Goal: Information Seeking & Learning: Learn about a topic

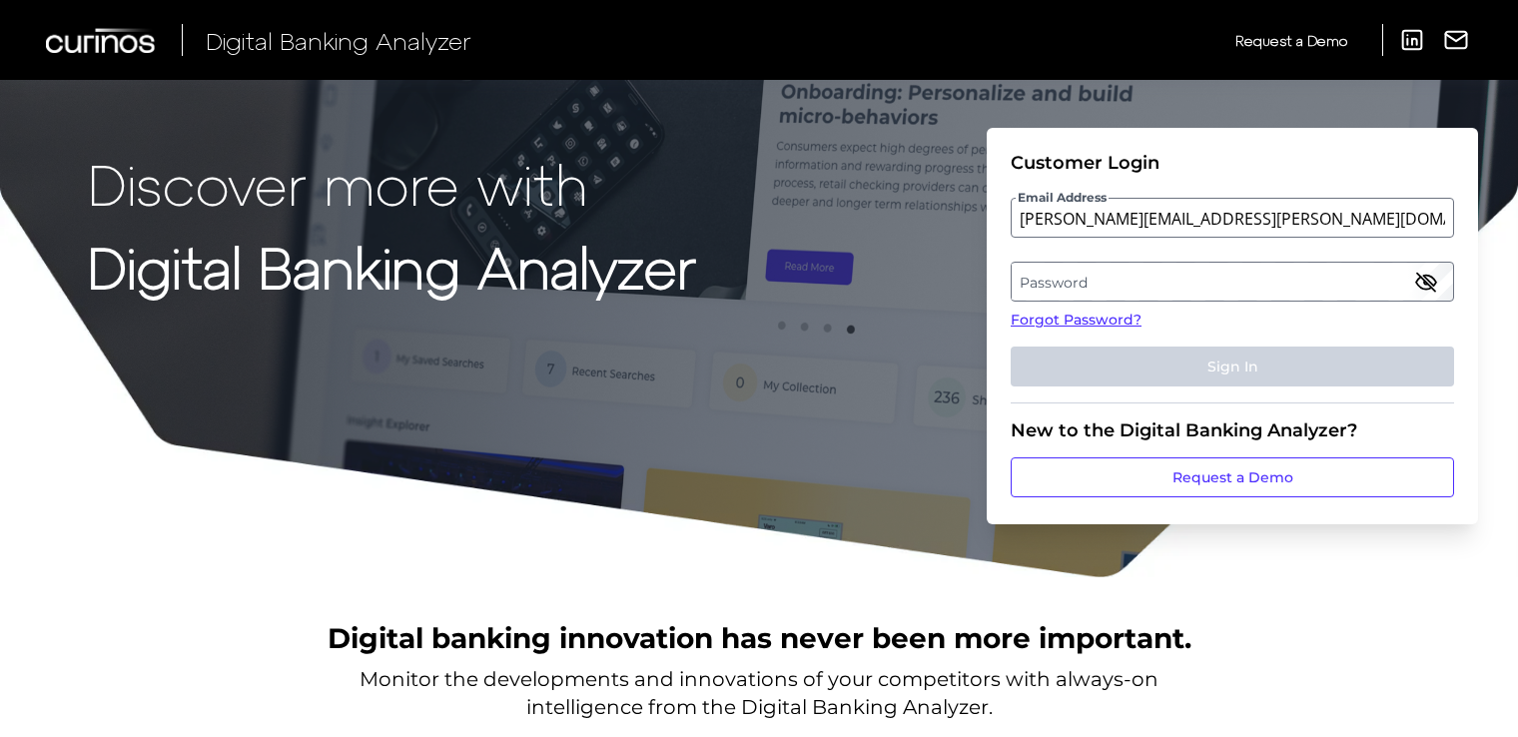
type input "[PERSON_NAME][EMAIL_ADDRESS][PERSON_NAME][DOMAIN_NAME]"
click at [1036, 283] on label "Password" at bounding box center [1232, 282] width 440 height 36
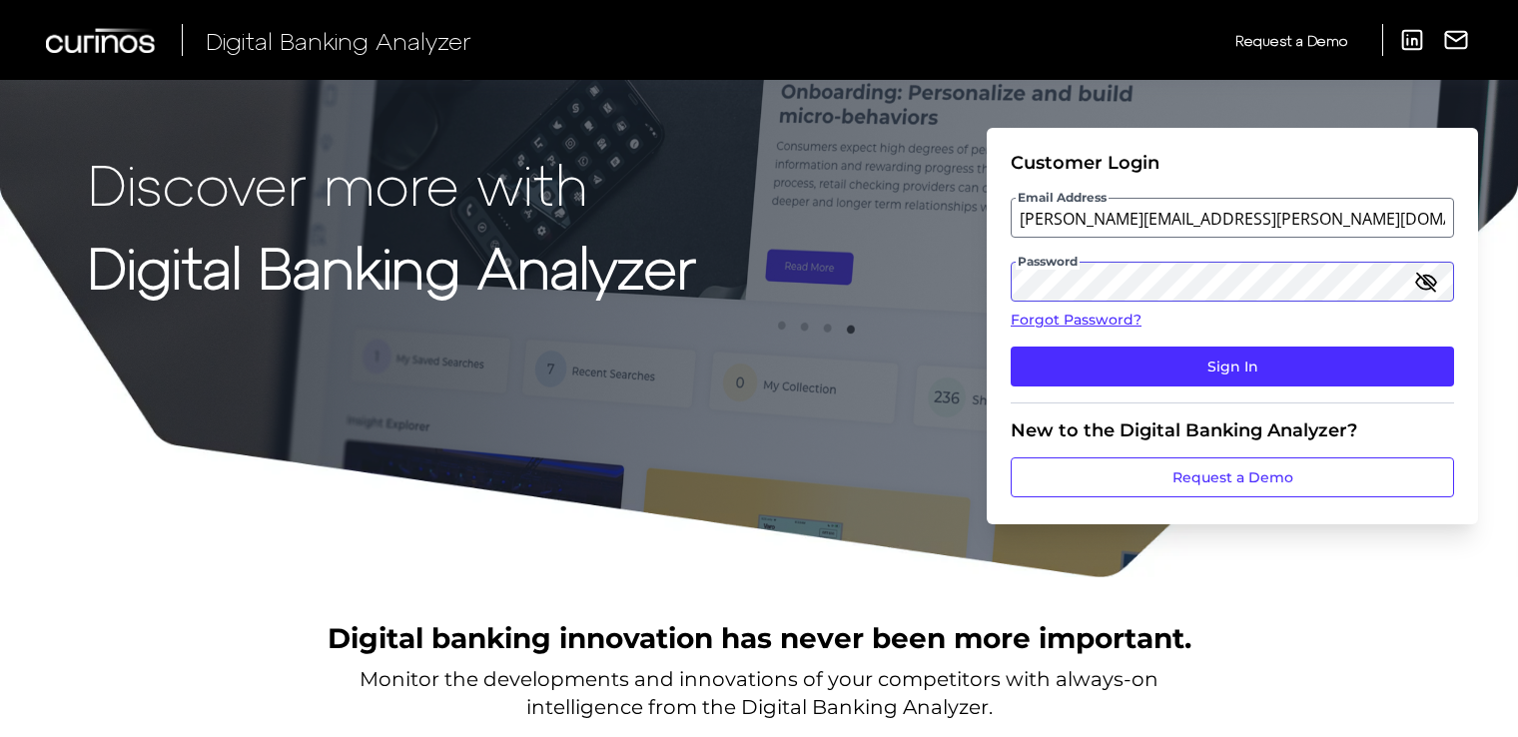
click at [1011, 347] on button "Sign In" at bounding box center [1232, 367] width 443 height 40
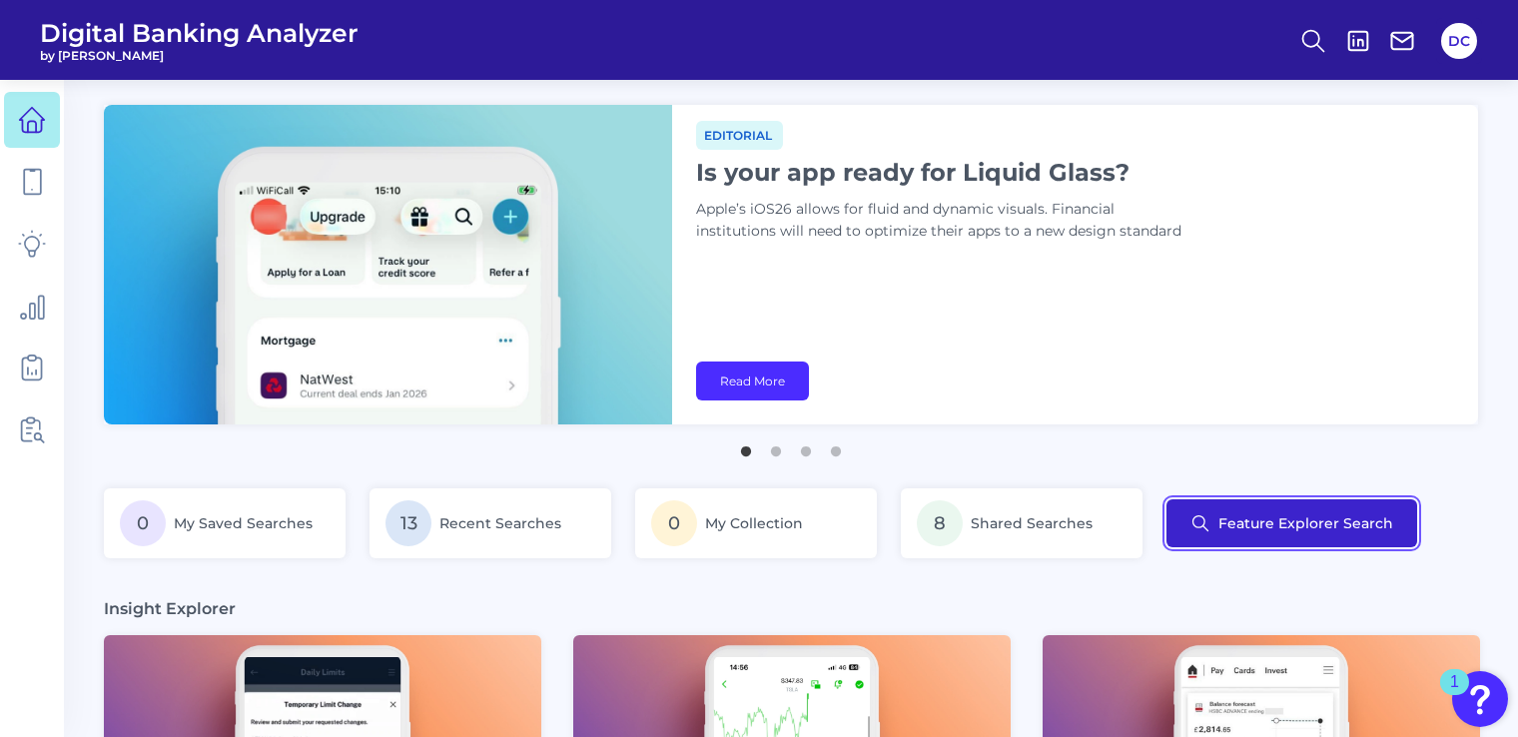
click at [1267, 518] on button "Feature Explorer Search" at bounding box center [1291, 523] width 251 height 48
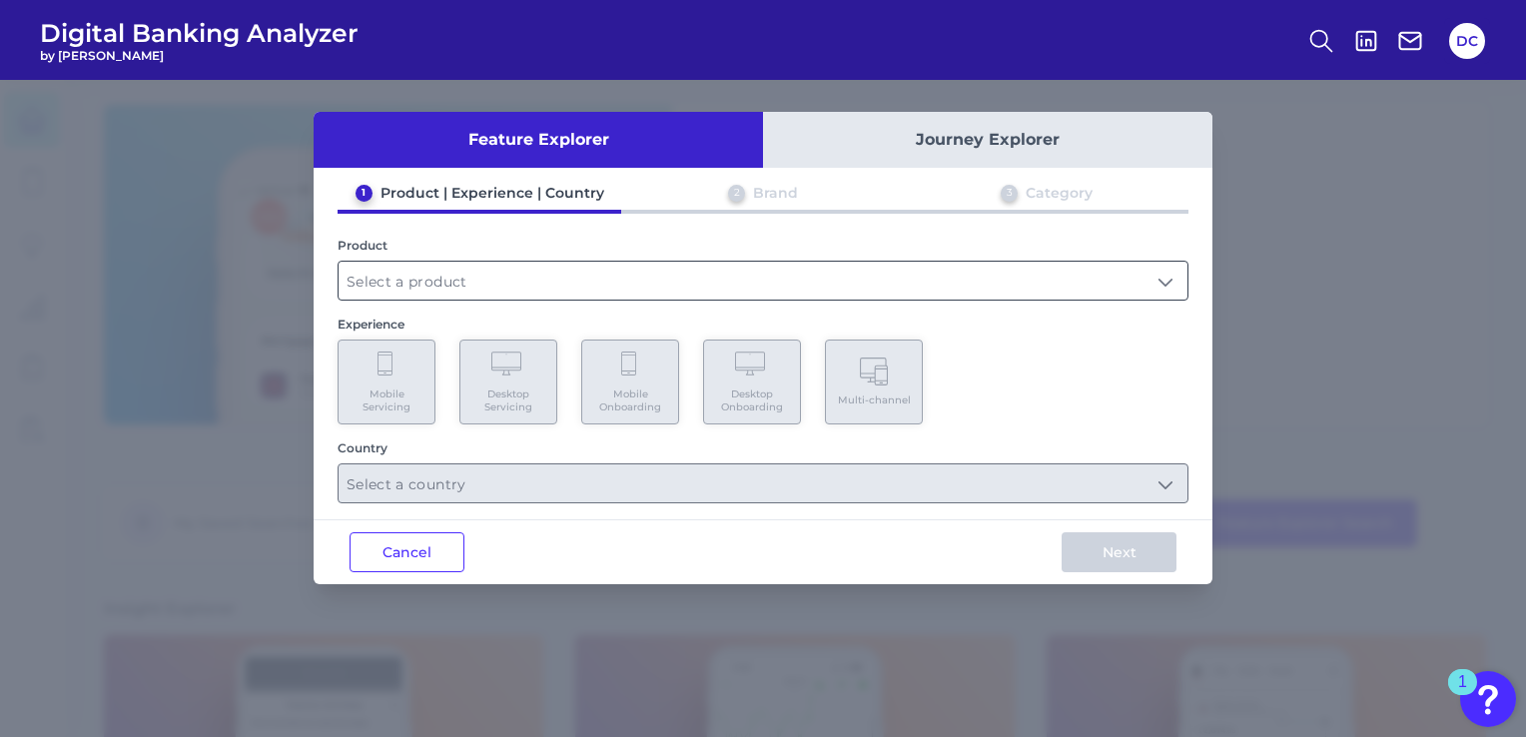
click at [499, 293] on input "text" at bounding box center [763, 281] width 849 height 38
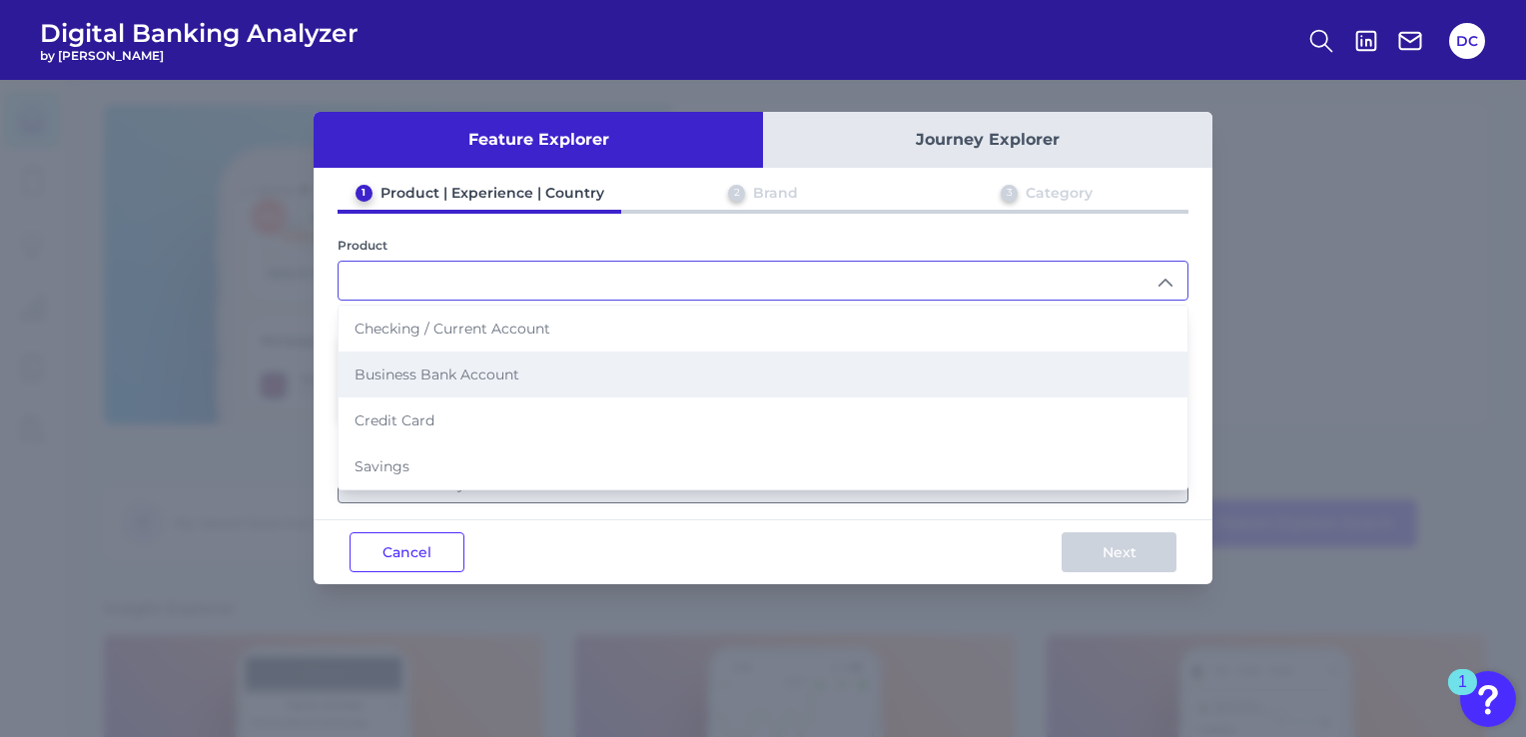
click at [521, 363] on li "Business Bank Account" at bounding box center [763, 375] width 849 height 46
type input "Business Bank Account"
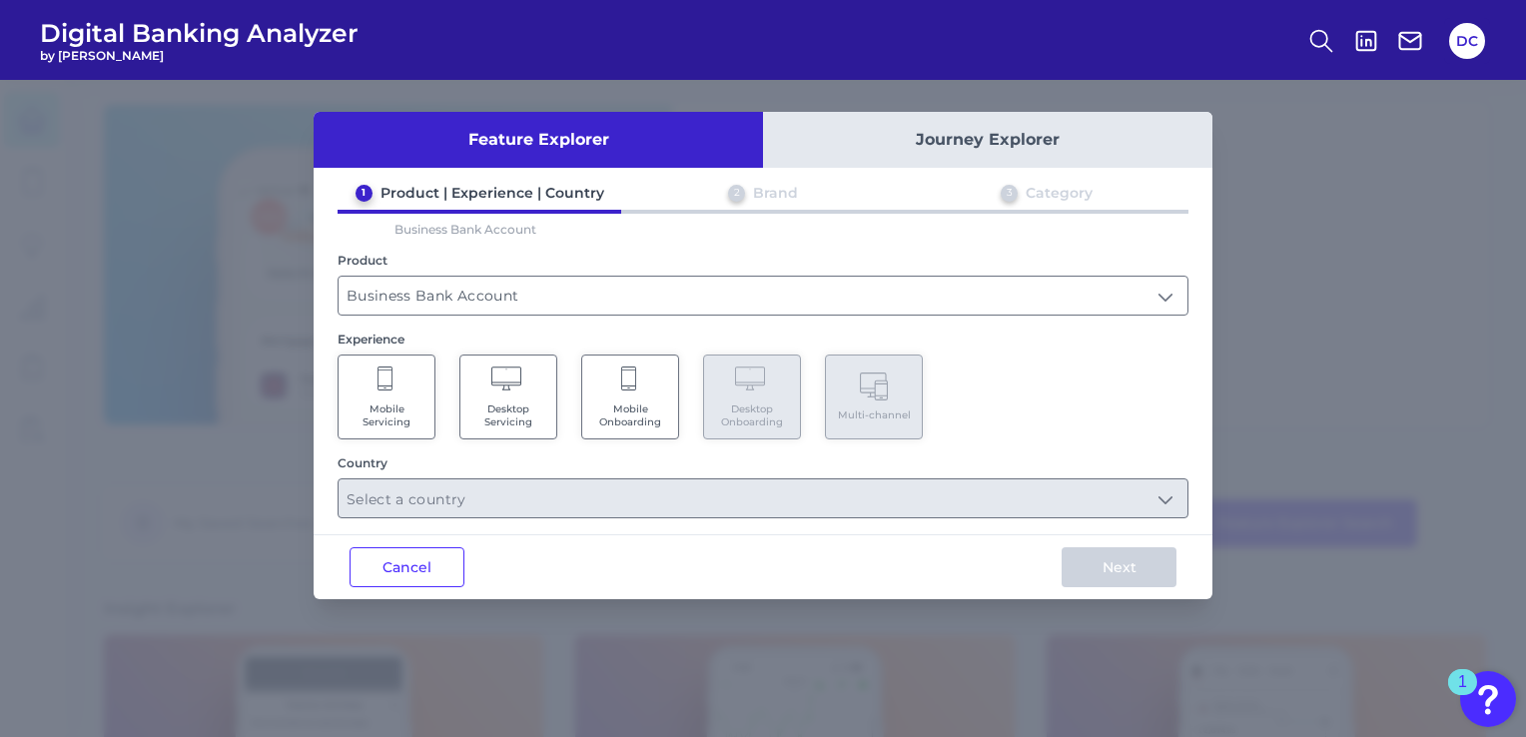
click at [417, 397] on Servicing "Mobile Servicing" at bounding box center [387, 397] width 98 height 85
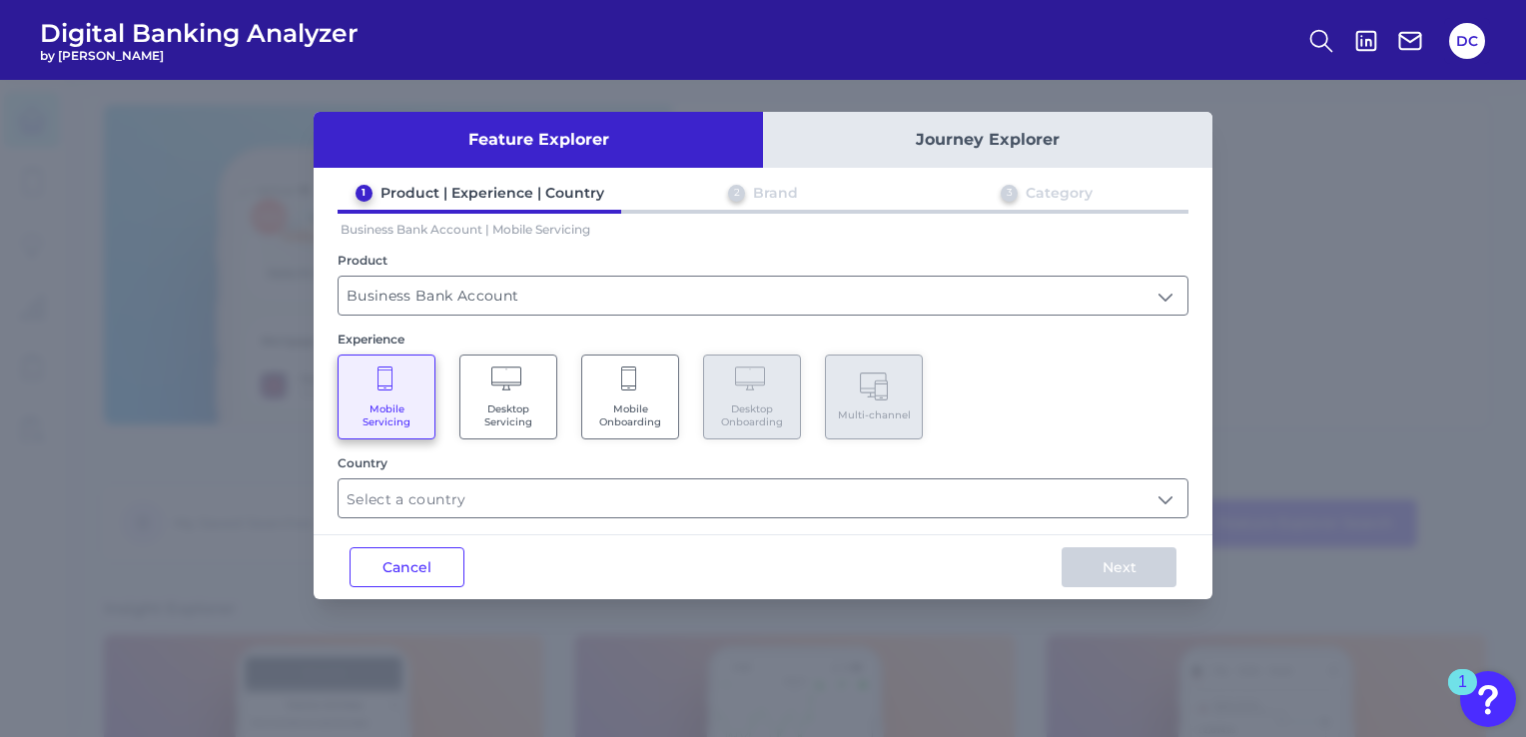
click at [507, 409] on span "Desktop Servicing" at bounding box center [508, 415] width 76 height 26
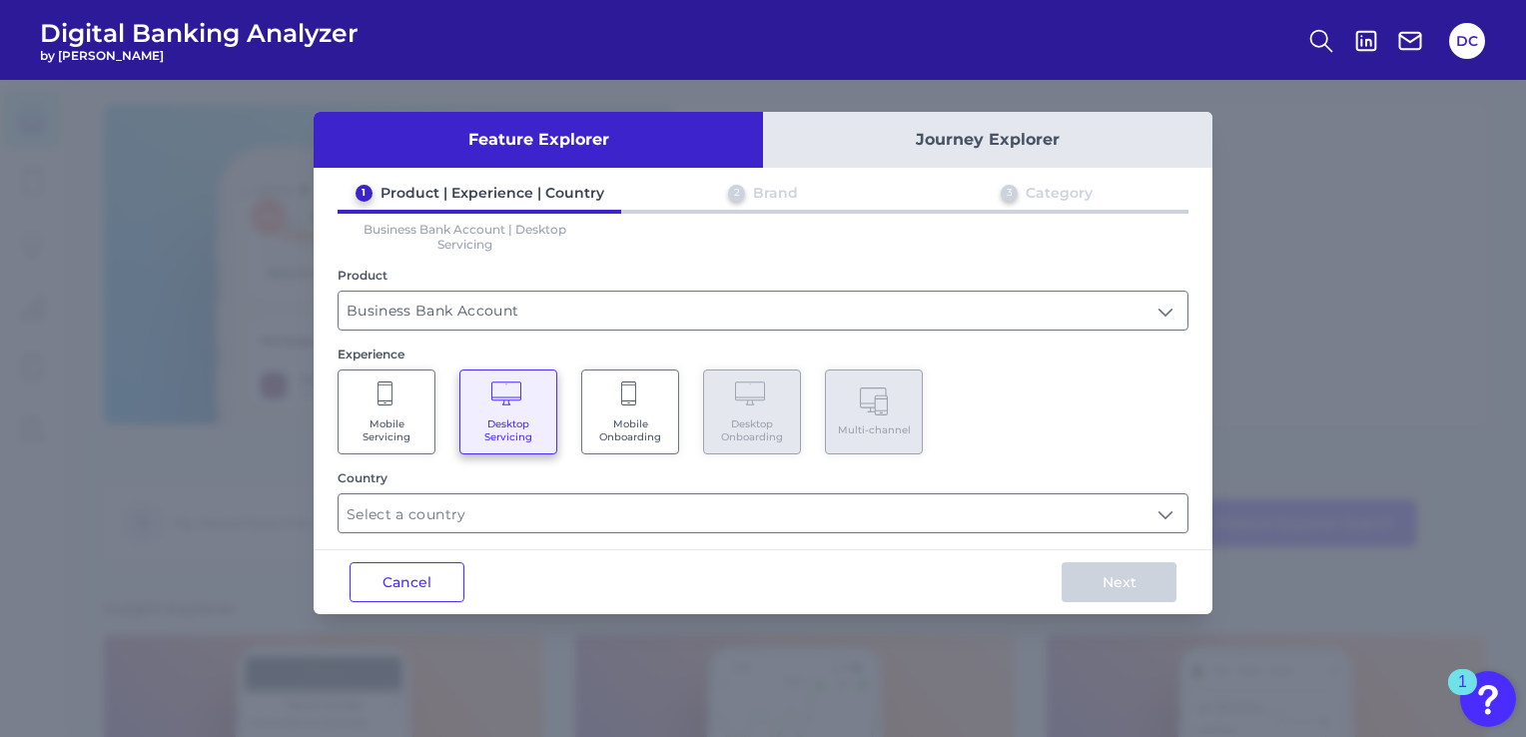
click at [607, 401] on Onboarding "Mobile Onboarding" at bounding box center [630, 411] width 98 height 85
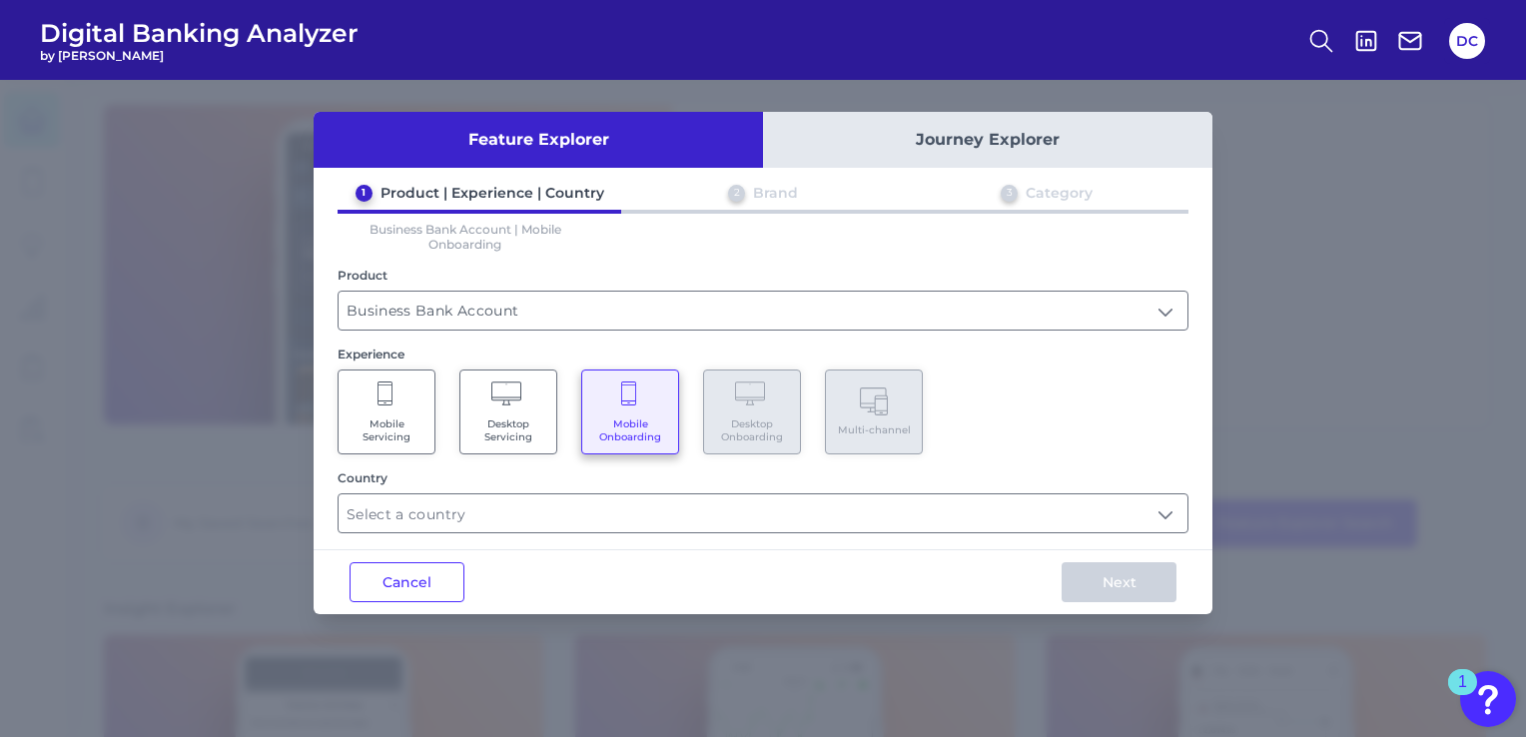
click at [387, 398] on icon at bounding box center [386, 395] width 18 height 28
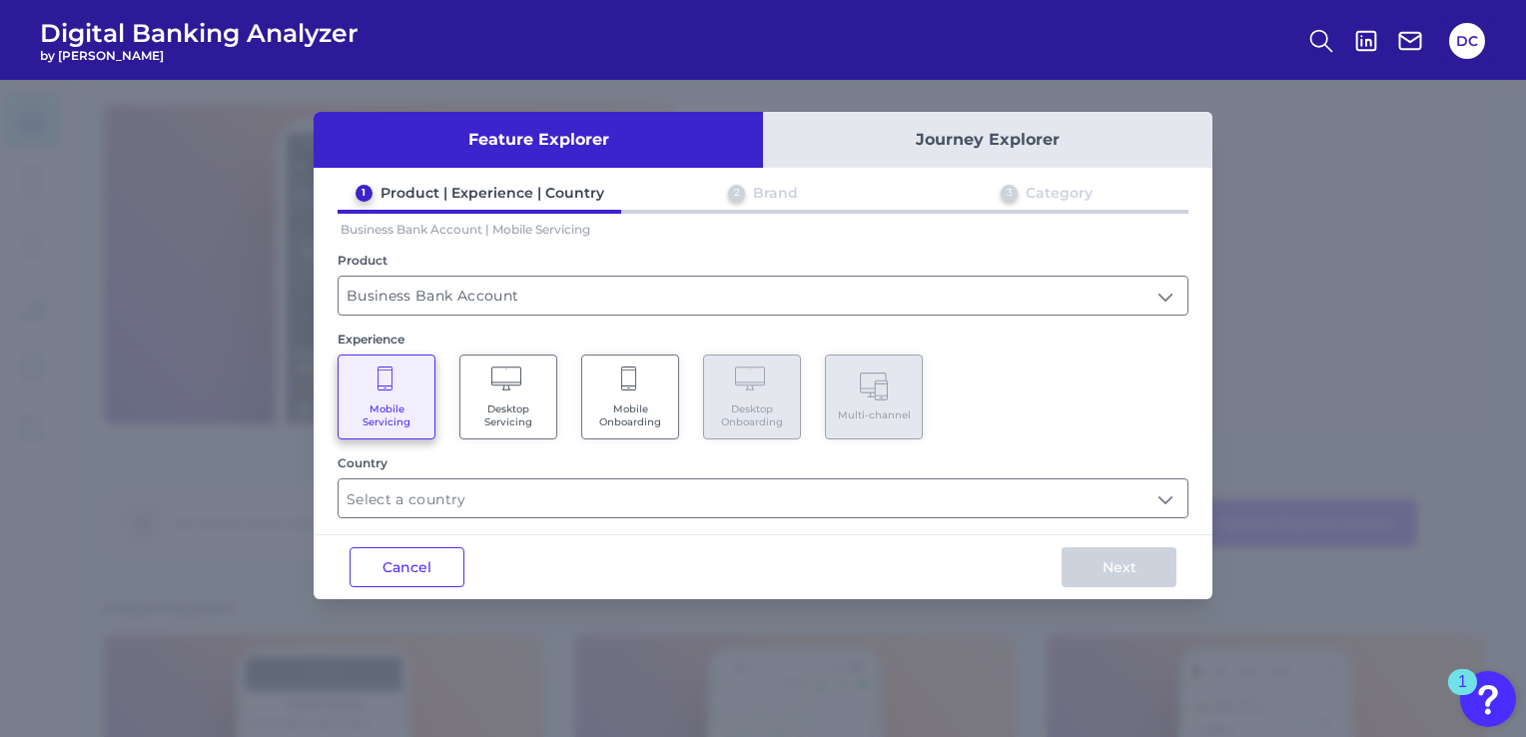
click at [671, 403] on Onboarding "Mobile Onboarding" at bounding box center [630, 397] width 98 height 85
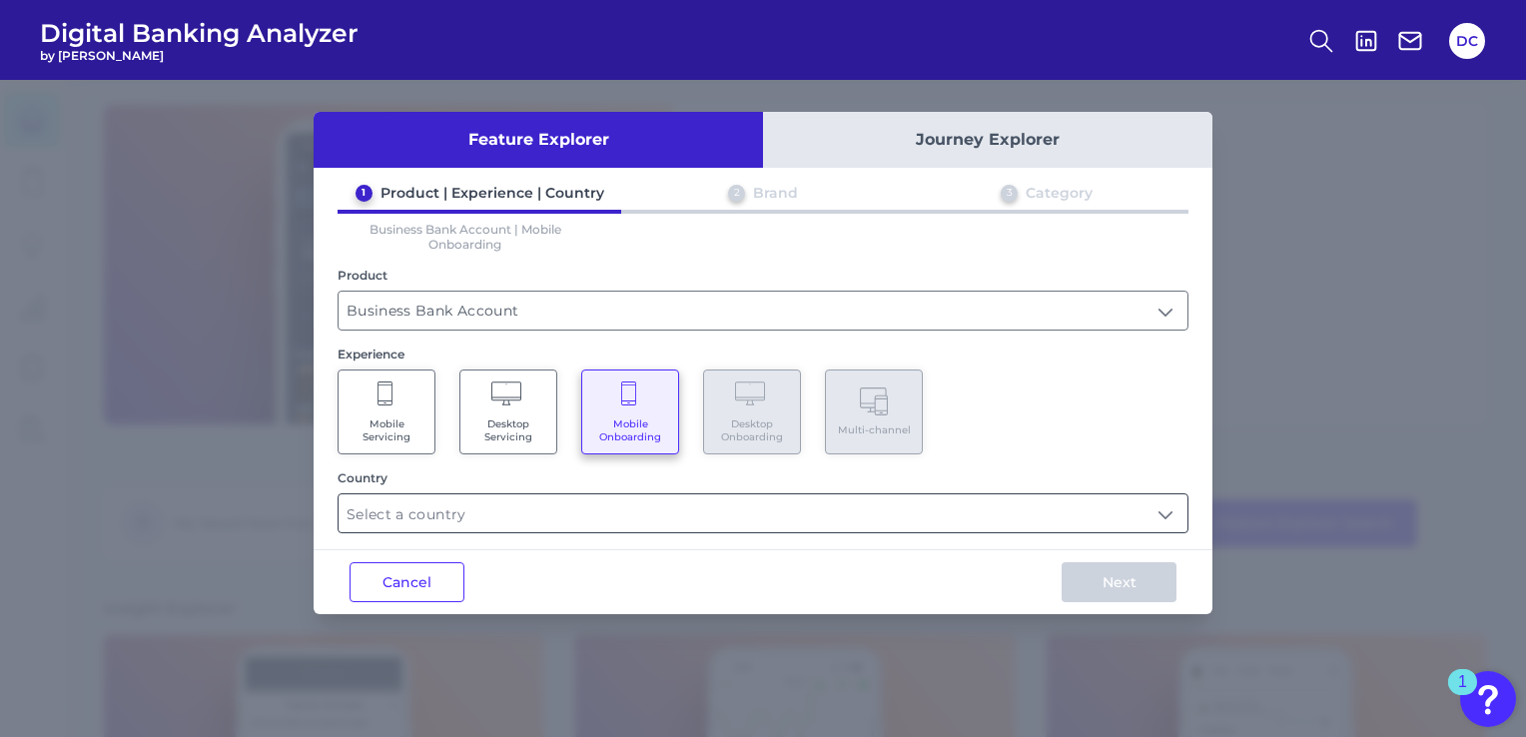
click at [619, 517] on input "text" at bounding box center [763, 513] width 849 height 38
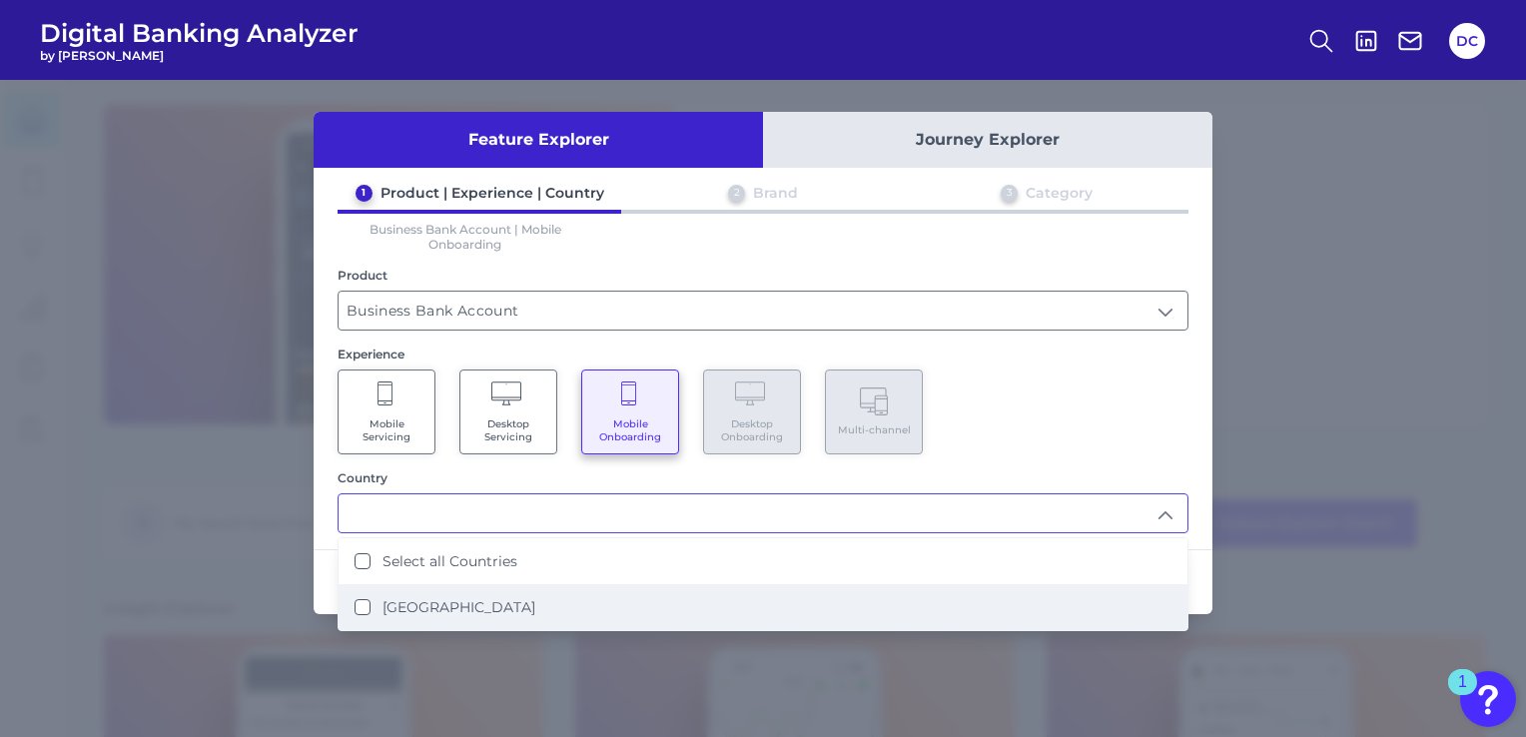
click at [574, 596] on li "[GEOGRAPHIC_DATA]" at bounding box center [763, 607] width 849 height 46
type input "Select all Countries"
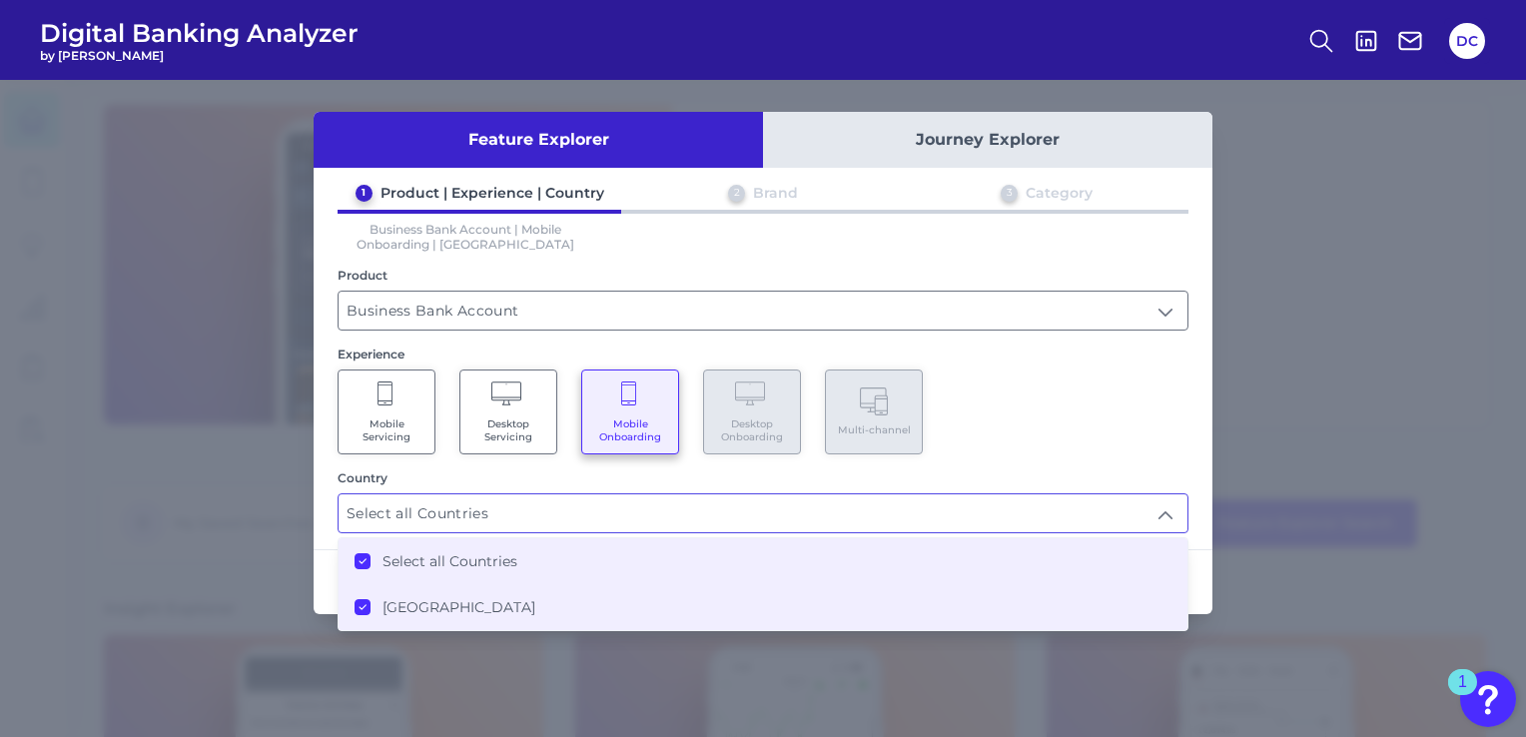
drag, startPoint x: 420, startPoint y: 602, endPoint x: 581, endPoint y: 542, distance: 171.6
click at [423, 601] on label "[GEOGRAPHIC_DATA]" at bounding box center [458, 607] width 153 height 18
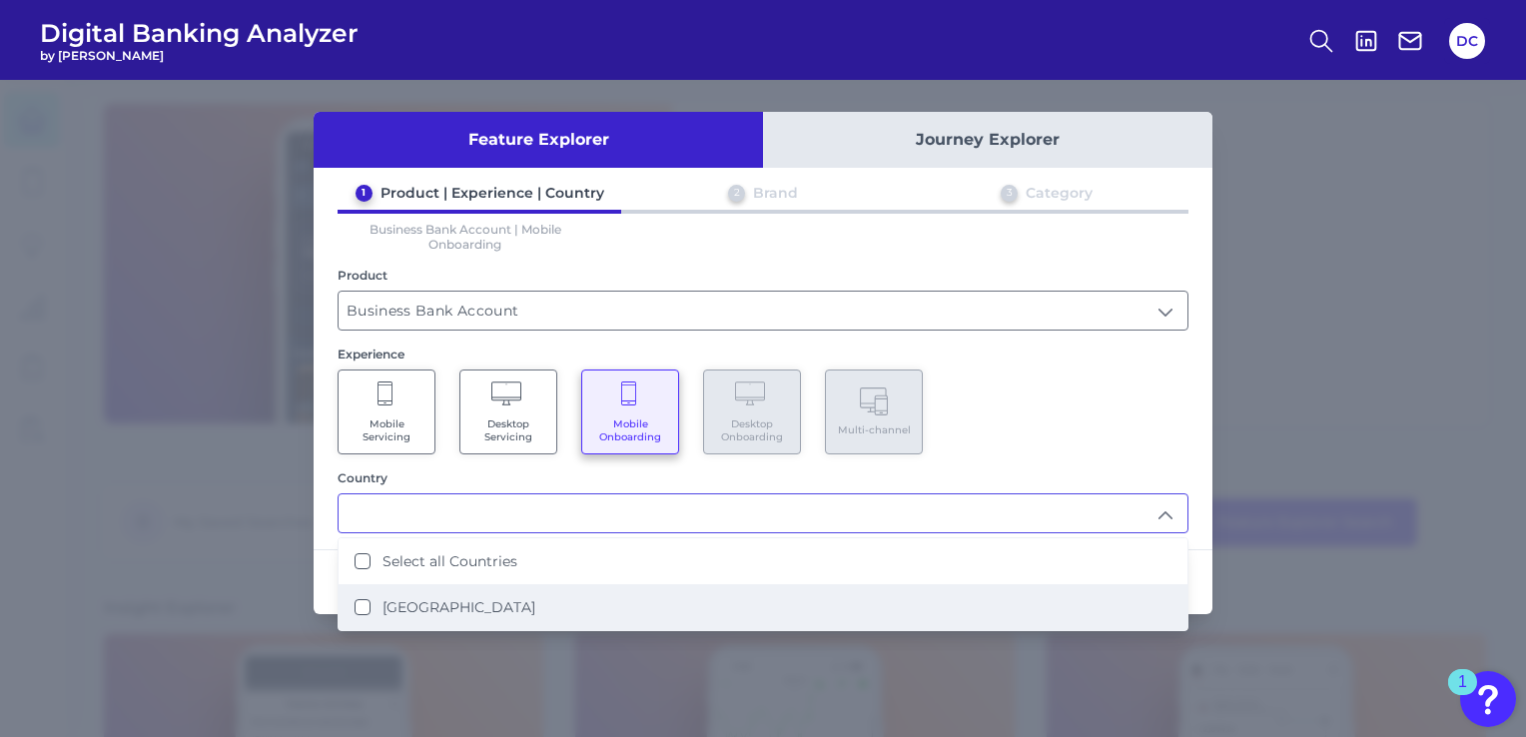
click at [567, 621] on li "[GEOGRAPHIC_DATA]" at bounding box center [763, 607] width 849 height 46
type input "Select all Countries"
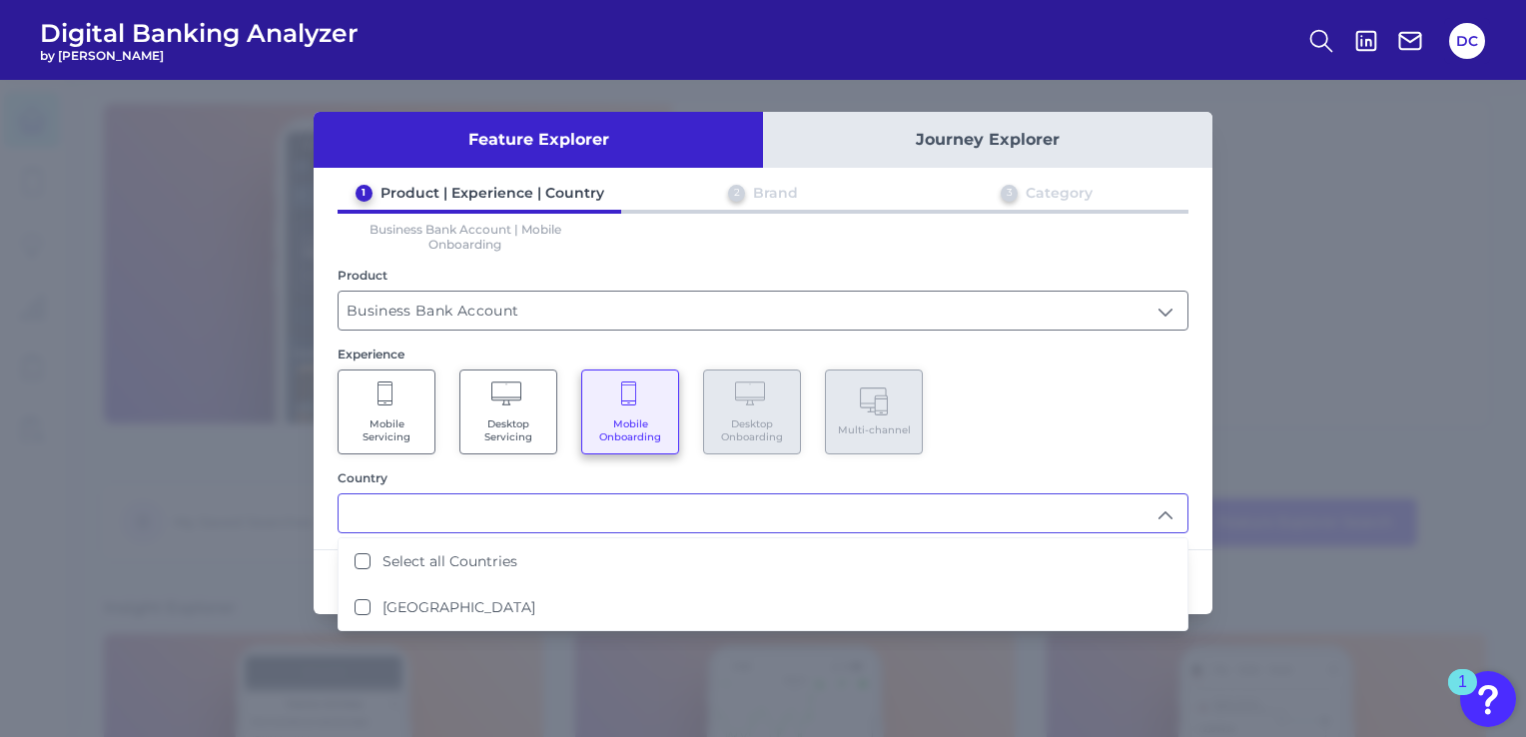
scroll to position [2, 0]
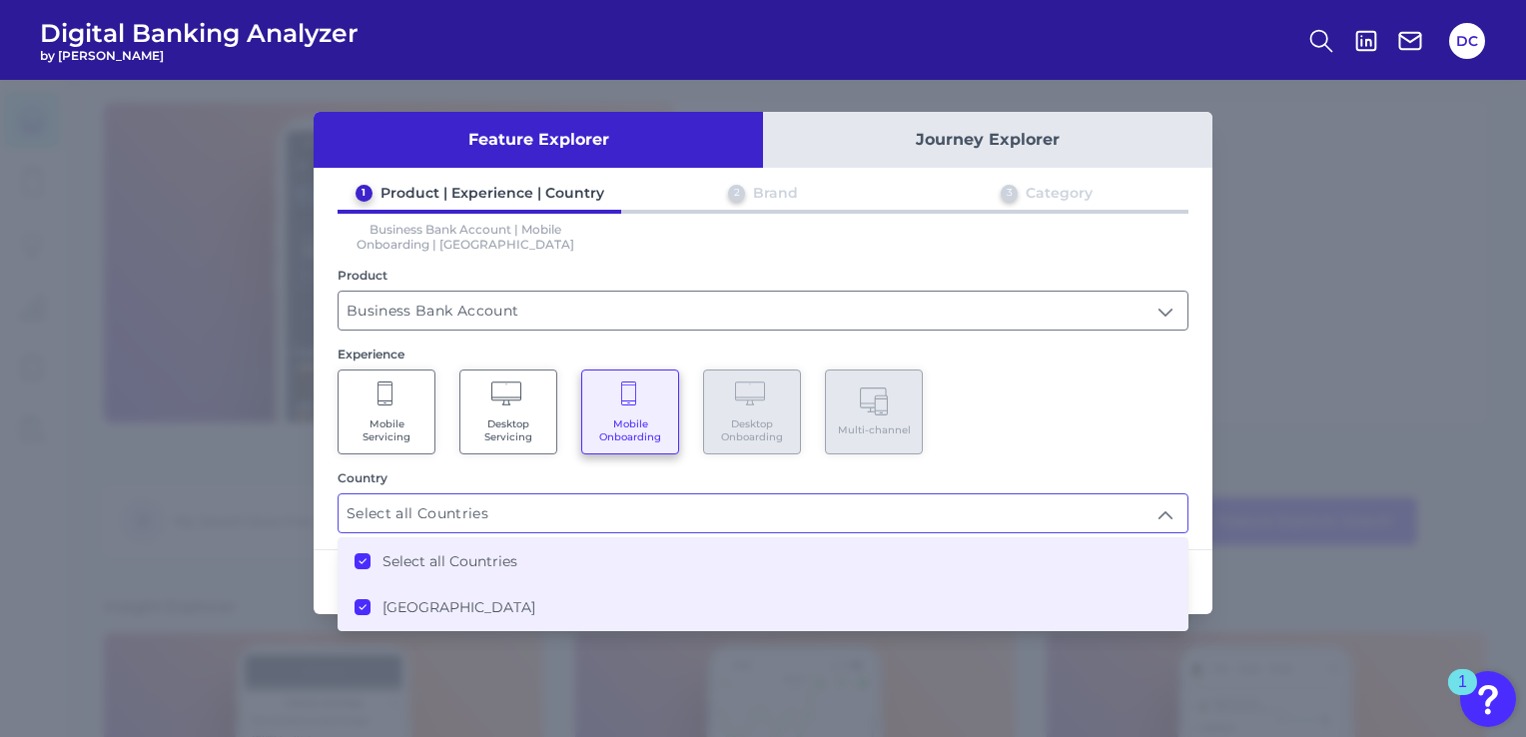
click at [1070, 345] on div "1 Product | Experience | Country 2 Brand 3 Category Business Bank Account | Mob…" at bounding box center [763, 359] width 899 height 350
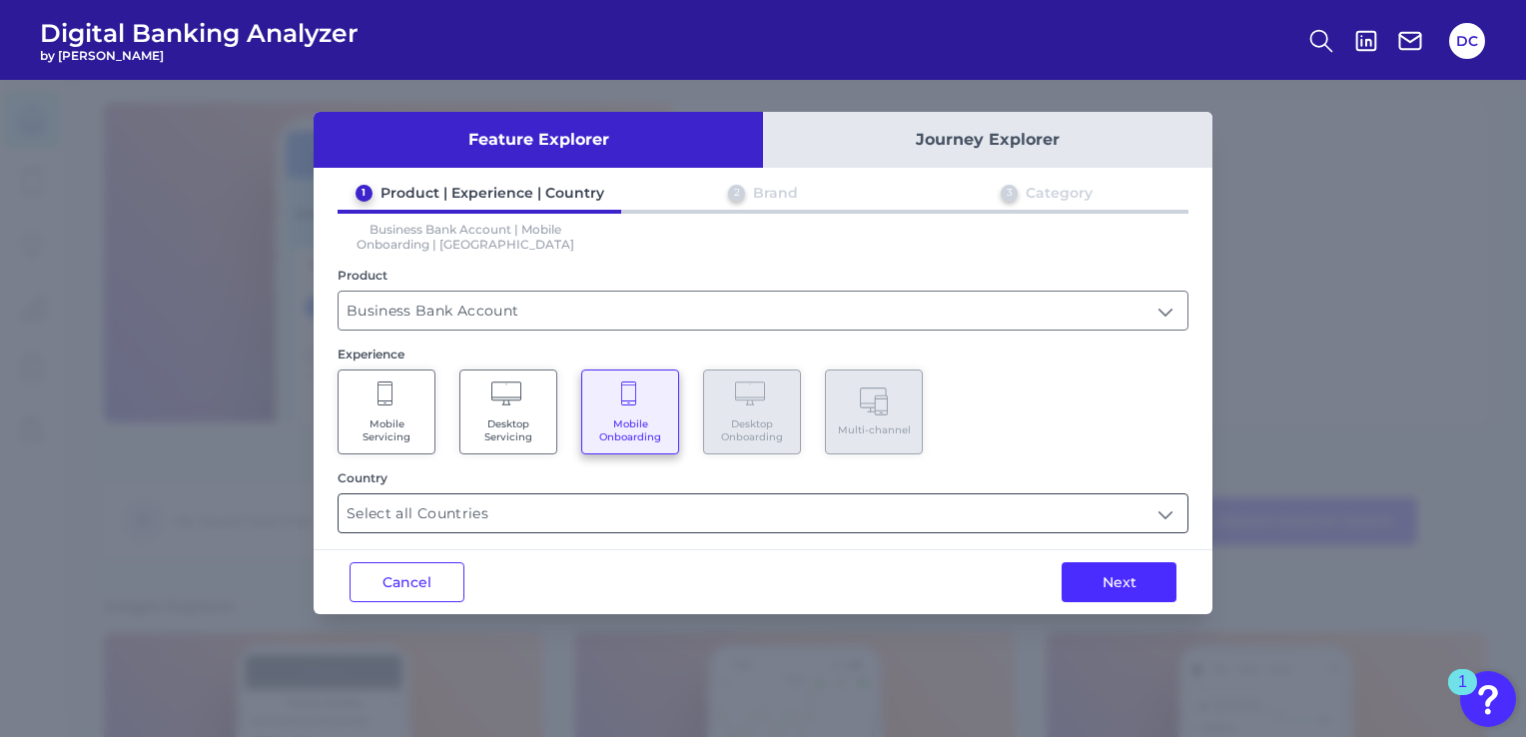
click at [1091, 509] on input "Select all Countries" at bounding box center [763, 513] width 849 height 38
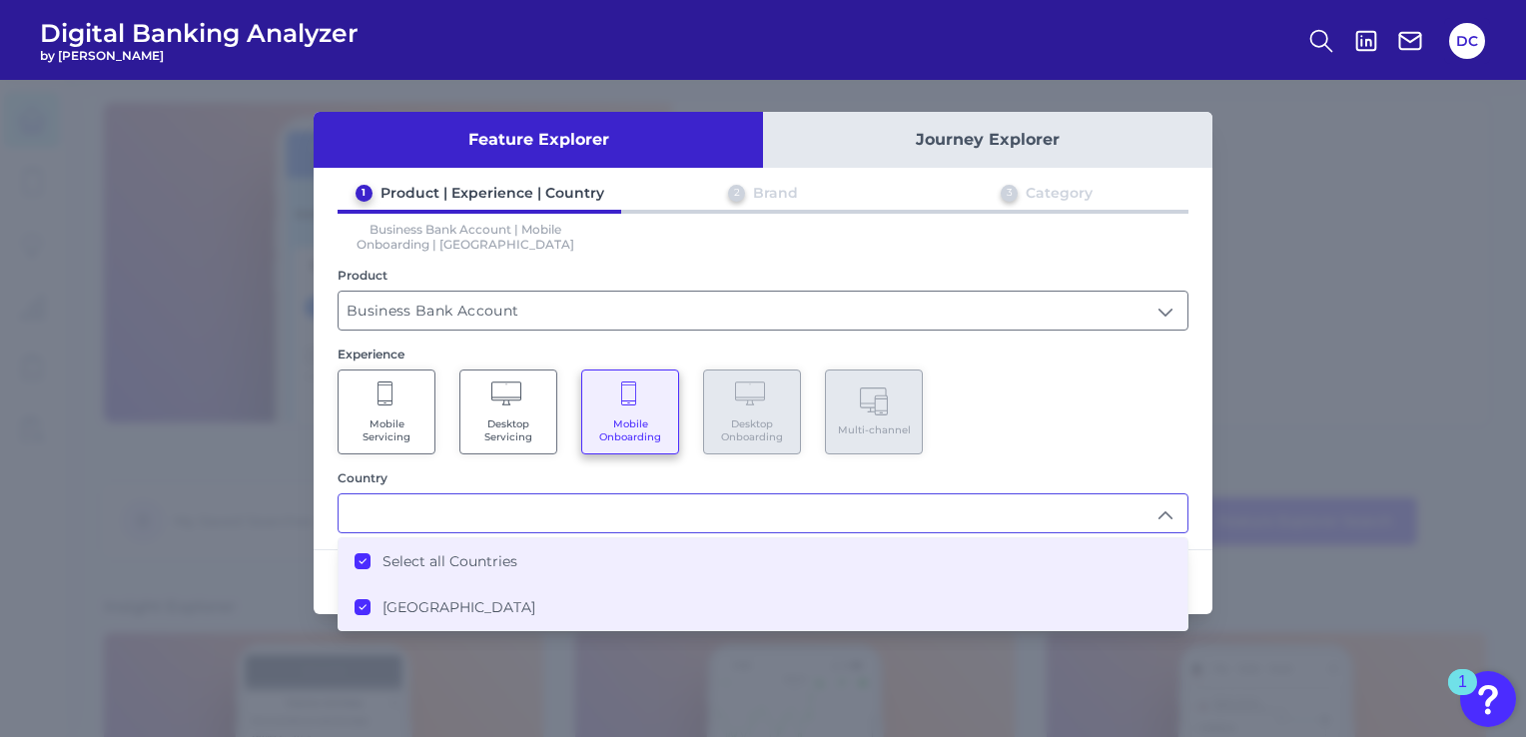
click at [1093, 414] on div "Mobile Servicing Desktop Servicing Mobile Onboarding Desktop Onboarding Multi-c…" at bounding box center [763, 411] width 851 height 85
type input "Select all Countries"
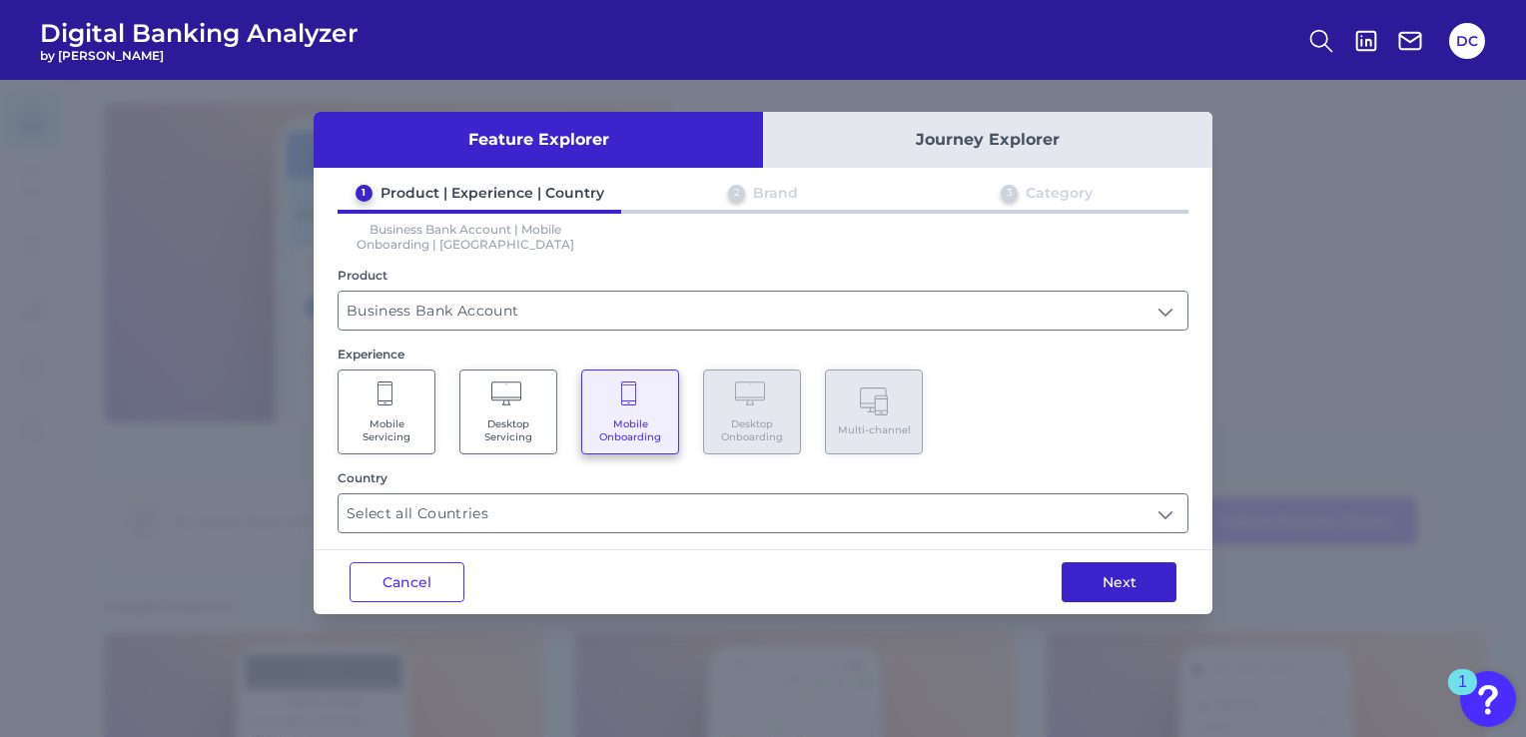
click at [1151, 587] on button "Next" at bounding box center [1119, 582] width 115 height 40
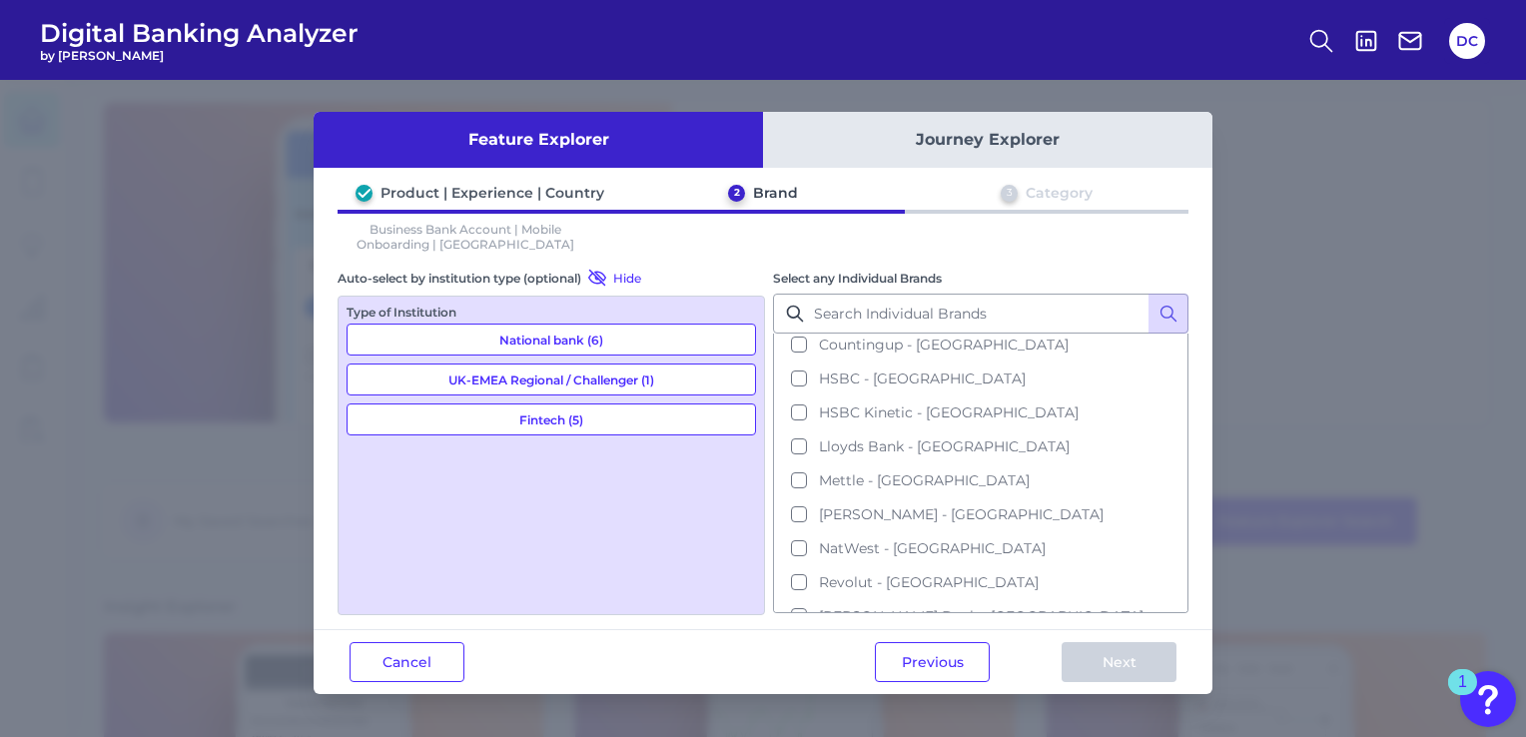
scroll to position [149, 0]
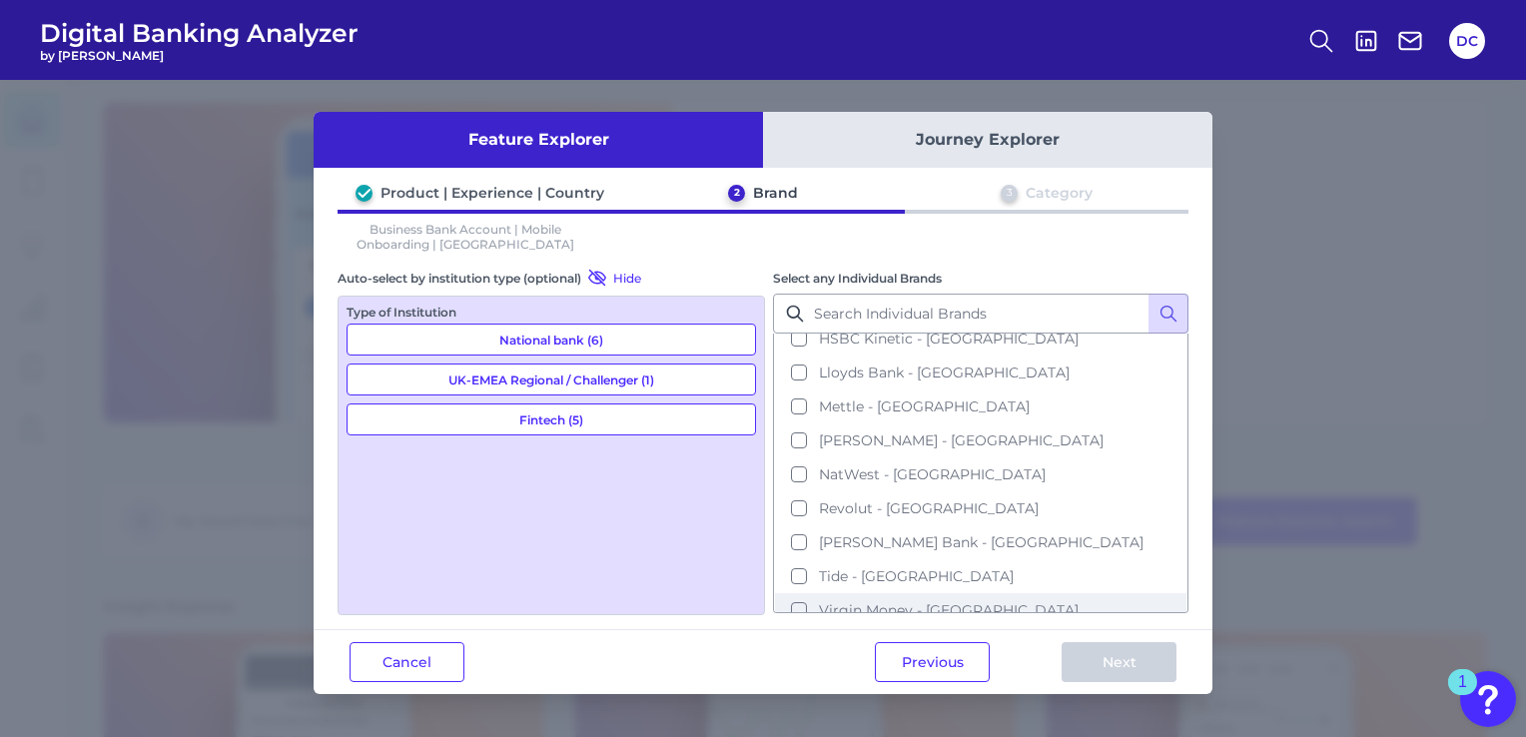
click at [959, 605] on button "Virgin Money - [GEOGRAPHIC_DATA]" at bounding box center [980, 610] width 411 height 34
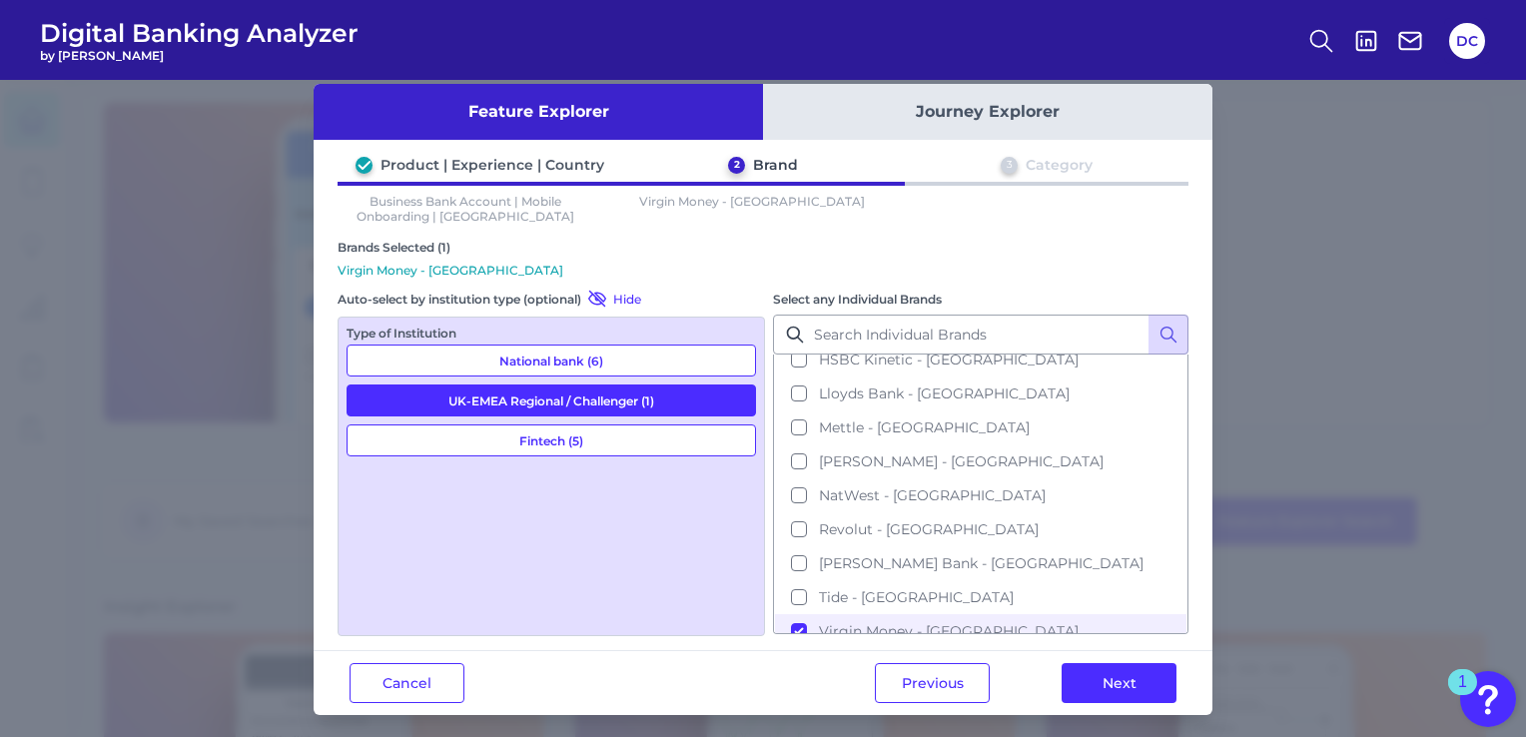
scroll to position [36, 0]
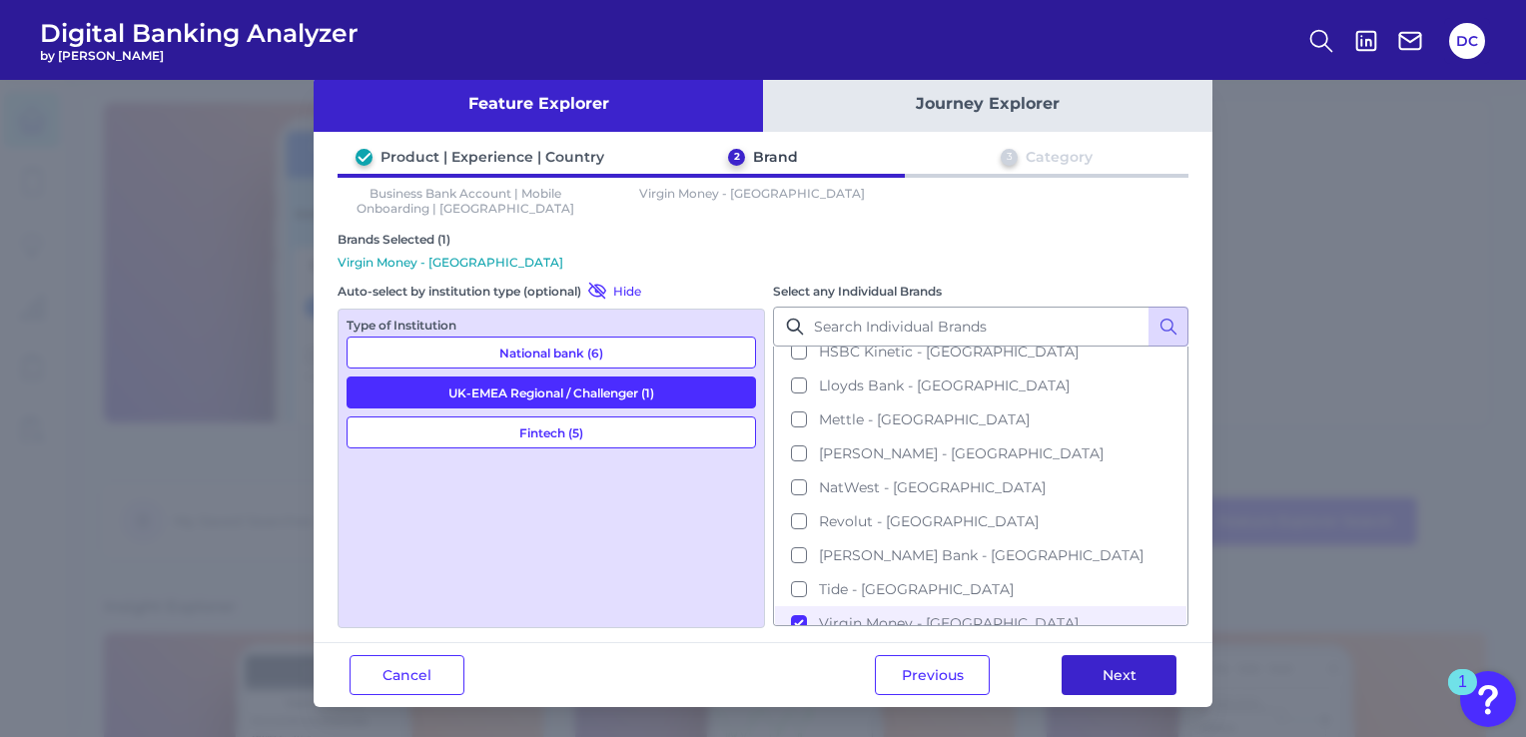
click at [1112, 678] on button "Next" at bounding box center [1119, 675] width 115 height 40
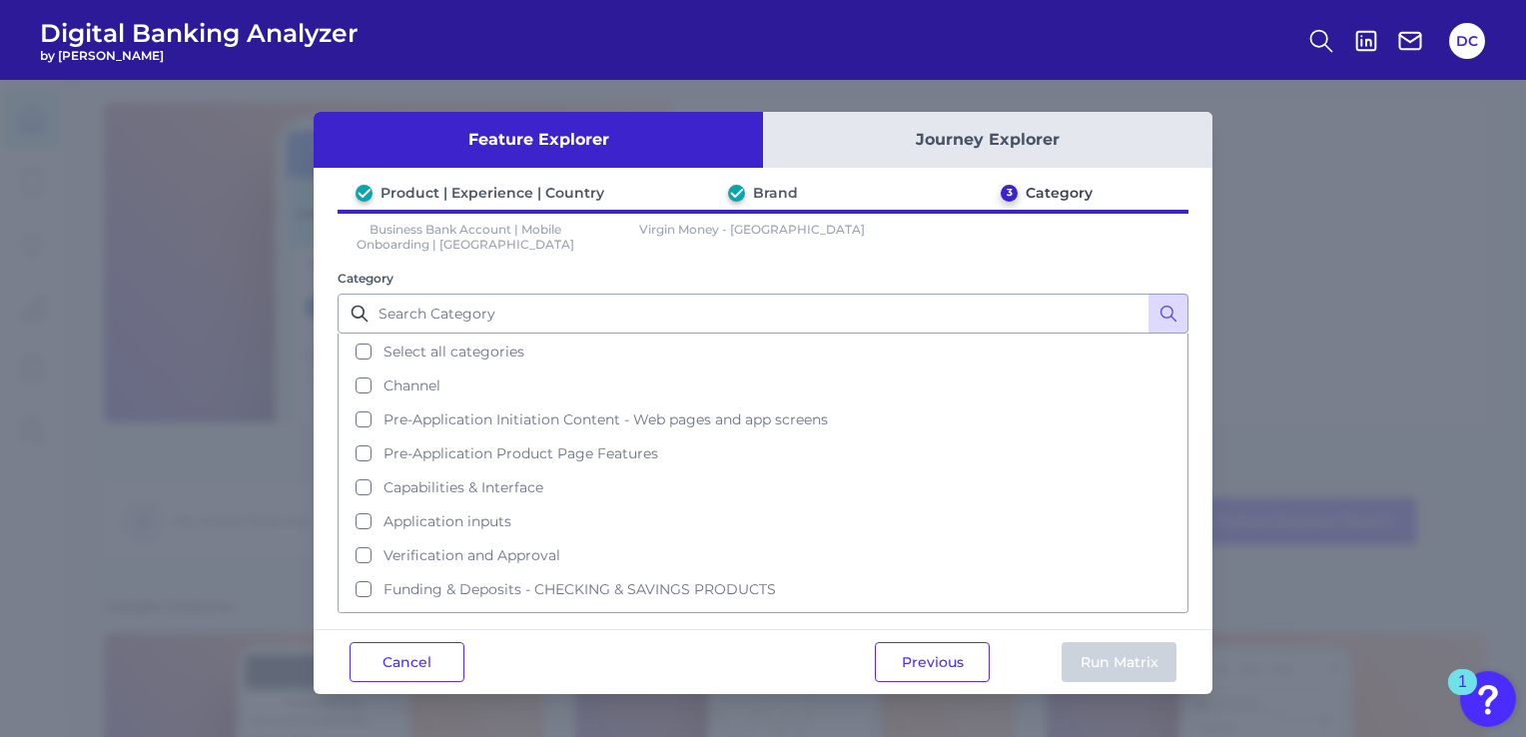
scroll to position [0, 0]
click at [544, 357] on button "Select all categories" at bounding box center [763, 352] width 847 height 34
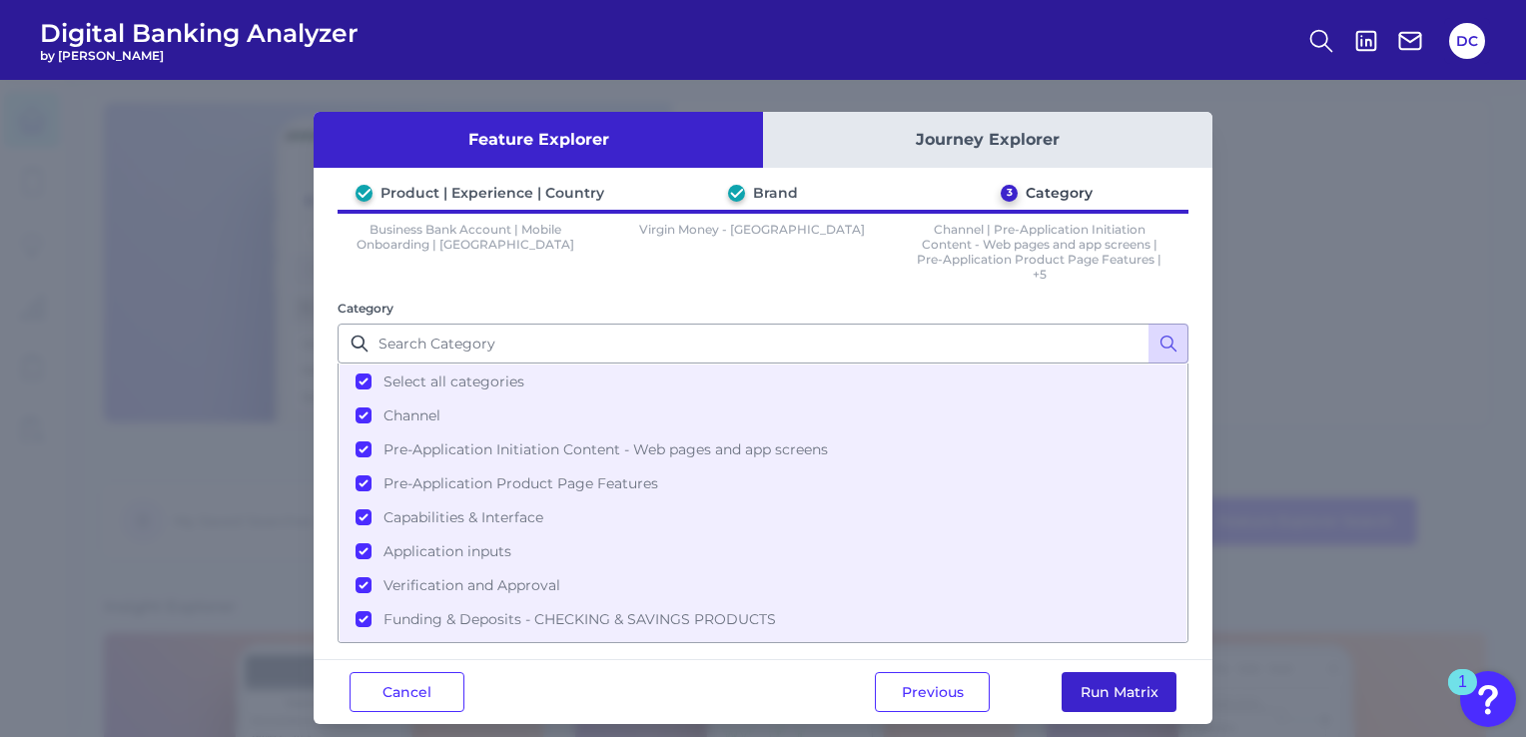
click at [1121, 684] on button "Run Matrix" at bounding box center [1119, 692] width 115 height 40
click at [1099, 695] on button "Run Matrix" at bounding box center [1119, 692] width 115 height 40
click at [1106, 690] on button "Run Matrix" at bounding box center [1119, 692] width 115 height 40
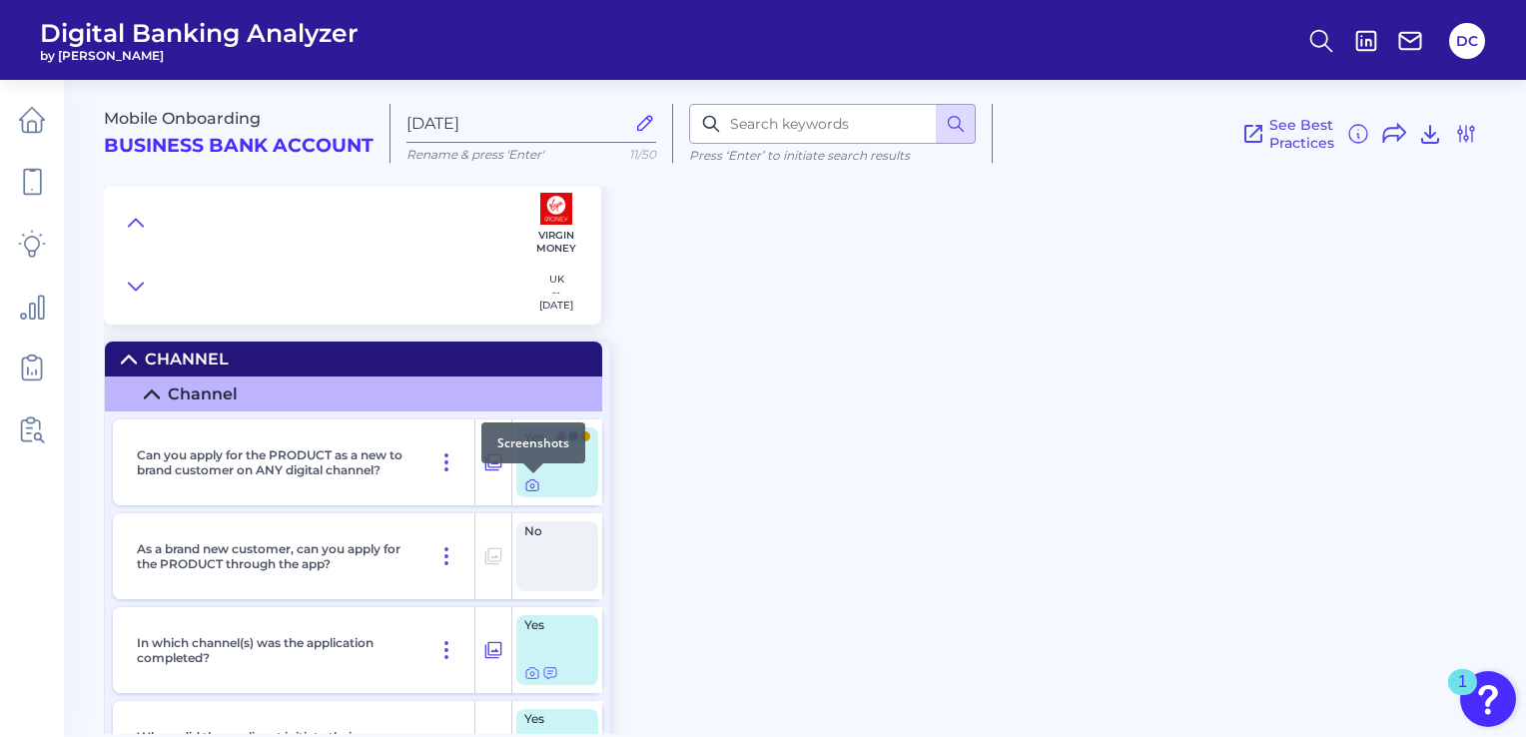
click at [536, 482] on icon at bounding box center [532, 485] width 16 height 16
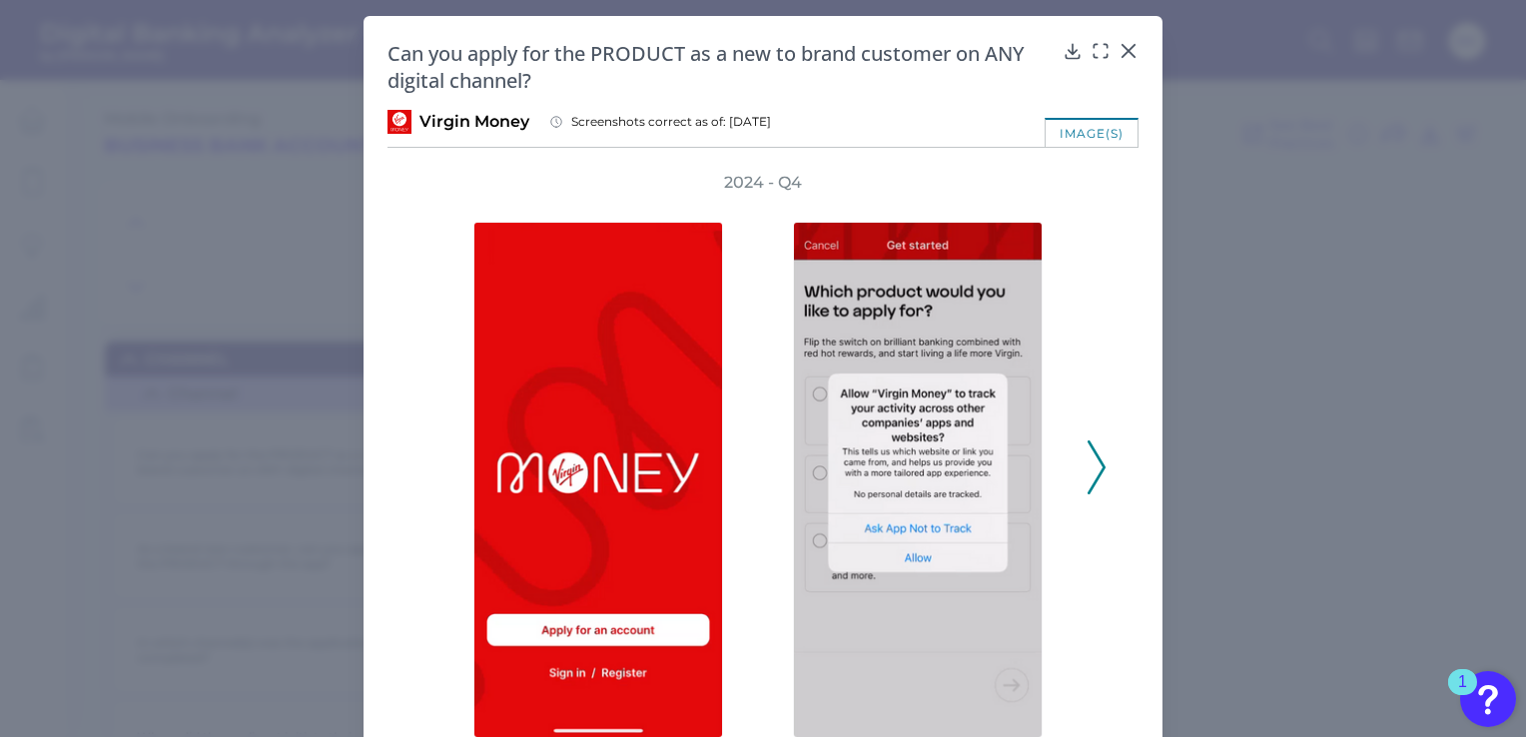
scroll to position [116, 0]
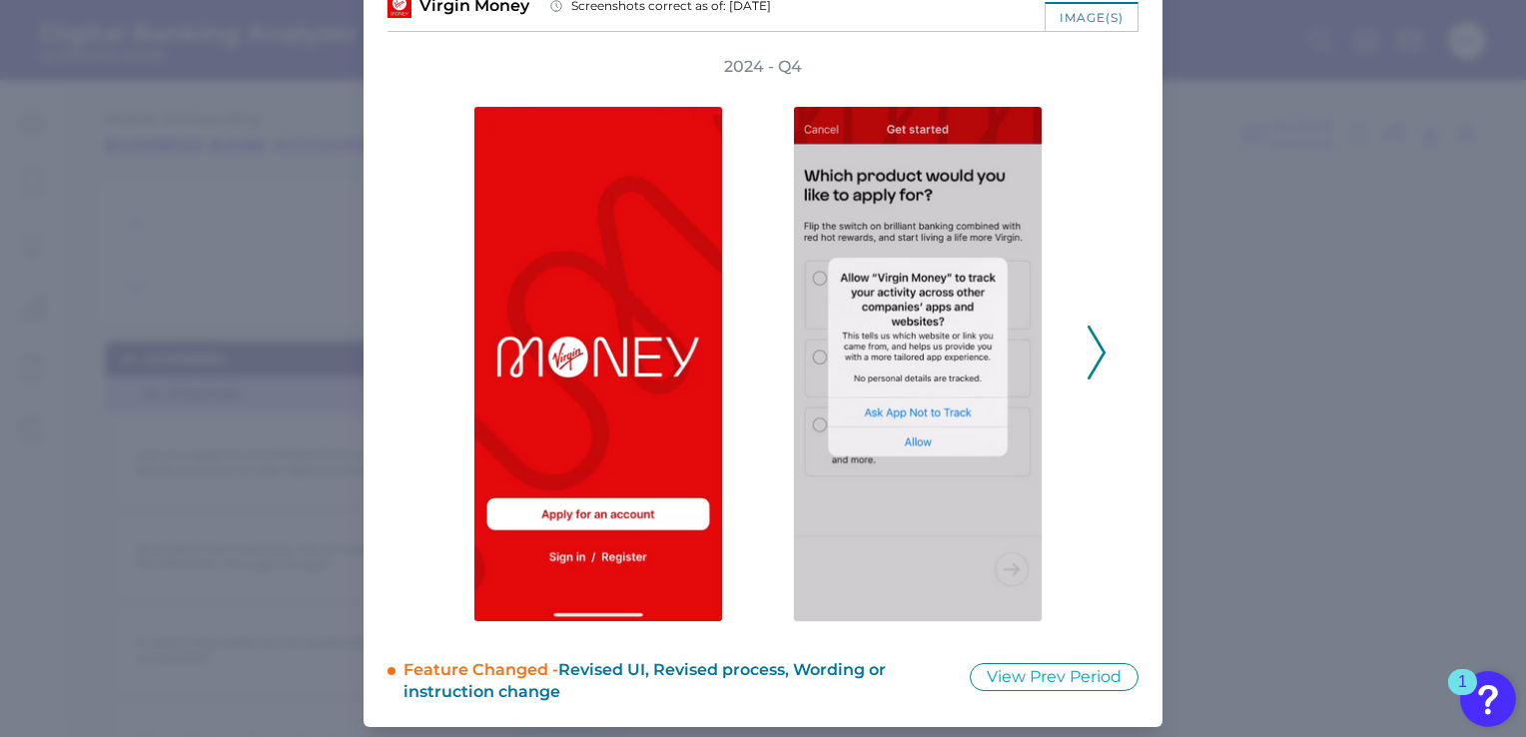
click at [1099, 346] on icon at bounding box center [1096, 353] width 18 height 54
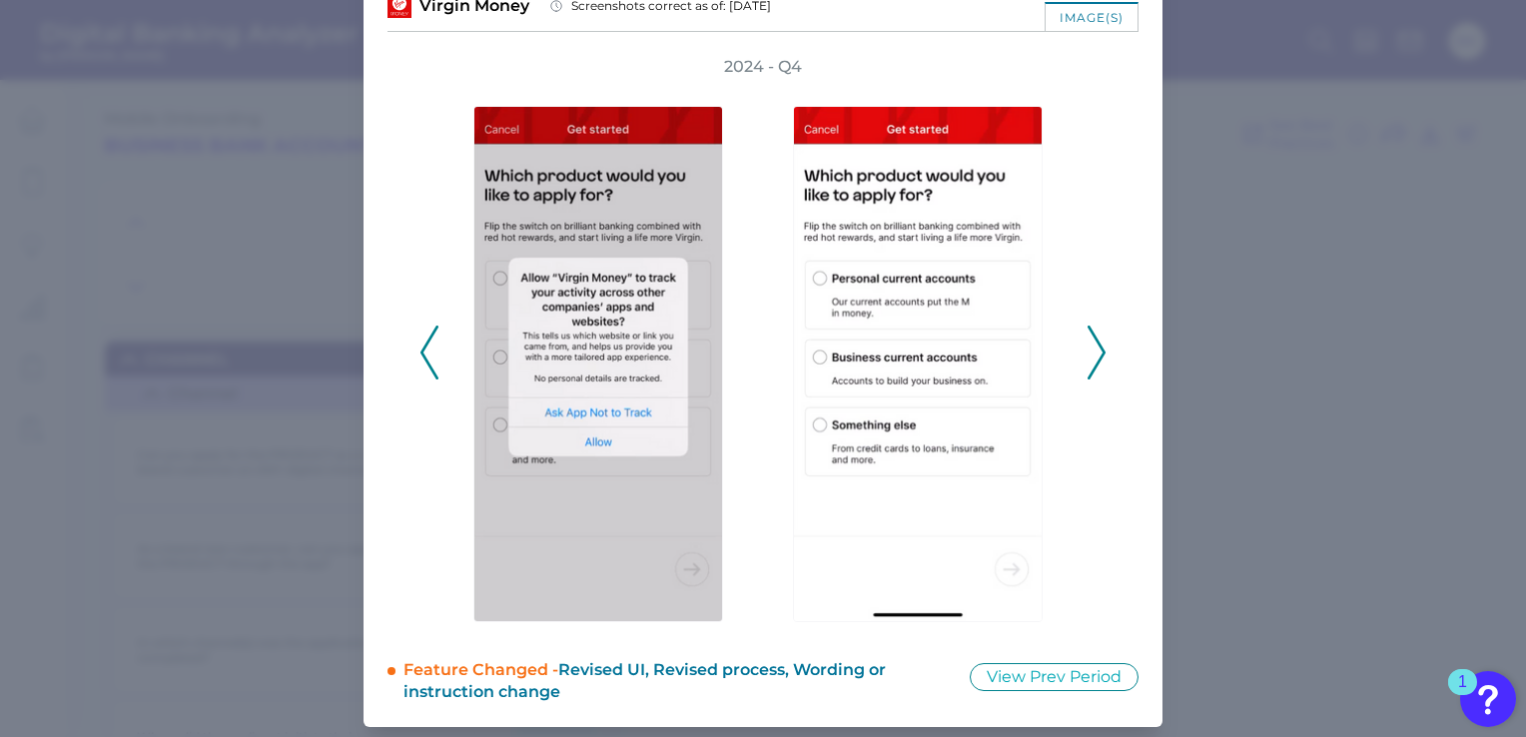
click at [1099, 346] on icon at bounding box center [1096, 353] width 18 height 54
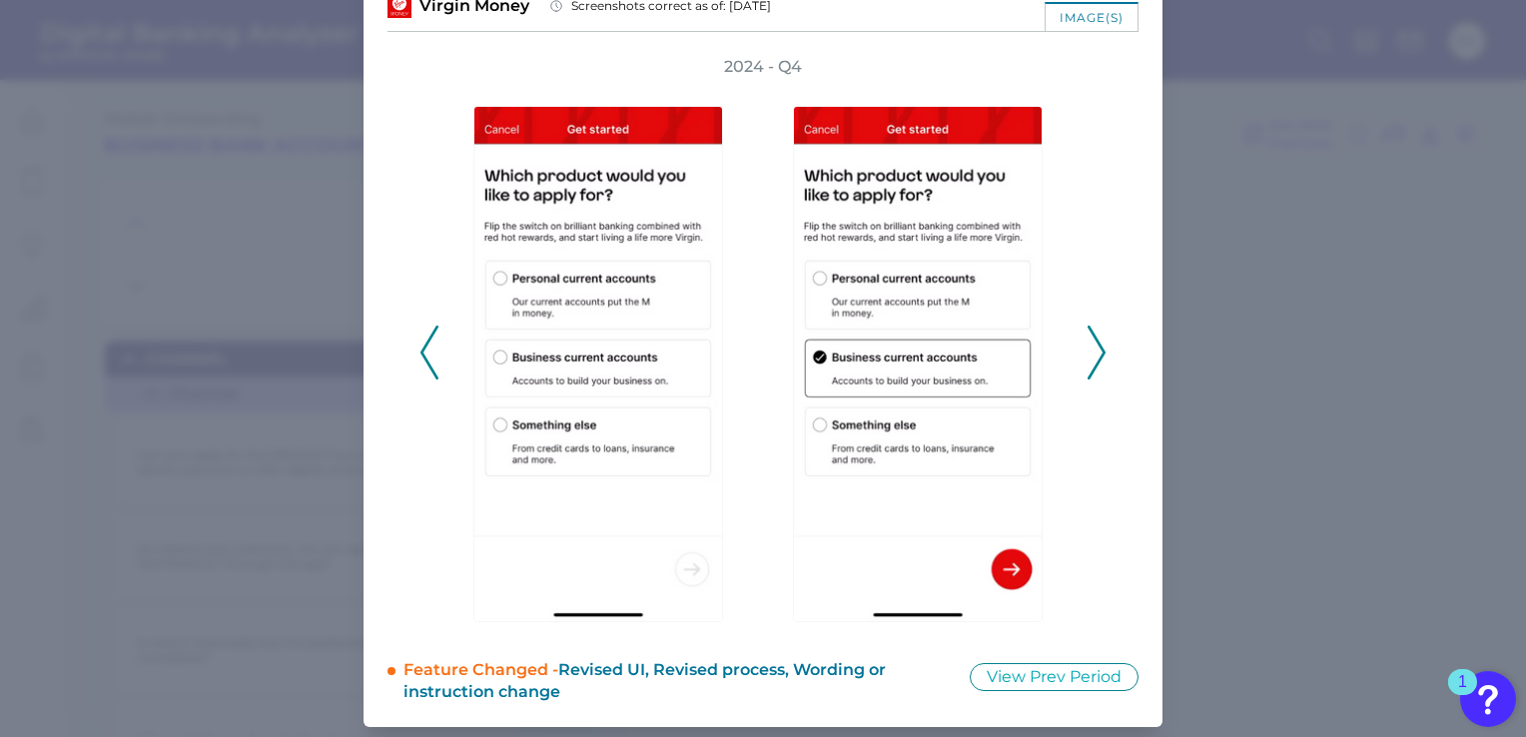
click at [1099, 346] on icon at bounding box center [1096, 353] width 18 height 54
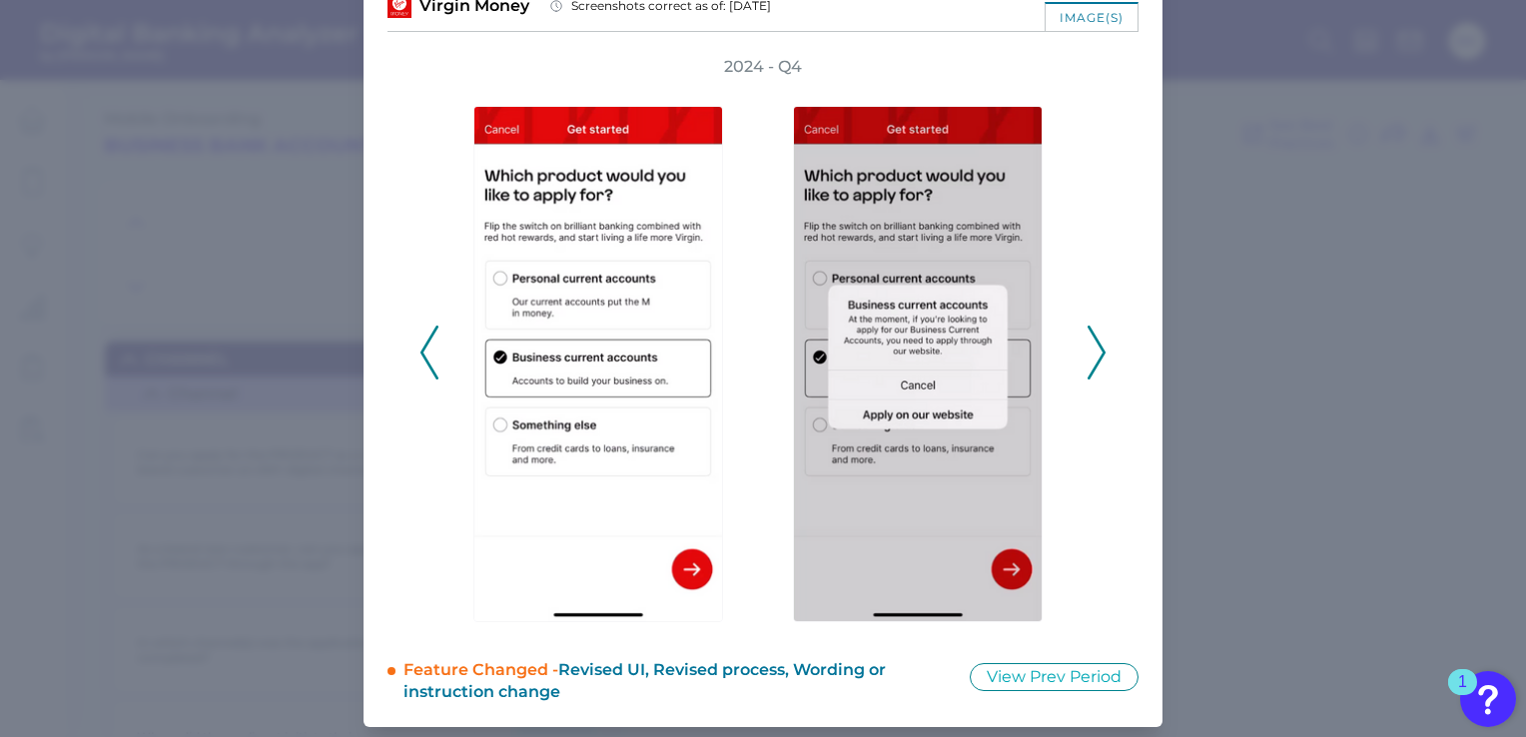
click at [1099, 346] on icon at bounding box center [1096, 353] width 18 height 54
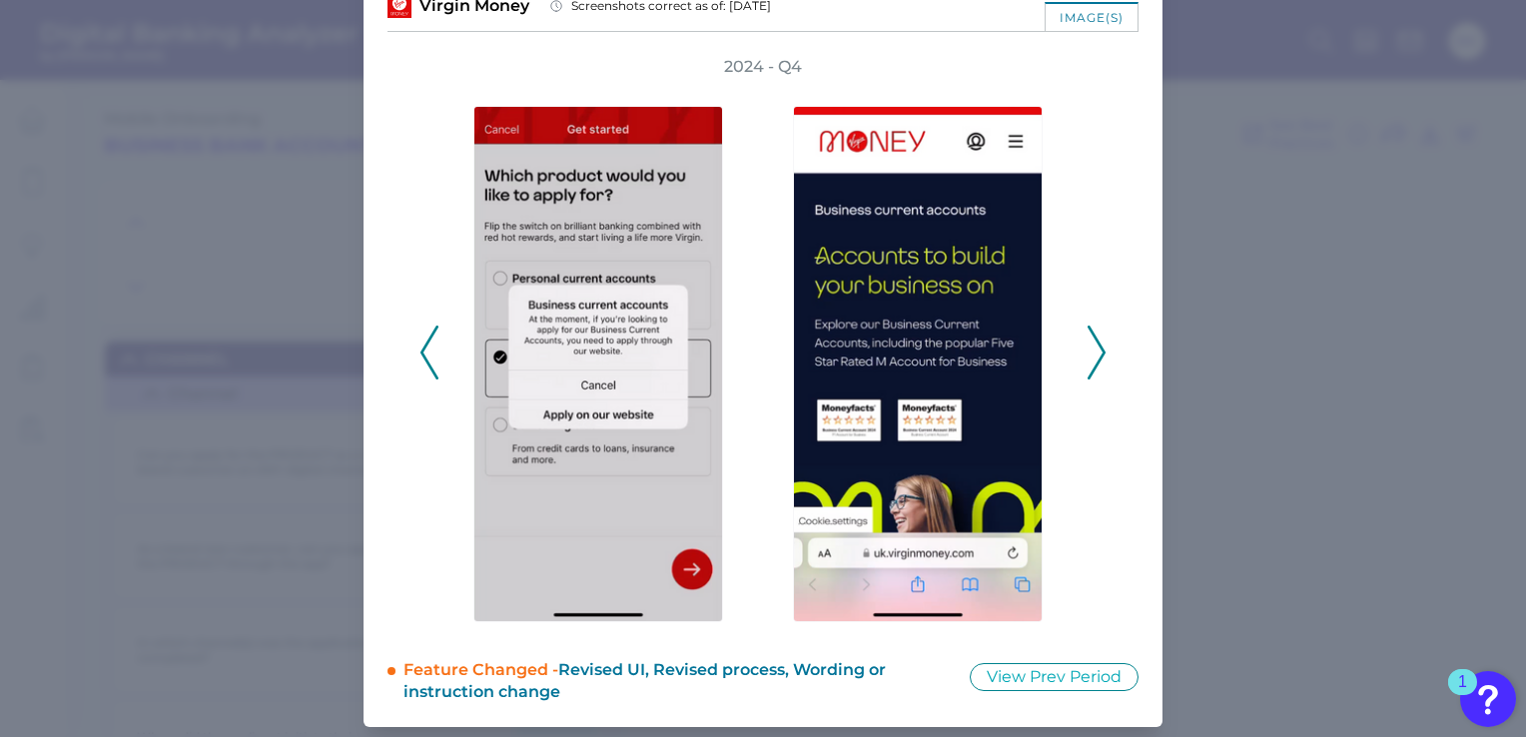
click at [1099, 346] on icon at bounding box center [1096, 353] width 18 height 54
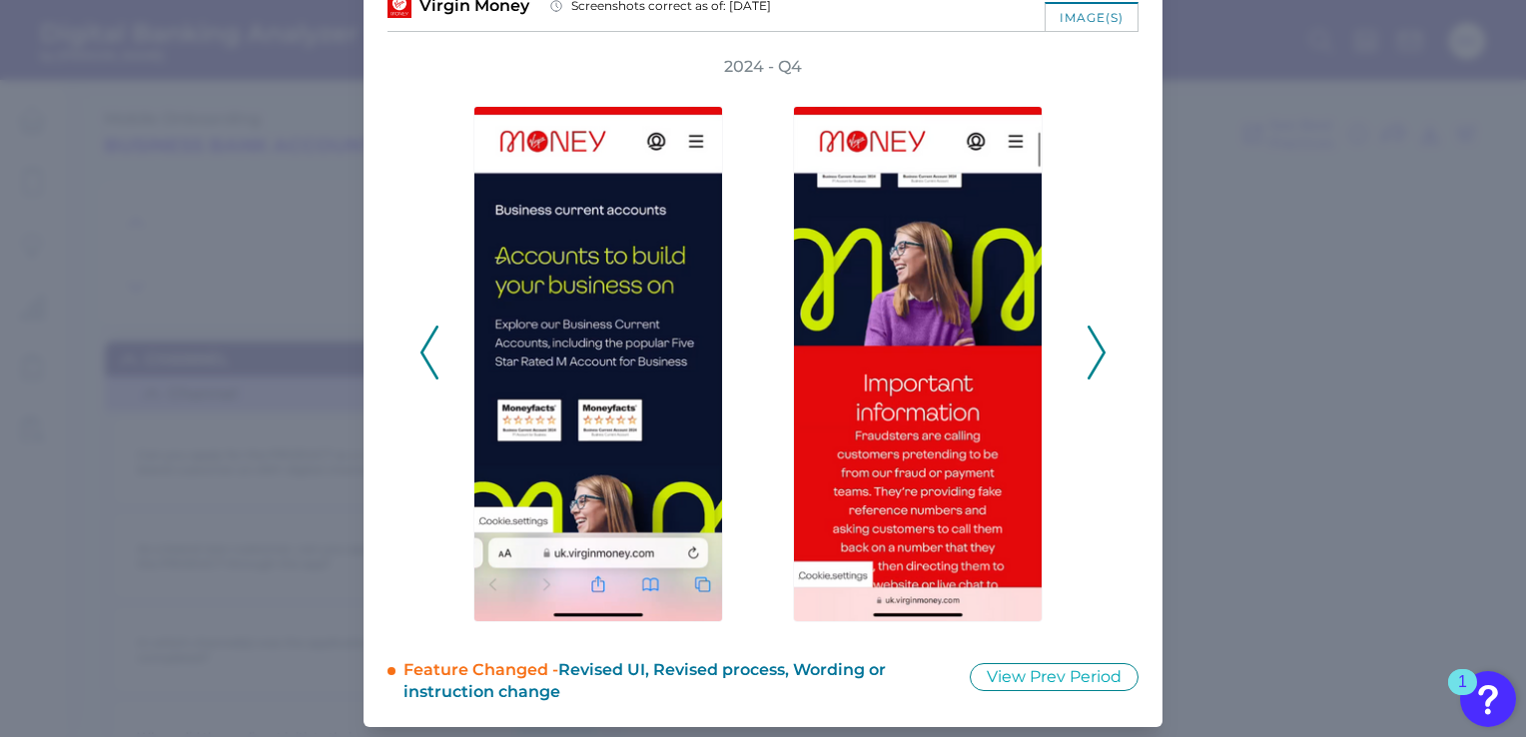
click at [1099, 346] on icon at bounding box center [1096, 353] width 18 height 54
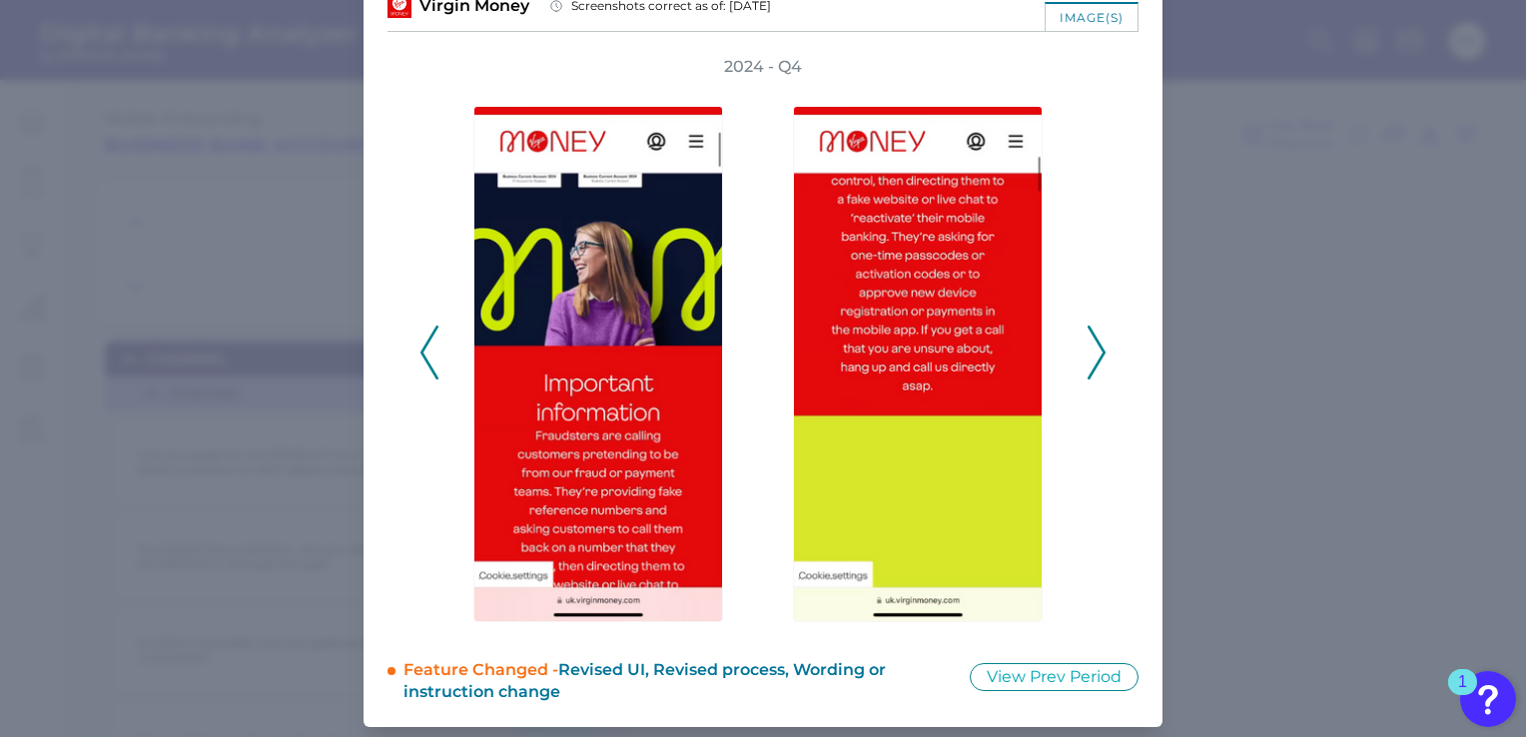
click at [1099, 346] on icon at bounding box center [1096, 353] width 18 height 54
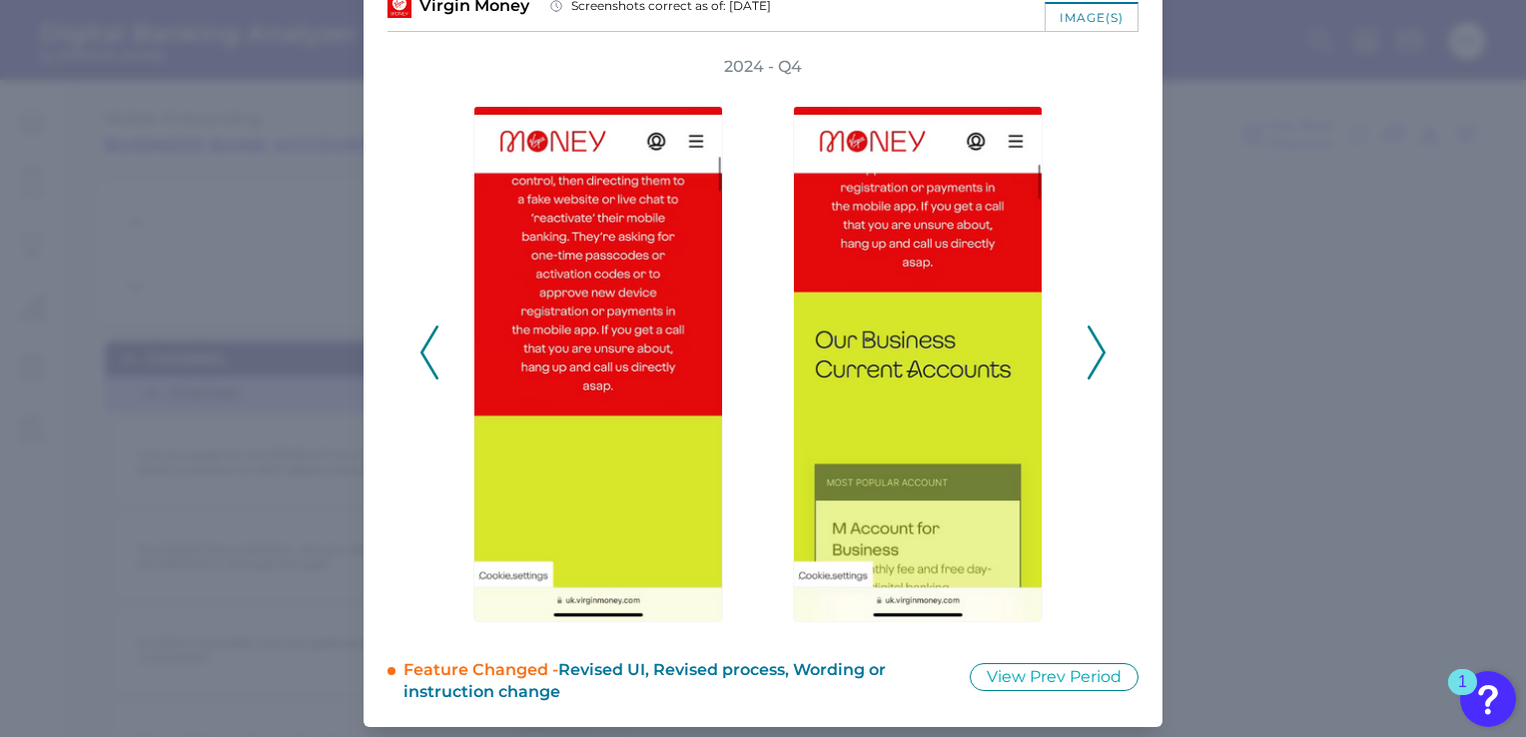
click at [1099, 346] on icon at bounding box center [1096, 353] width 18 height 54
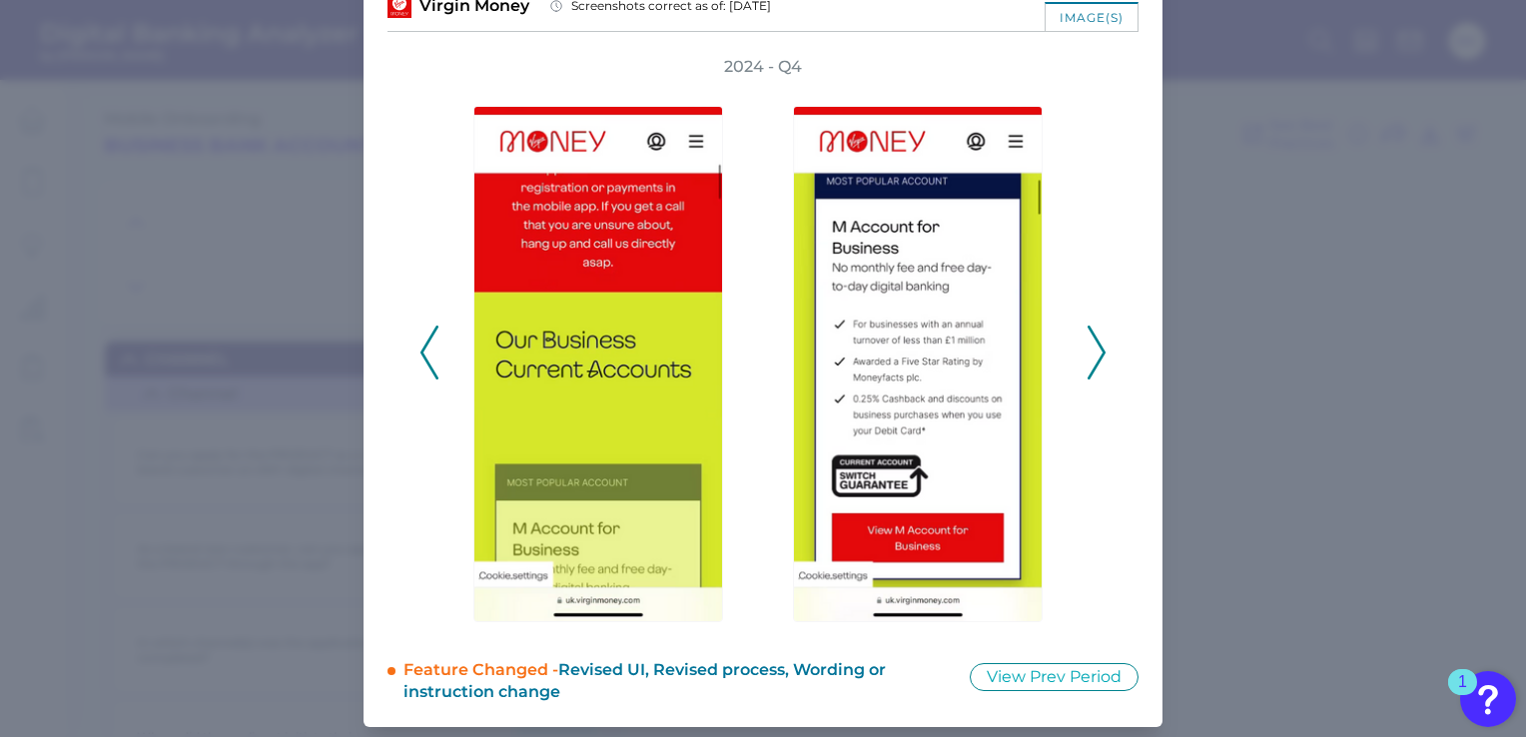
click at [1099, 346] on icon at bounding box center [1096, 353] width 18 height 54
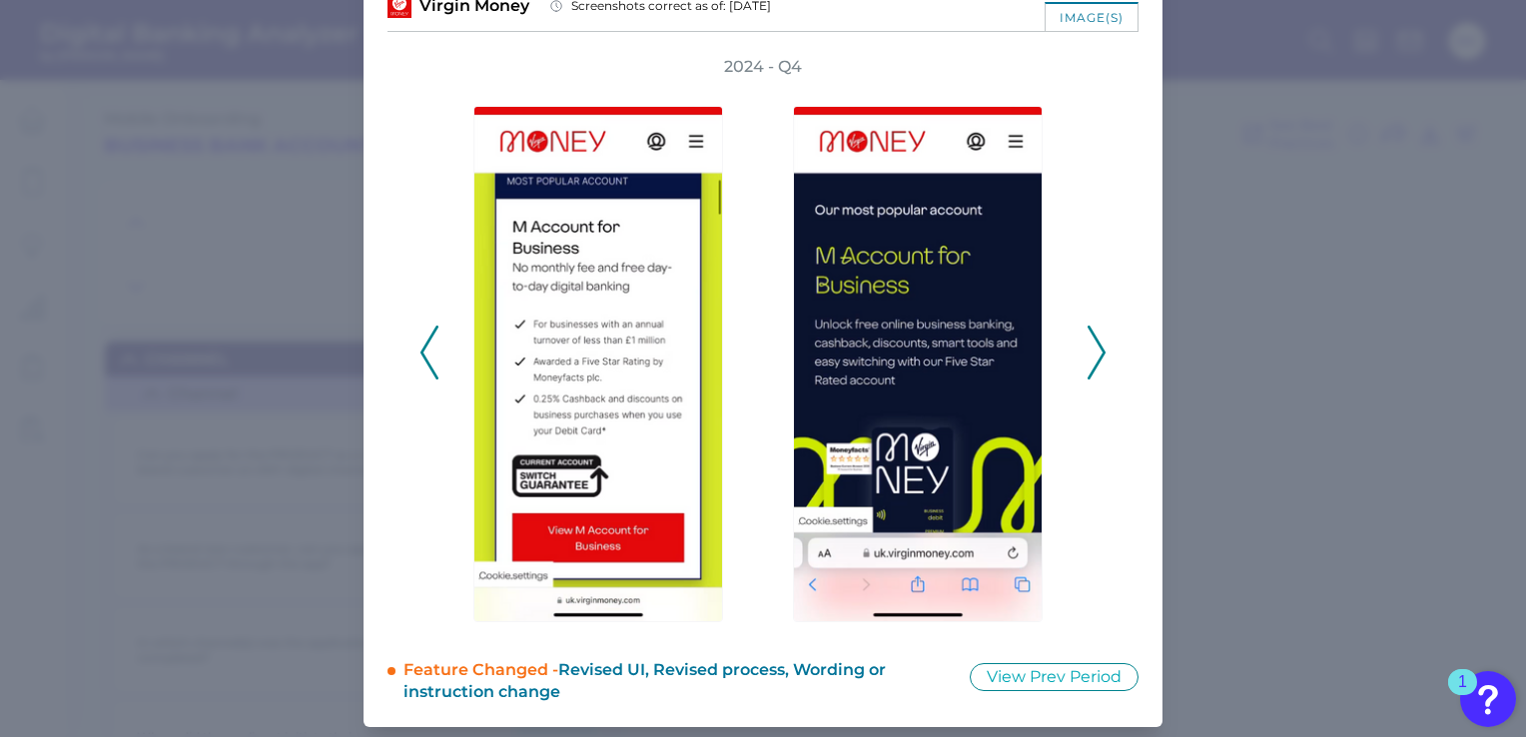
click at [1099, 346] on icon at bounding box center [1096, 353] width 18 height 54
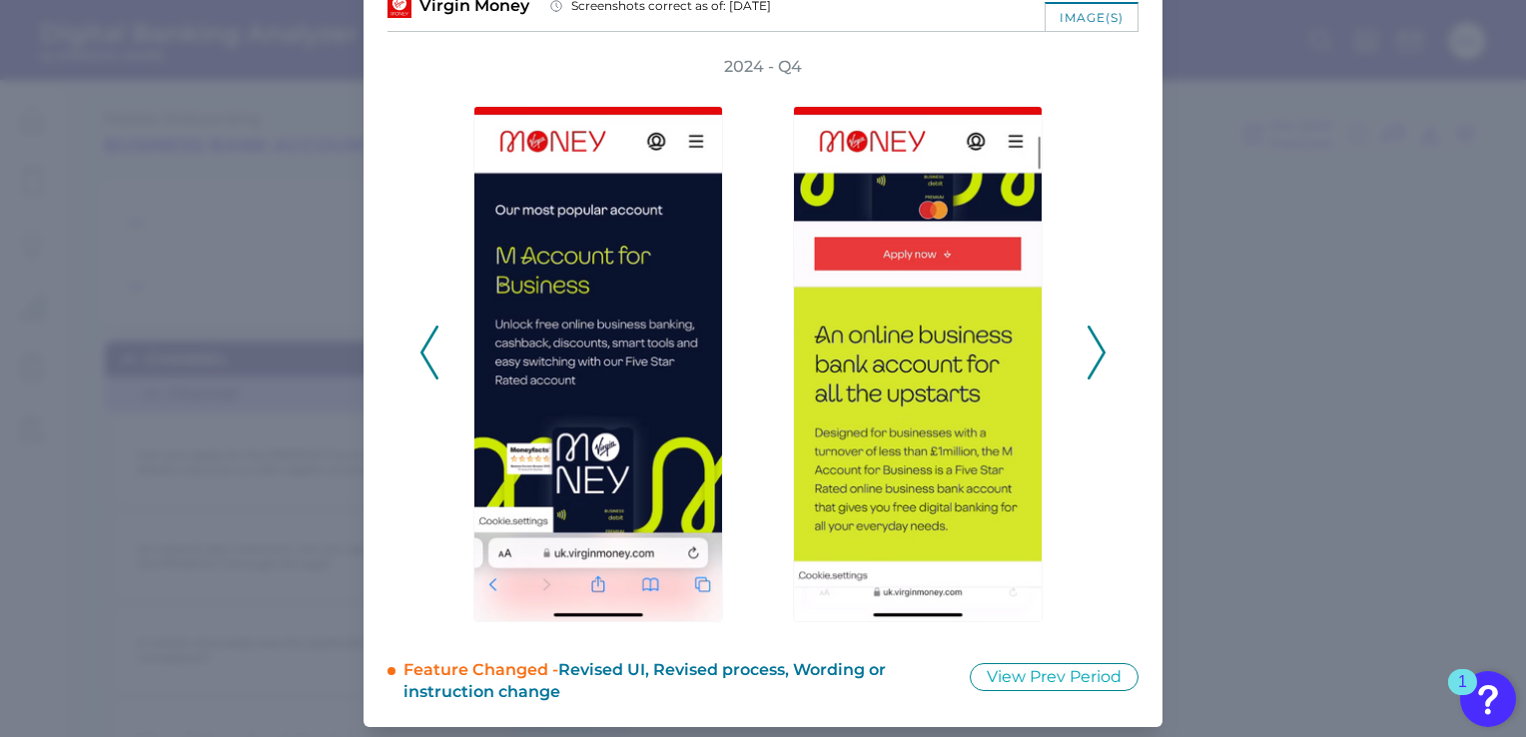
click at [1099, 346] on icon at bounding box center [1096, 353] width 18 height 54
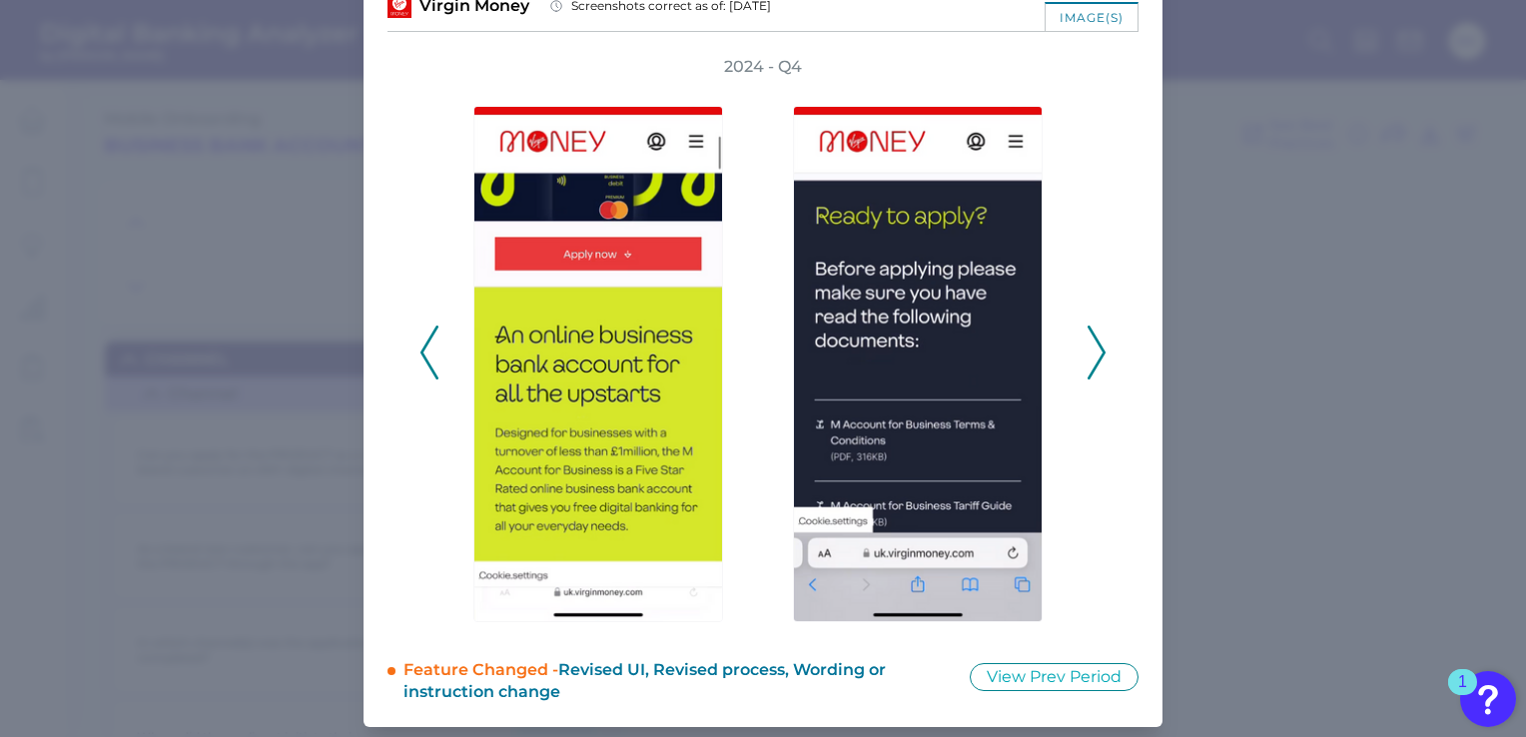
click at [1099, 346] on icon at bounding box center [1096, 353] width 18 height 54
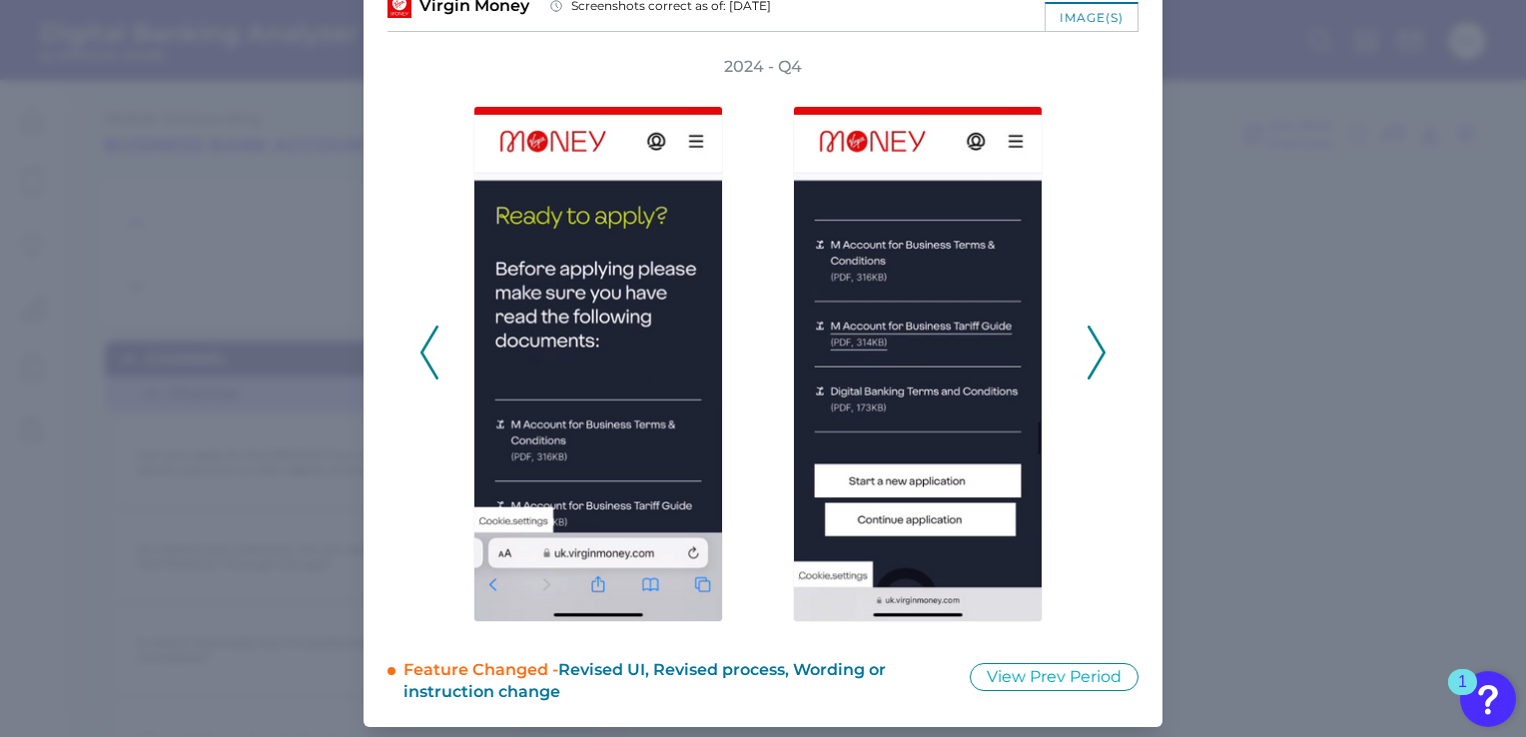
click at [1099, 346] on icon at bounding box center [1096, 353] width 18 height 54
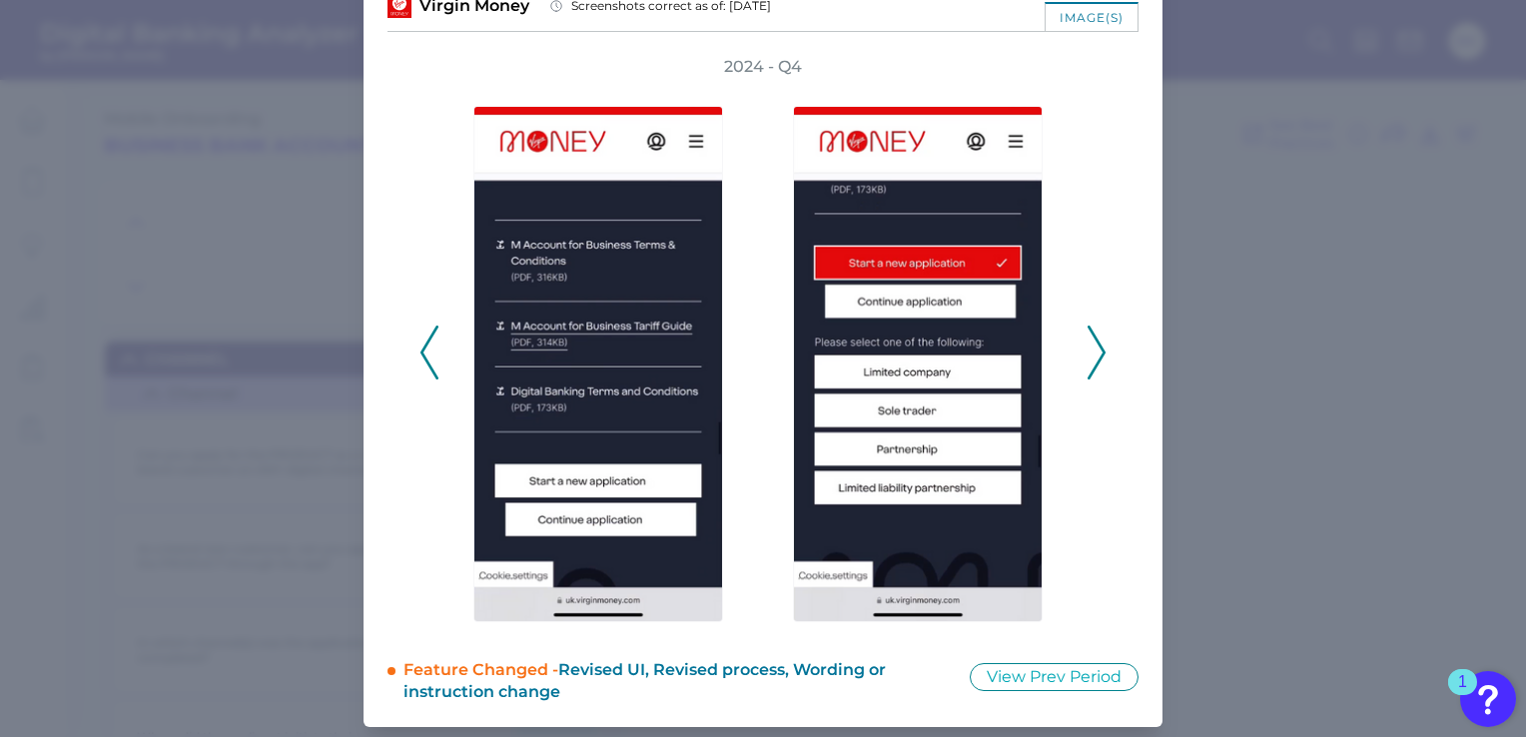
click at [1099, 346] on icon at bounding box center [1096, 353] width 18 height 54
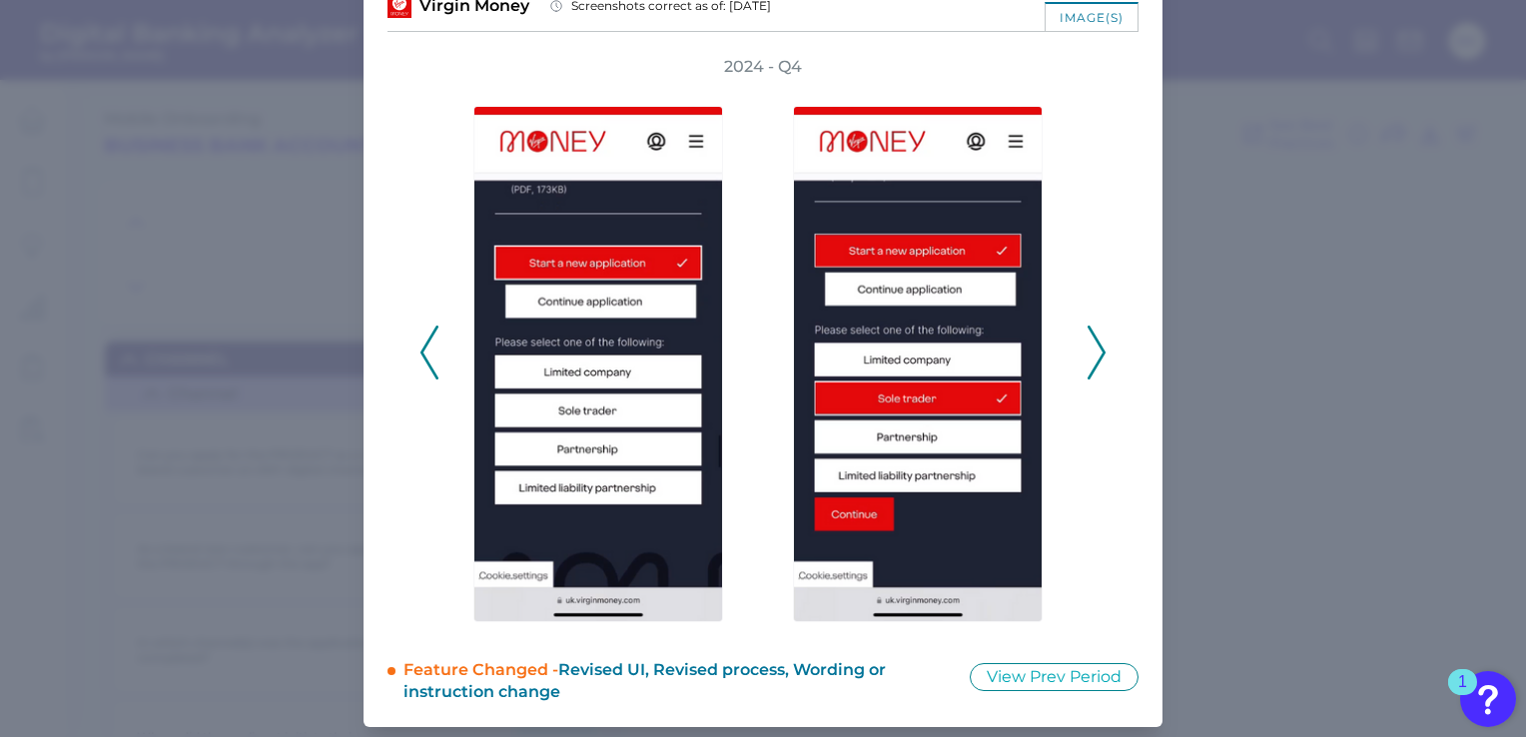
click at [1099, 346] on icon at bounding box center [1096, 353] width 18 height 54
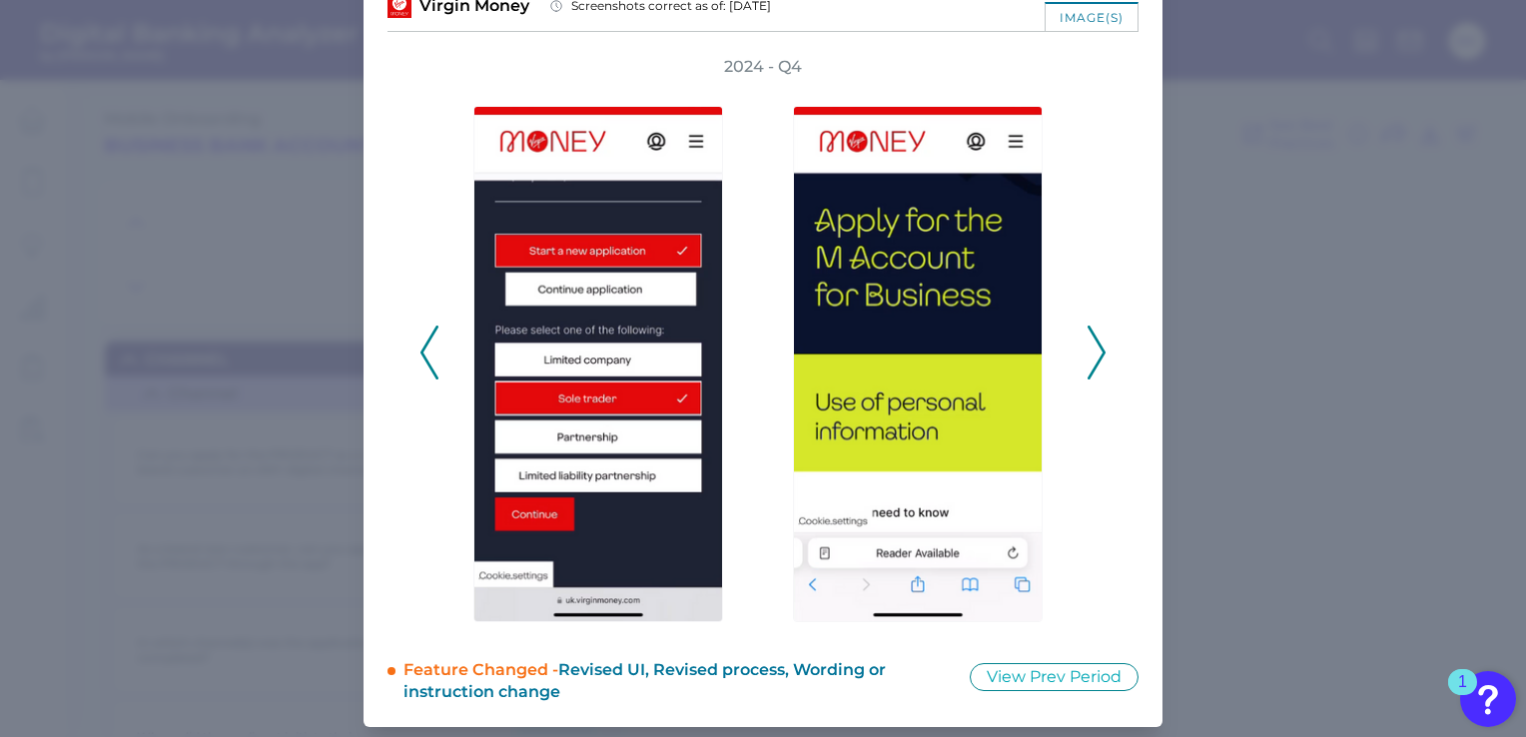
click at [1099, 346] on icon at bounding box center [1096, 353] width 18 height 54
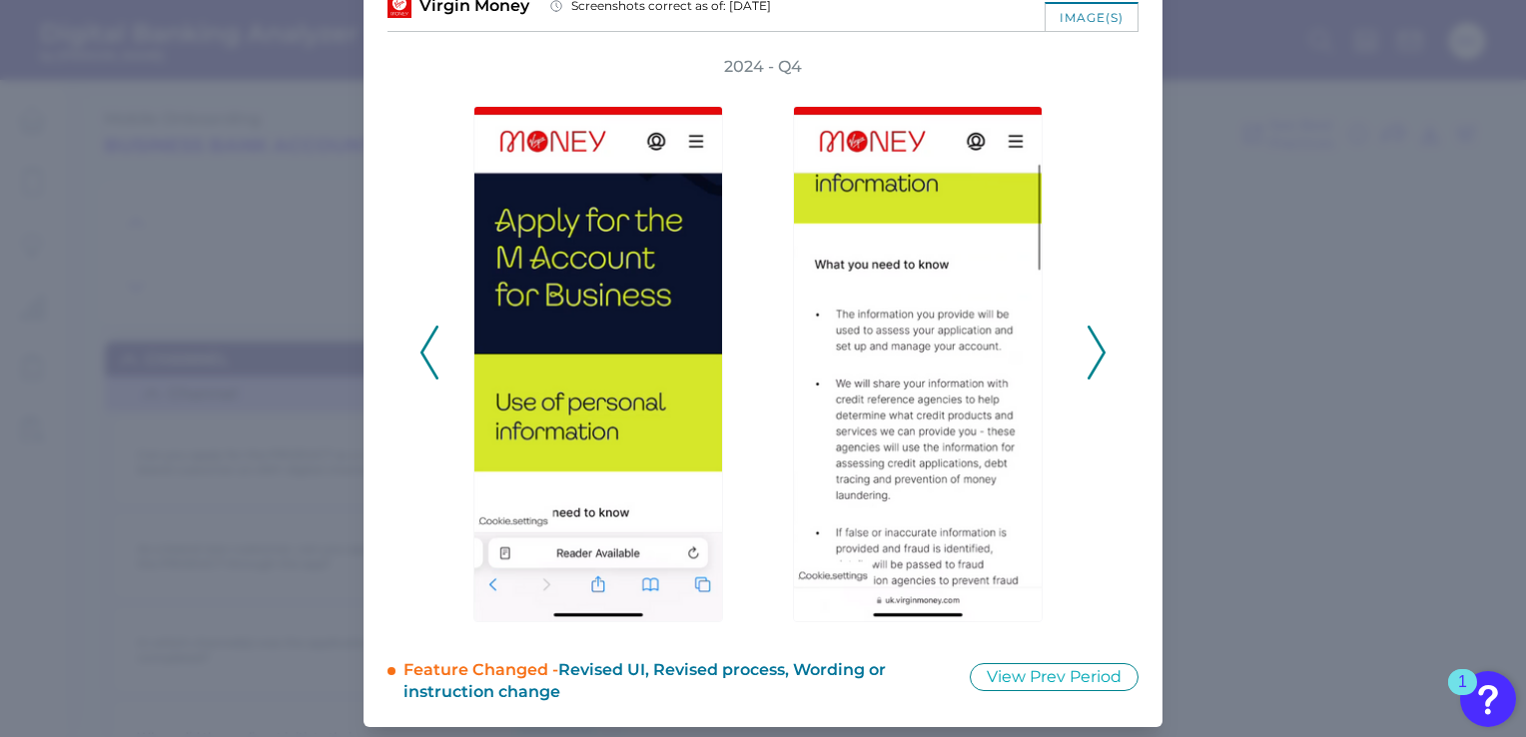
click at [1099, 346] on icon at bounding box center [1096, 353] width 18 height 54
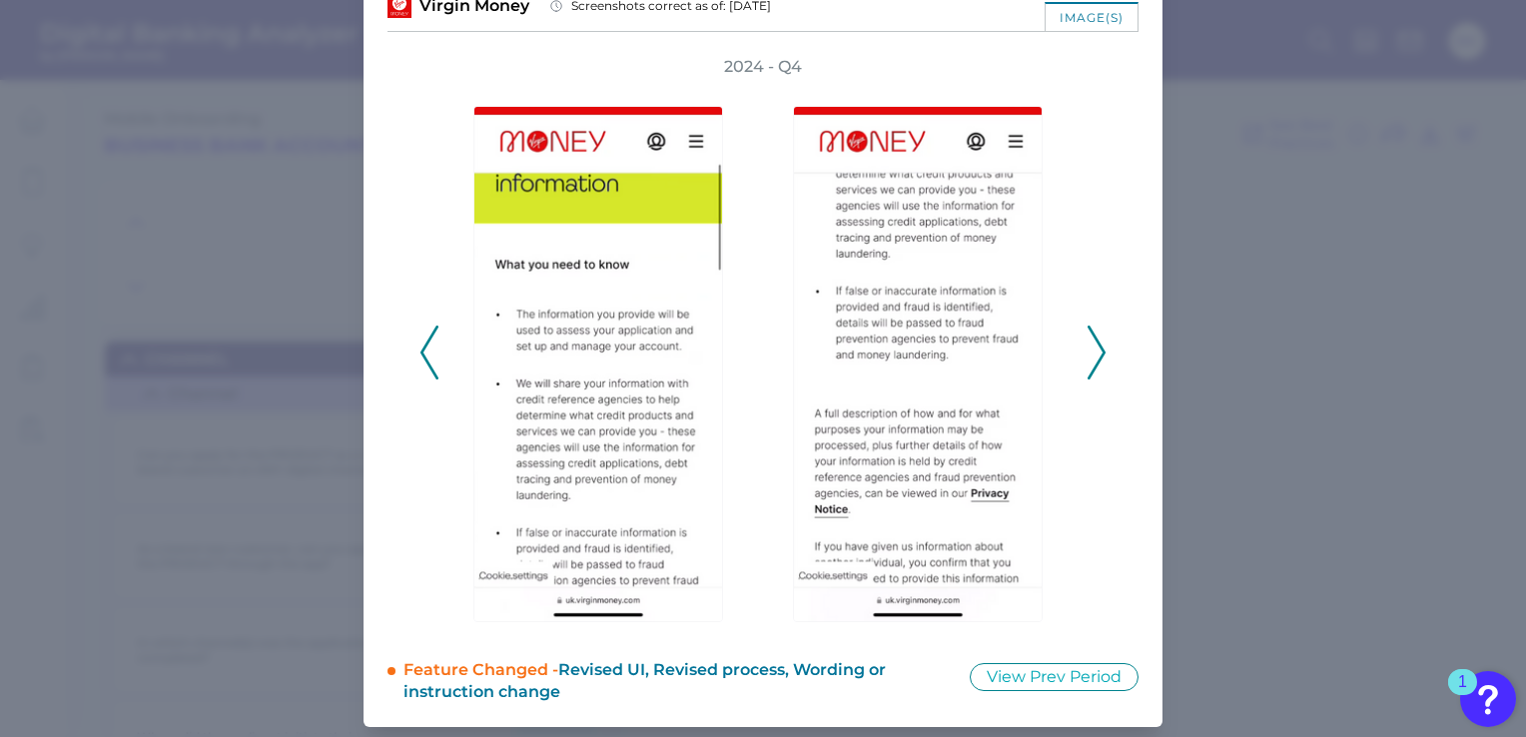
drag, startPoint x: 1098, startPoint y: 342, endPoint x: 1088, endPoint y: 349, distance: 12.2
click at [1092, 346] on icon at bounding box center [1096, 353] width 18 height 54
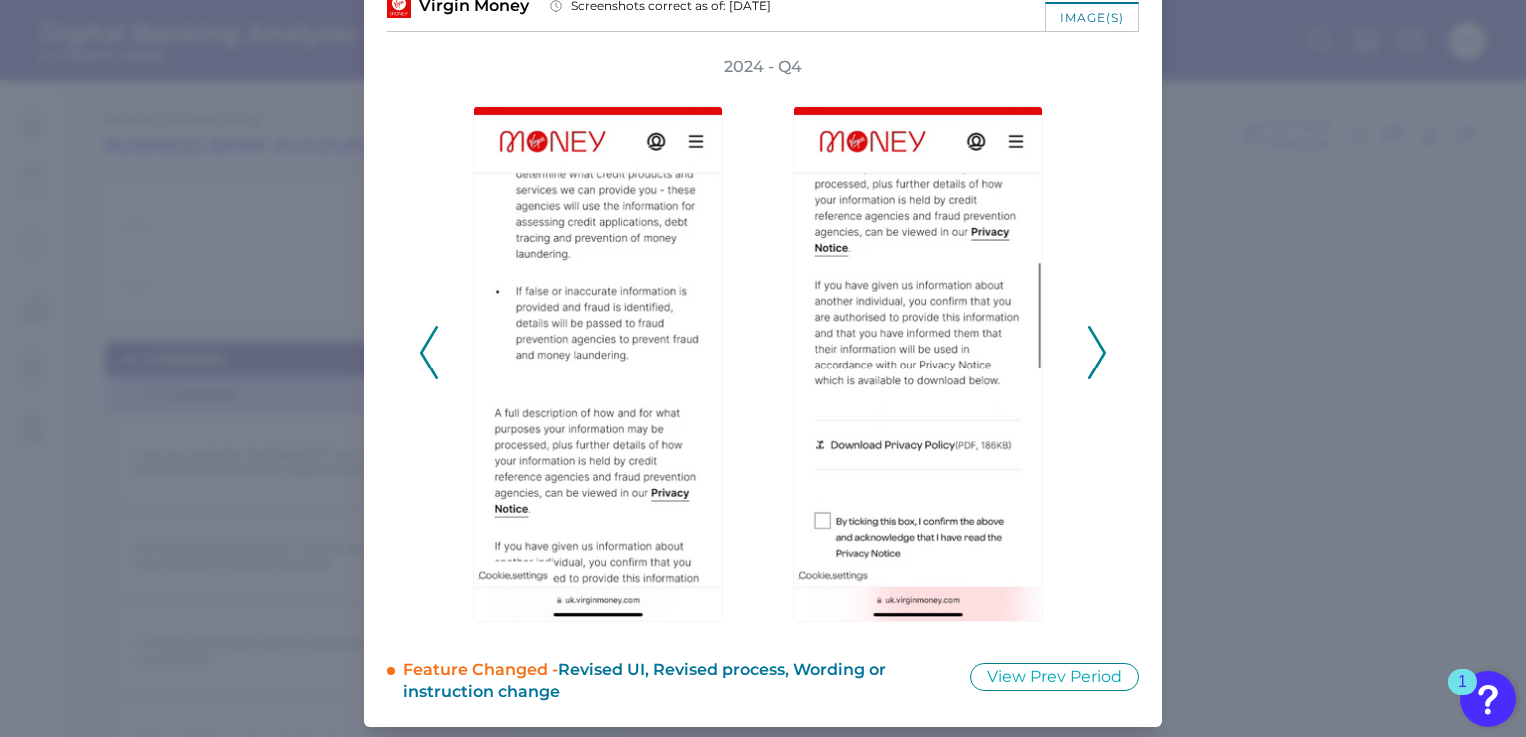
click at [1091, 358] on icon at bounding box center [1096, 353] width 18 height 54
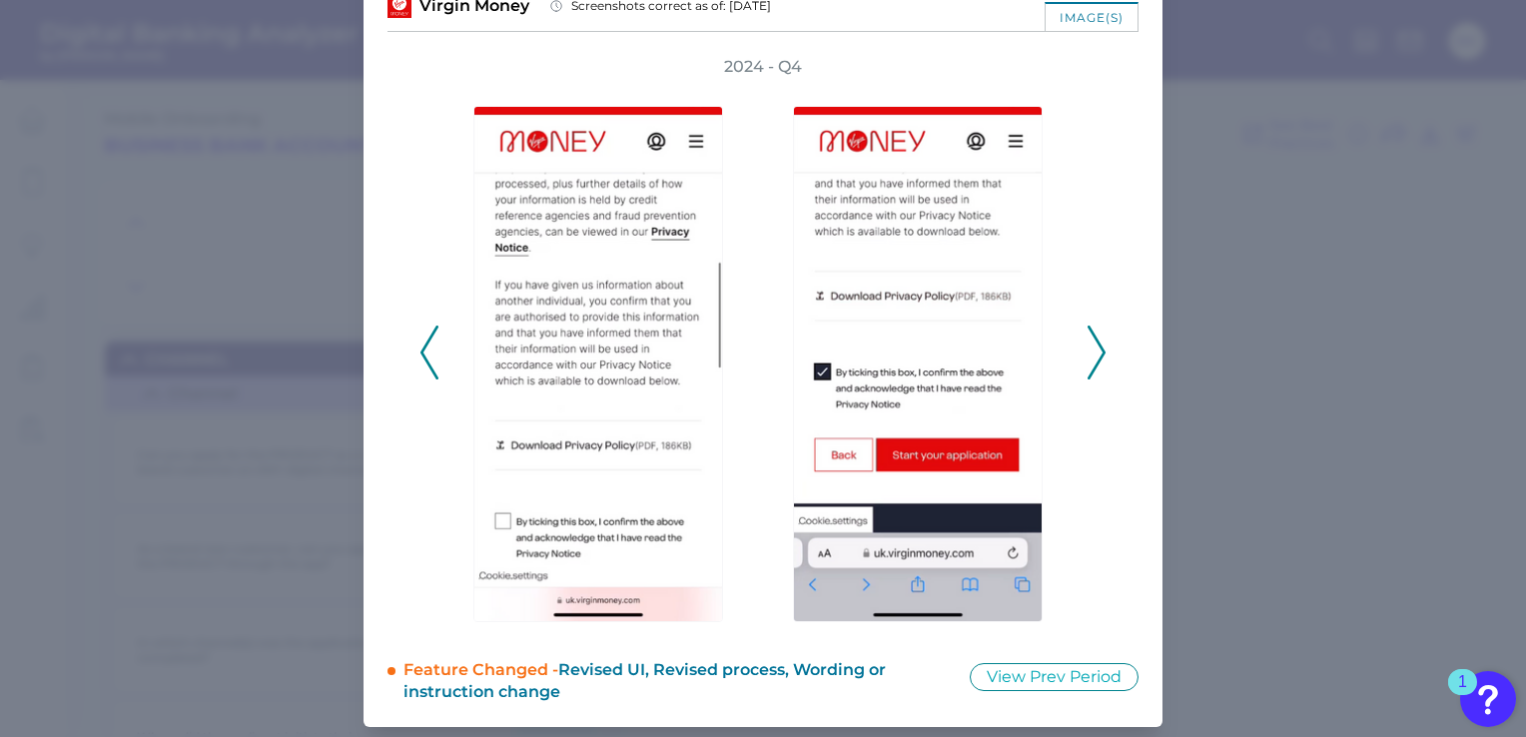
drag, startPoint x: 1101, startPoint y: 322, endPoint x: 1099, endPoint y: 334, distance: 12.1
click at [1099, 334] on div "2024 - Q4" at bounding box center [762, 341] width 687 height 571
click at [1117, 345] on div "2024 - Q4" at bounding box center [762, 341] width 751 height 571
click at [1096, 357] on polyline at bounding box center [1095, 352] width 15 height 51
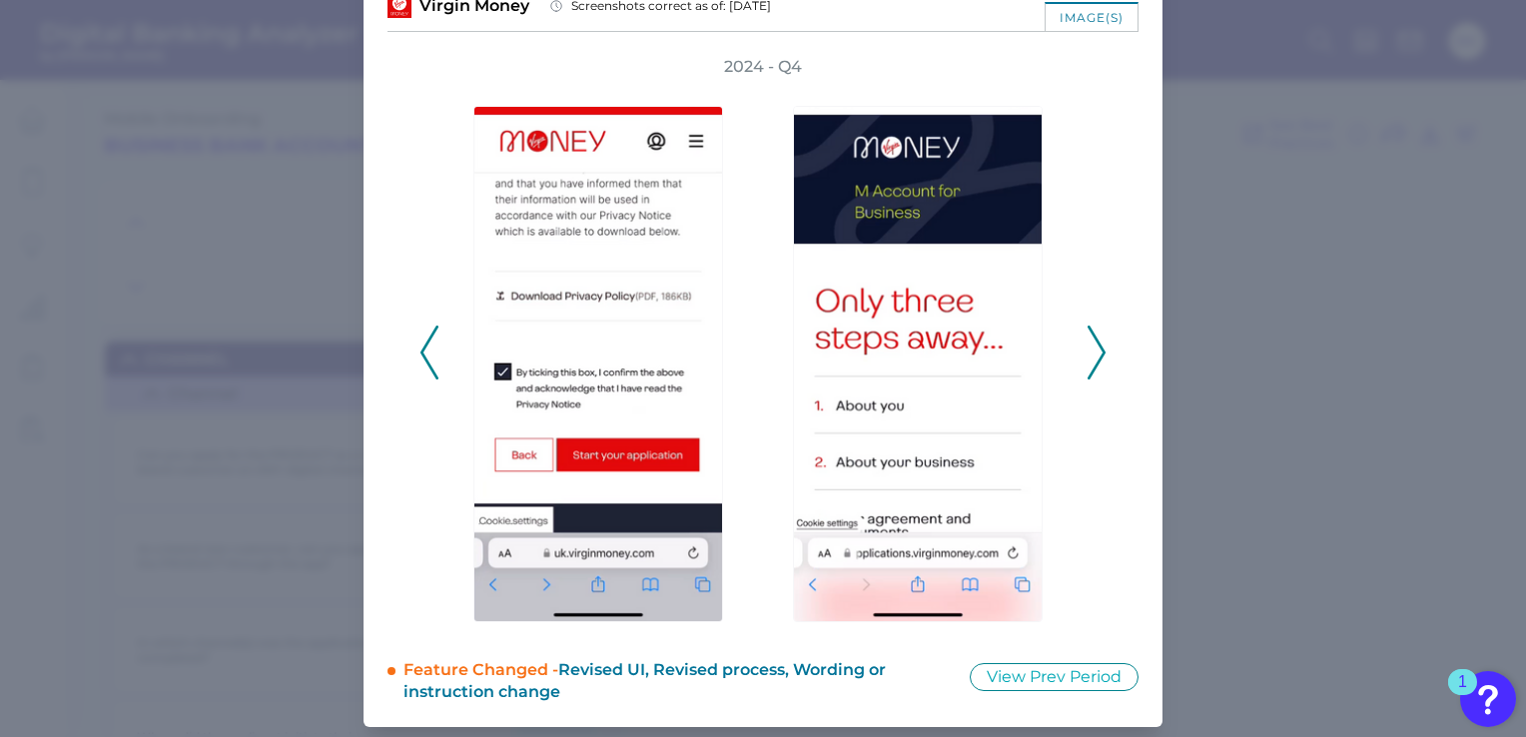
click at [1096, 357] on polyline at bounding box center [1095, 352] width 15 height 51
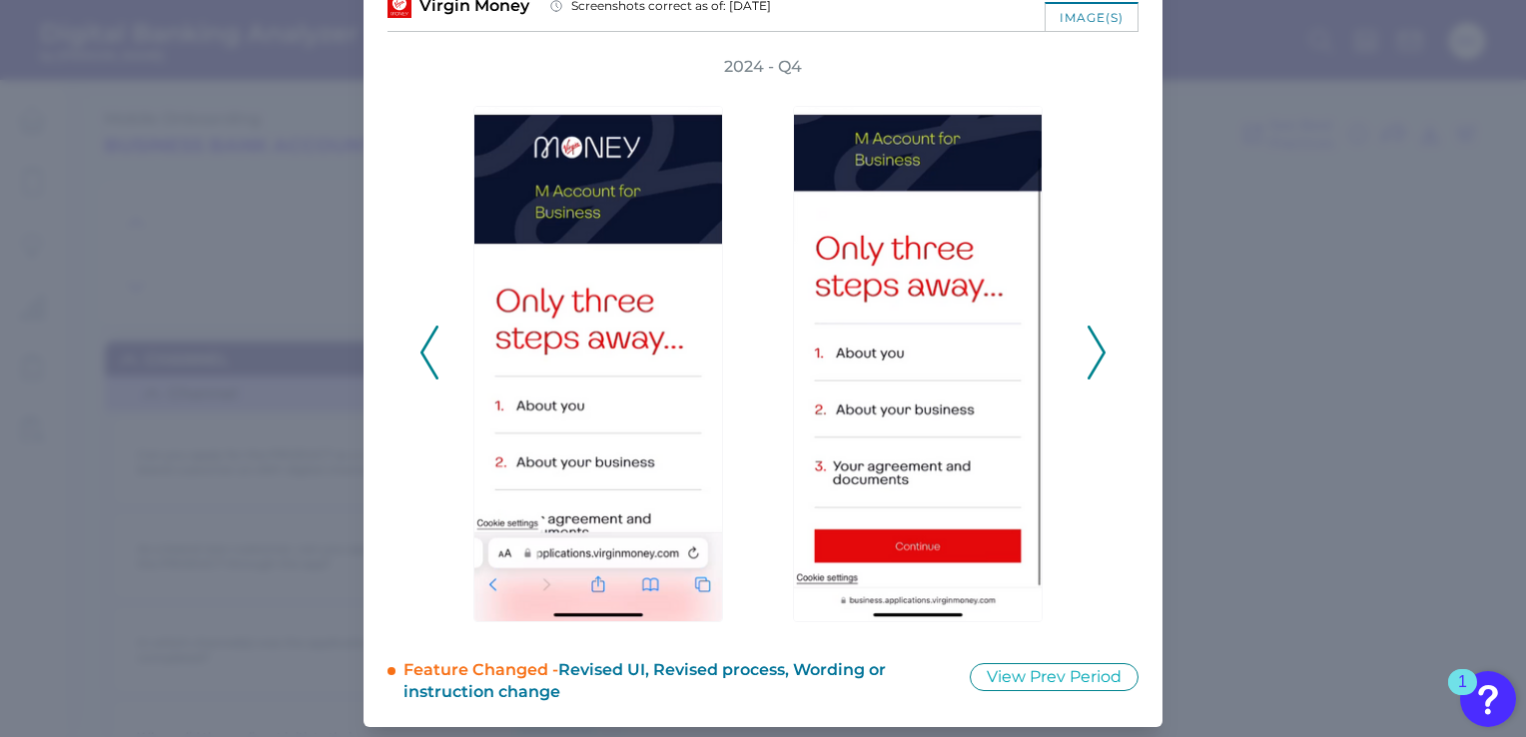
click at [1095, 357] on polyline at bounding box center [1095, 352] width 15 height 51
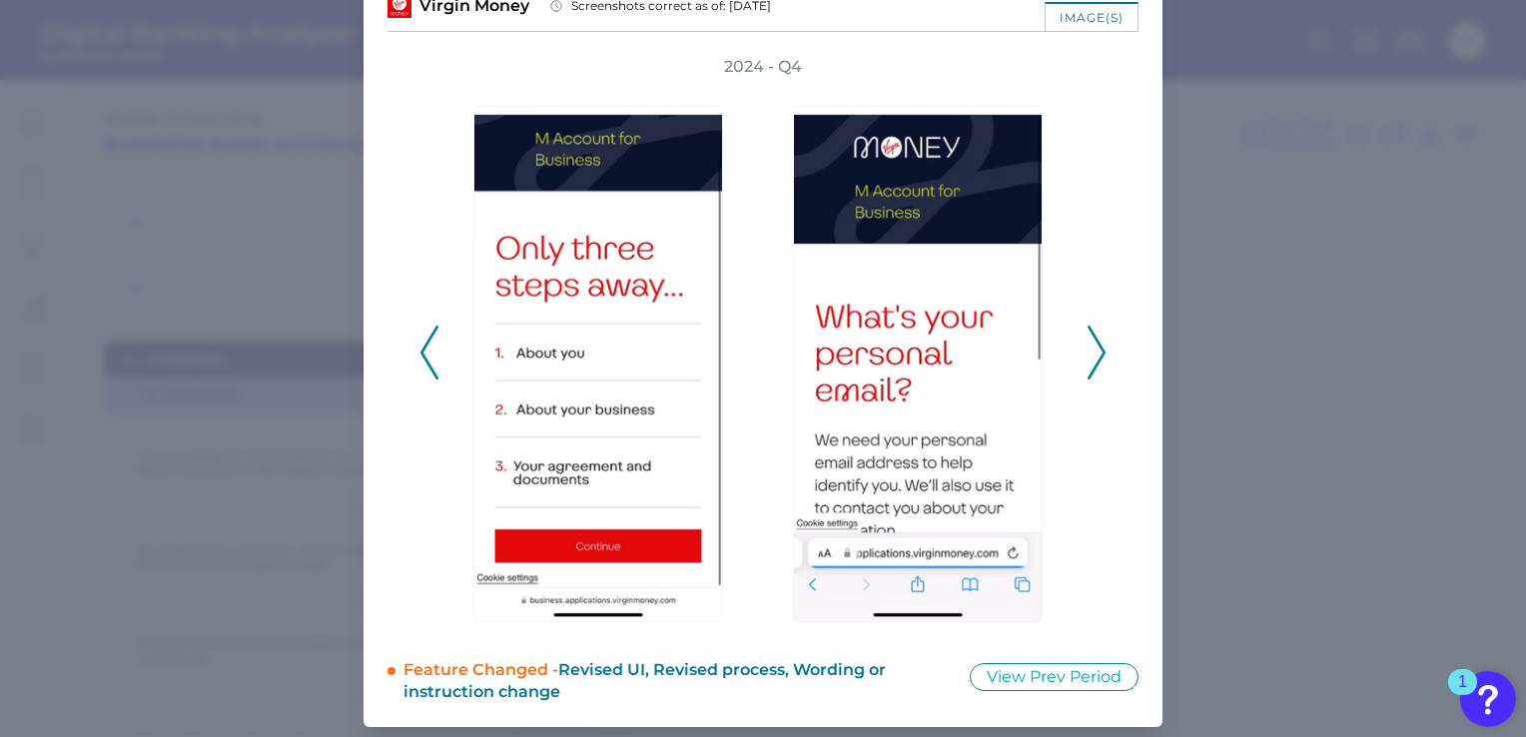
click at [1095, 357] on polyline at bounding box center [1095, 352] width 15 height 51
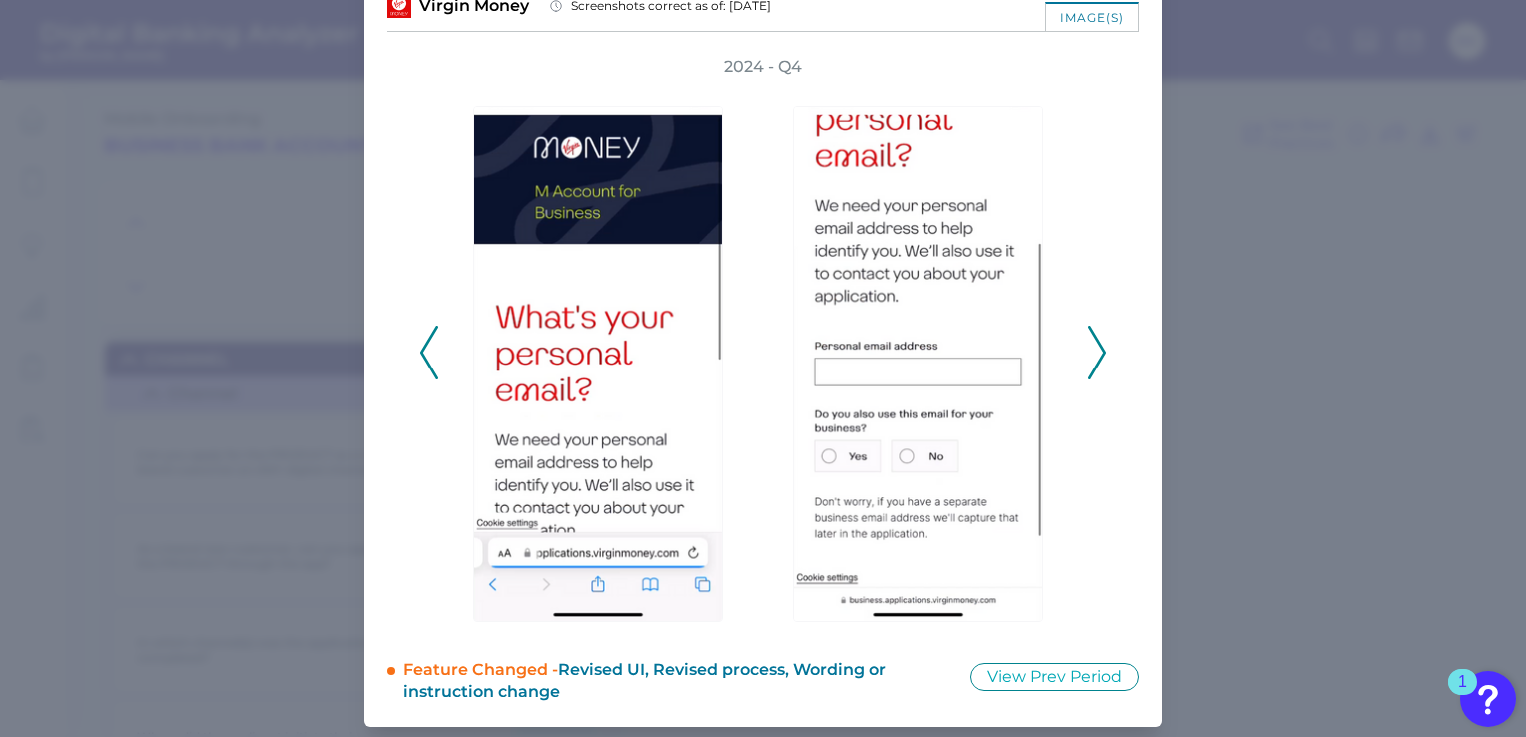
click at [1095, 357] on polyline at bounding box center [1095, 352] width 15 height 51
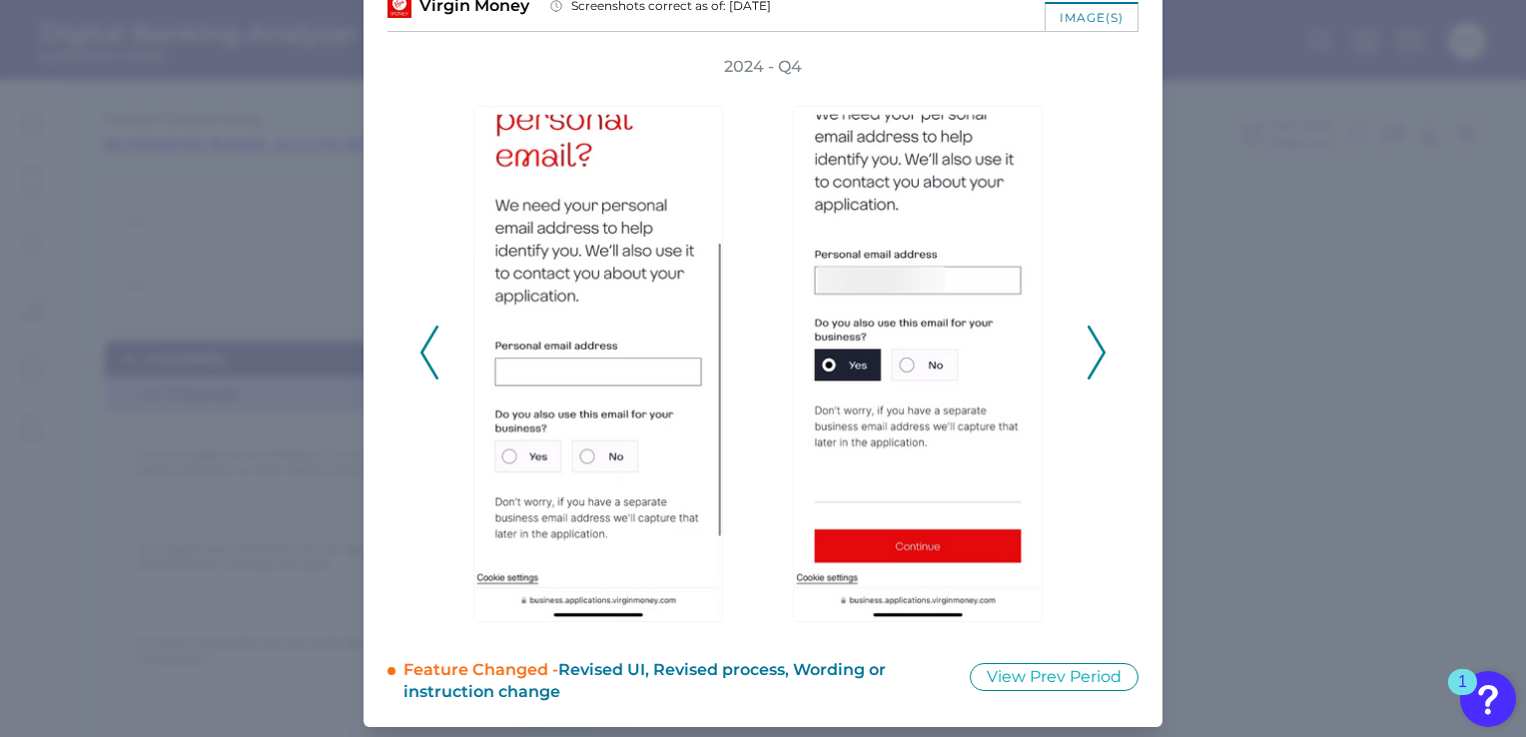
click at [1095, 357] on polyline at bounding box center [1095, 352] width 15 height 51
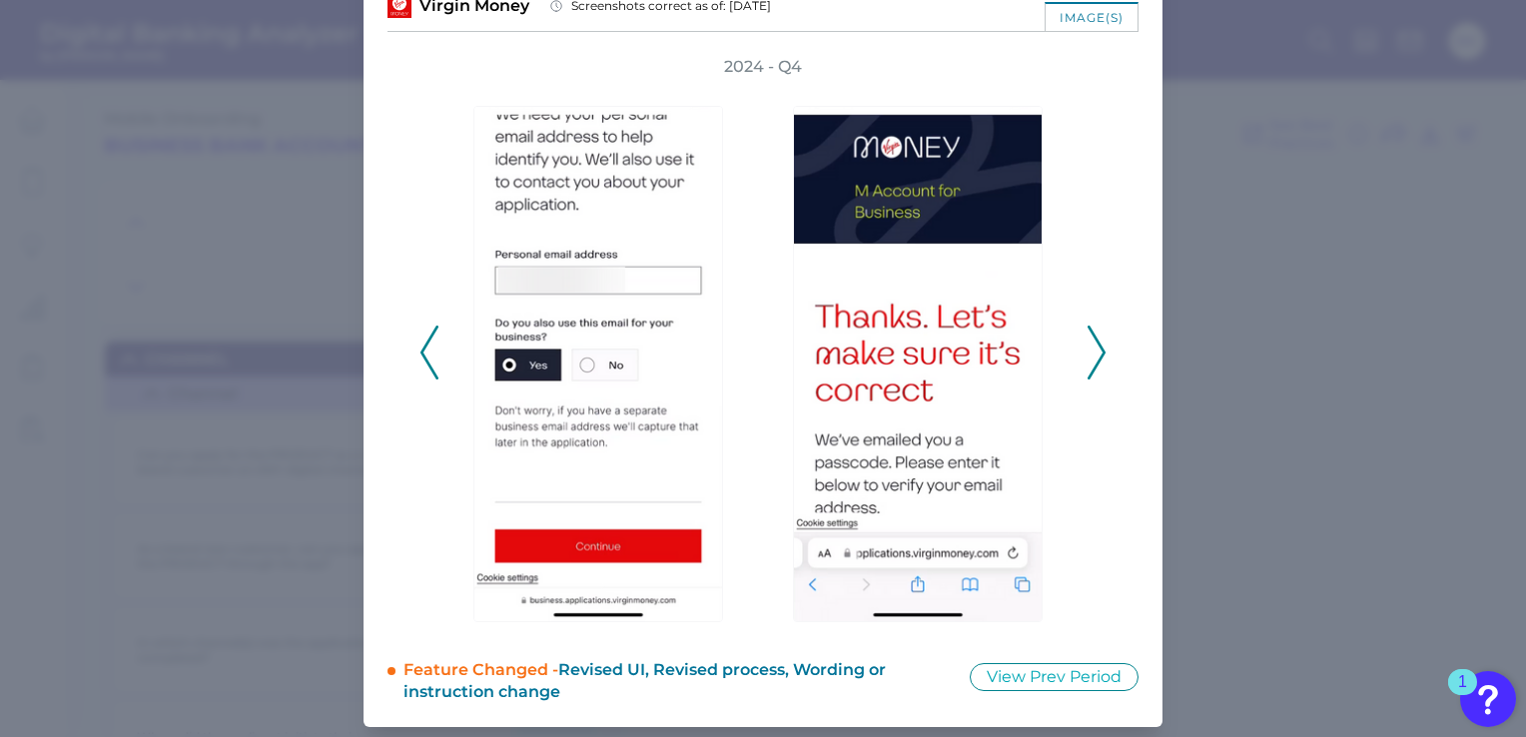
click at [1095, 357] on polyline at bounding box center [1095, 352] width 15 height 51
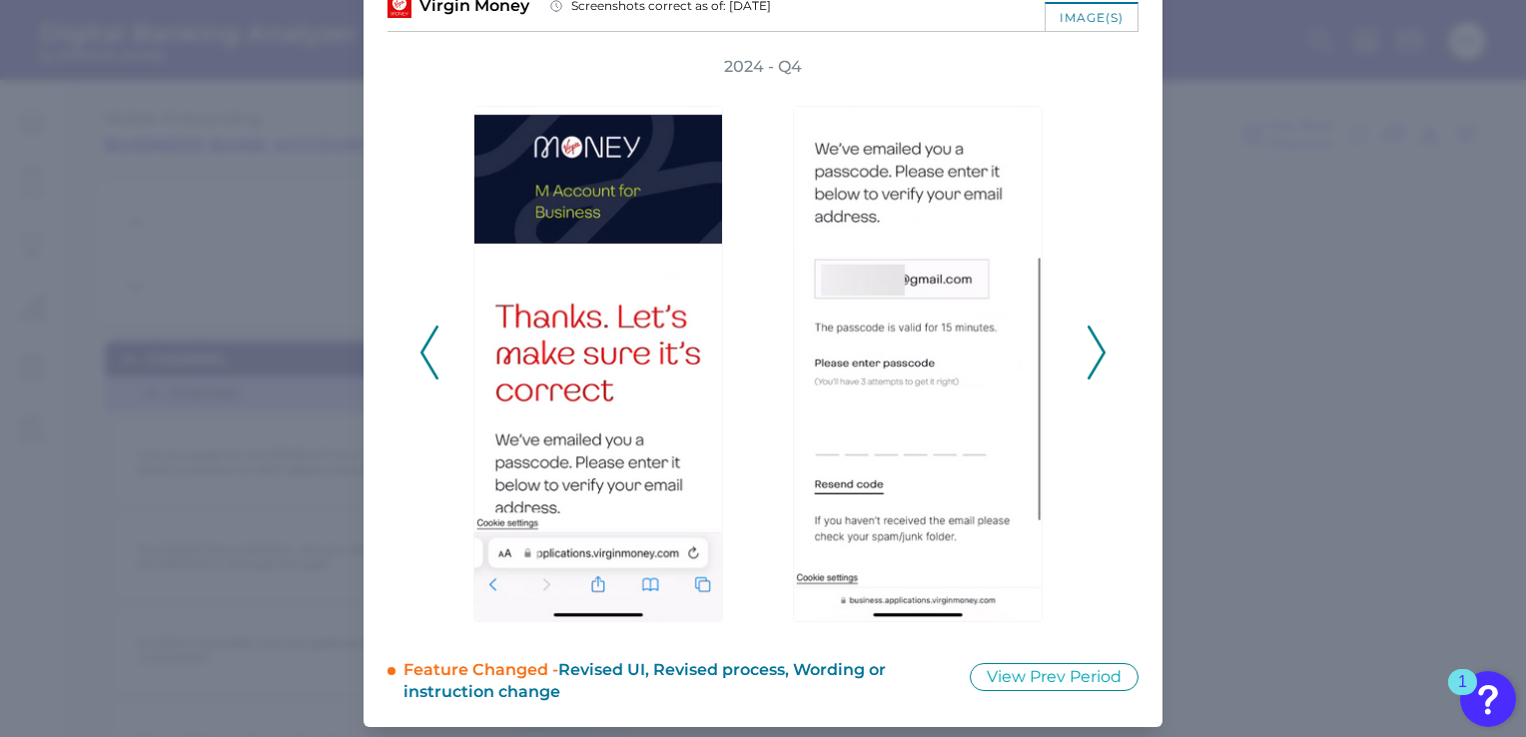
click at [1095, 357] on polyline at bounding box center [1095, 352] width 15 height 51
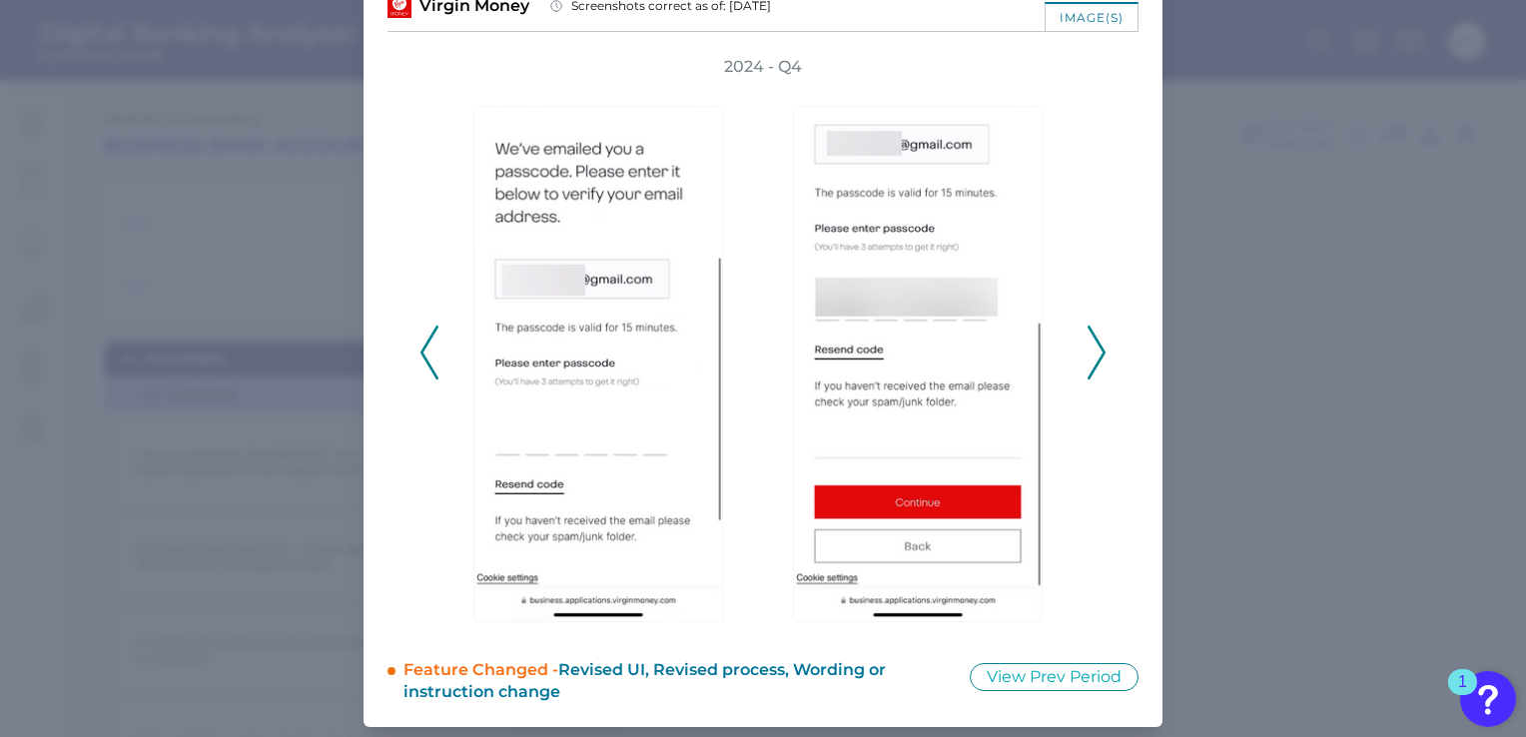
click at [1095, 357] on polyline at bounding box center [1095, 352] width 15 height 51
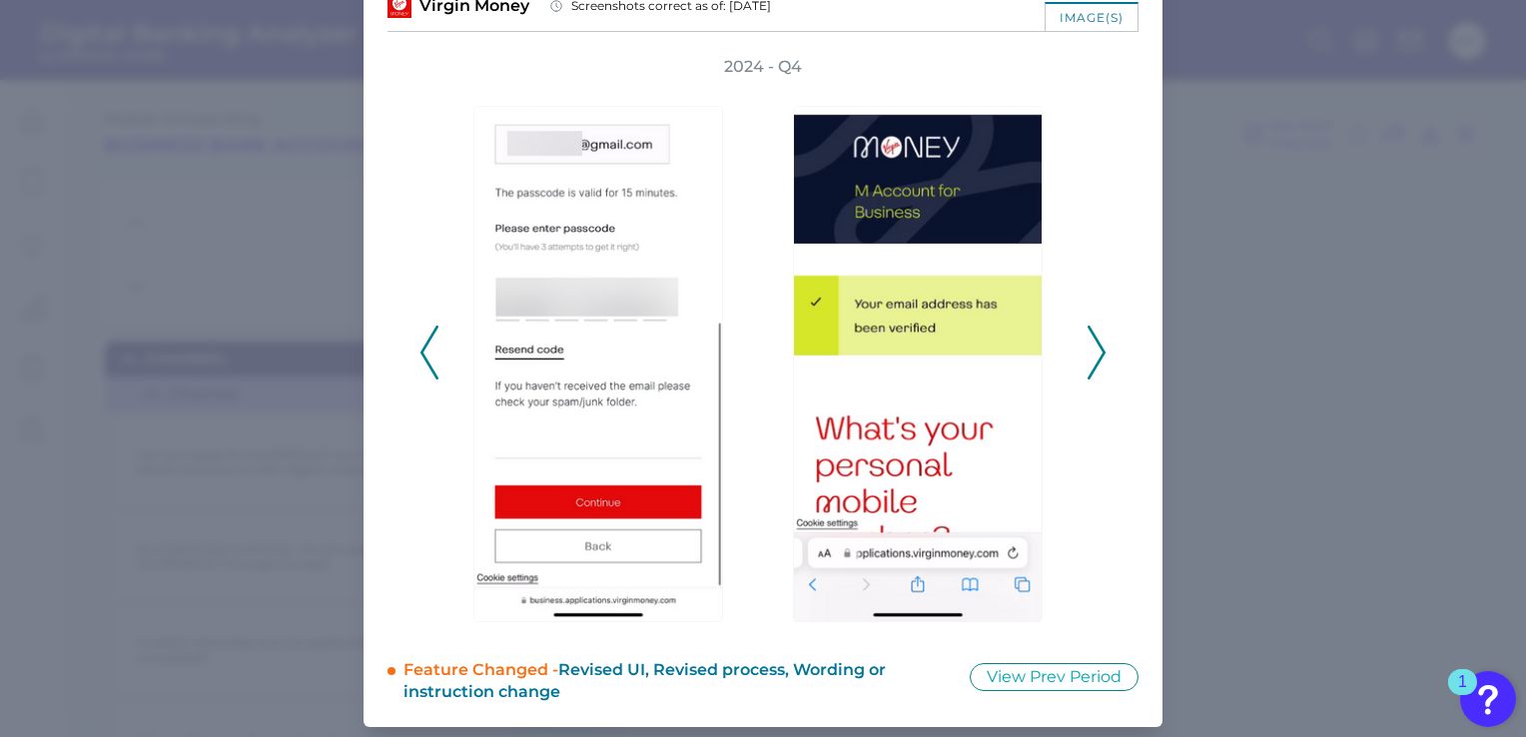
click at [1095, 357] on polyline at bounding box center [1095, 352] width 15 height 51
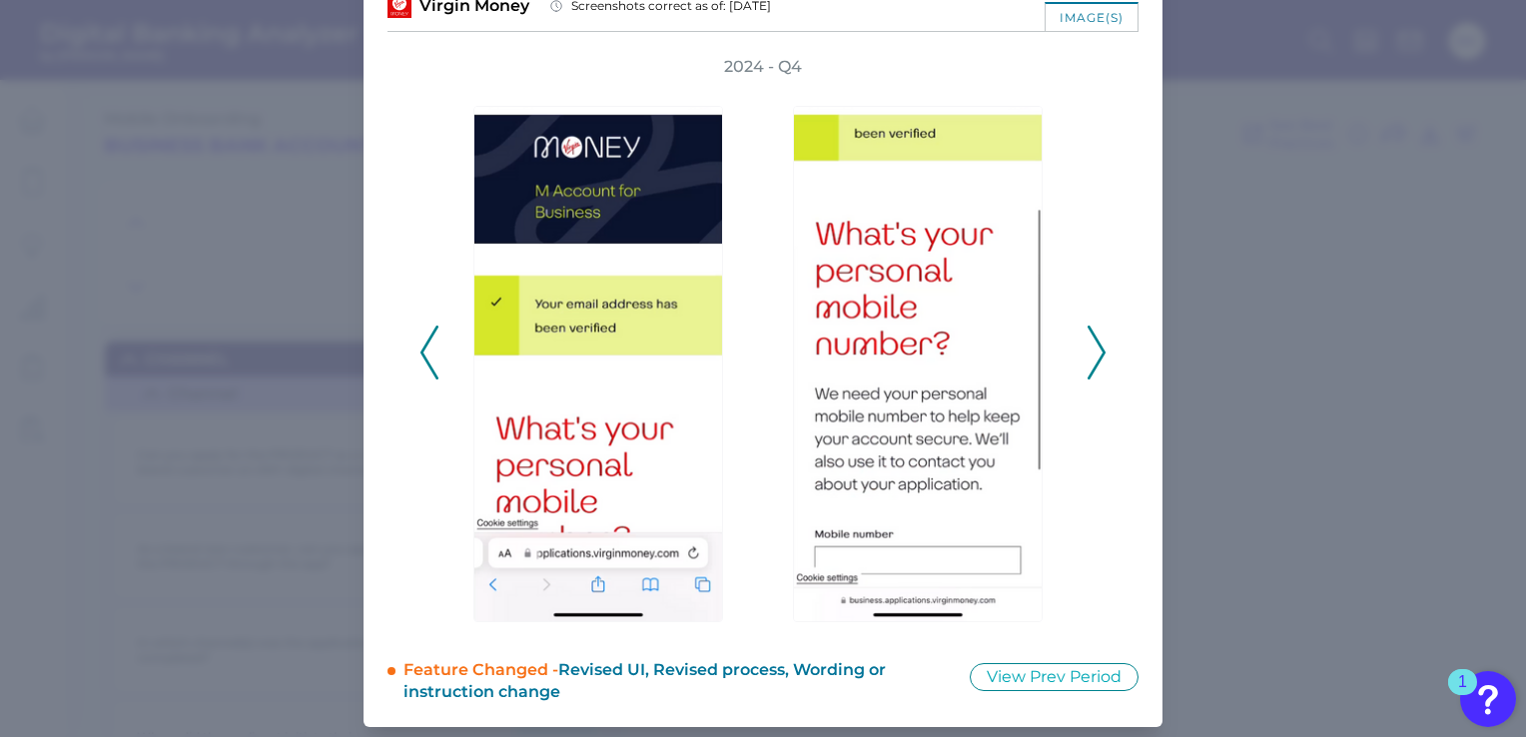
click at [1095, 357] on polyline at bounding box center [1095, 352] width 15 height 51
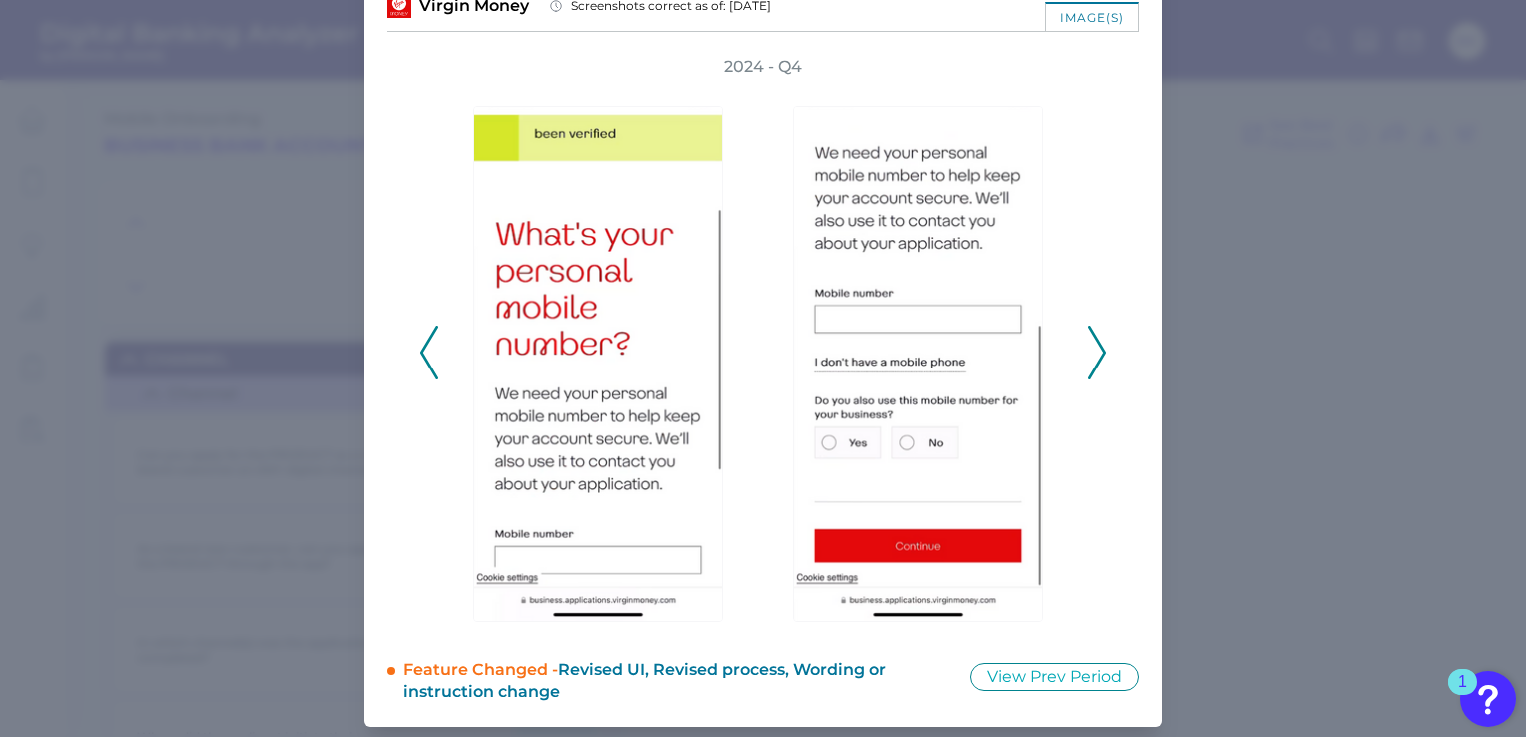
click at [1095, 357] on polyline at bounding box center [1095, 352] width 15 height 51
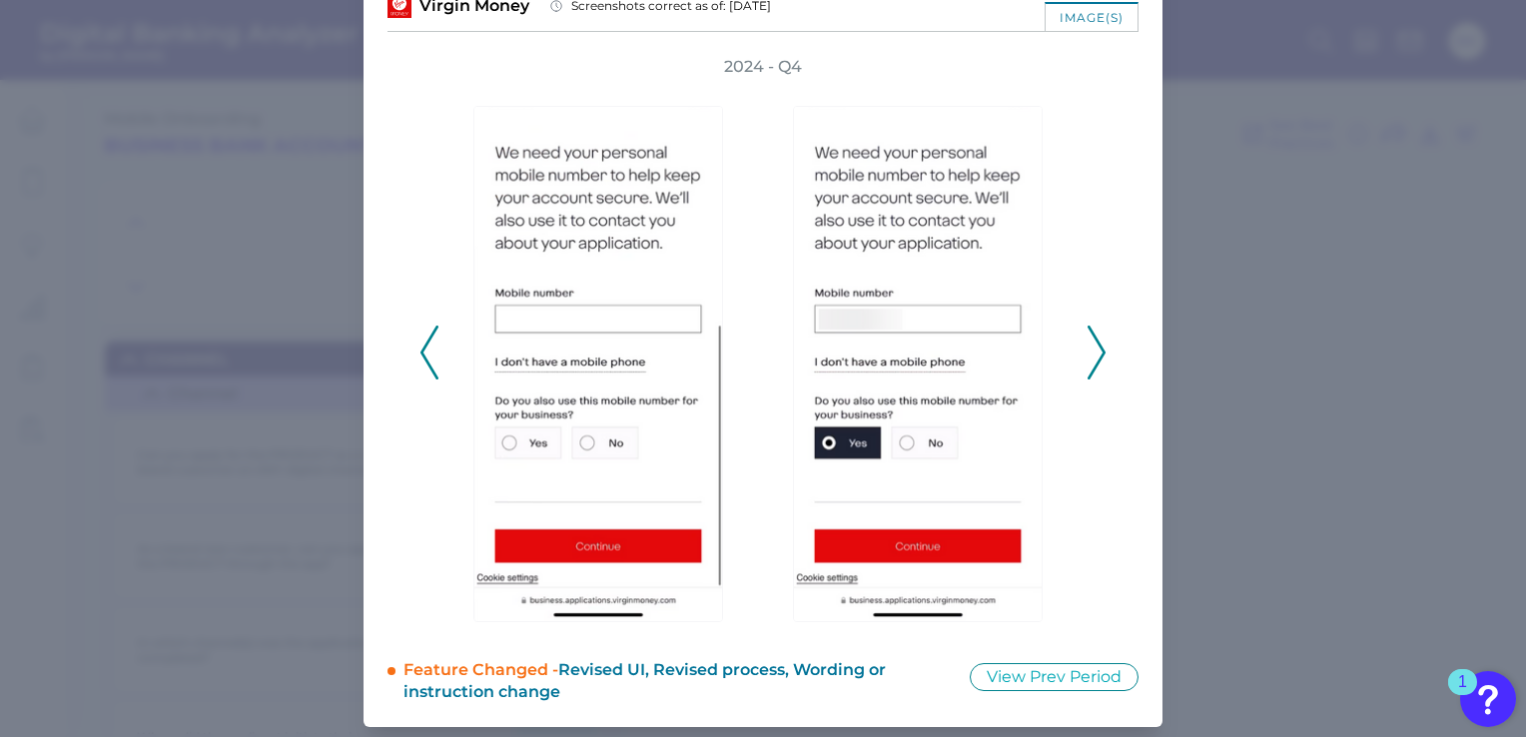
click at [1095, 357] on polyline at bounding box center [1095, 352] width 15 height 51
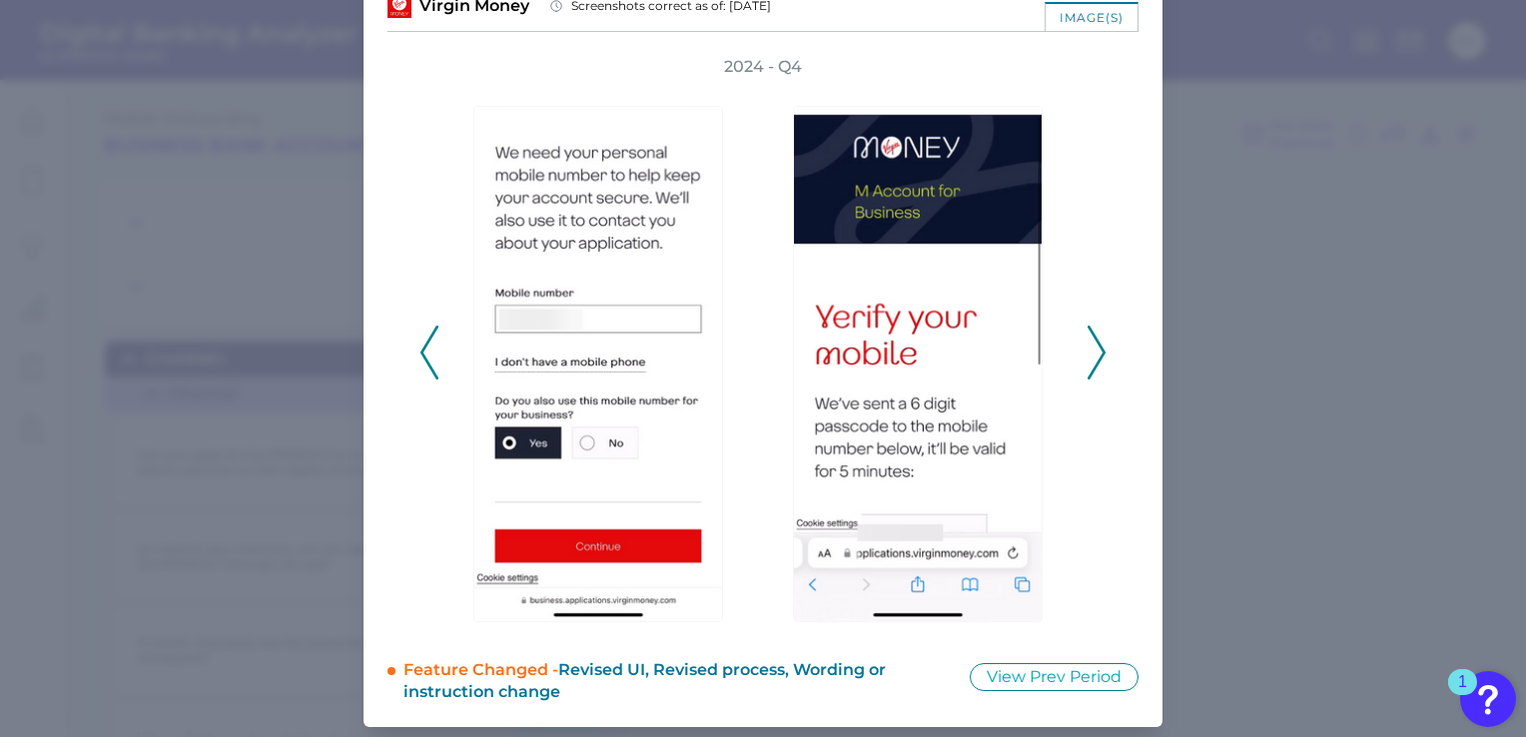
click at [1095, 357] on polyline at bounding box center [1095, 352] width 15 height 51
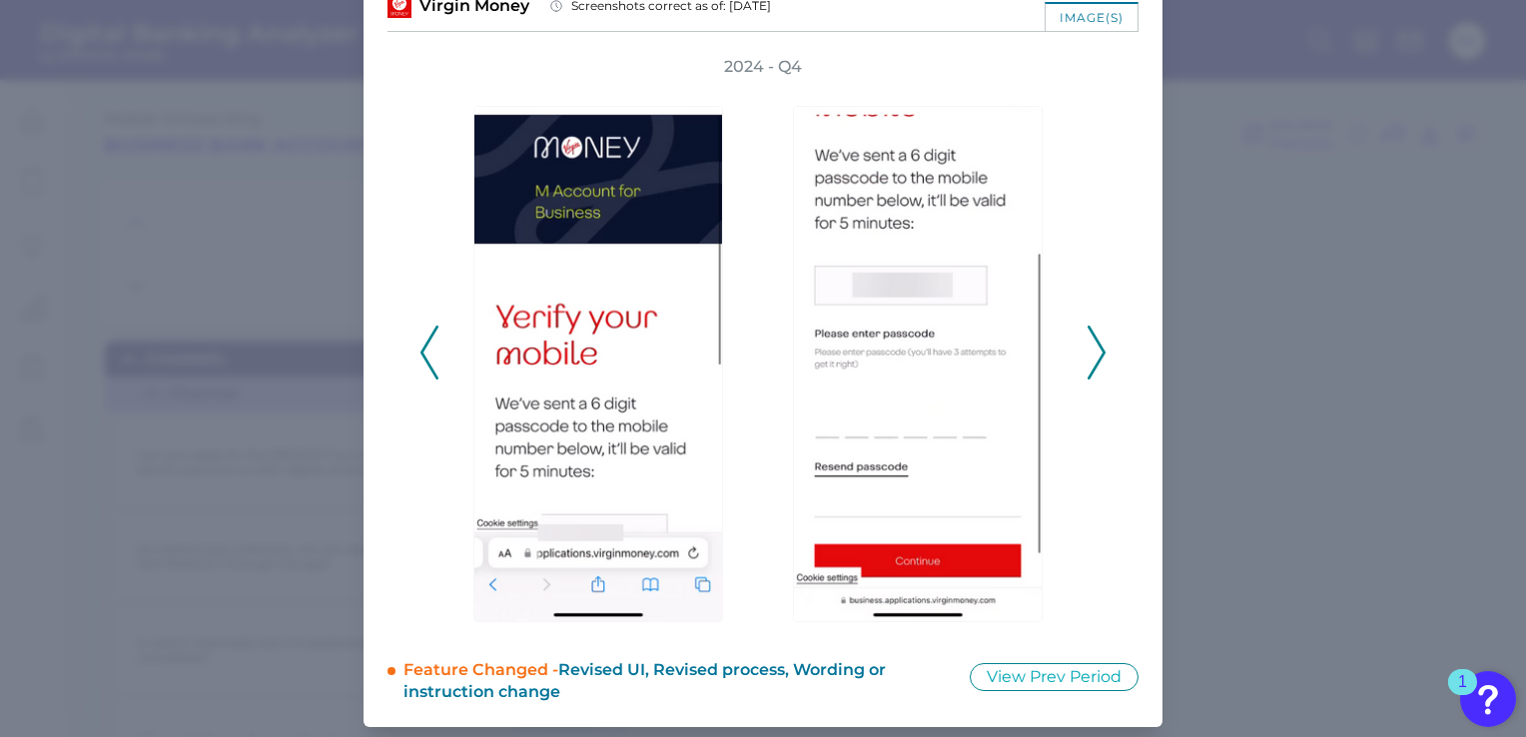
click at [1095, 357] on polyline at bounding box center [1095, 352] width 15 height 51
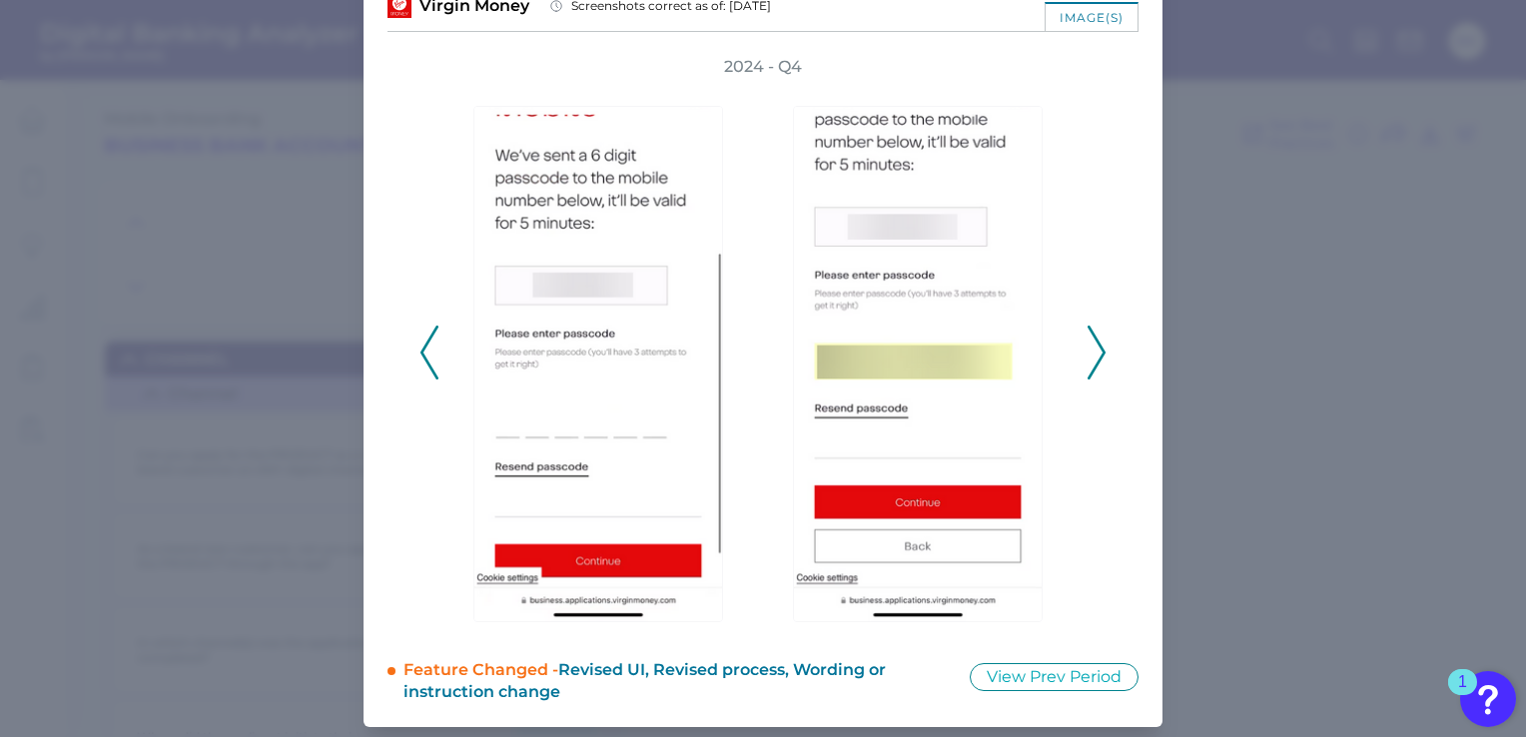
click at [1095, 357] on polyline at bounding box center [1095, 352] width 15 height 51
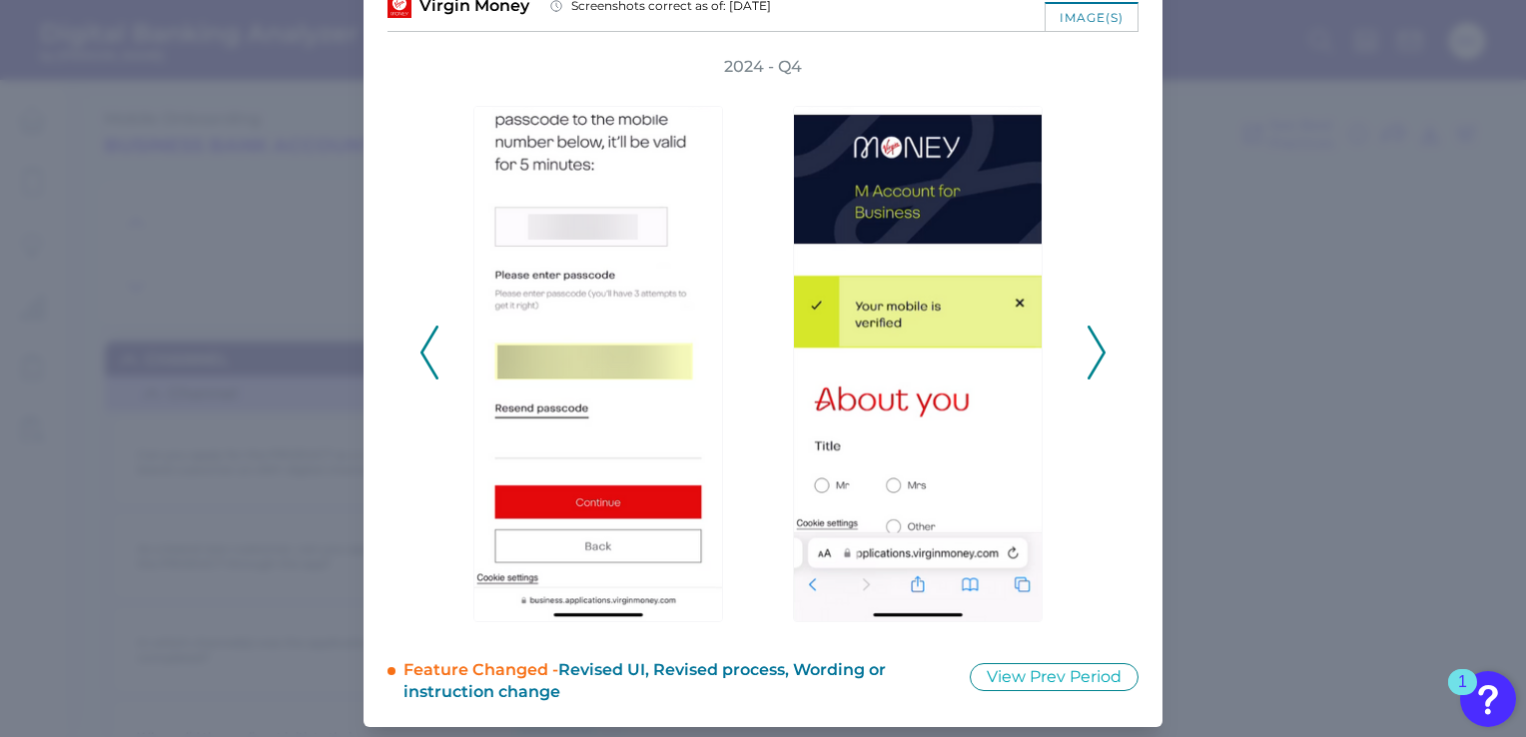
click at [1095, 357] on polyline at bounding box center [1095, 352] width 15 height 51
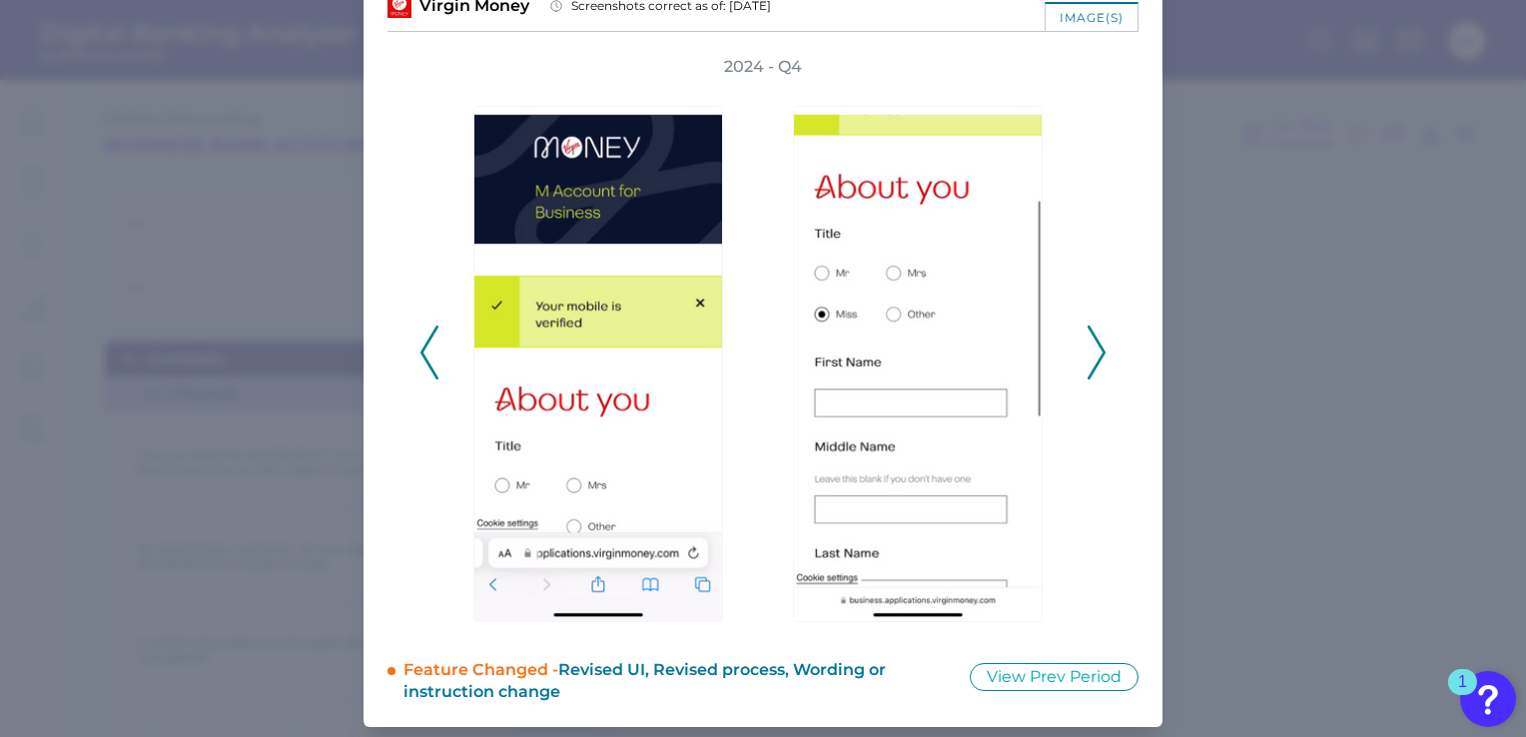
click at [1095, 357] on polyline at bounding box center [1095, 352] width 15 height 51
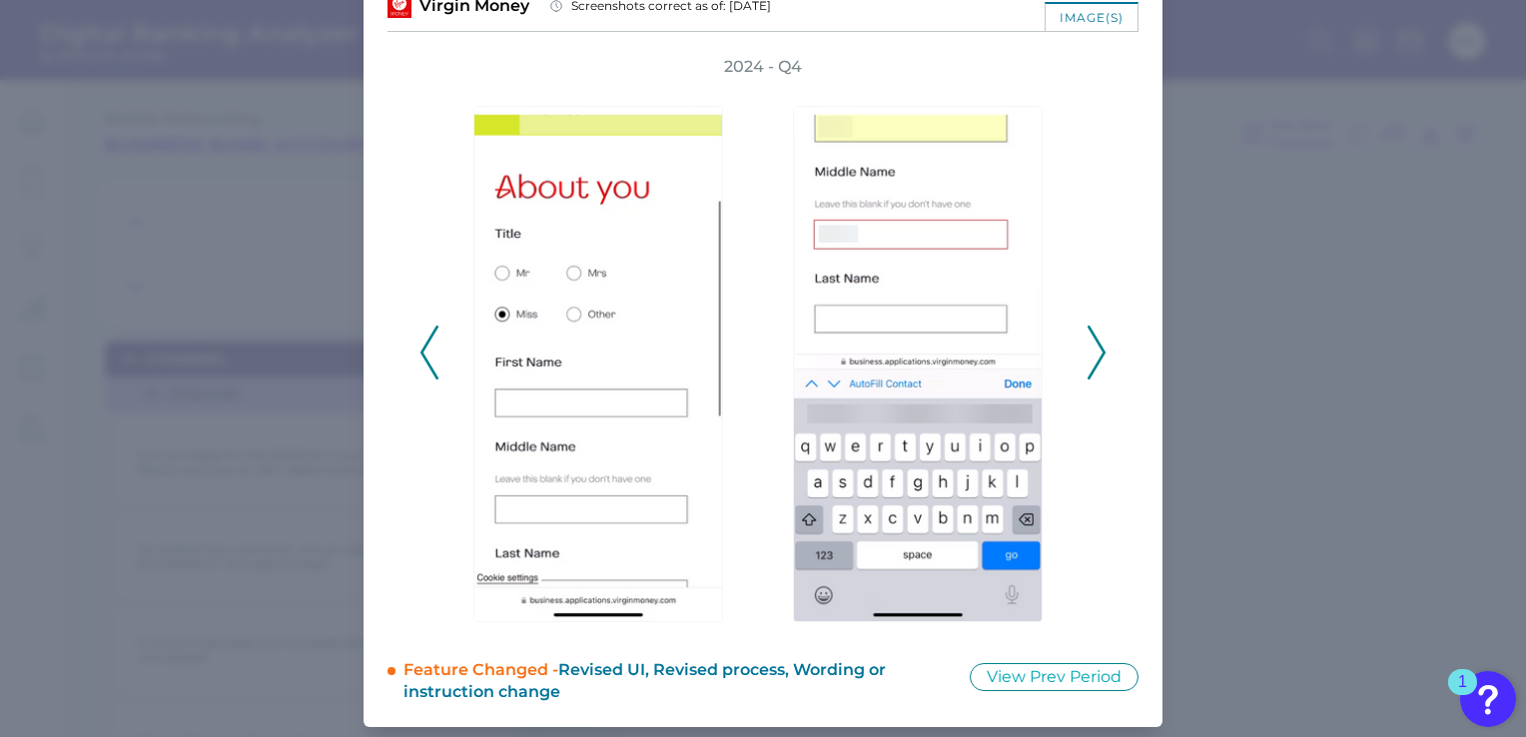
click at [1095, 357] on polyline at bounding box center [1095, 352] width 15 height 51
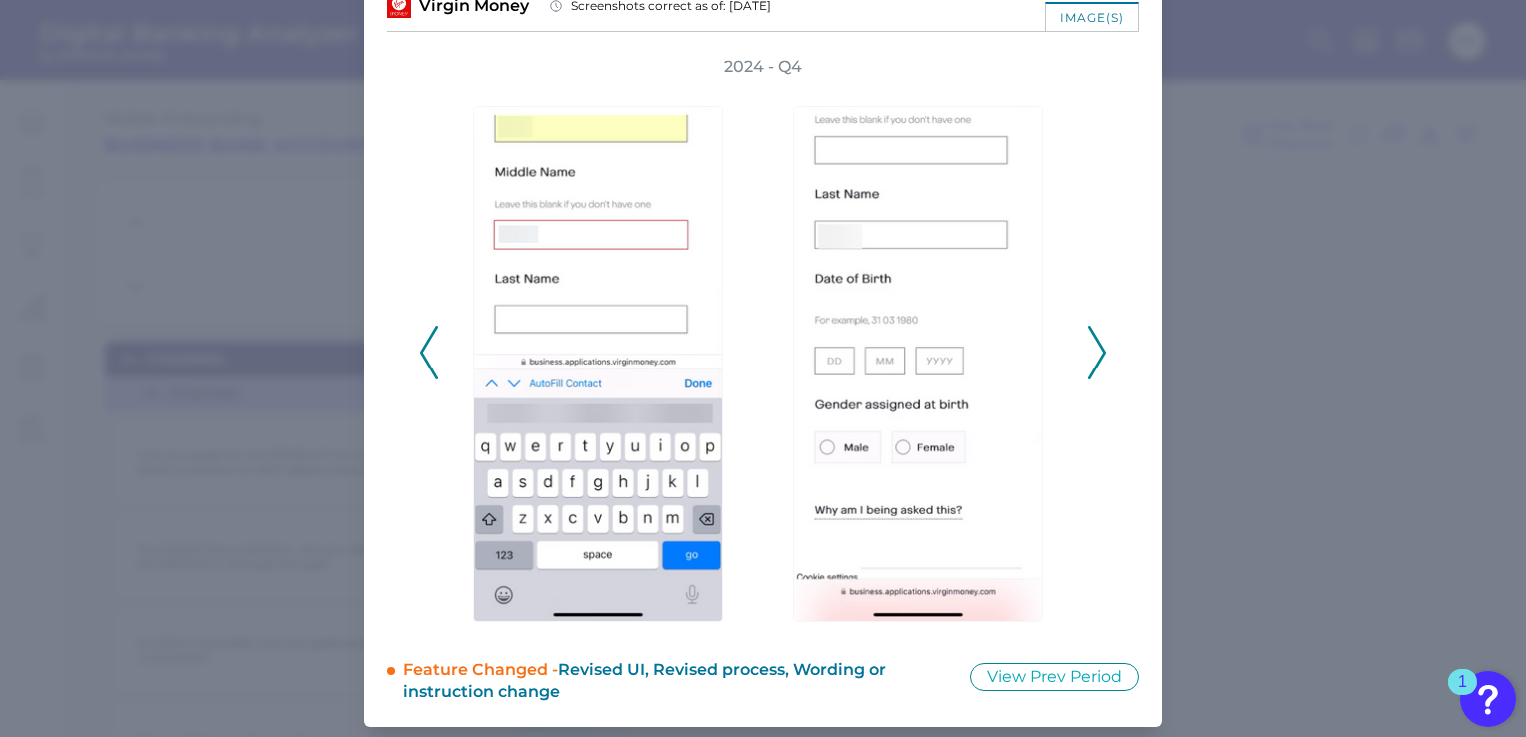
click at [1094, 354] on icon at bounding box center [1096, 353] width 18 height 54
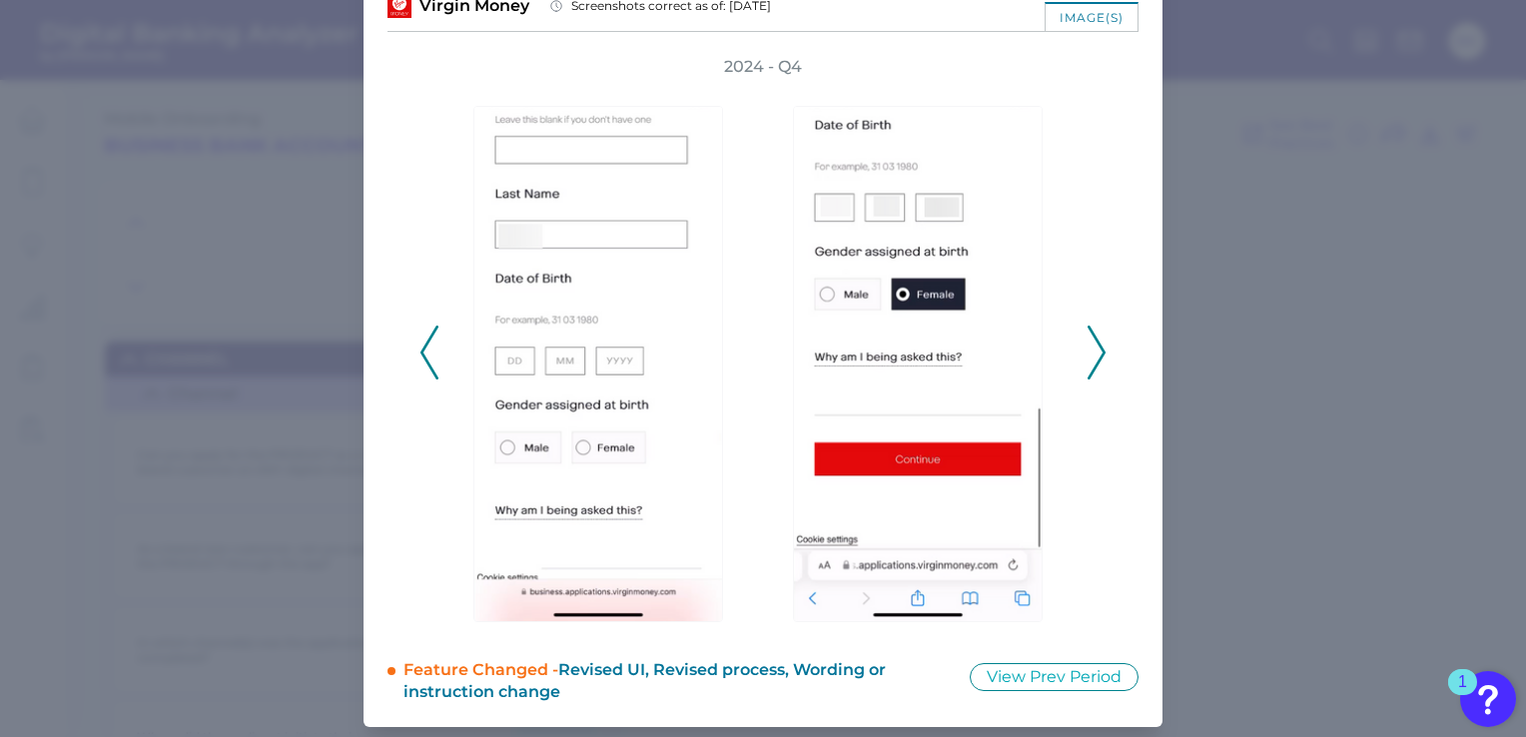
click at [1094, 354] on icon at bounding box center [1096, 353] width 18 height 54
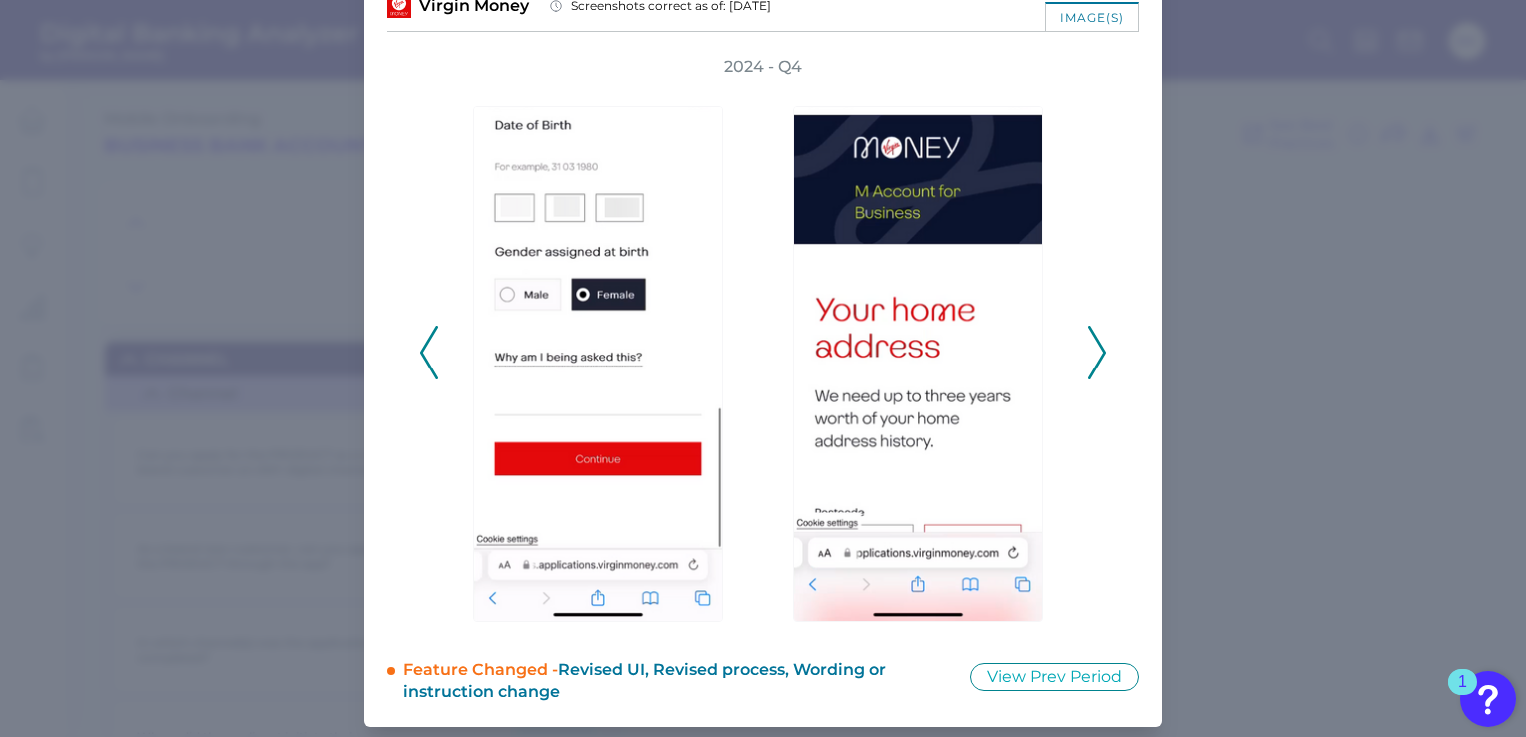
click at [1105, 325] on div "2024 - Q4" at bounding box center [762, 341] width 751 height 571
click at [1098, 372] on icon at bounding box center [1096, 353] width 18 height 54
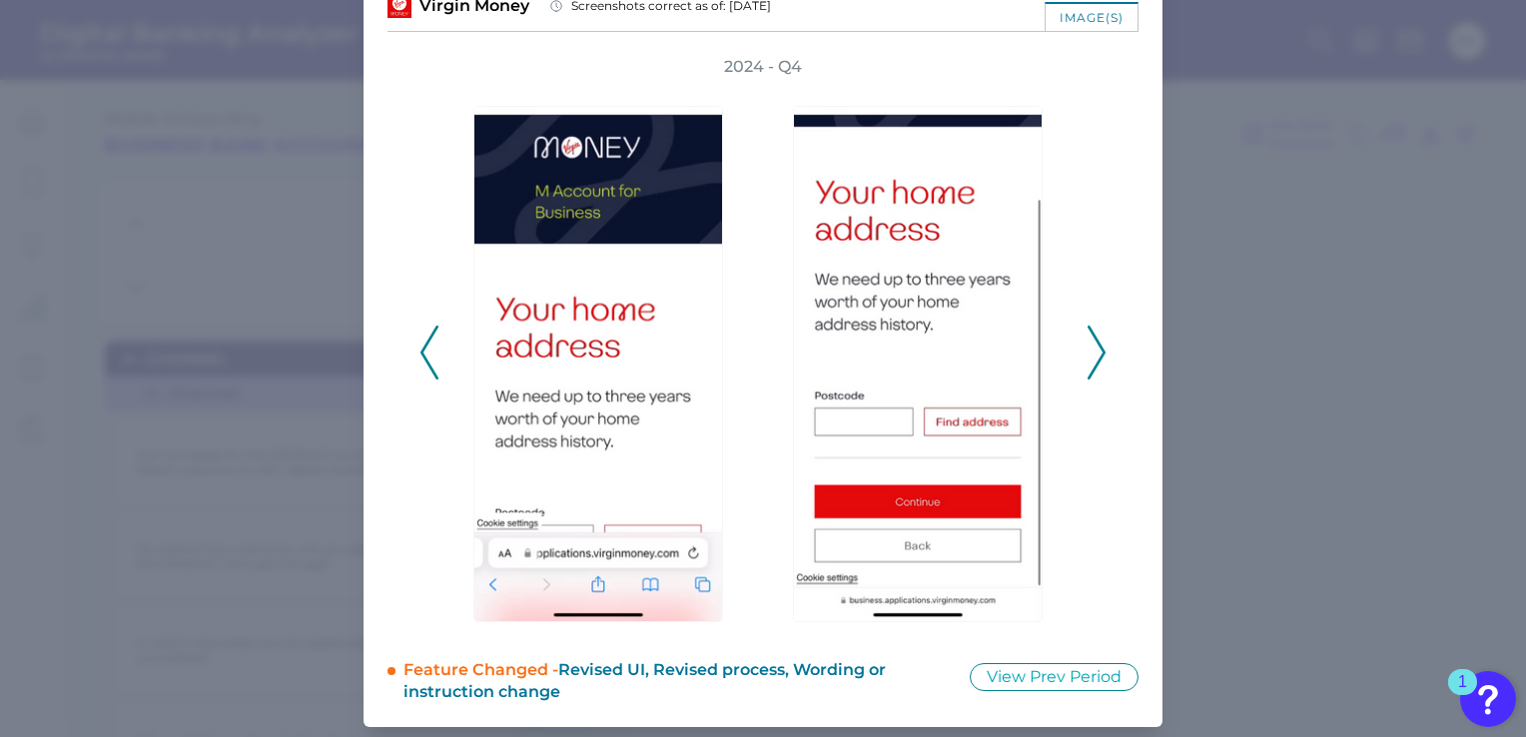
click at [1098, 372] on icon at bounding box center [1096, 353] width 18 height 54
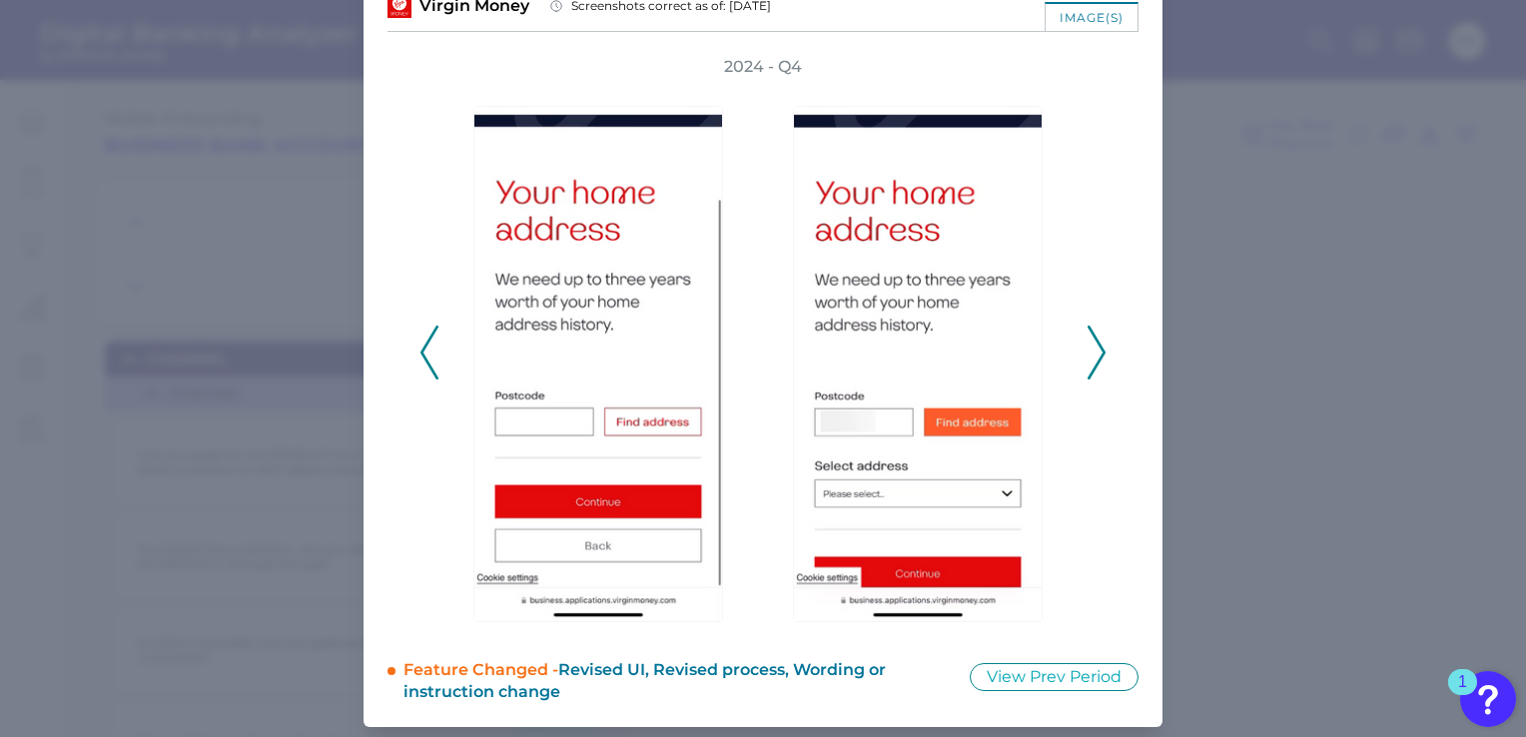
click at [1098, 372] on icon at bounding box center [1096, 353] width 18 height 54
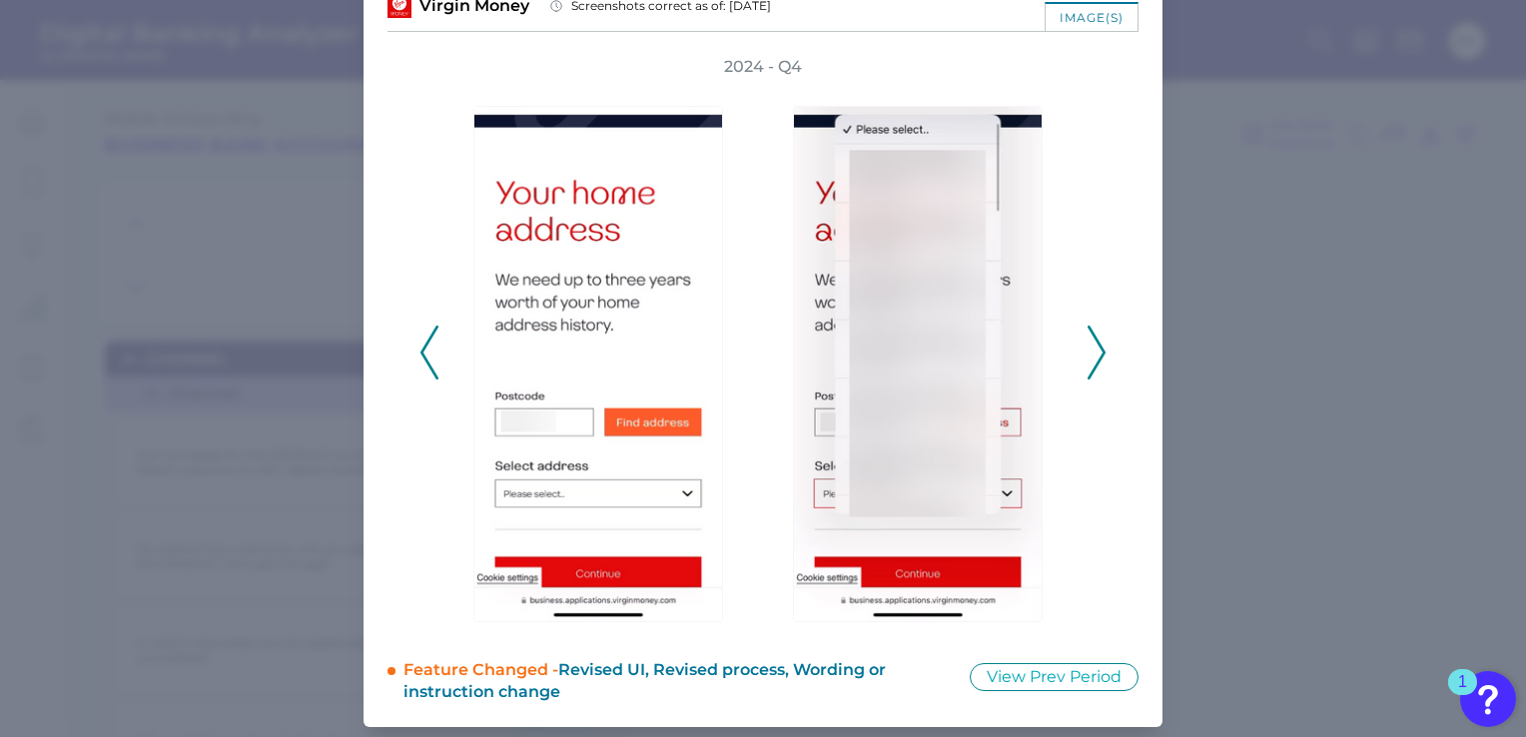
click at [1098, 372] on icon at bounding box center [1096, 353] width 18 height 54
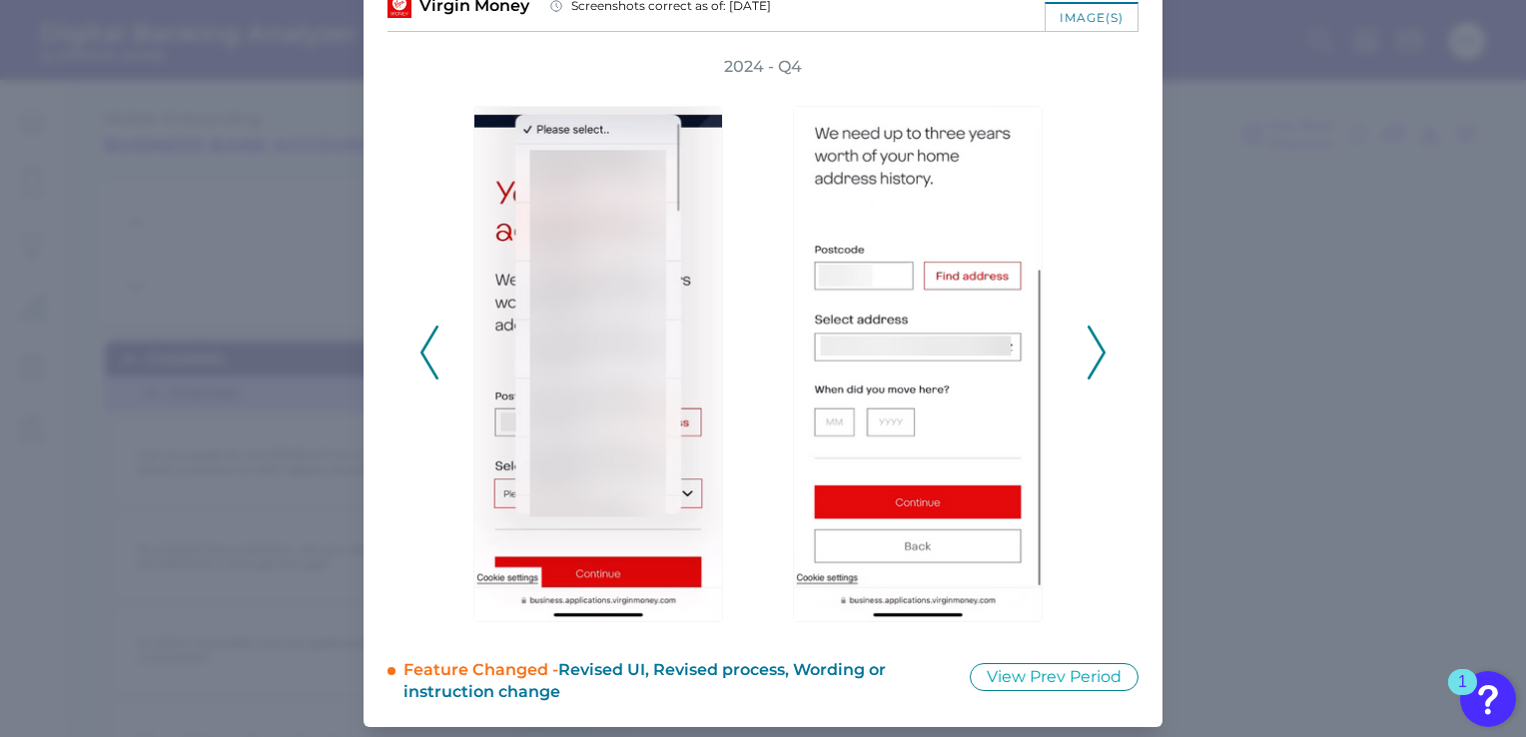
click at [1098, 372] on icon at bounding box center [1096, 353] width 18 height 54
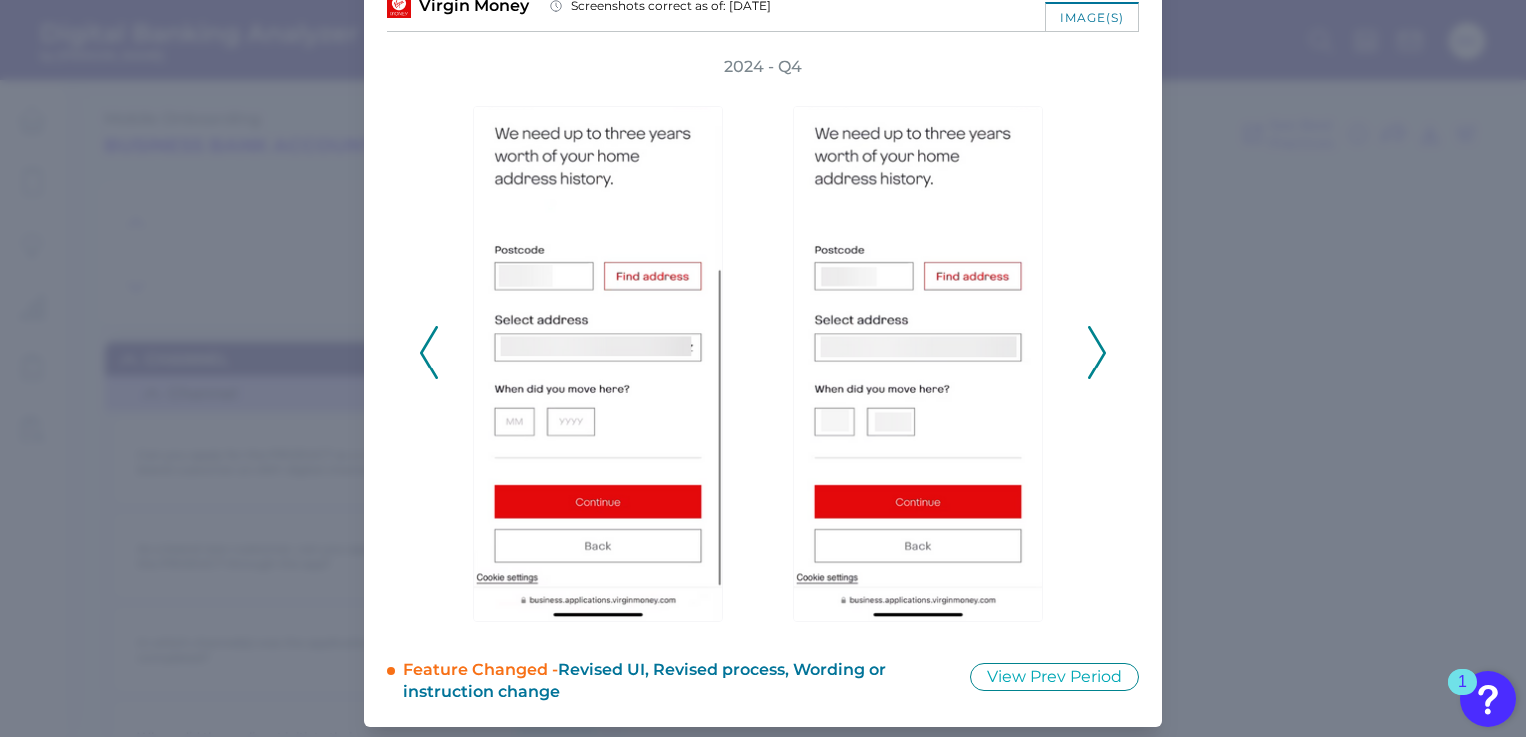
click at [1098, 372] on icon at bounding box center [1096, 353] width 18 height 54
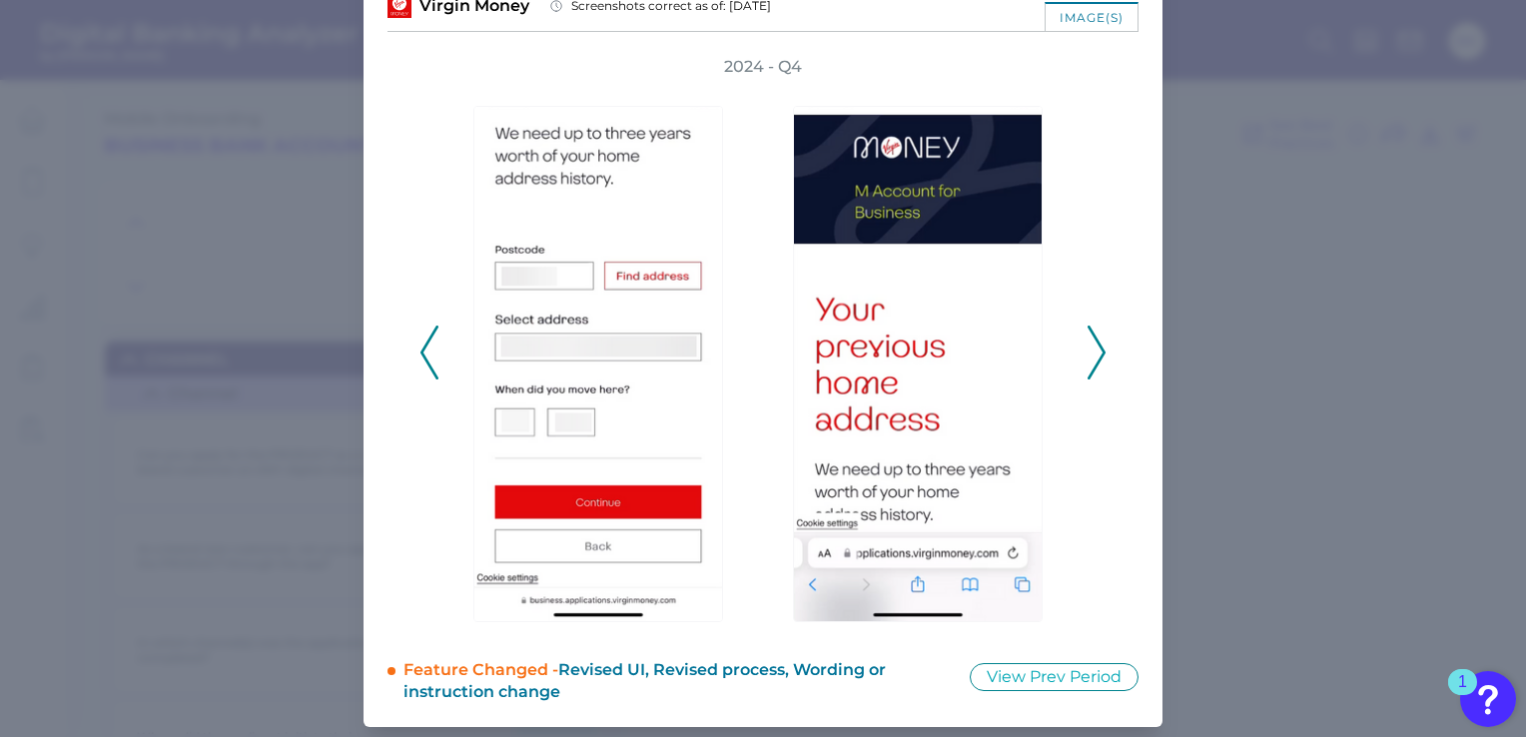
click at [1098, 372] on icon at bounding box center [1096, 353] width 18 height 54
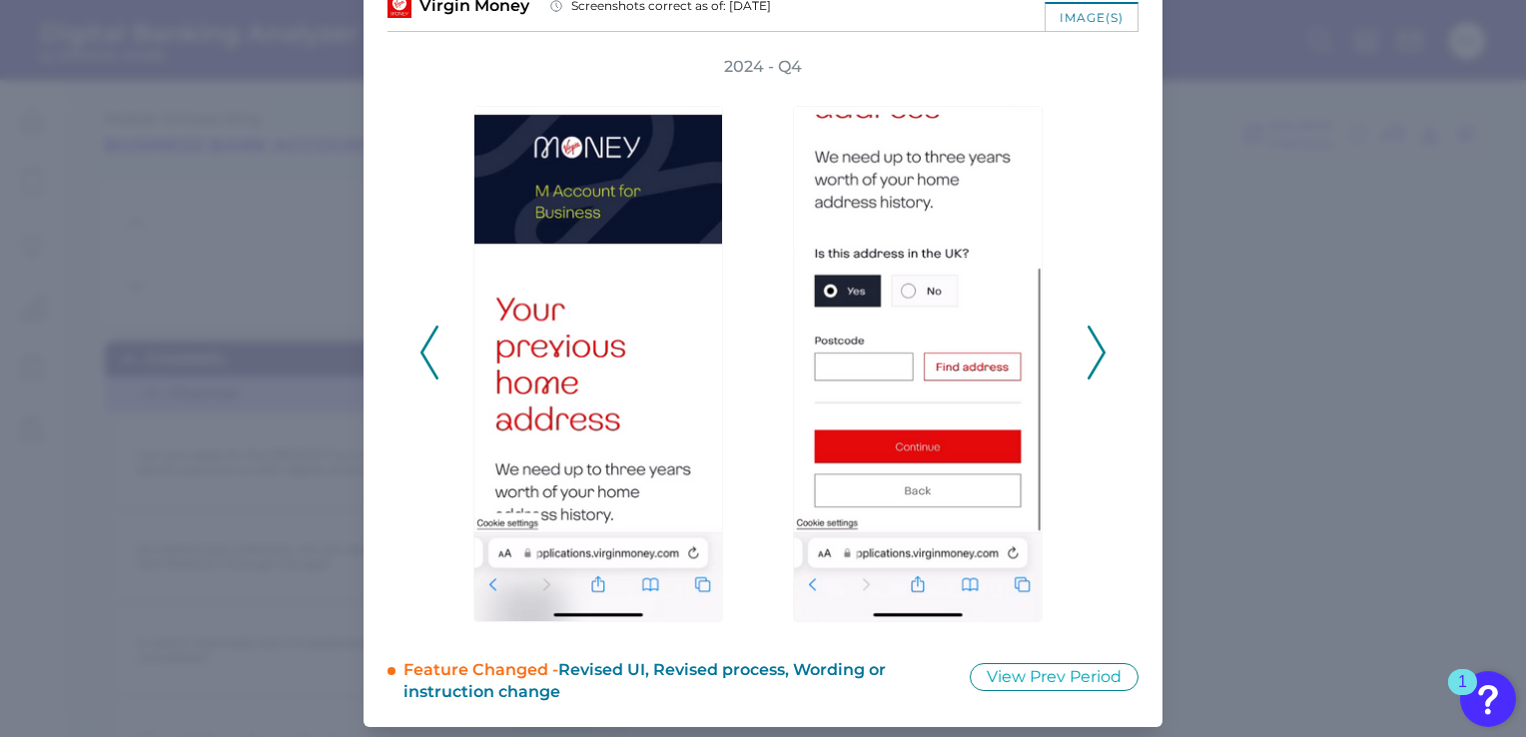
click at [1098, 372] on icon at bounding box center [1096, 353] width 18 height 54
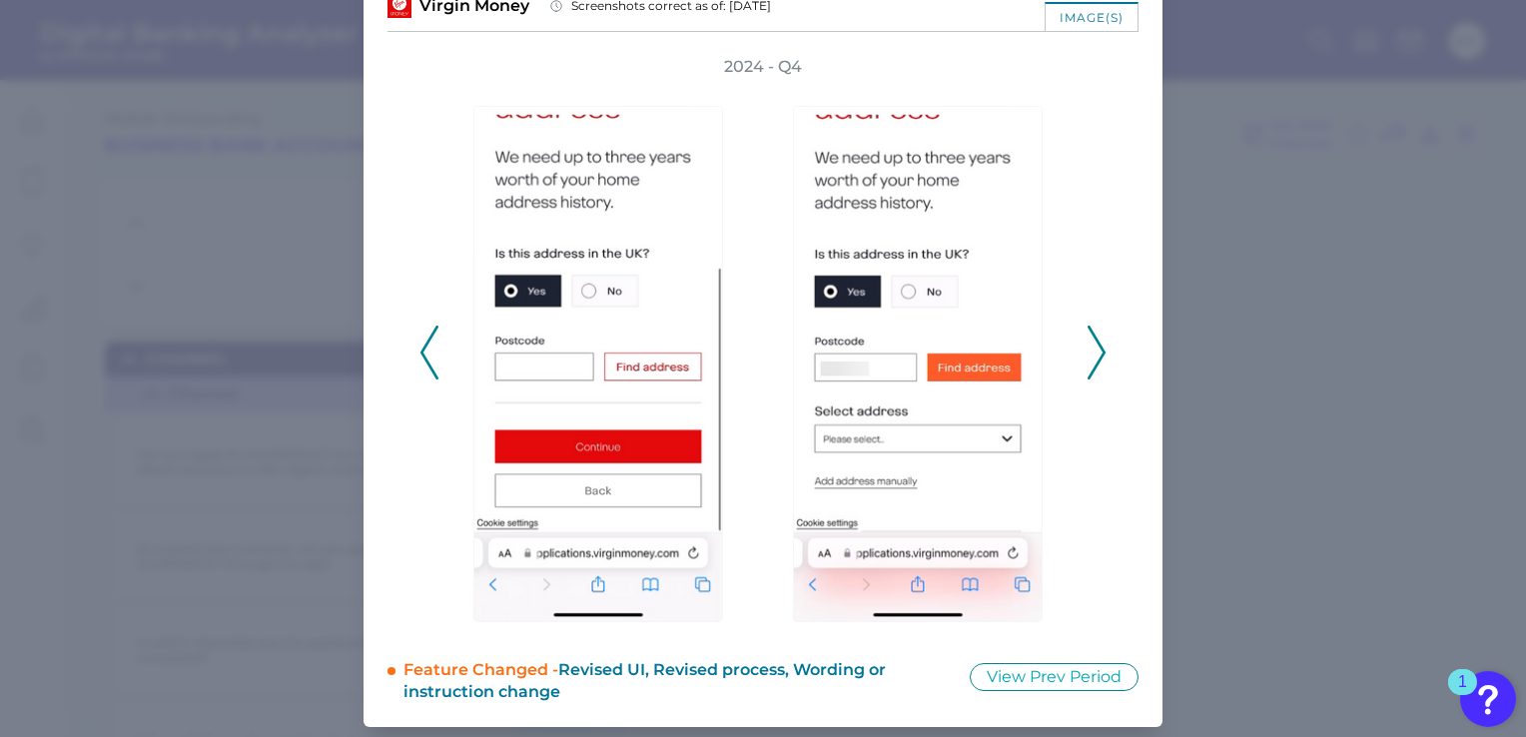
click at [1098, 372] on icon at bounding box center [1096, 353] width 18 height 54
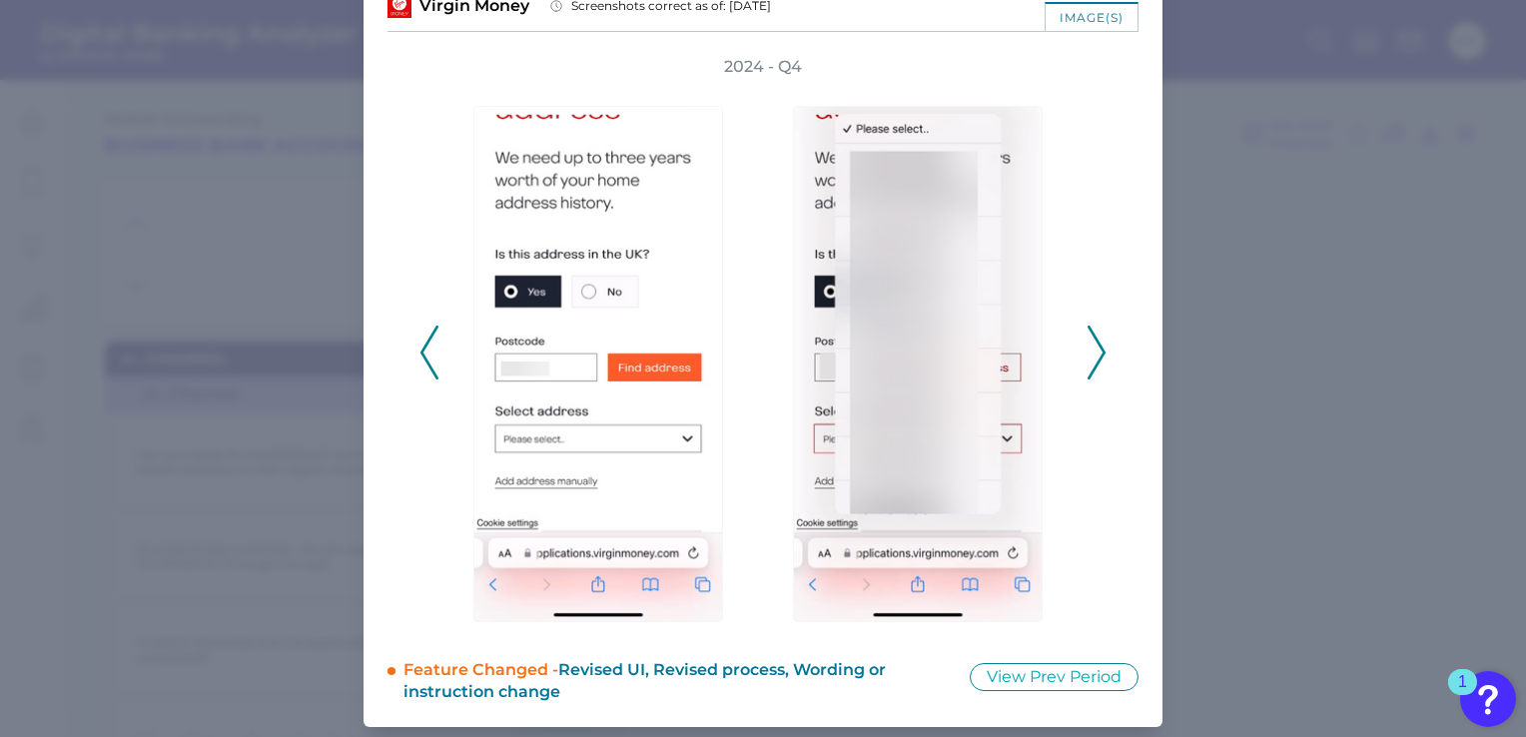
click at [1098, 372] on icon at bounding box center [1096, 353] width 18 height 54
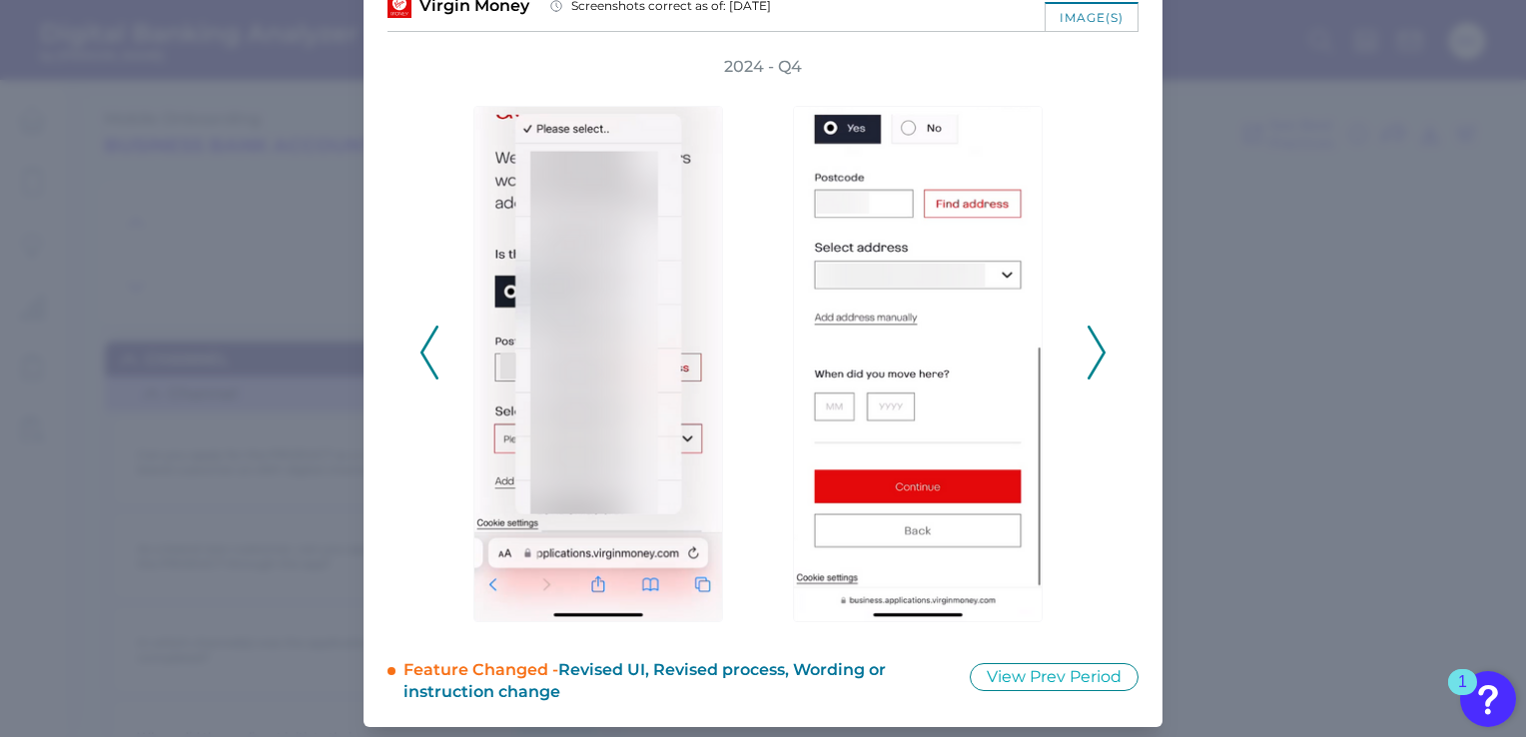
click at [1098, 372] on icon at bounding box center [1096, 353] width 18 height 54
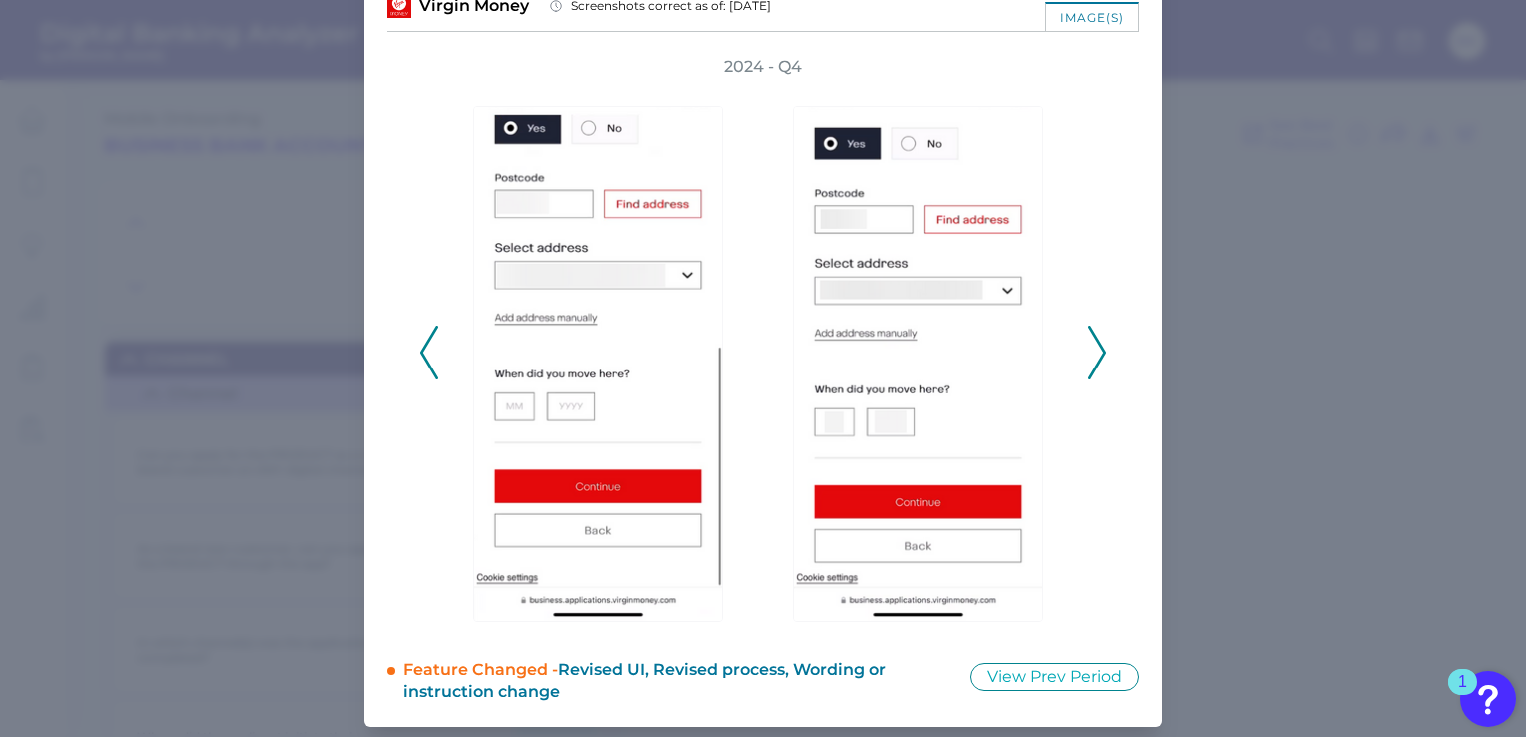
click at [1098, 372] on icon at bounding box center [1096, 353] width 18 height 54
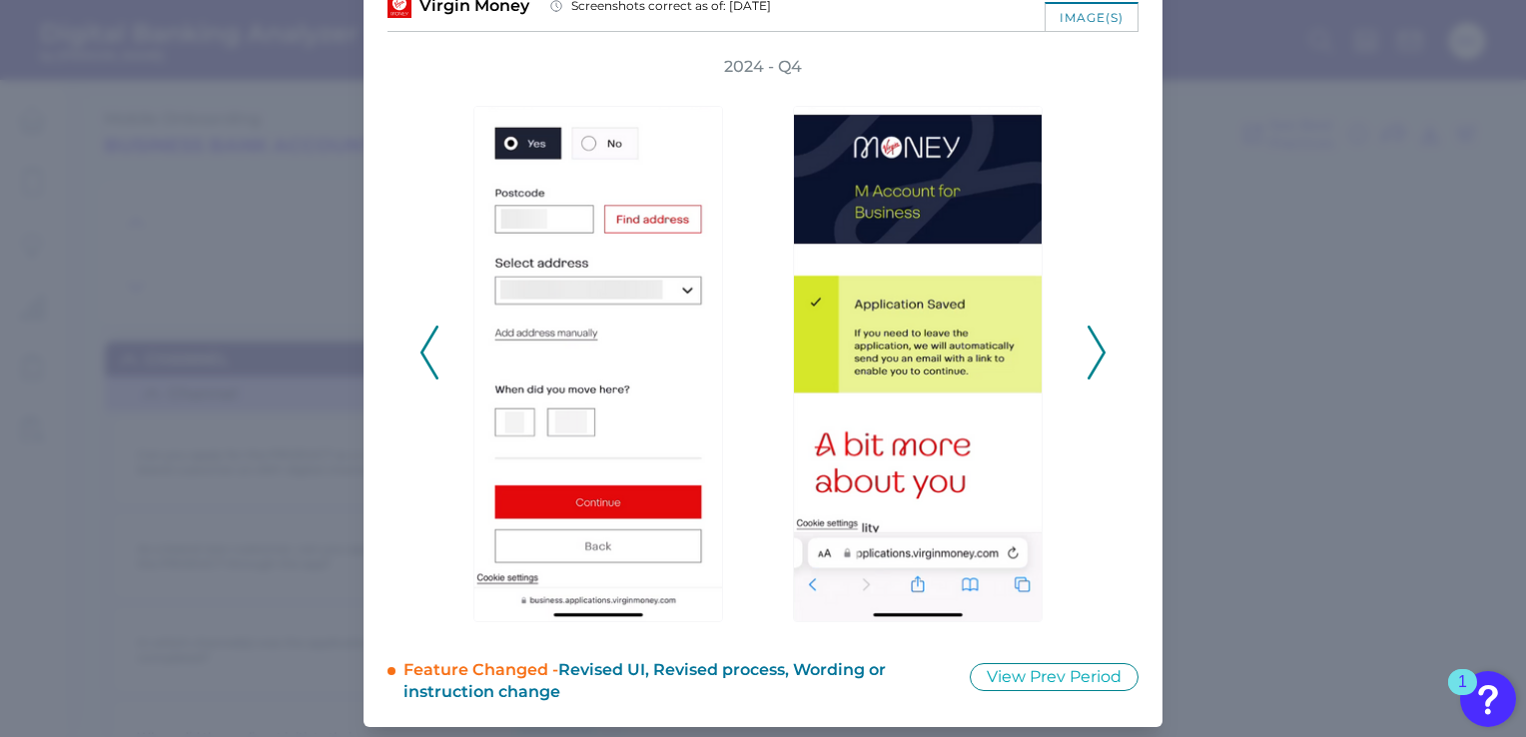
click at [1098, 372] on icon at bounding box center [1096, 353] width 18 height 54
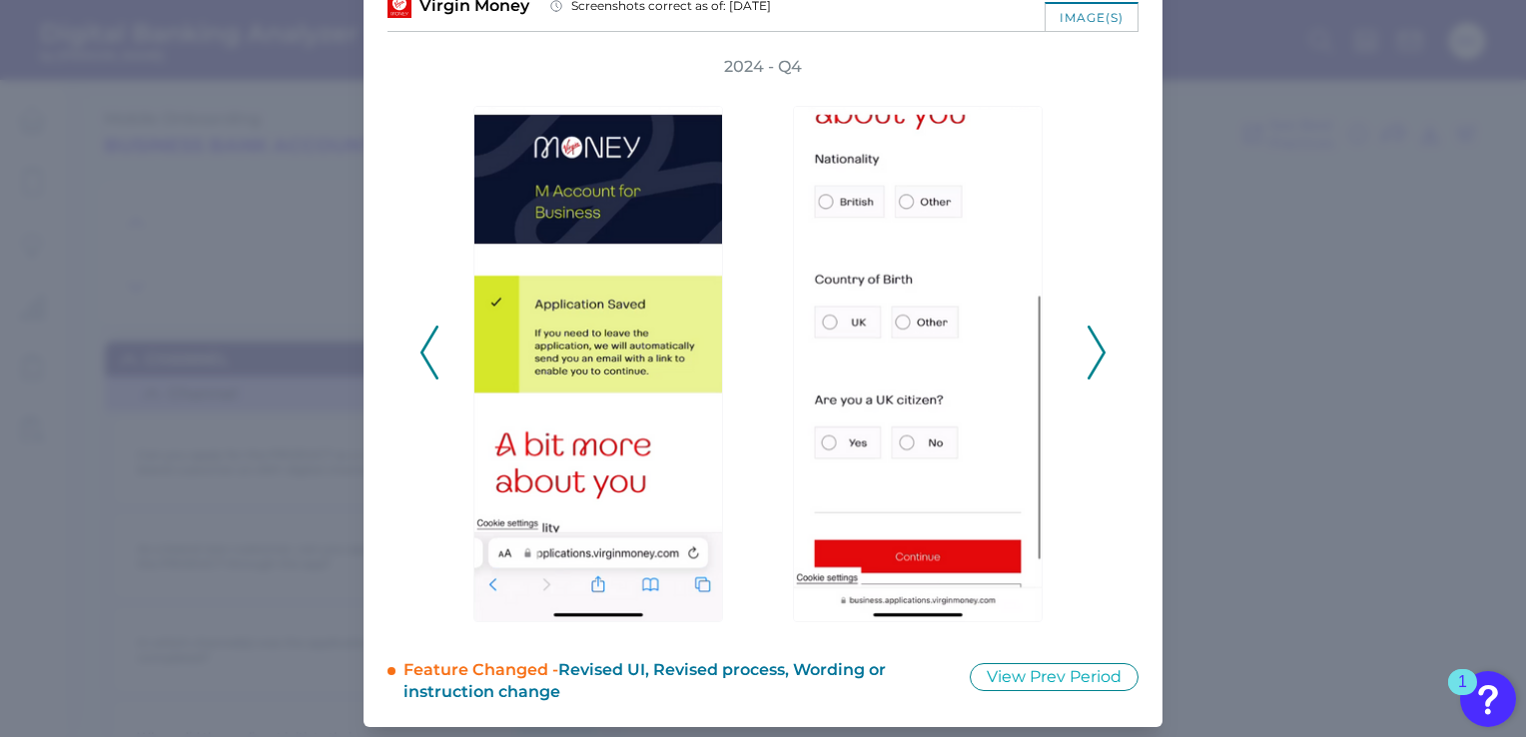
click at [1098, 372] on icon at bounding box center [1096, 353] width 18 height 54
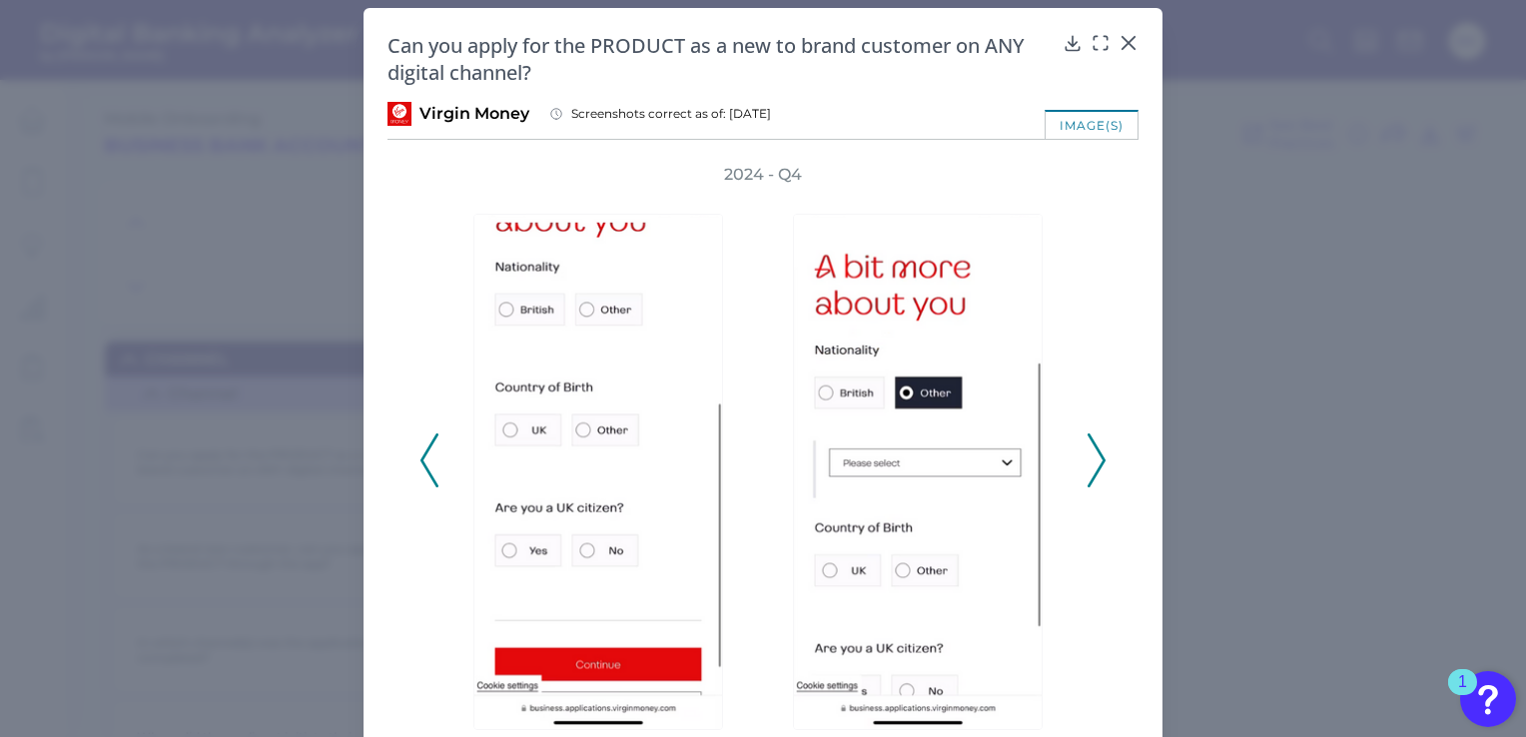
scroll to position [0, 0]
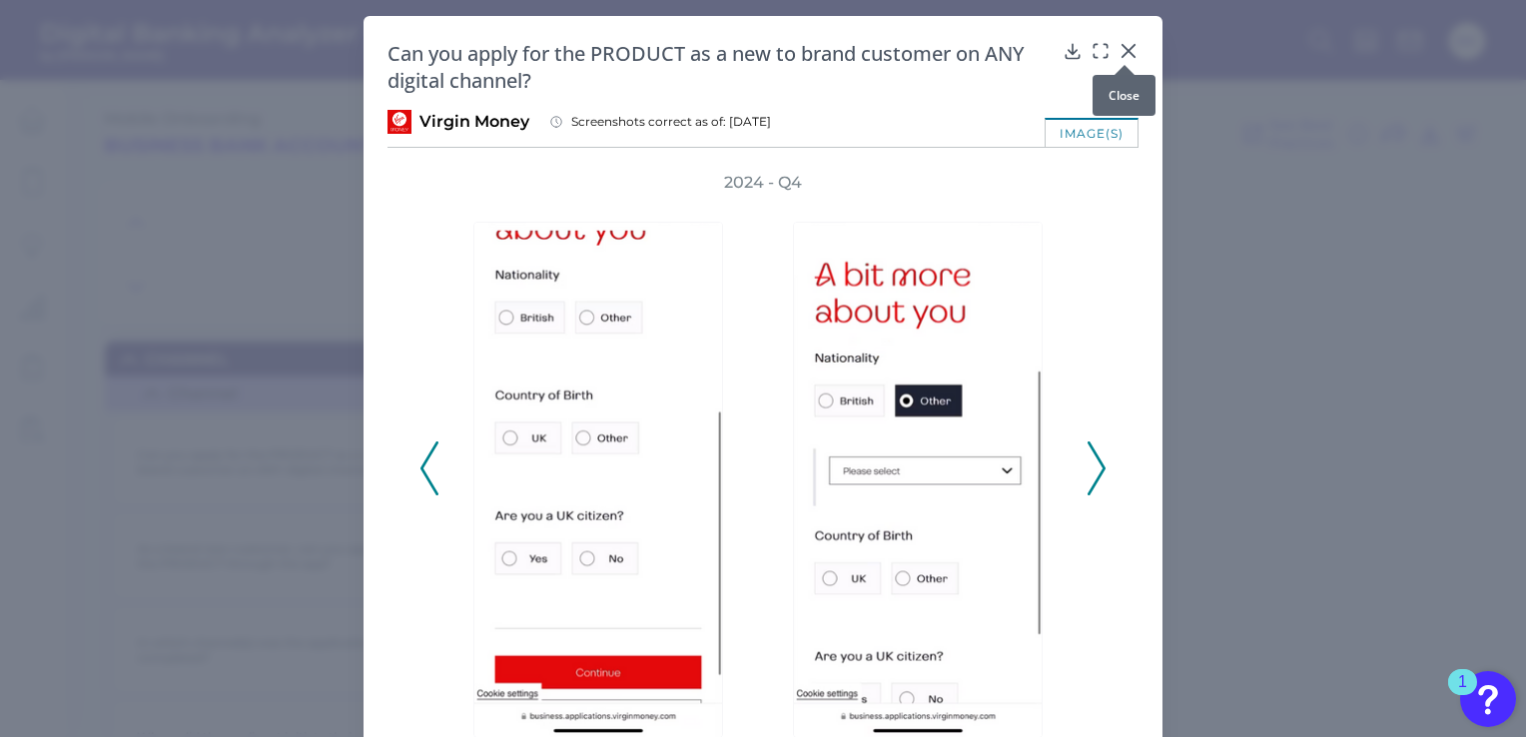
click at [1126, 58] on div at bounding box center [1124, 65] width 20 height 20
click at [1126, 38] on div "Can you apply for the PRODUCT as a new to brand customer on ANY digital channel…" at bounding box center [762, 429] width 799 height 827
click at [1126, 51] on icon at bounding box center [1128, 51] width 20 height 20
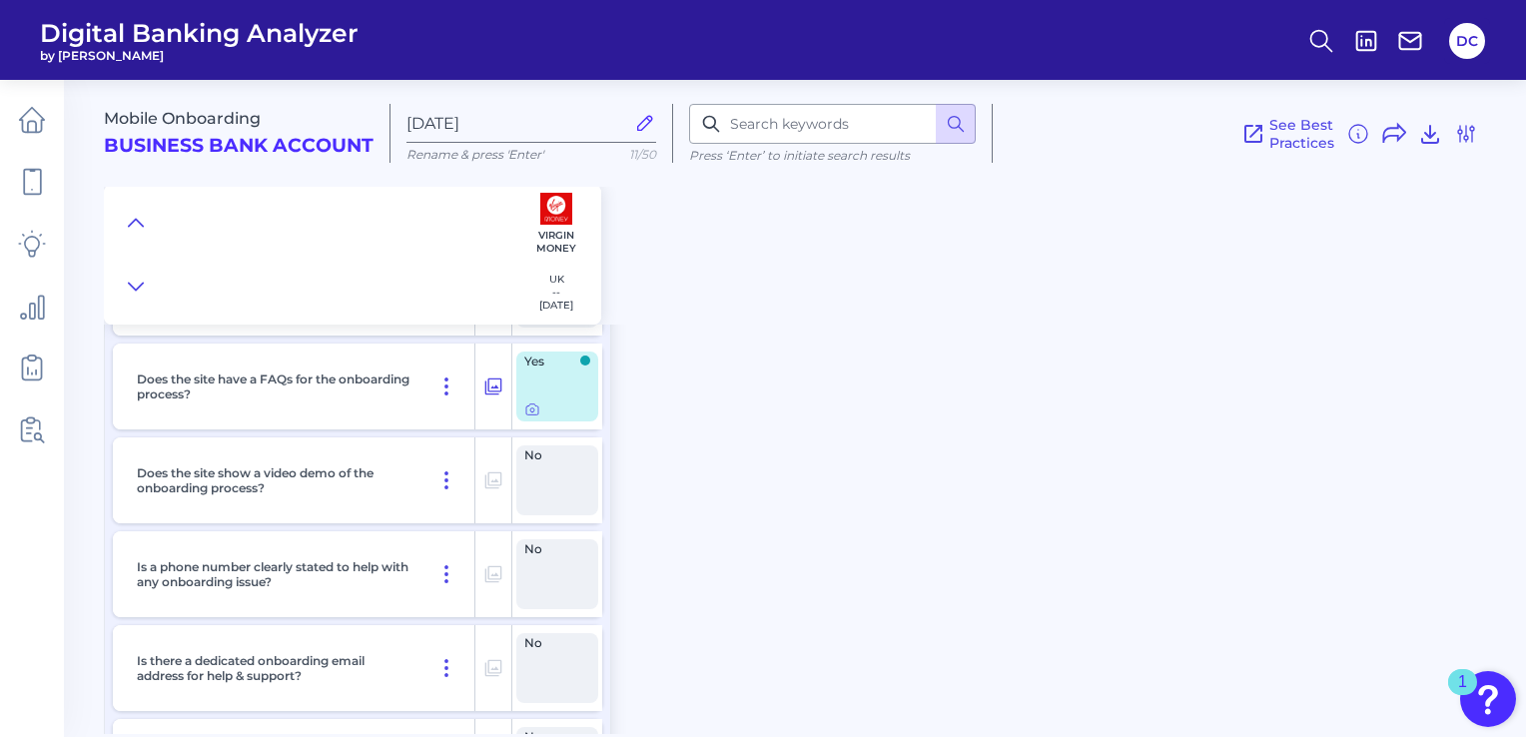
scroll to position [1098, 0]
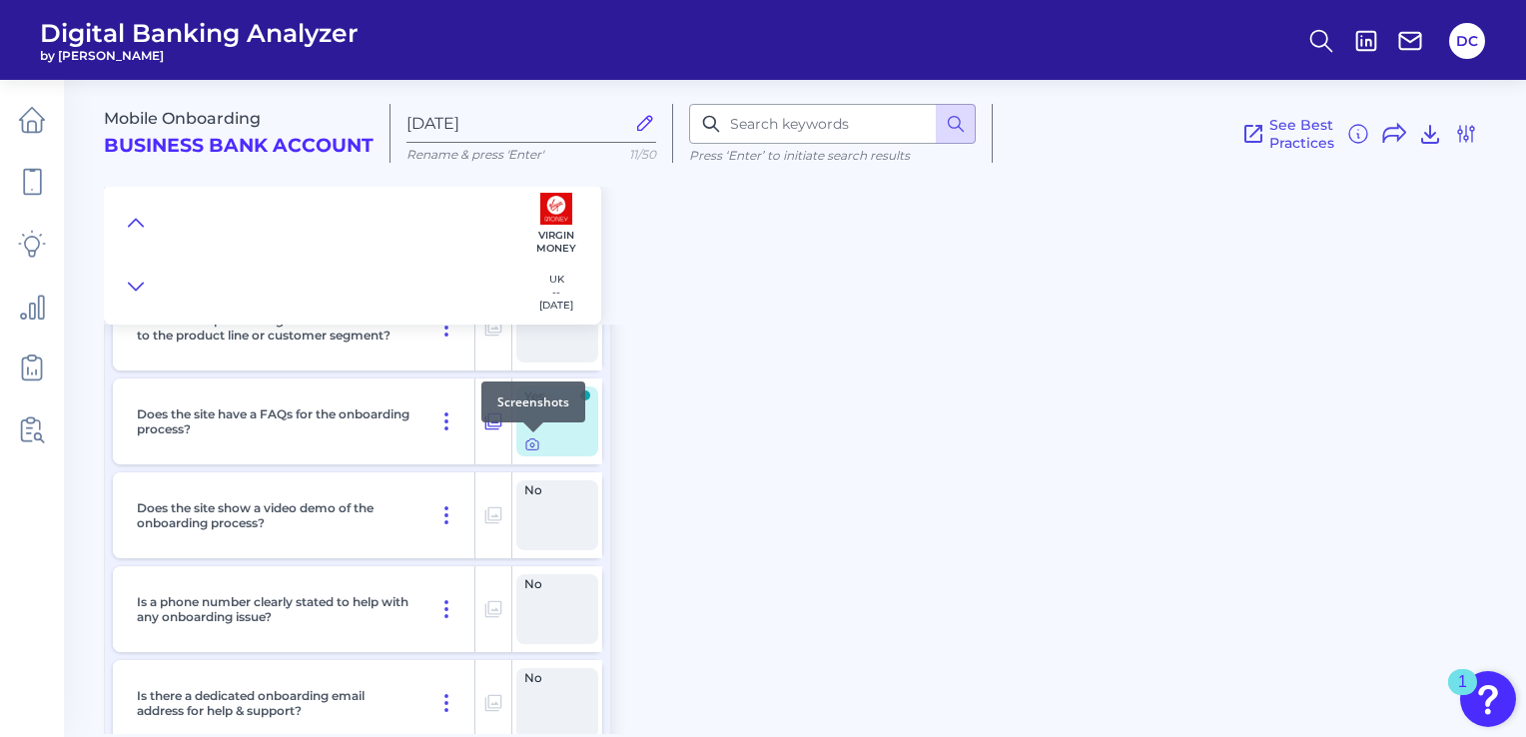
click at [533, 448] on icon at bounding box center [532, 444] width 16 height 16
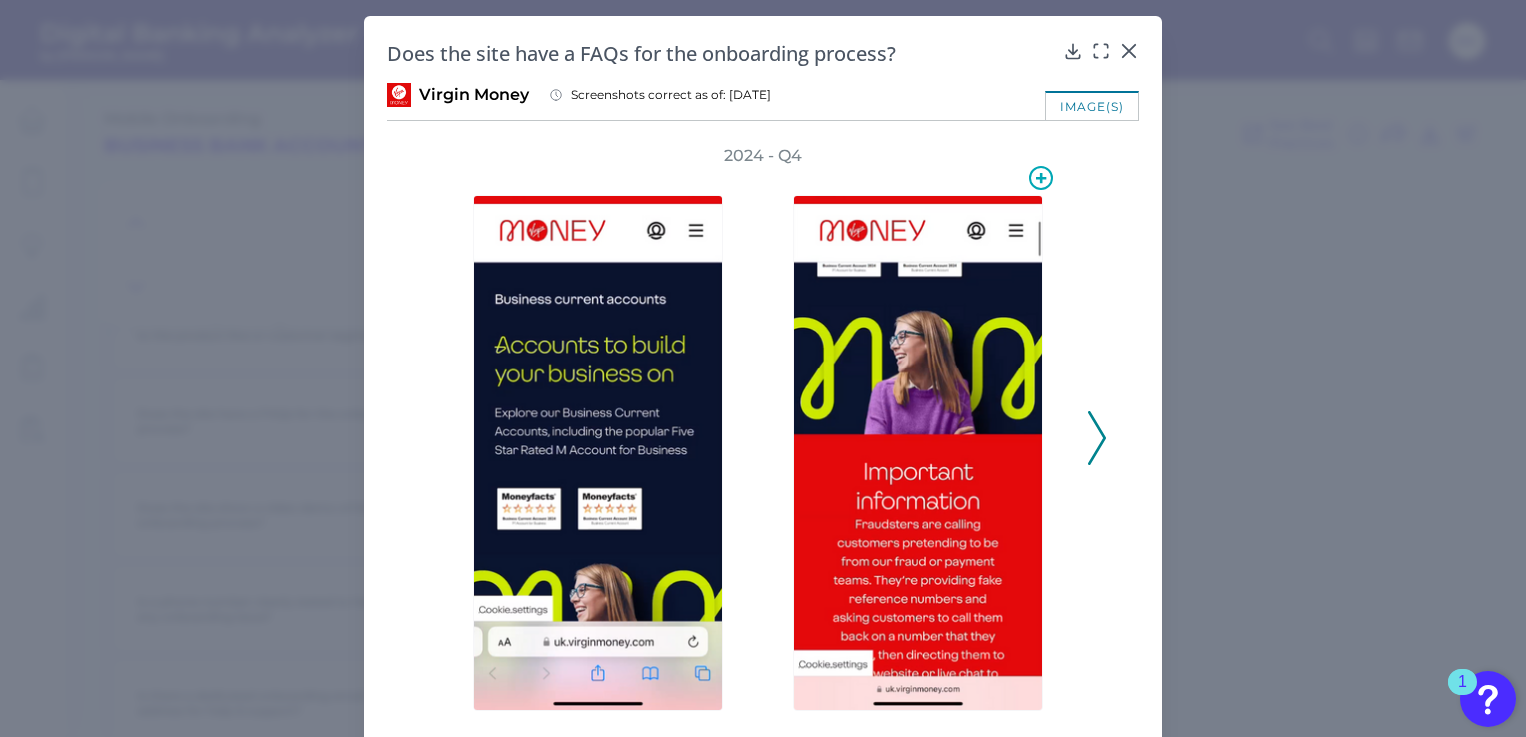
scroll to position [67, 0]
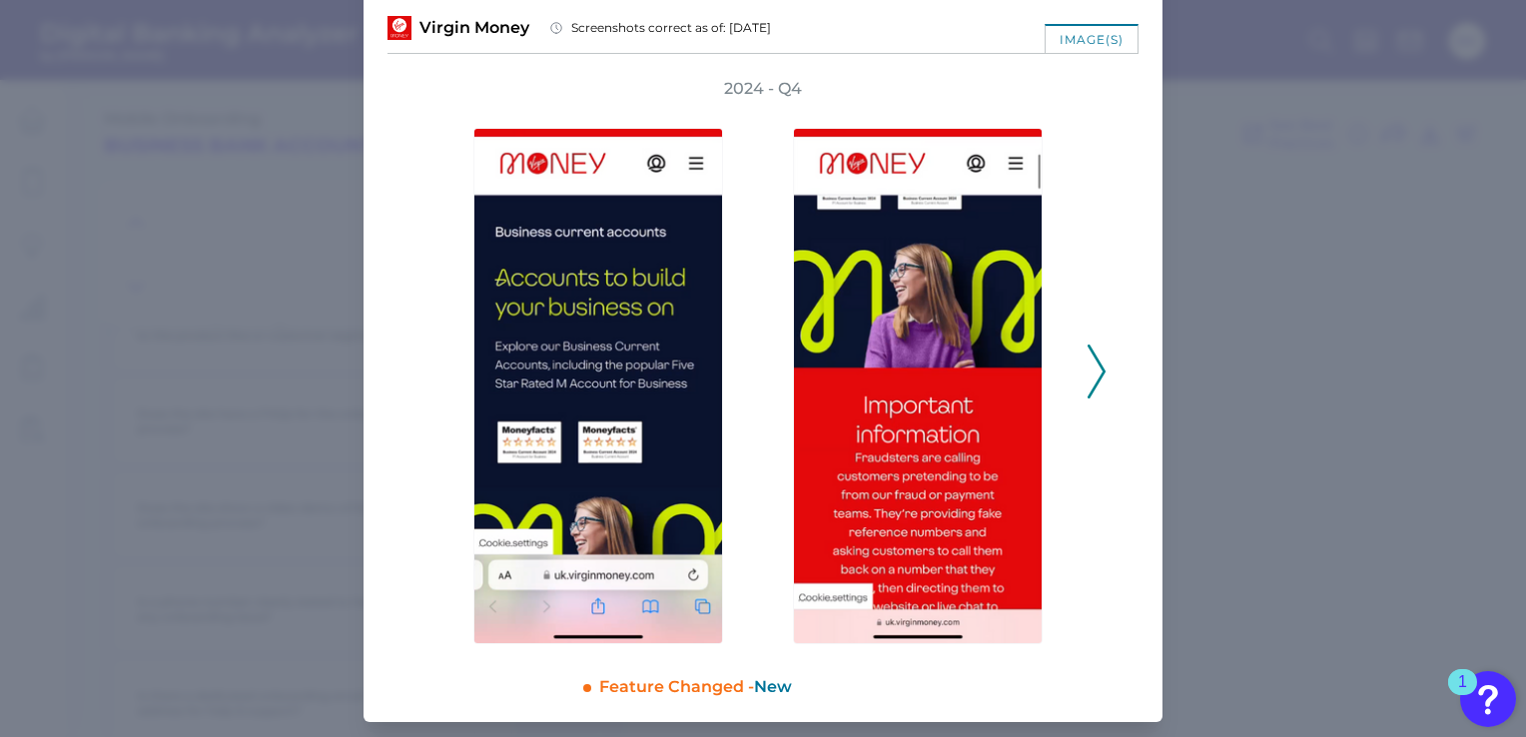
click at [1104, 375] on div "2024 - Q4" at bounding box center [762, 361] width 751 height 566
click at [1095, 378] on div "2024 - Q4" at bounding box center [762, 361] width 751 height 566
click at [1087, 358] on icon at bounding box center [1096, 372] width 18 height 54
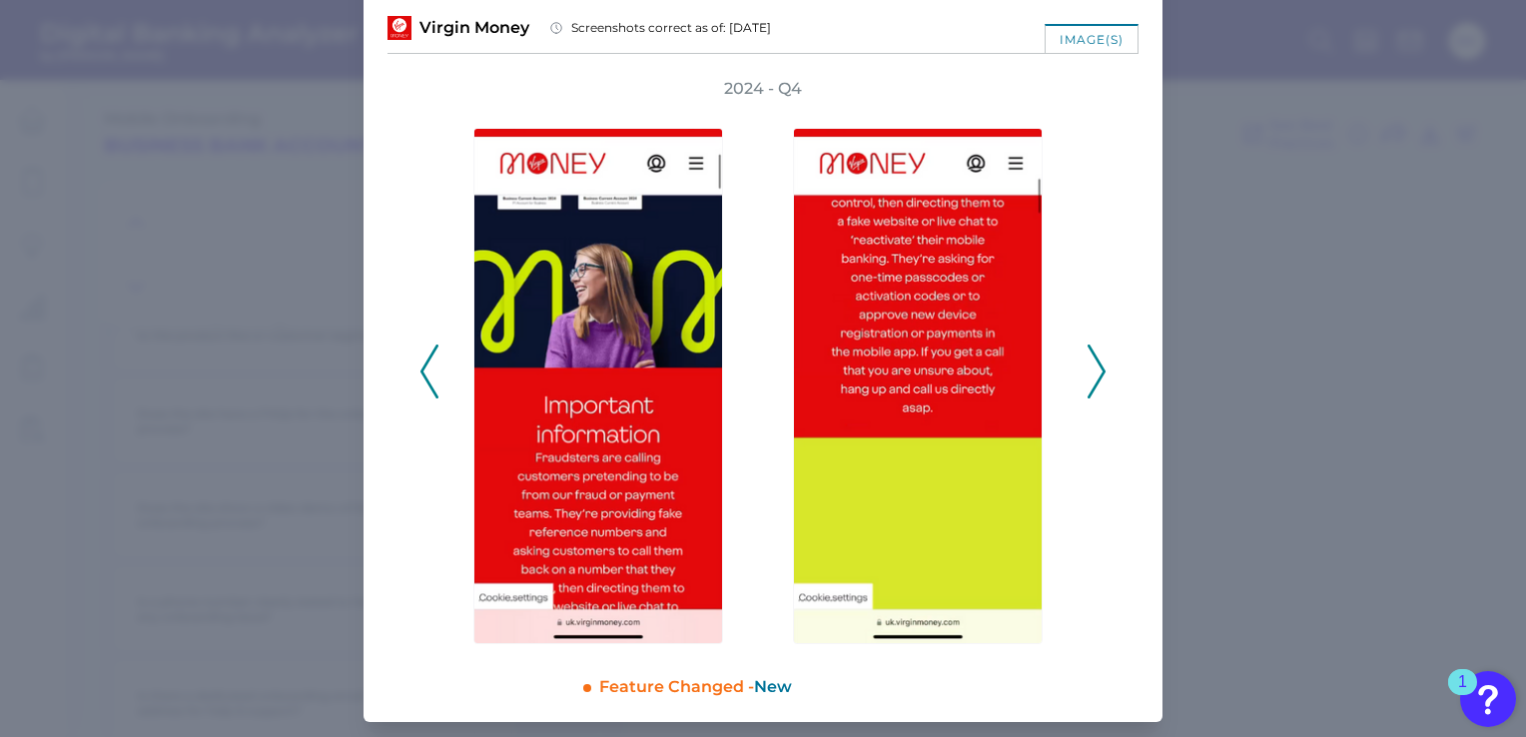
click at [1087, 363] on icon at bounding box center [1096, 372] width 18 height 54
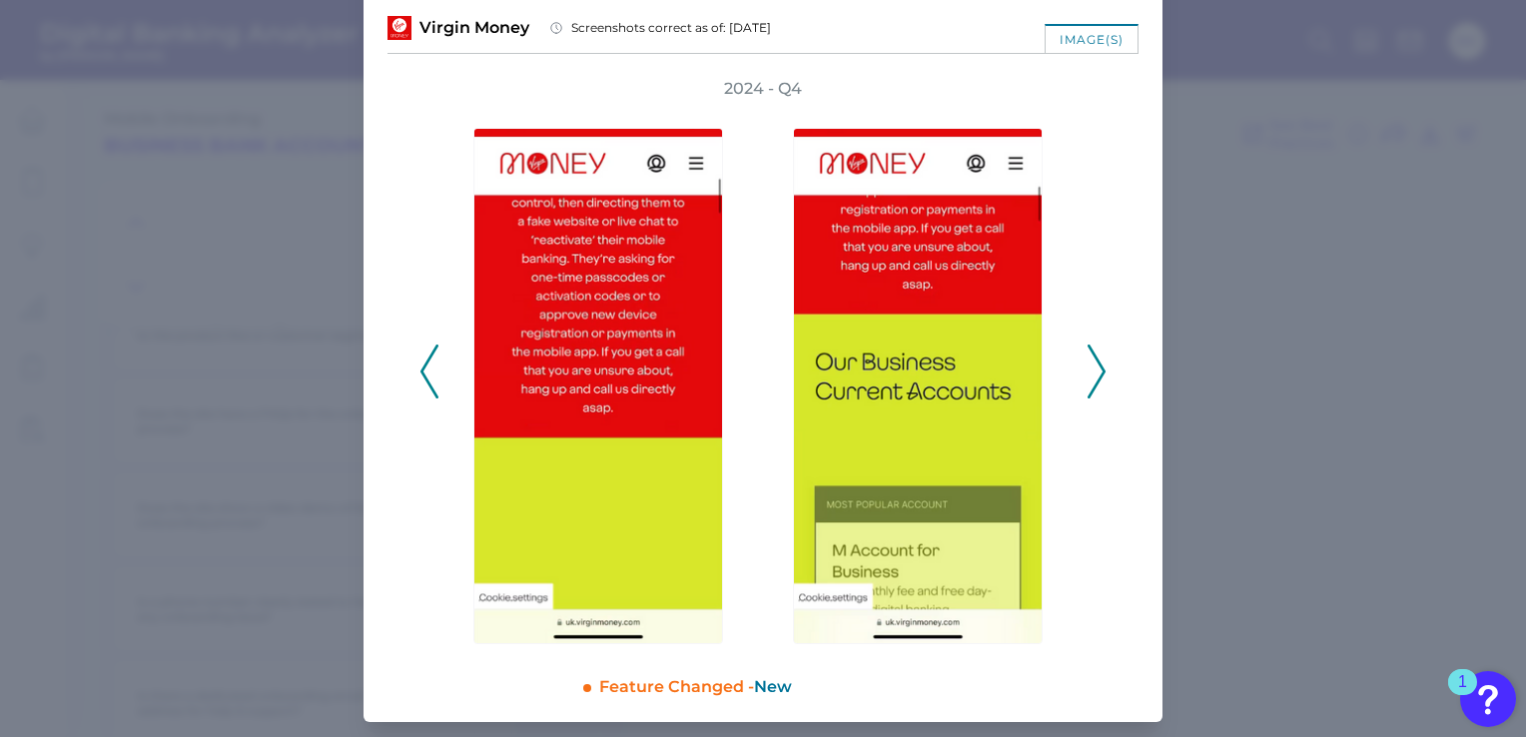
click at [1087, 363] on icon at bounding box center [1096, 372] width 18 height 54
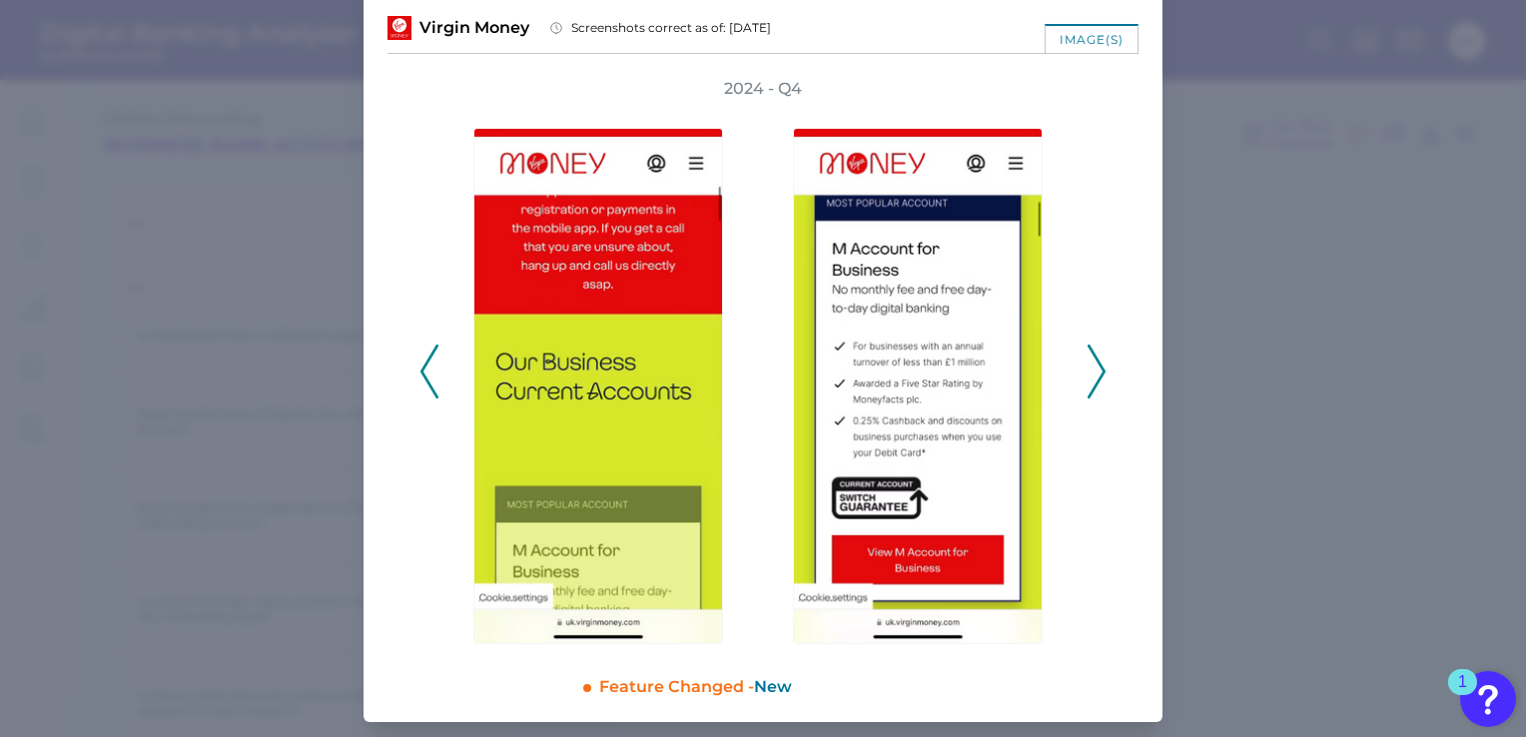
click at [1087, 363] on icon at bounding box center [1096, 372] width 18 height 54
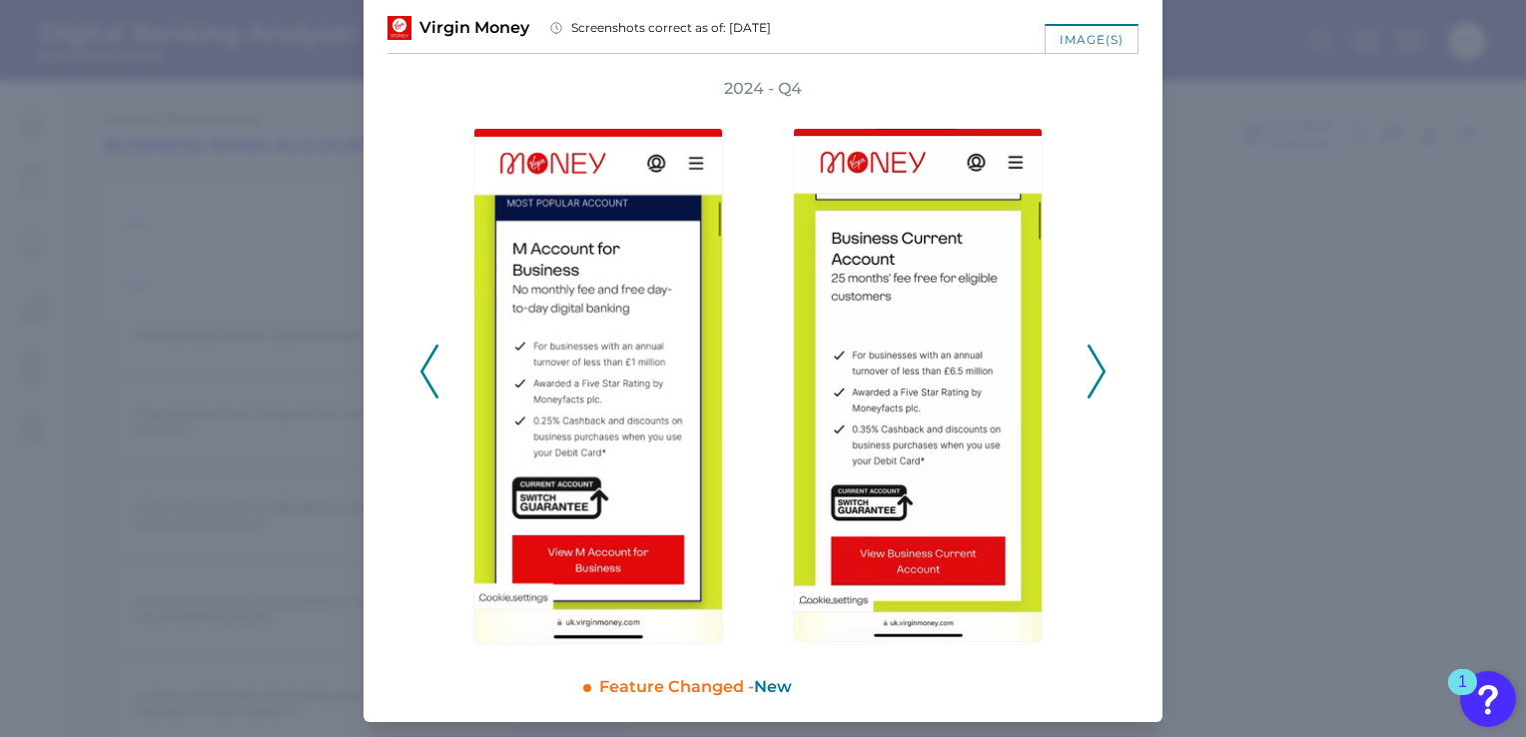
click at [1087, 363] on icon at bounding box center [1096, 372] width 18 height 54
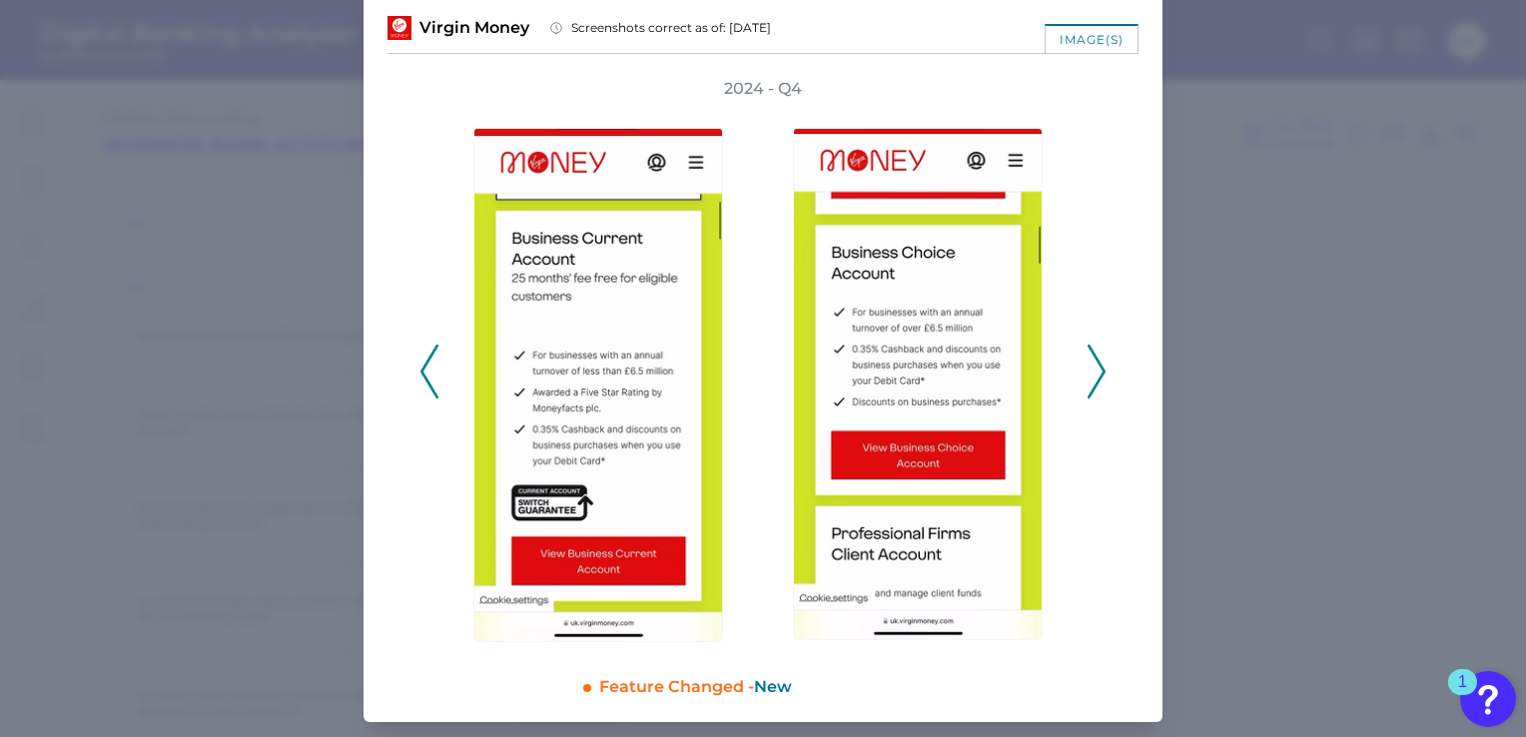
click at [1087, 363] on icon at bounding box center [1096, 372] width 18 height 54
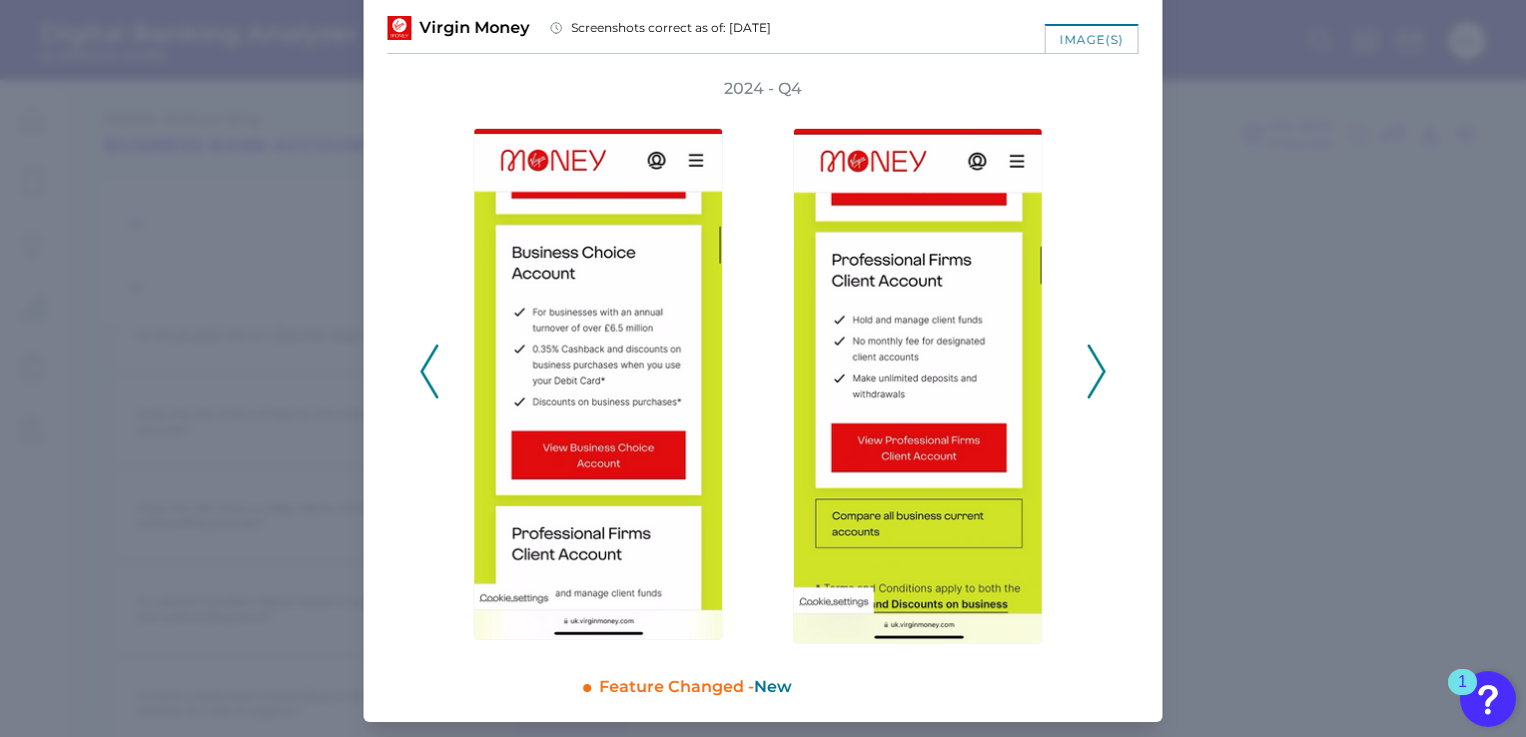
click at [1087, 363] on icon at bounding box center [1096, 372] width 18 height 54
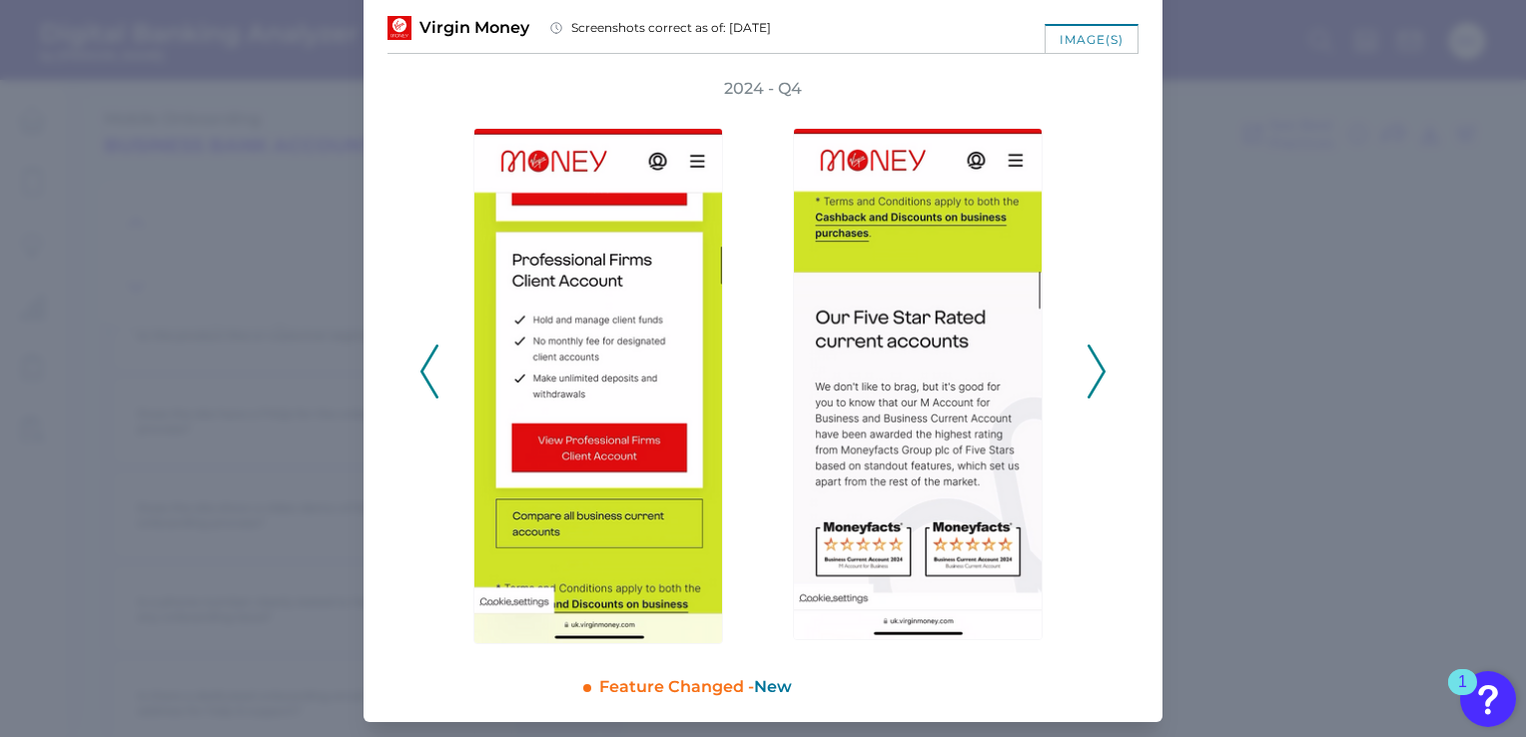
click at [1087, 363] on icon at bounding box center [1096, 372] width 18 height 54
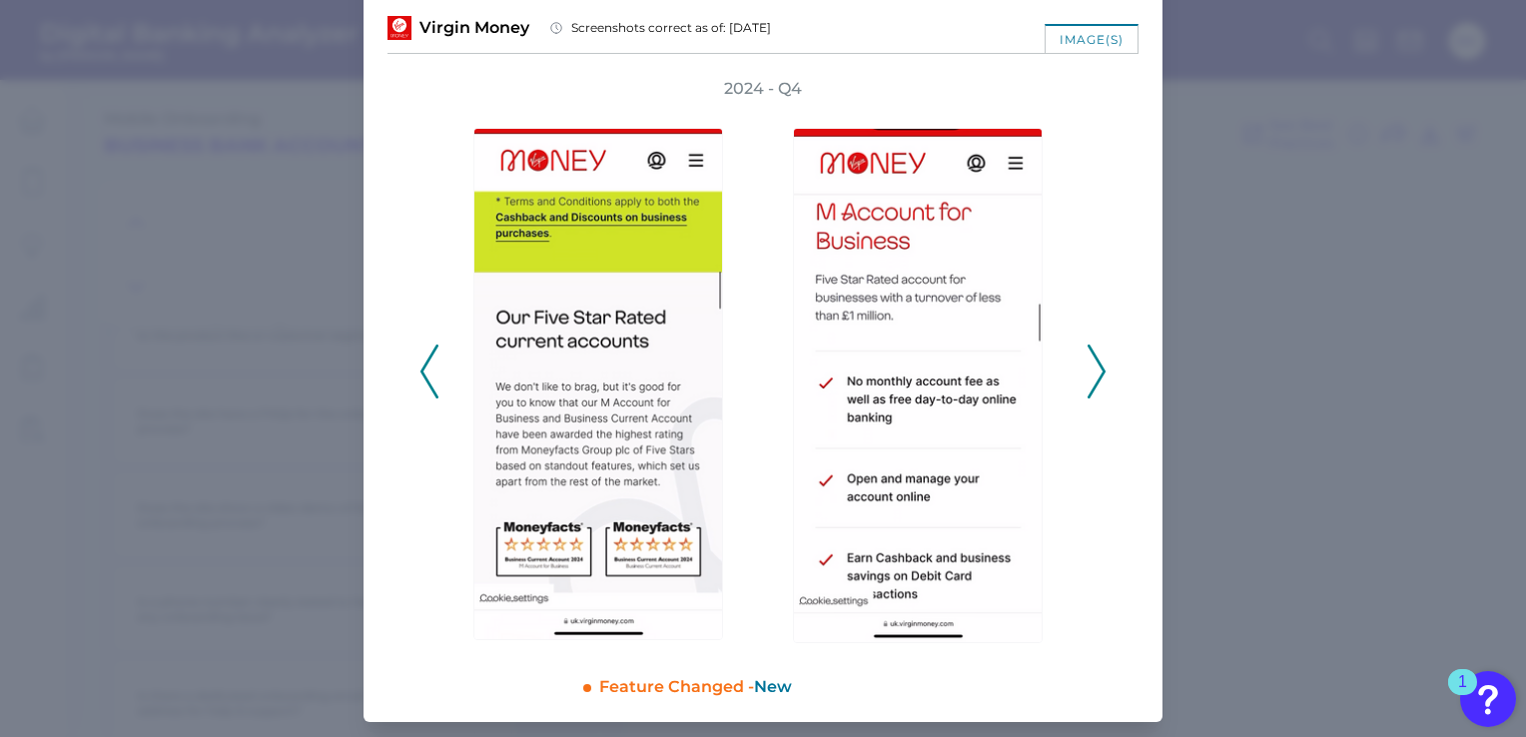
click at [1087, 363] on icon at bounding box center [1096, 372] width 18 height 54
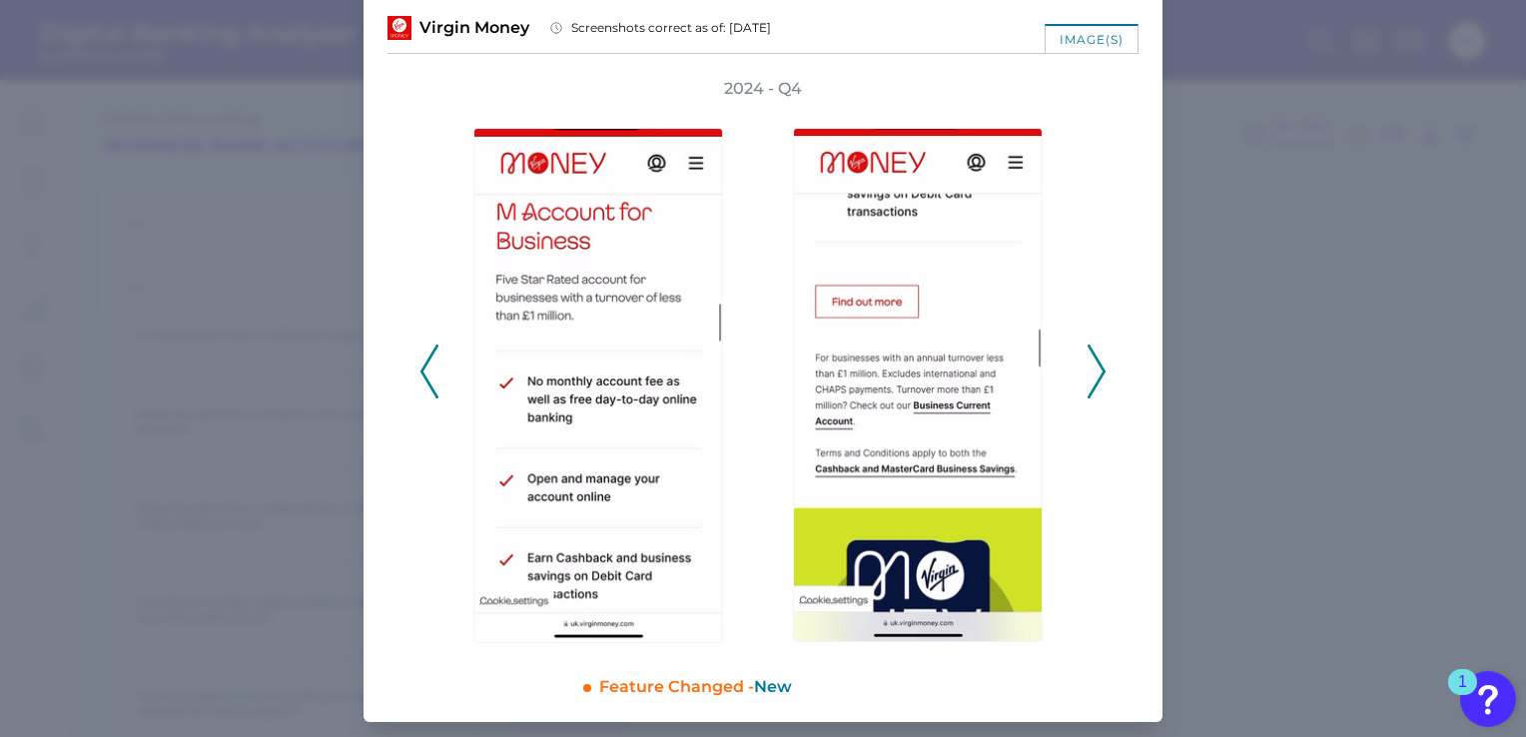
click at [1087, 363] on icon at bounding box center [1096, 372] width 18 height 54
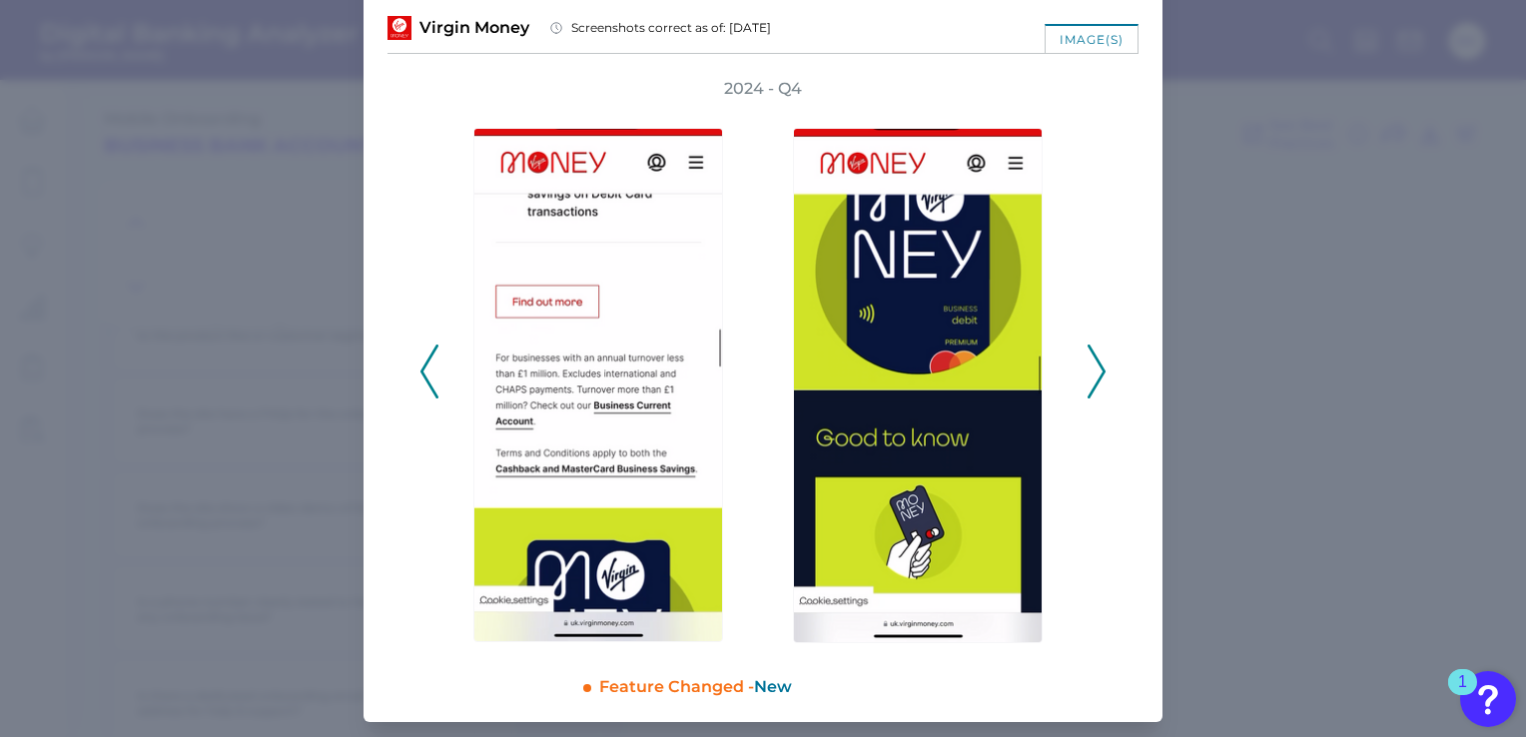
click at [1087, 363] on icon at bounding box center [1096, 372] width 18 height 54
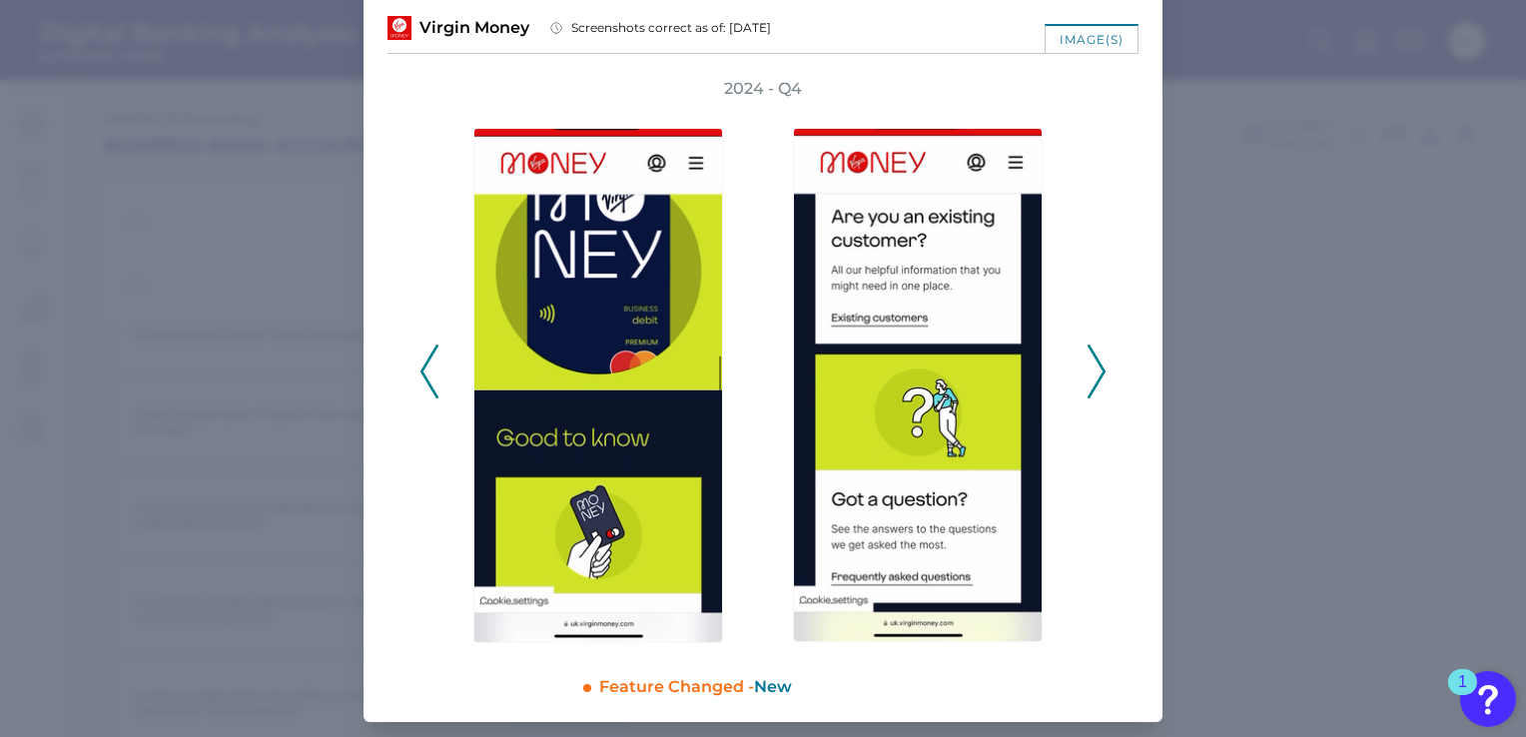
click at [1087, 363] on icon at bounding box center [1096, 372] width 18 height 54
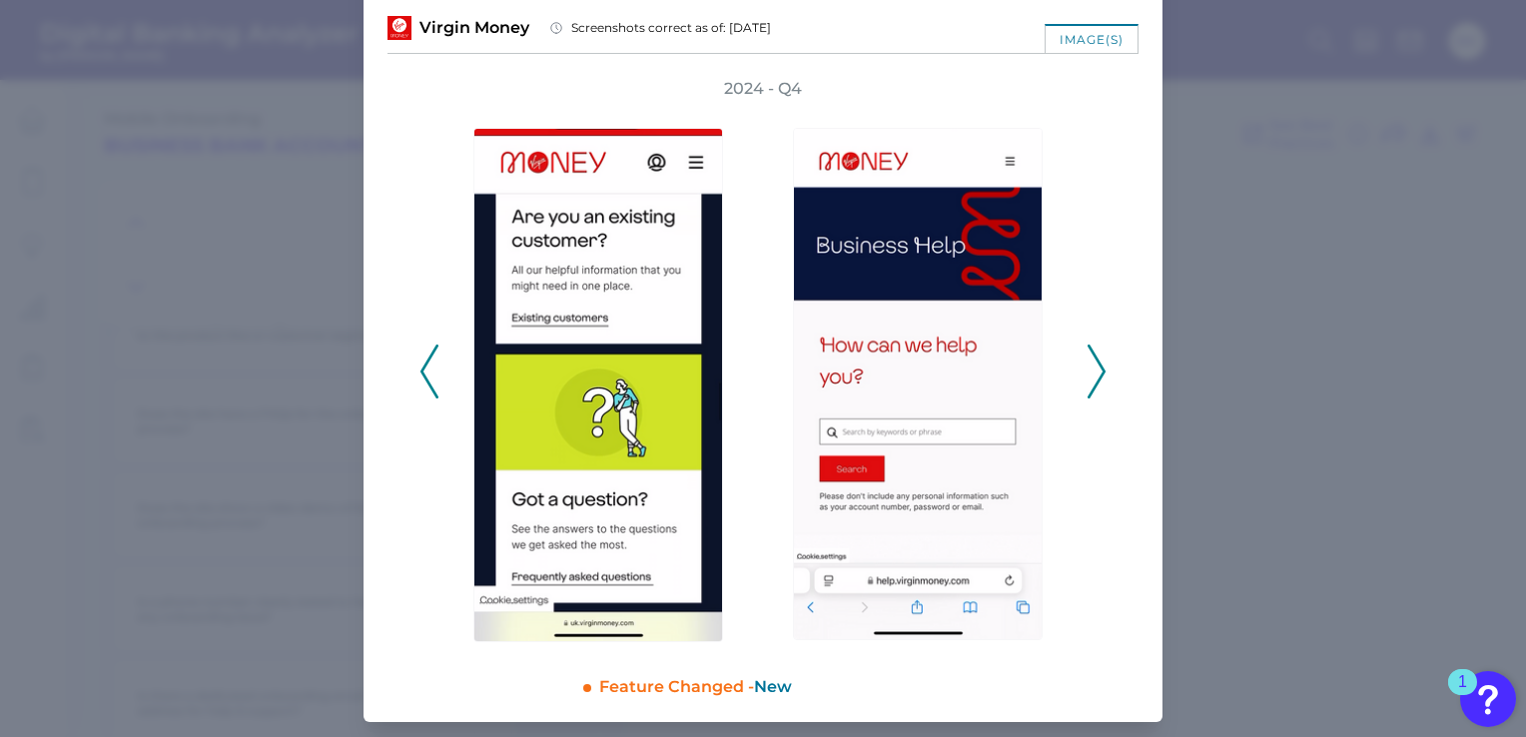
click at [1087, 363] on icon at bounding box center [1096, 372] width 18 height 54
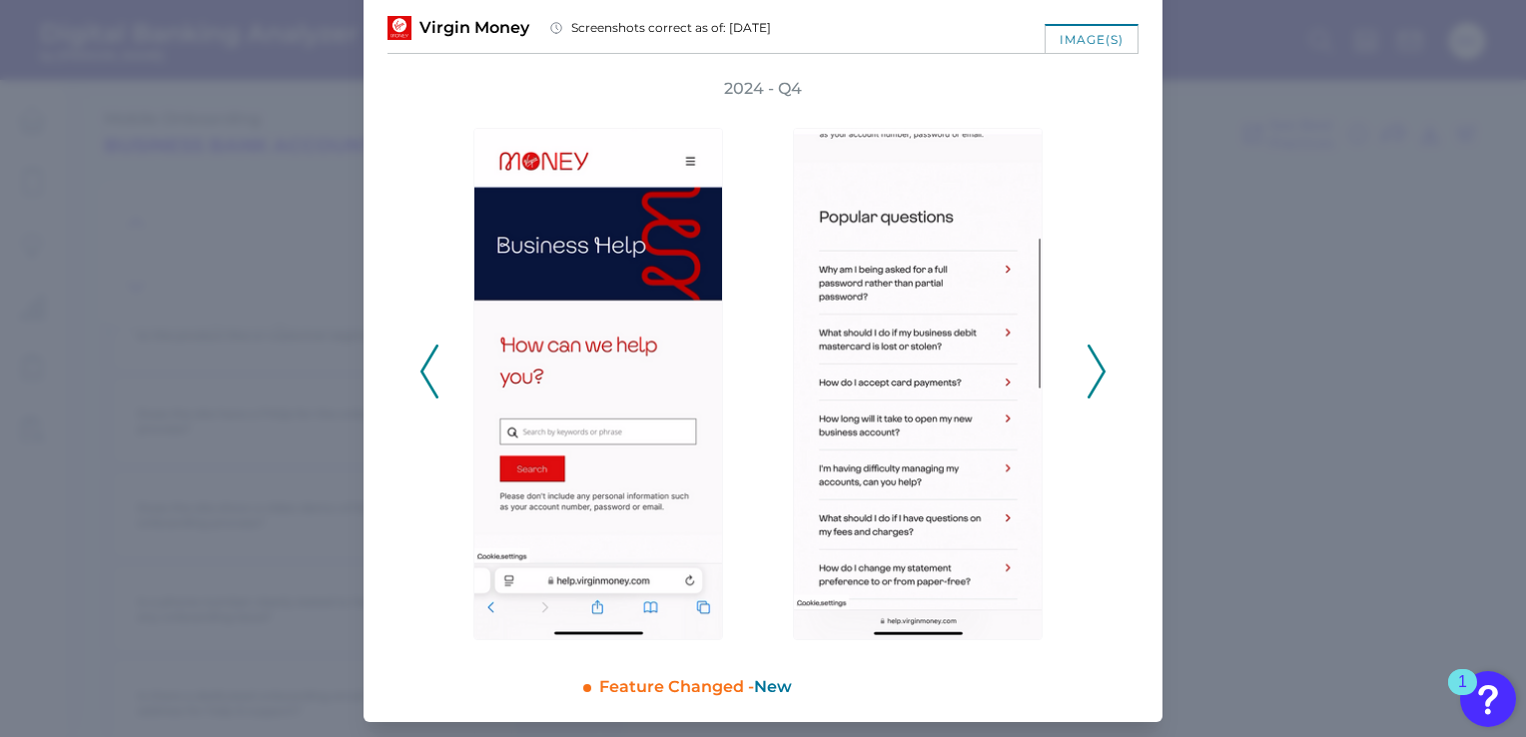
click at [1087, 363] on icon at bounding box center [1096, 372] width 18 height 54
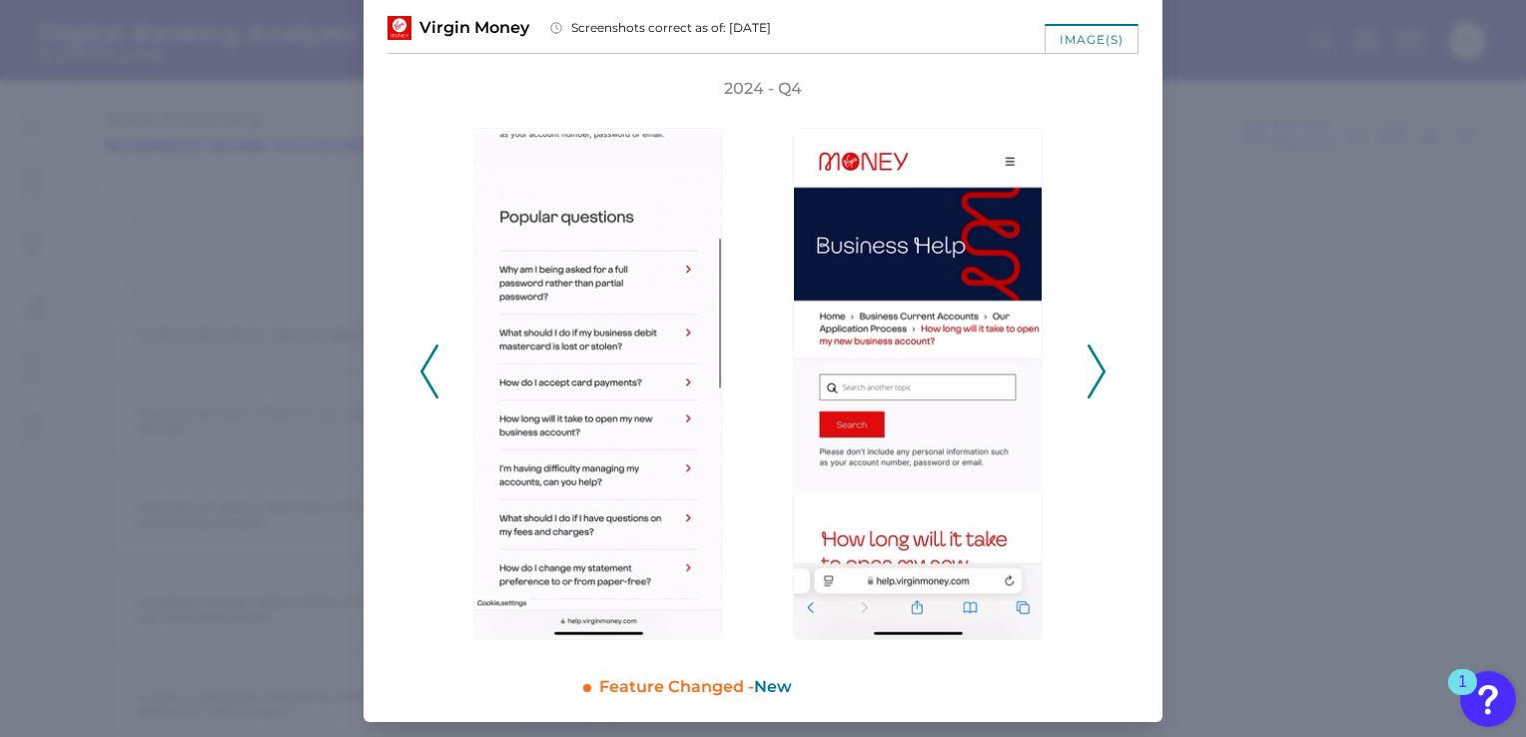
click at [1087, 363] on icon at bounding box center [1096, 372] width 18 height 54
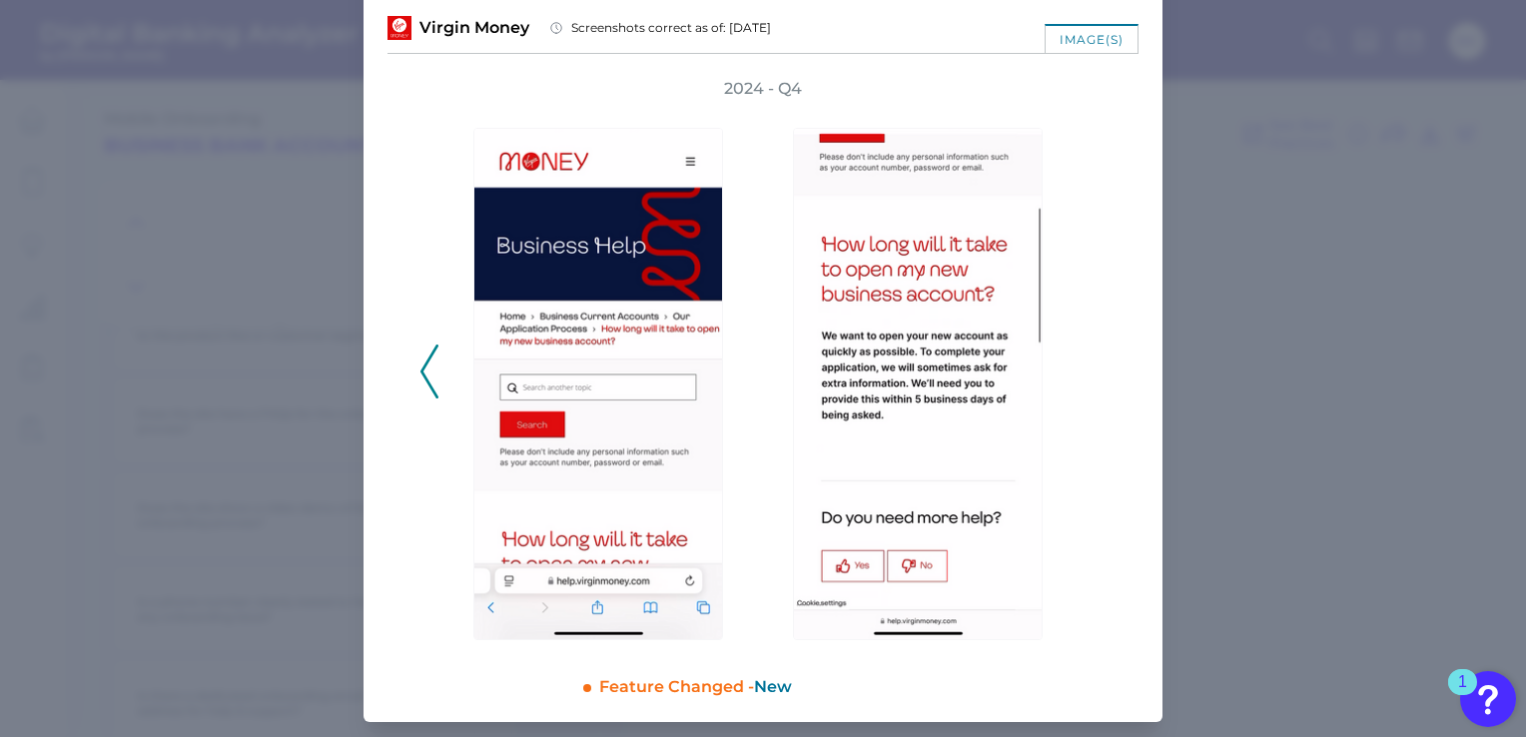
click at [1087, 363] on div "2024 - Q4" at bounding box center [762, 361] width 687 height 566
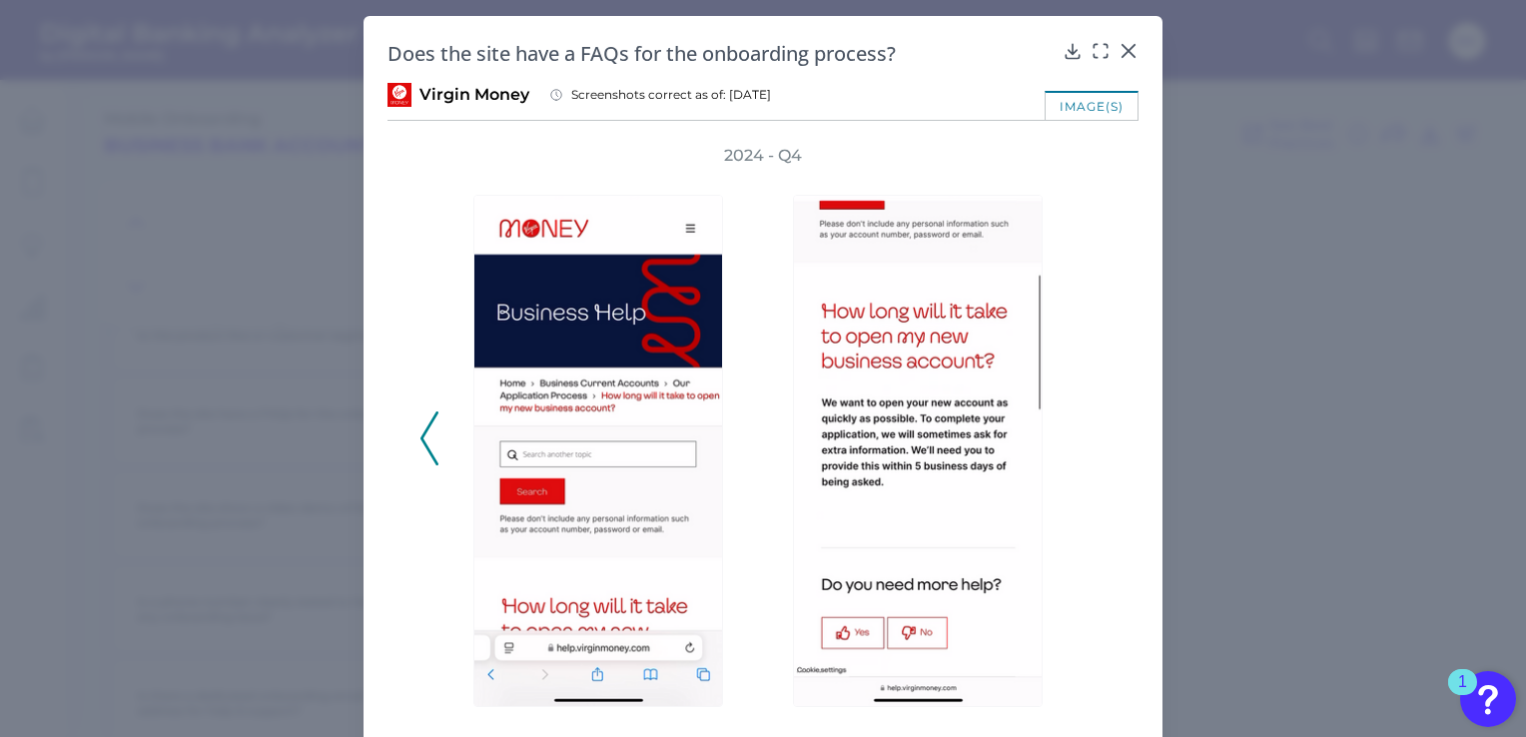
click at [1128, 62] on div "Does the site have a FAQs for the onboarding process?" at bounding box center [762, 53] width 751 height 27
click at [1128, 46] on icon at bounding box center [1128, 51] width 12 height 12
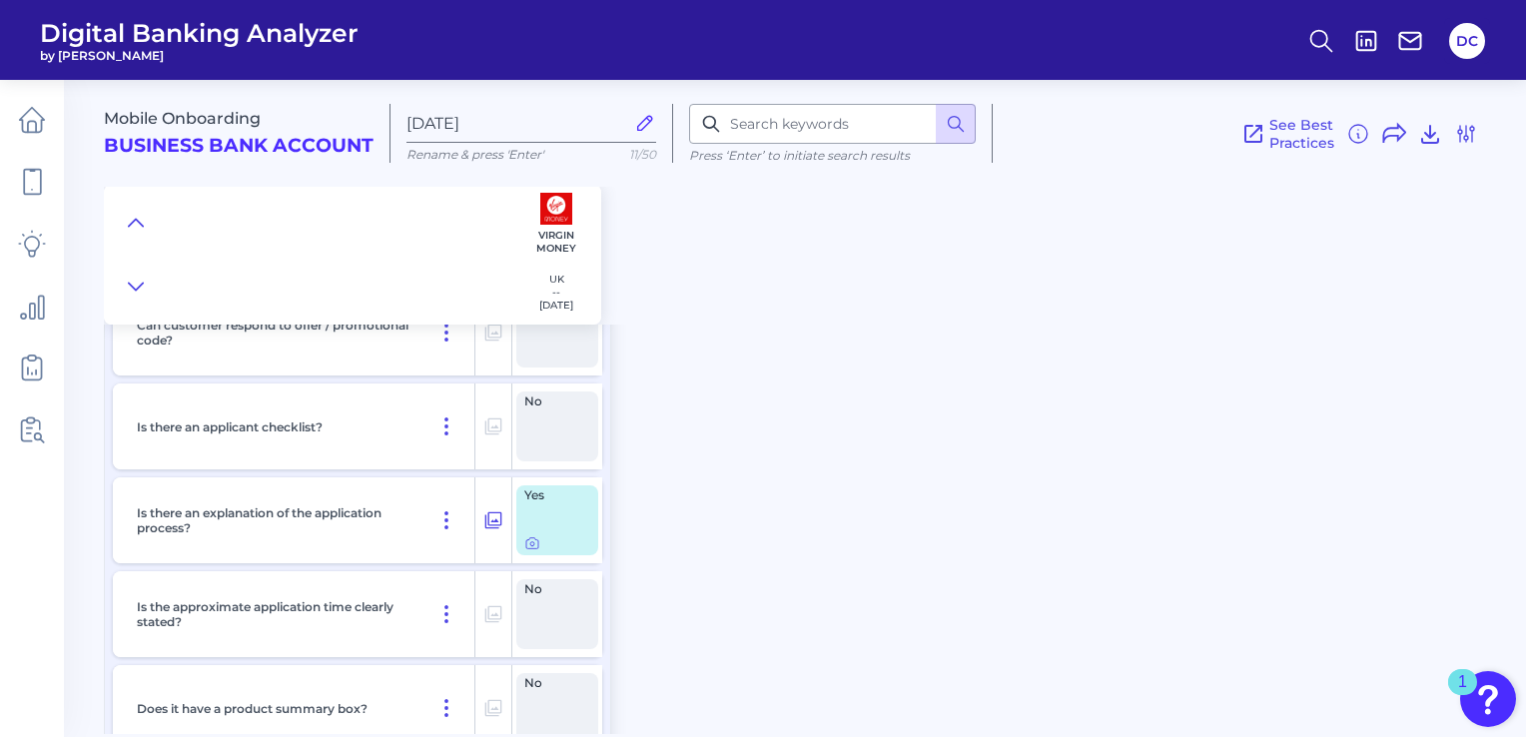
scroll to position [2996, 0]
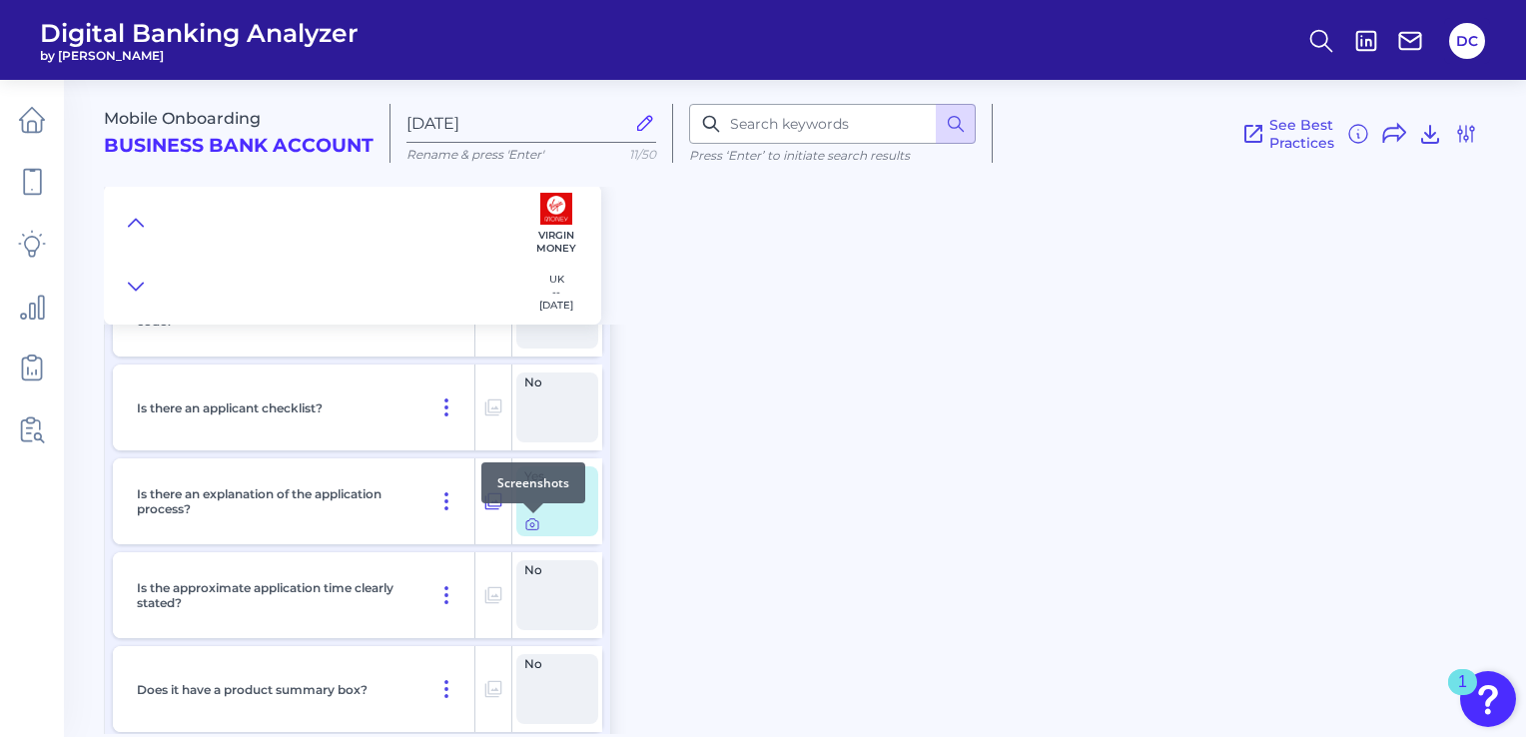
click at [526, 523] on icon at bounding box center [532, 524] width 12 height 11
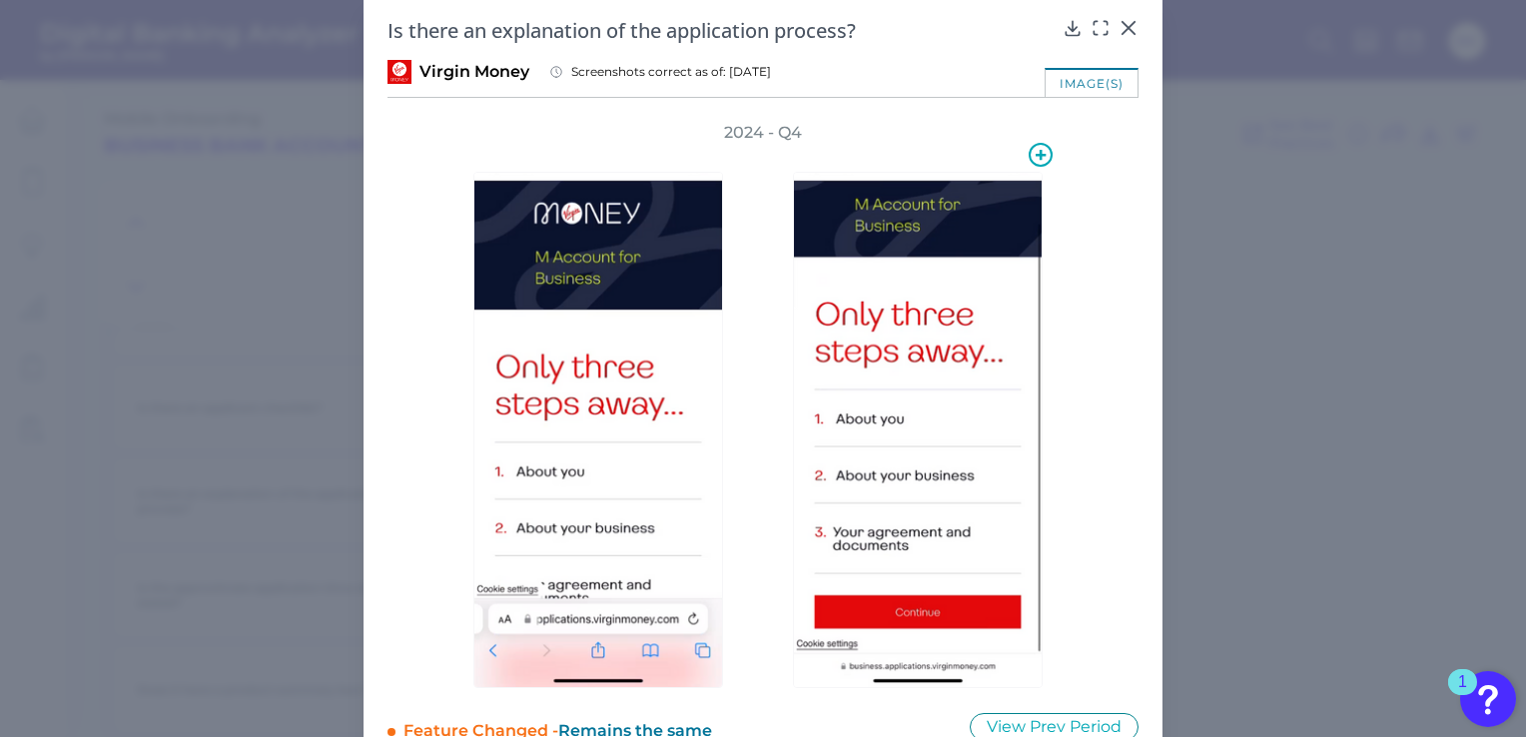
scroll to position [0, 0]
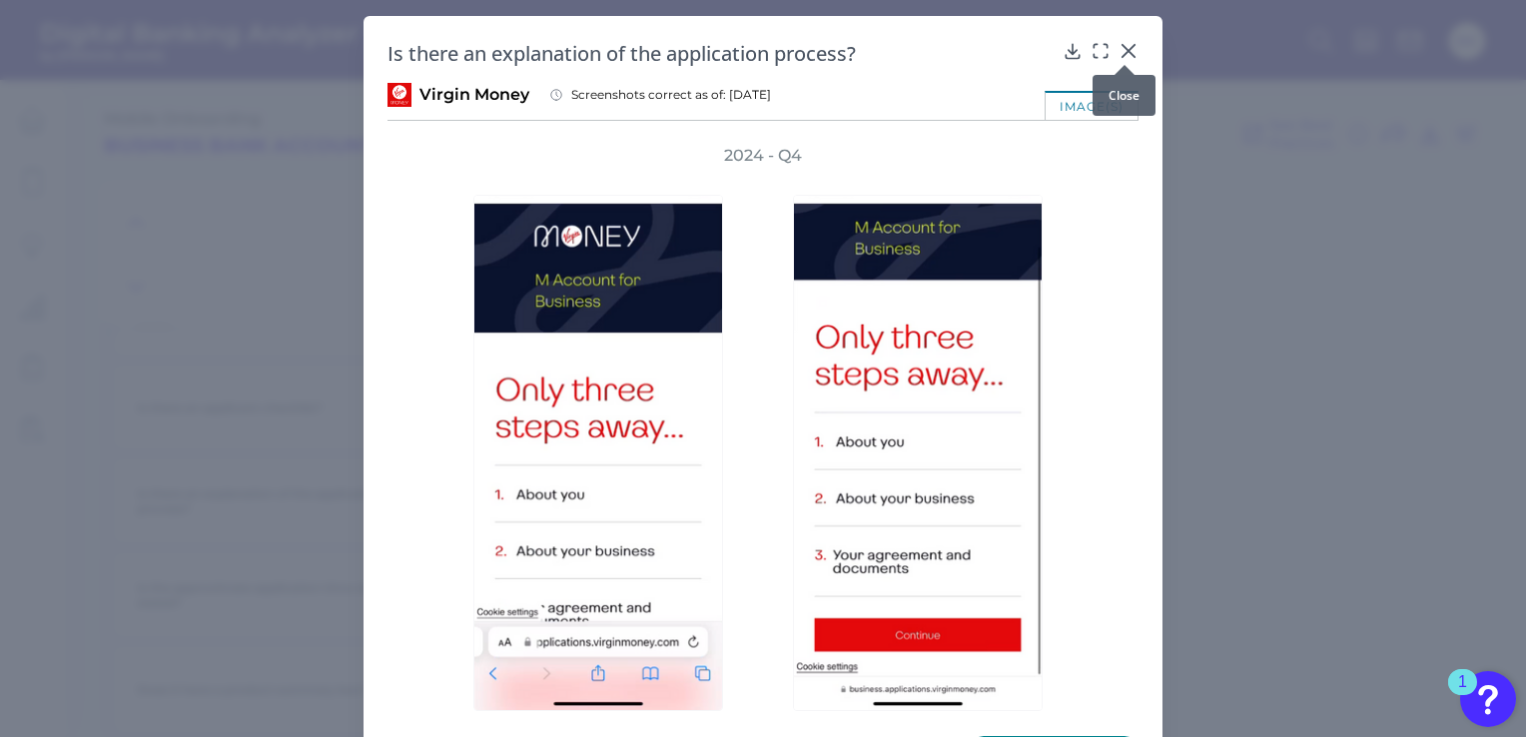
click at [1127, 53] on icon at bounding box center [1128, 51] width 20 height 20
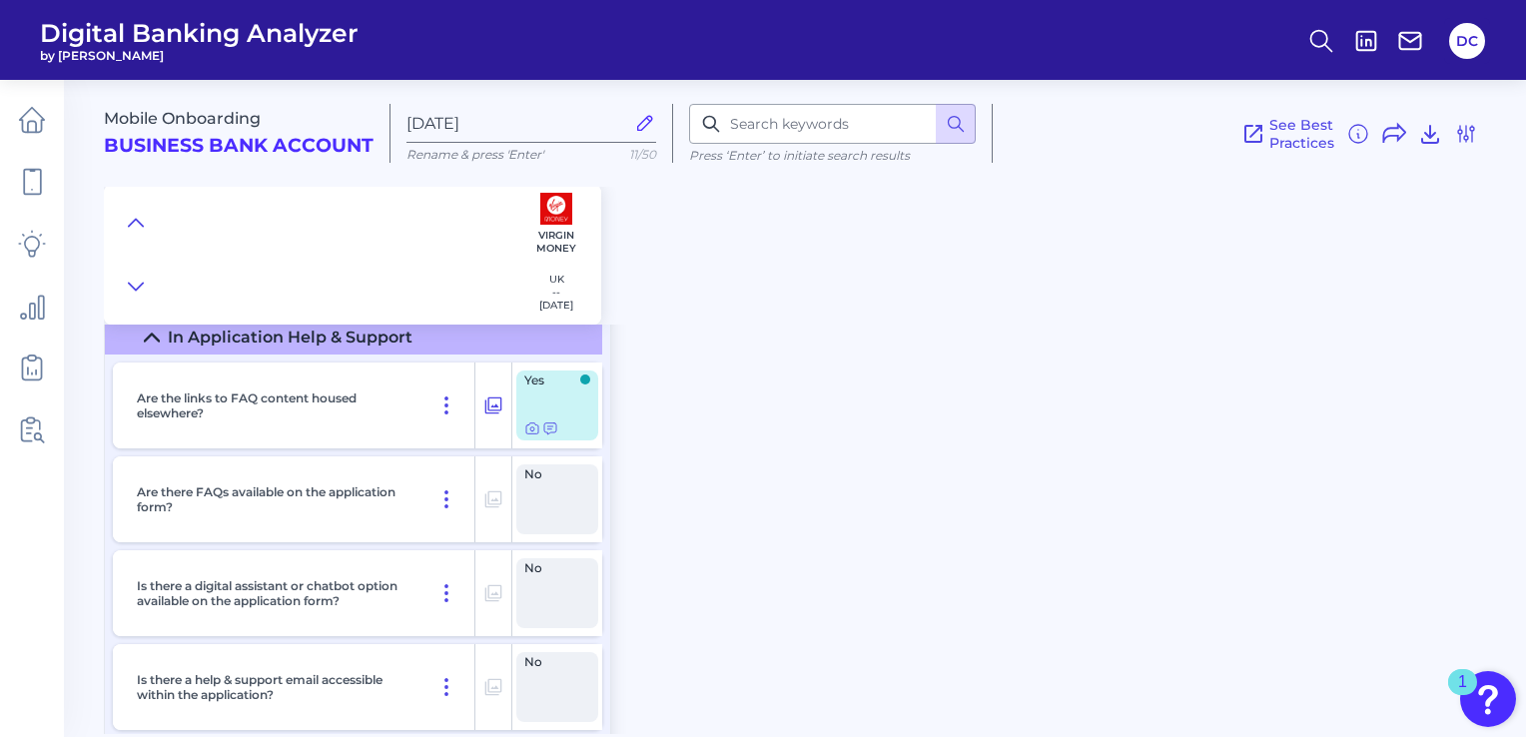
scroll to position [5692, 0]
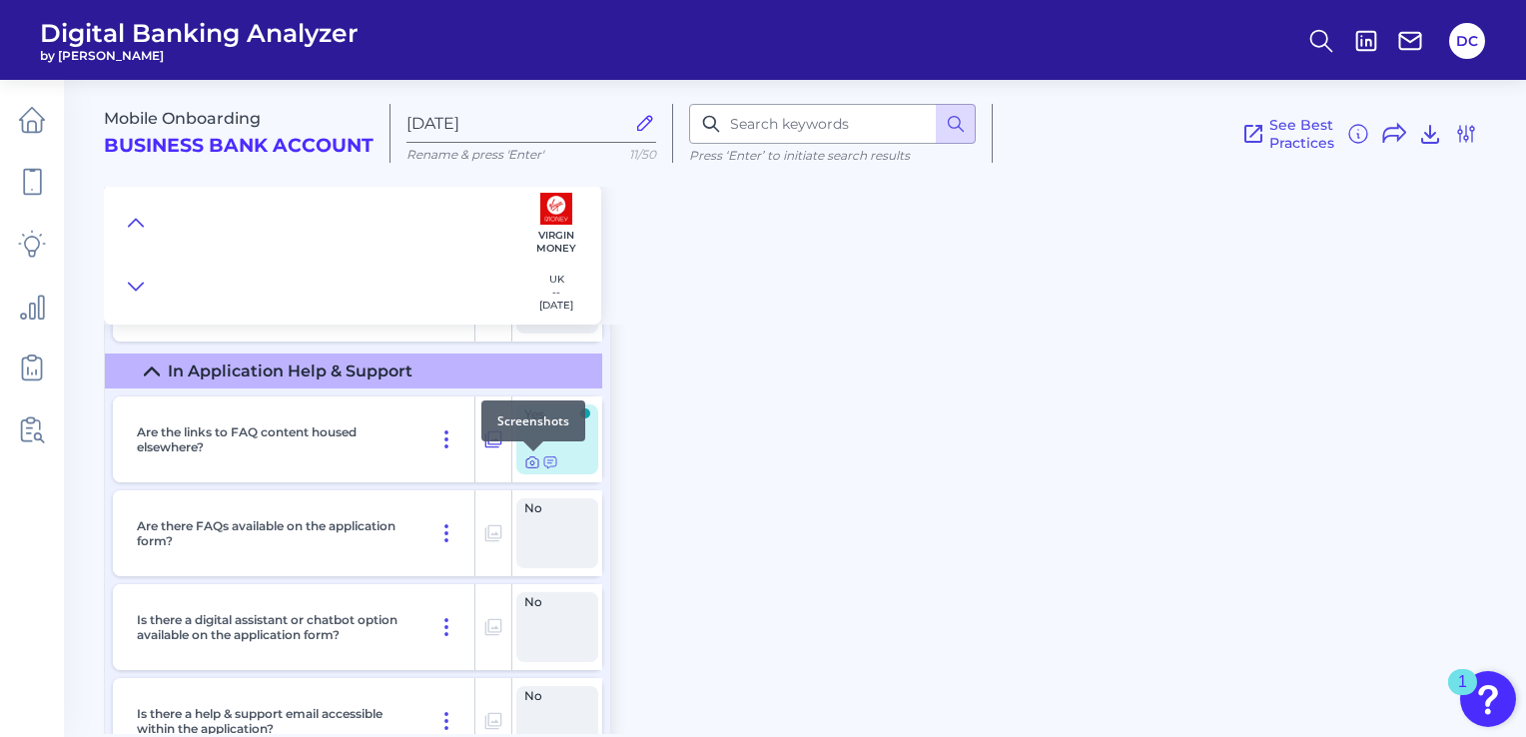
click at [530, 463] on icon at bounding box center [532, 463] width 4 height 4
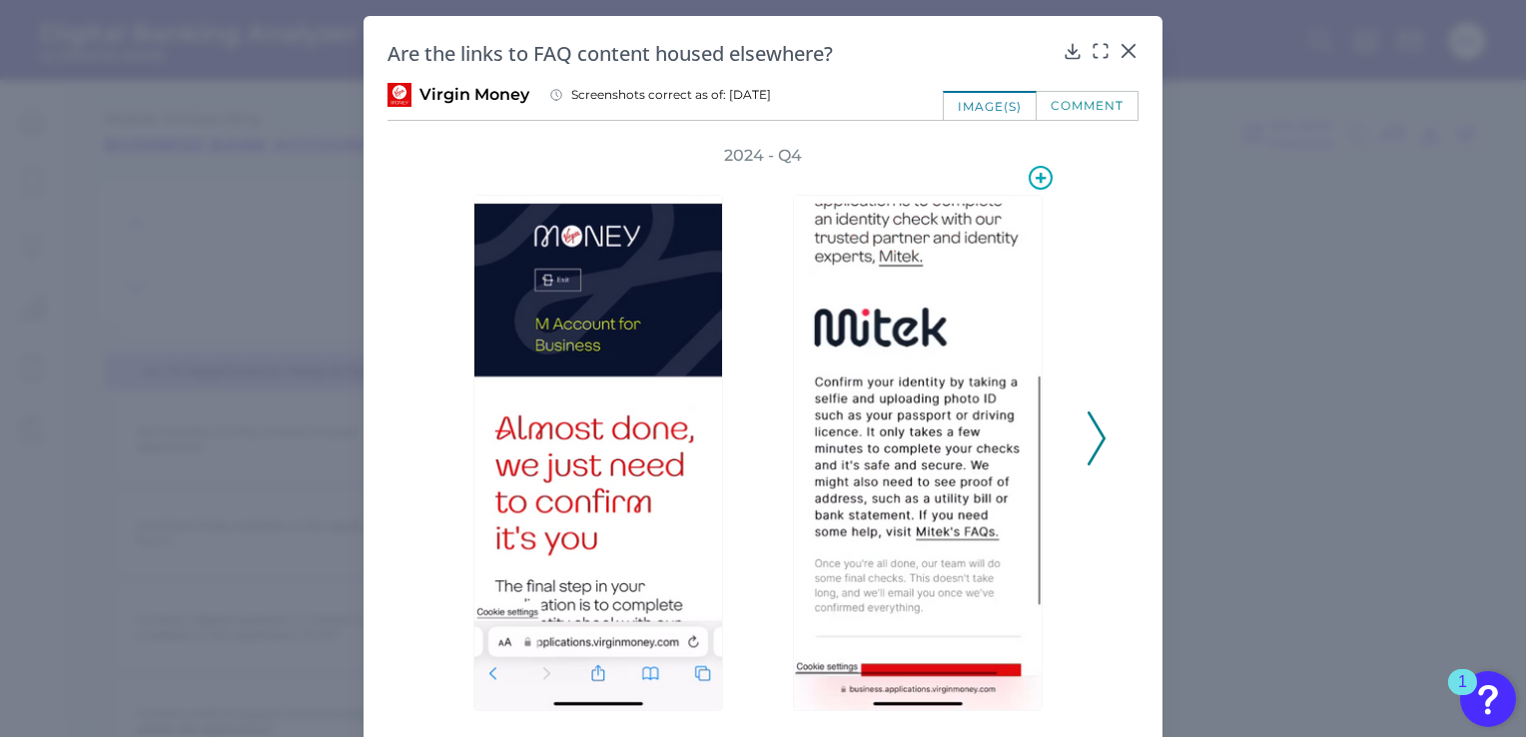
scroll to position [67, 0]
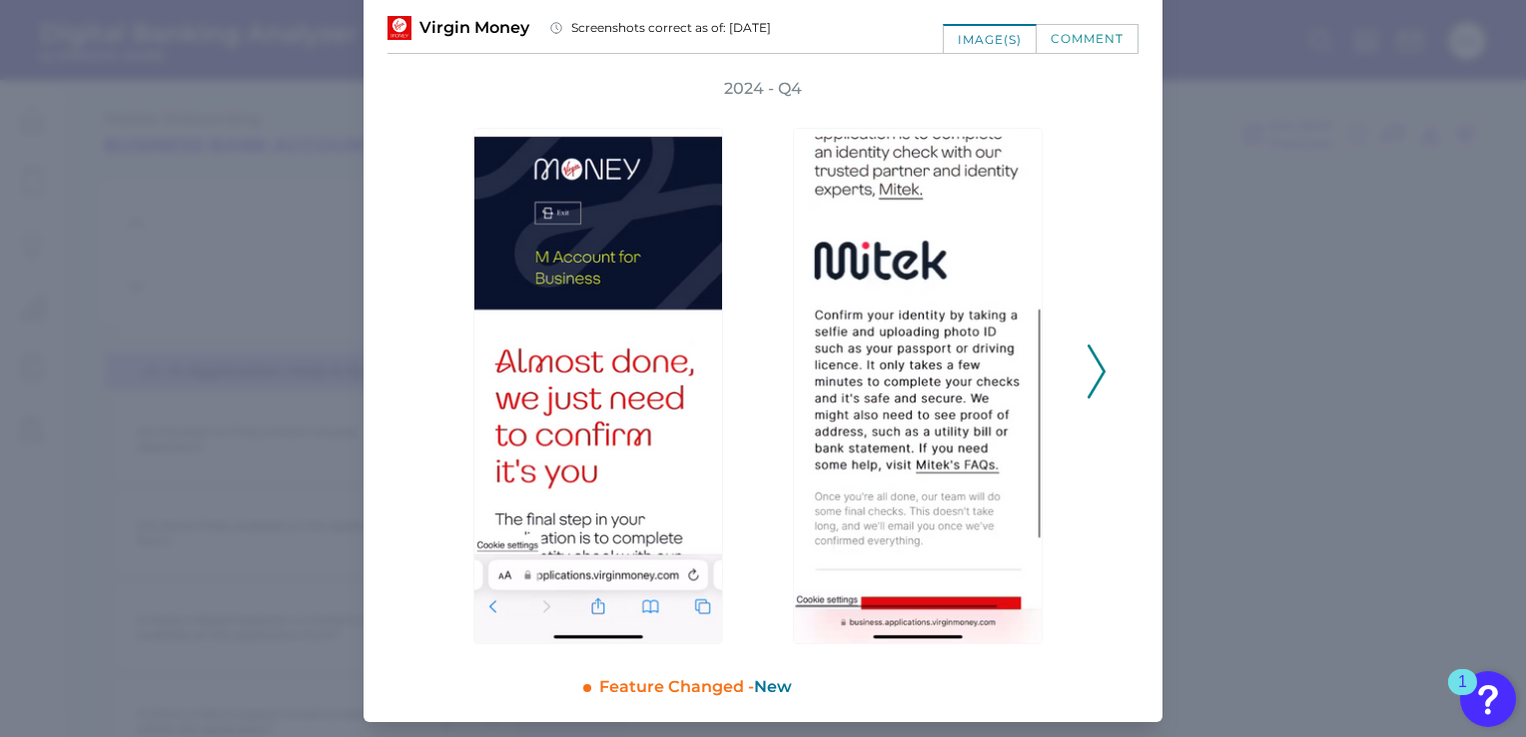
click at [1106, 364] on div "2024 - Q4" at bounding box center [762, 361] width 751 height 566
click at [1077, 371] on div at bounding box center [923, 372] width 320 height 544
click at [1110, 364] on div "2024 - Q4" at bounding box center [762, 361] width 751 height 566
click at [1087, 374] on icon at bounding box center [1096, 372] width 18 height 54
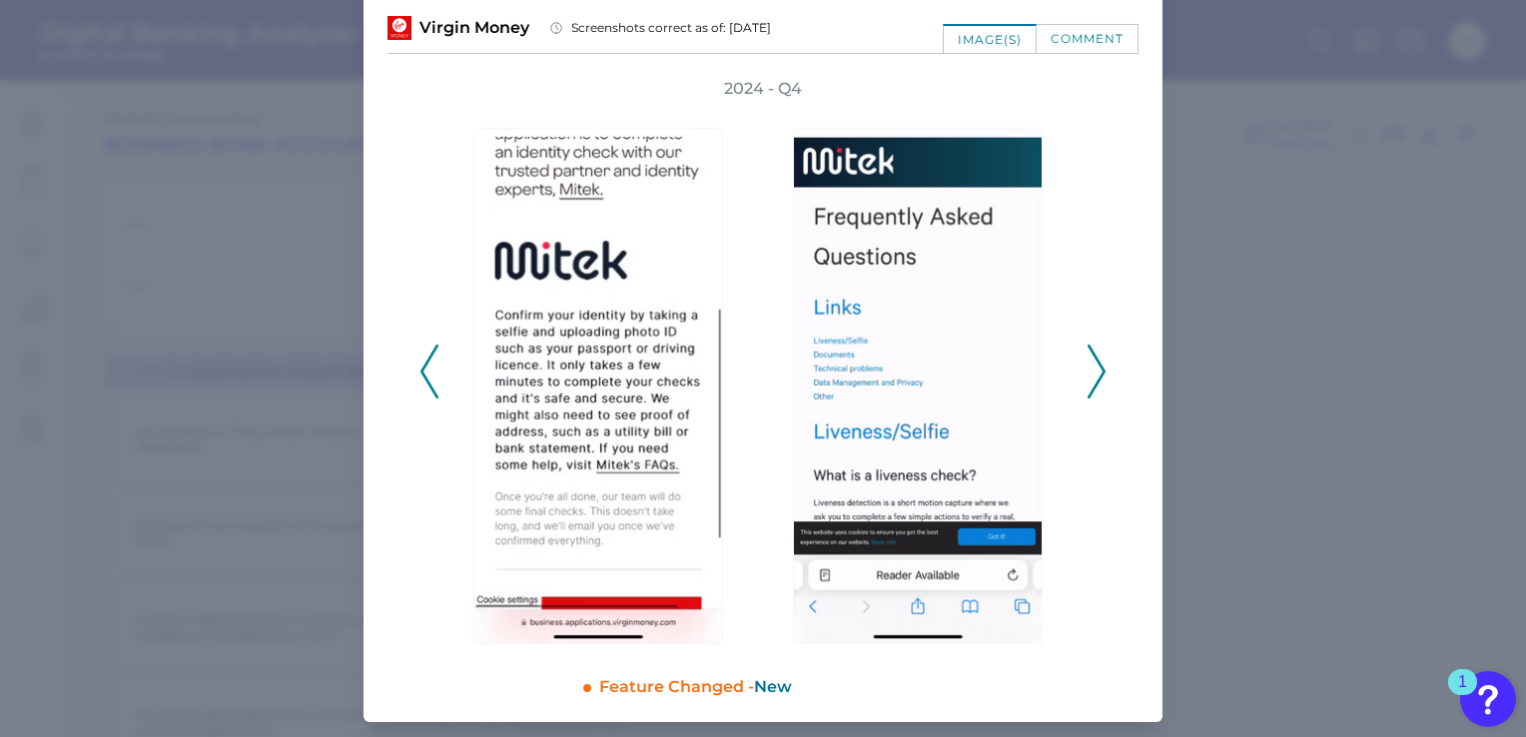
click at [1087, 374] on icon at bounding box center [1096, 372] width 18 height 54
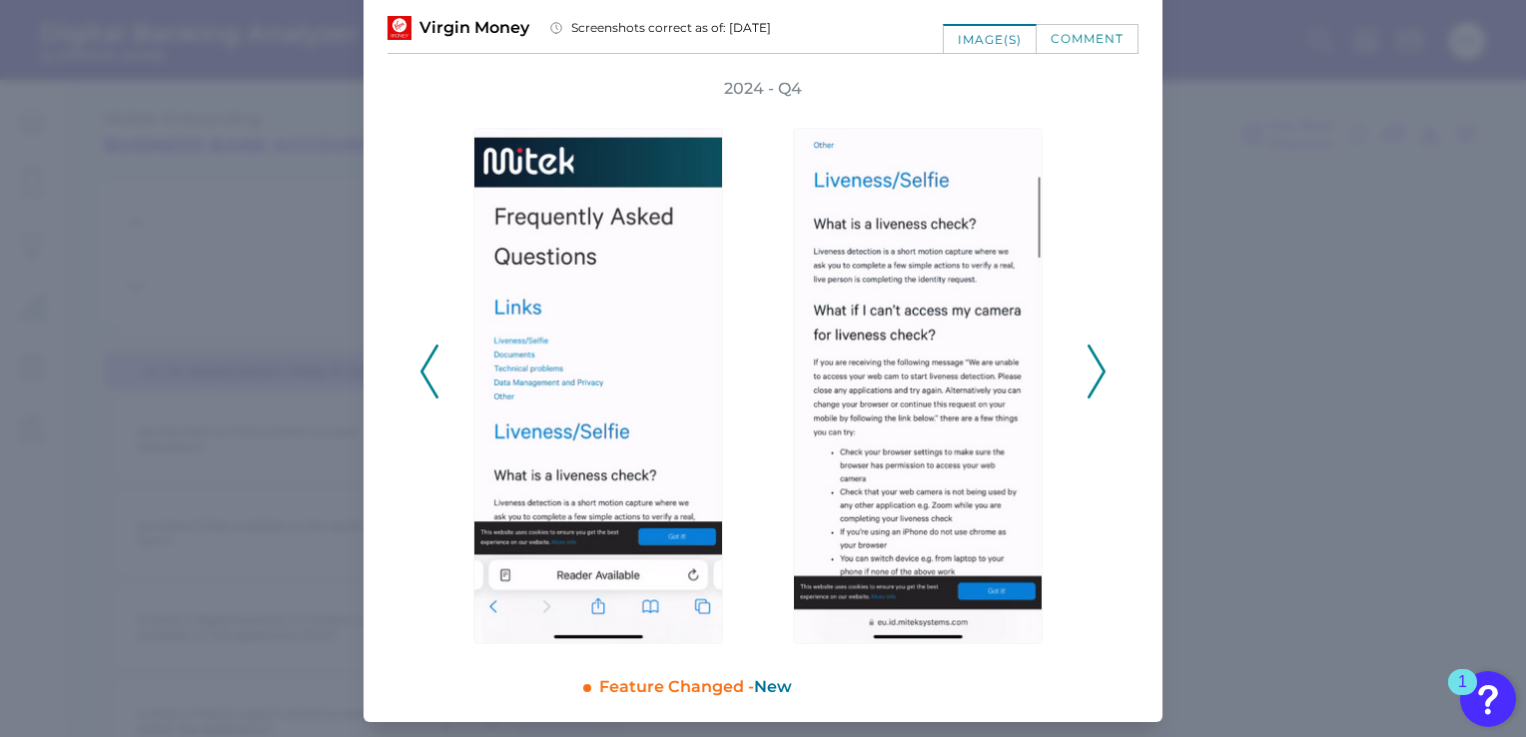
click at [1087, 374] on icon at bounding box center [1096, 372] width 18 height 54
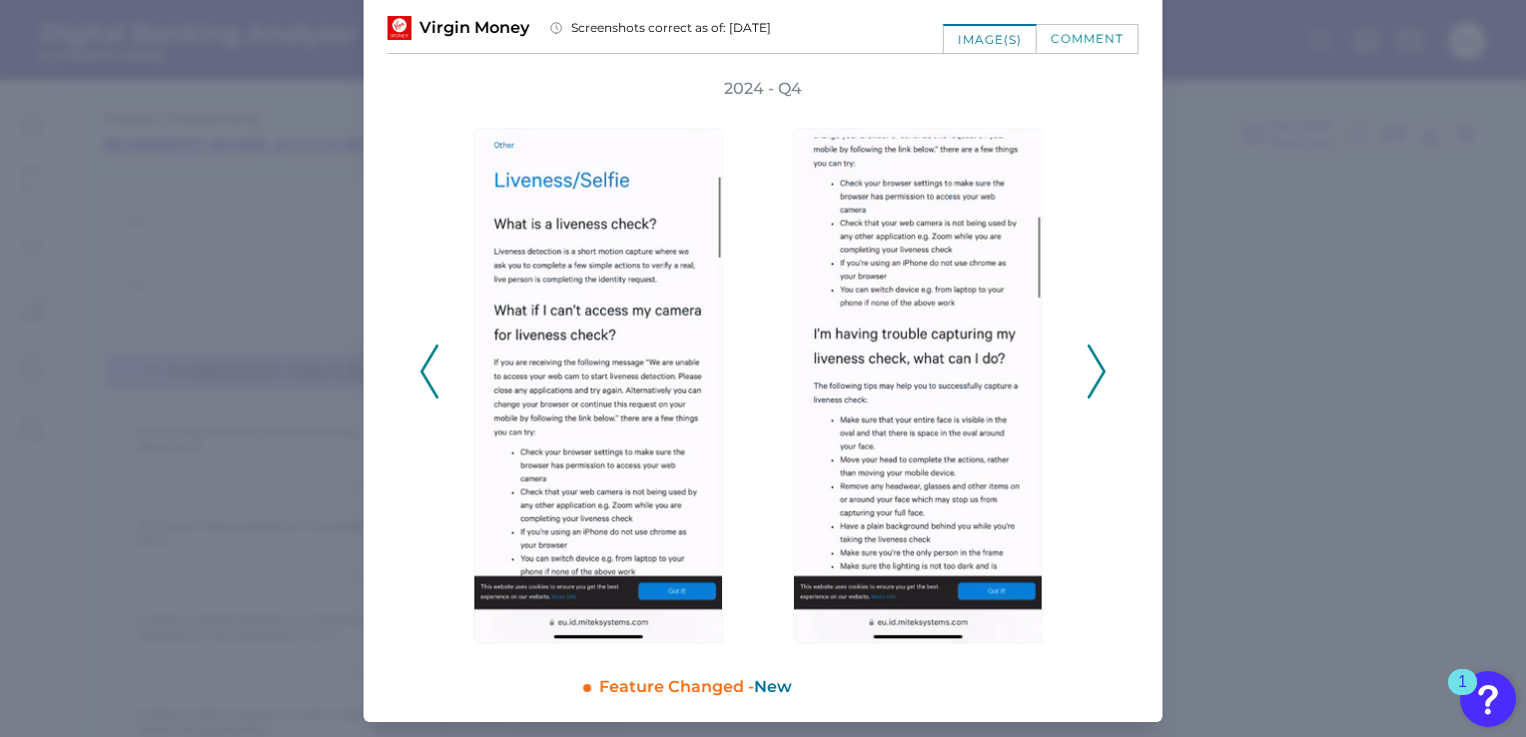
click at [1087, 374] on icon at bounding box center [1096, 372] width 18 height 54
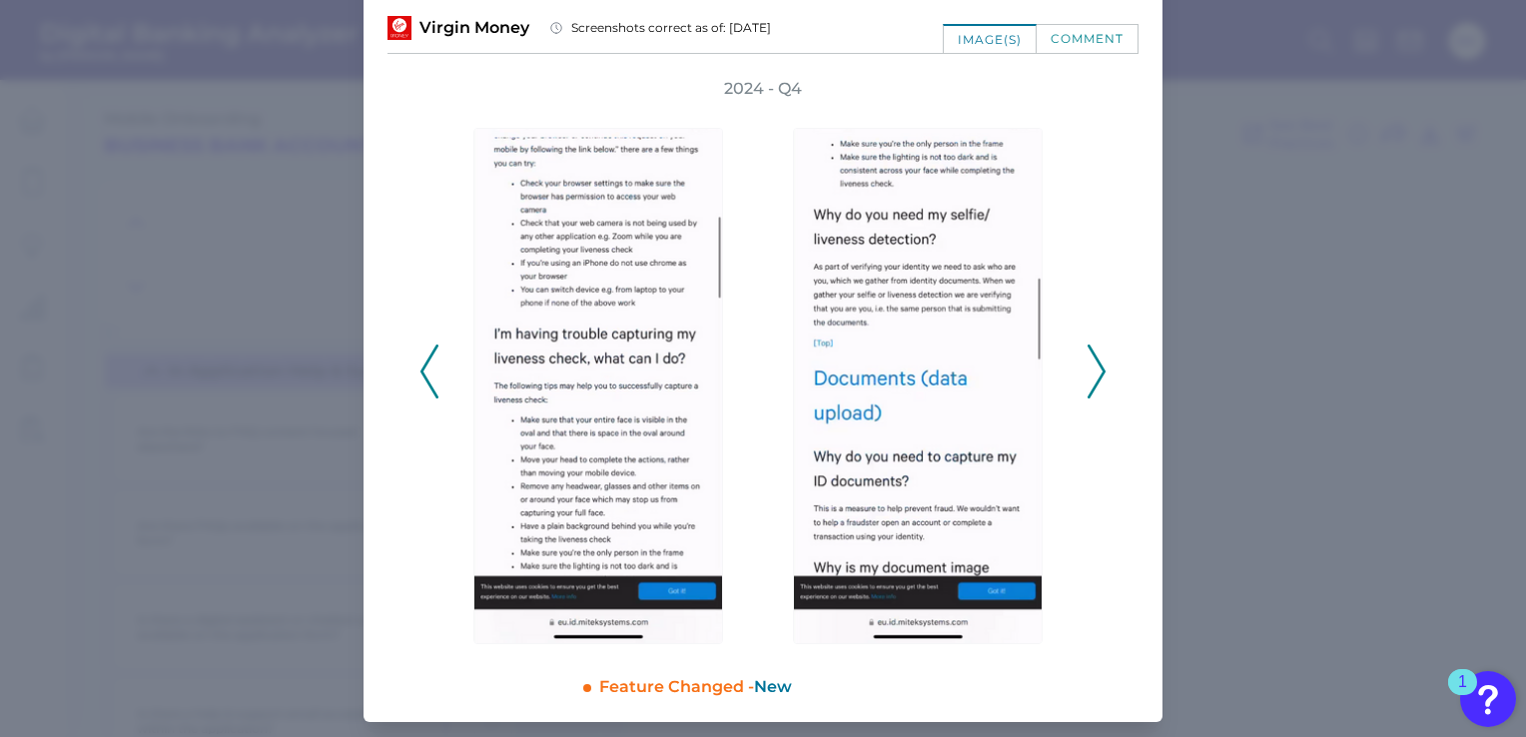
click at [1087, 374] on icon at bounding box center [1096, 372] width 18 height 54
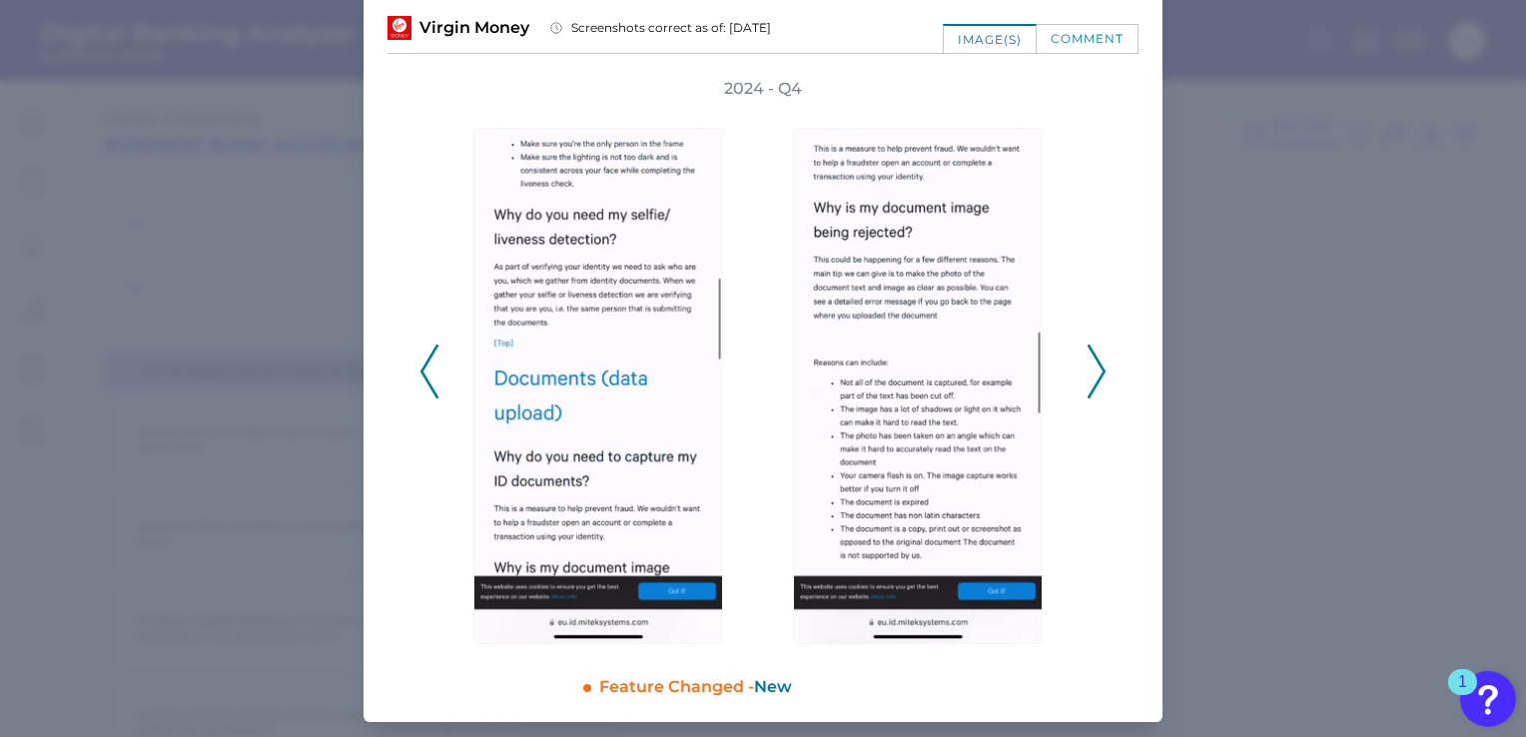
click at [1087, 374] on icon at bounding box center [1096, 372] width 18 height 54
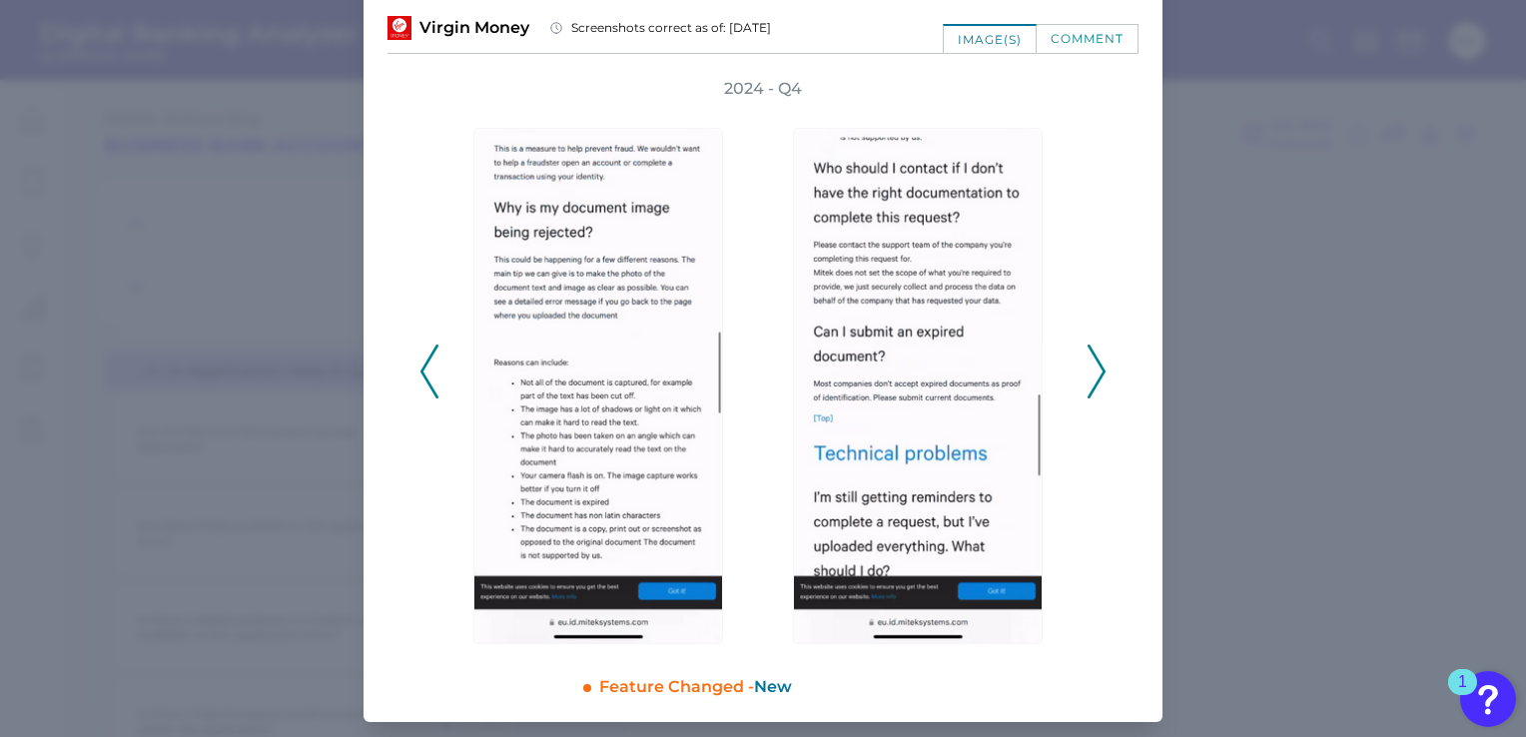
click at [1087, 374] on icon at bounding box center [1096, 372] width 18 height 54
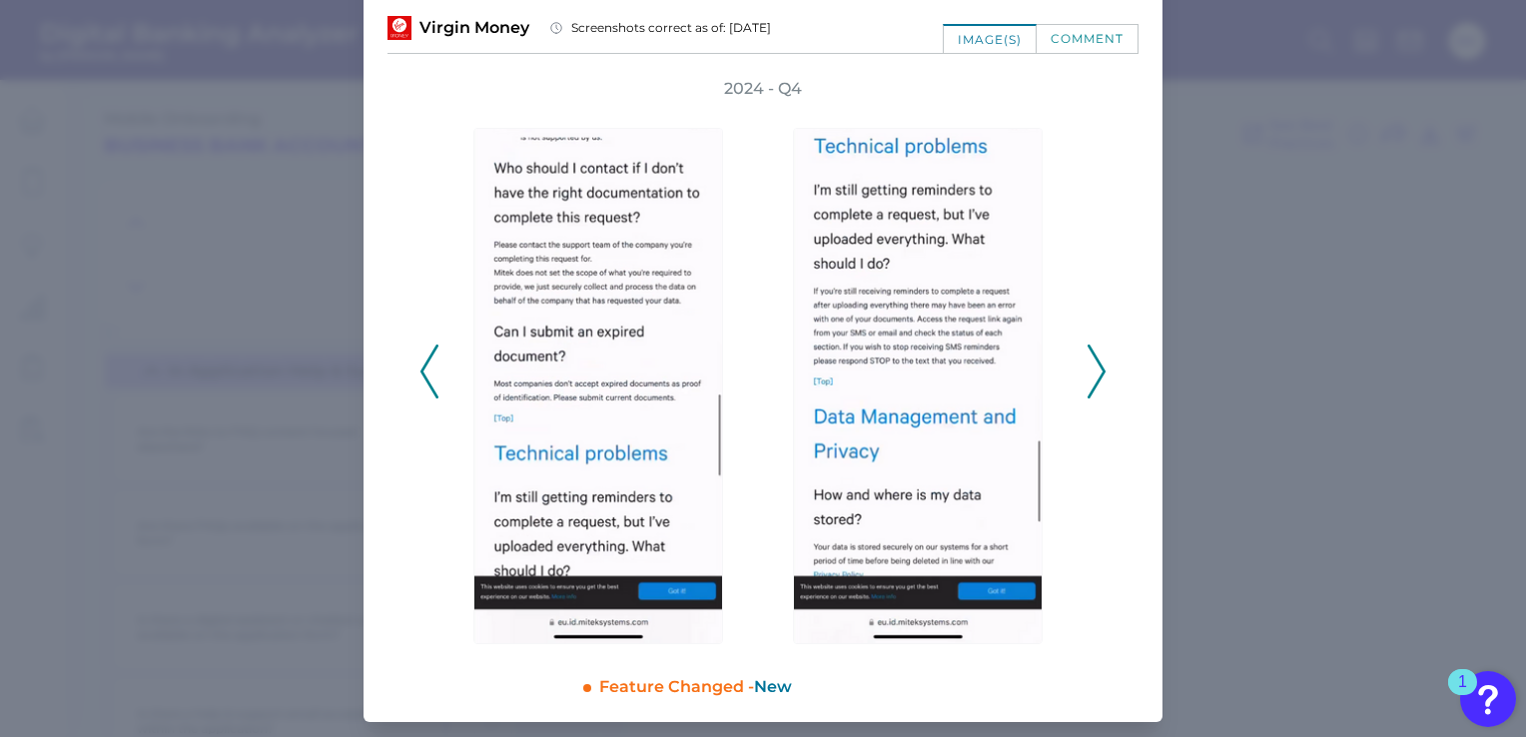
click at [1087, 374] on icon at bounding box center [1096, 372] width 18 height 54
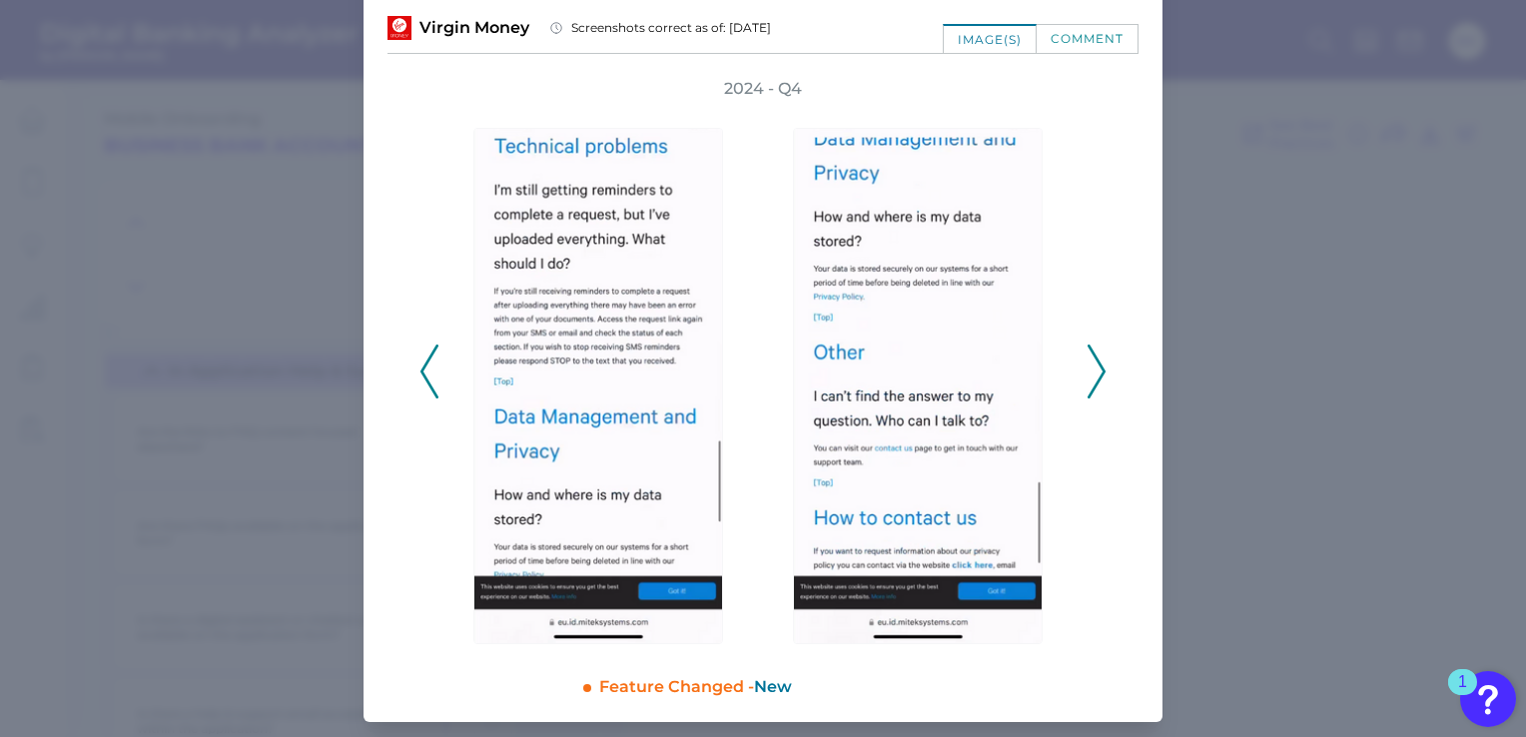
click at [1087, 374] on icon at bounding box center [1096, 372] width 18 height 54
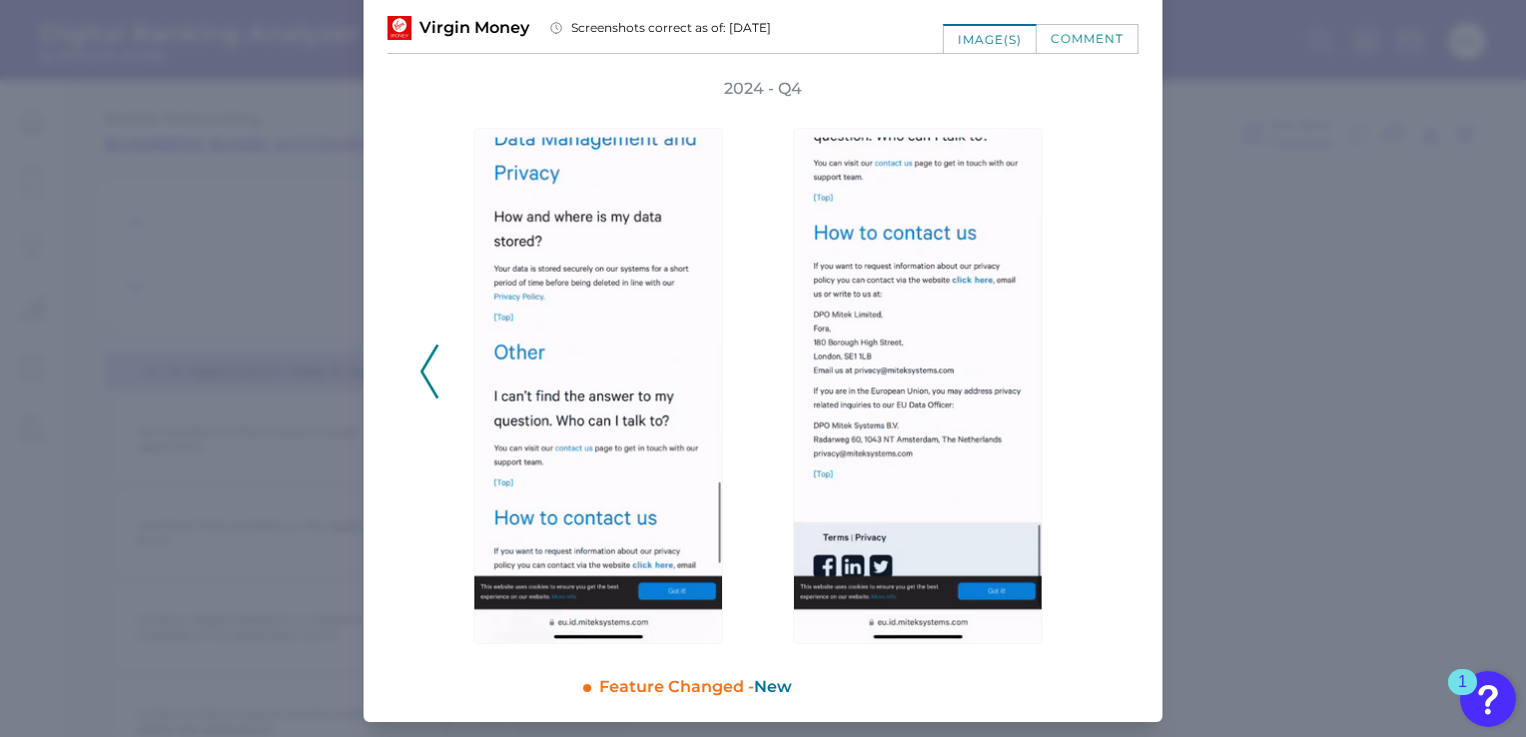
click at [1086, 374] on div "2024 - Q4" at bounding box center [762, 361] width 687 height 566
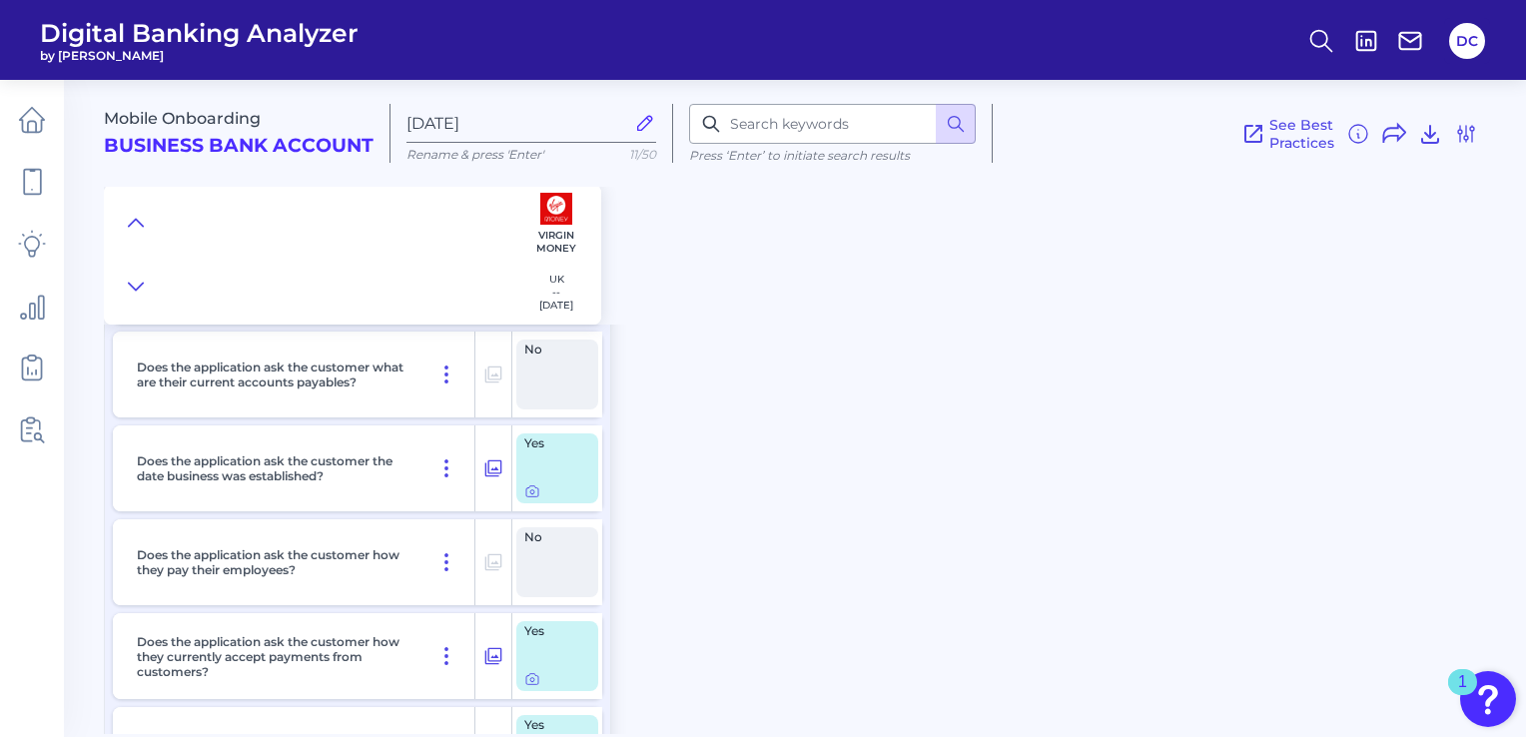
scroll to position [9487, 0]
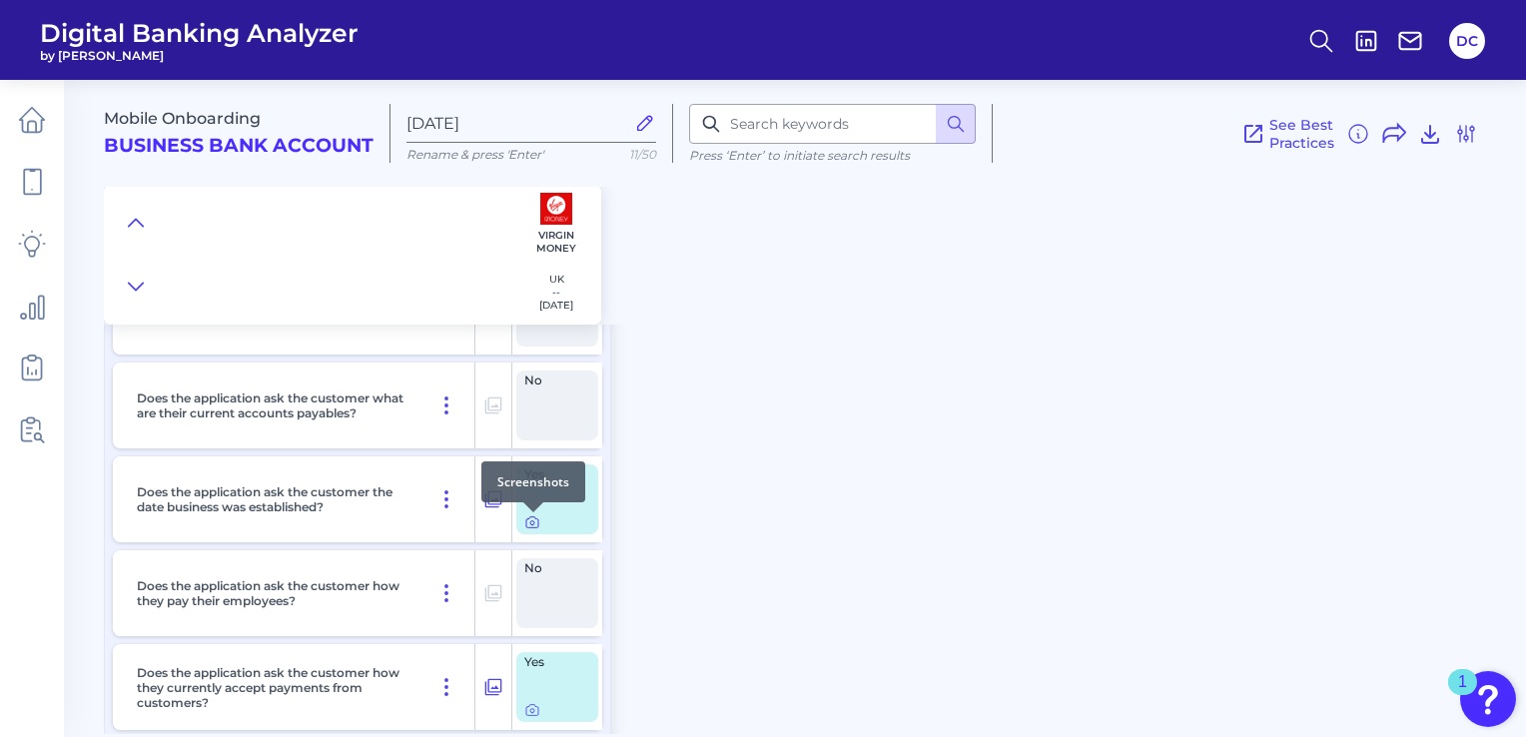
click at [534, 524] on icon at bounding box center [532, 522] width 16 height 16
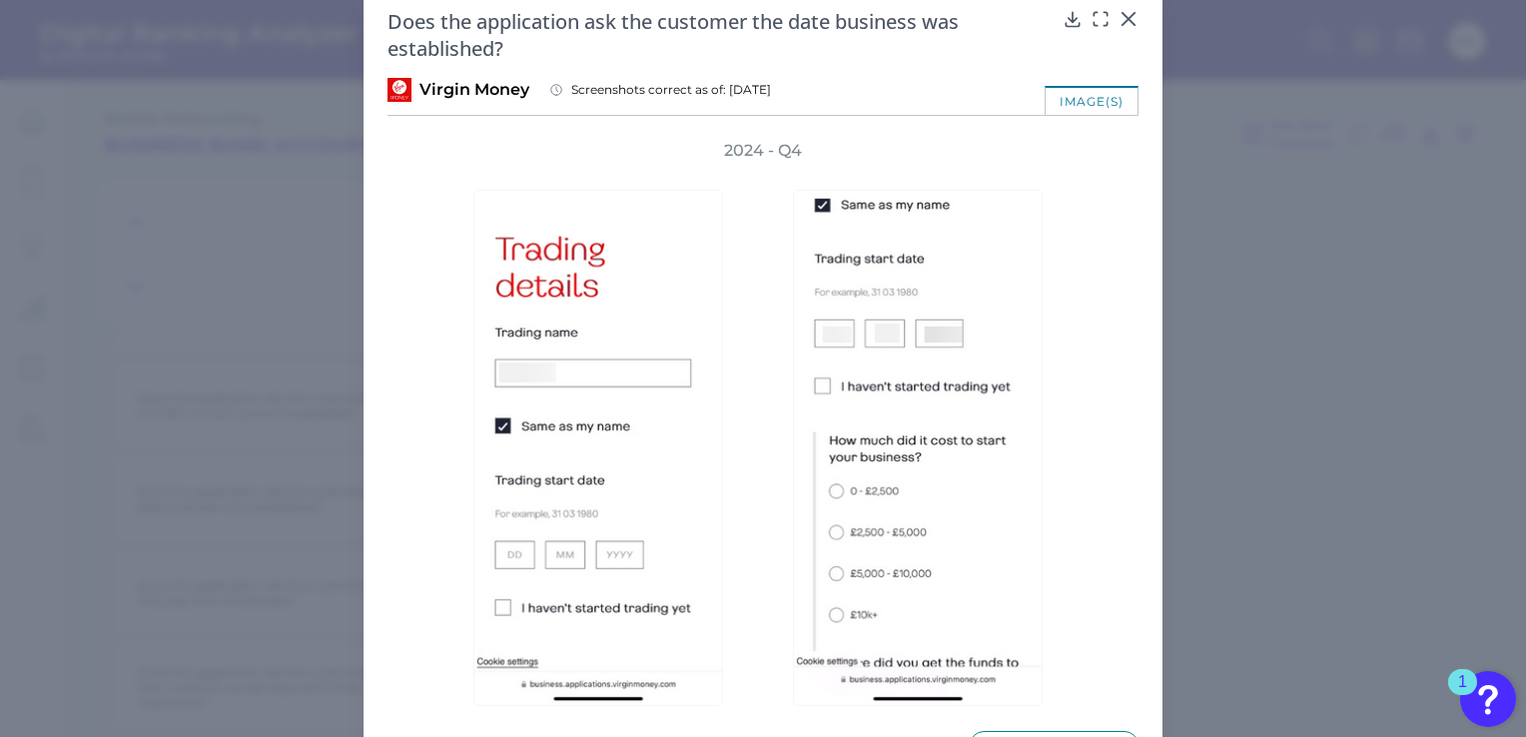
scroll to position [0, 0]
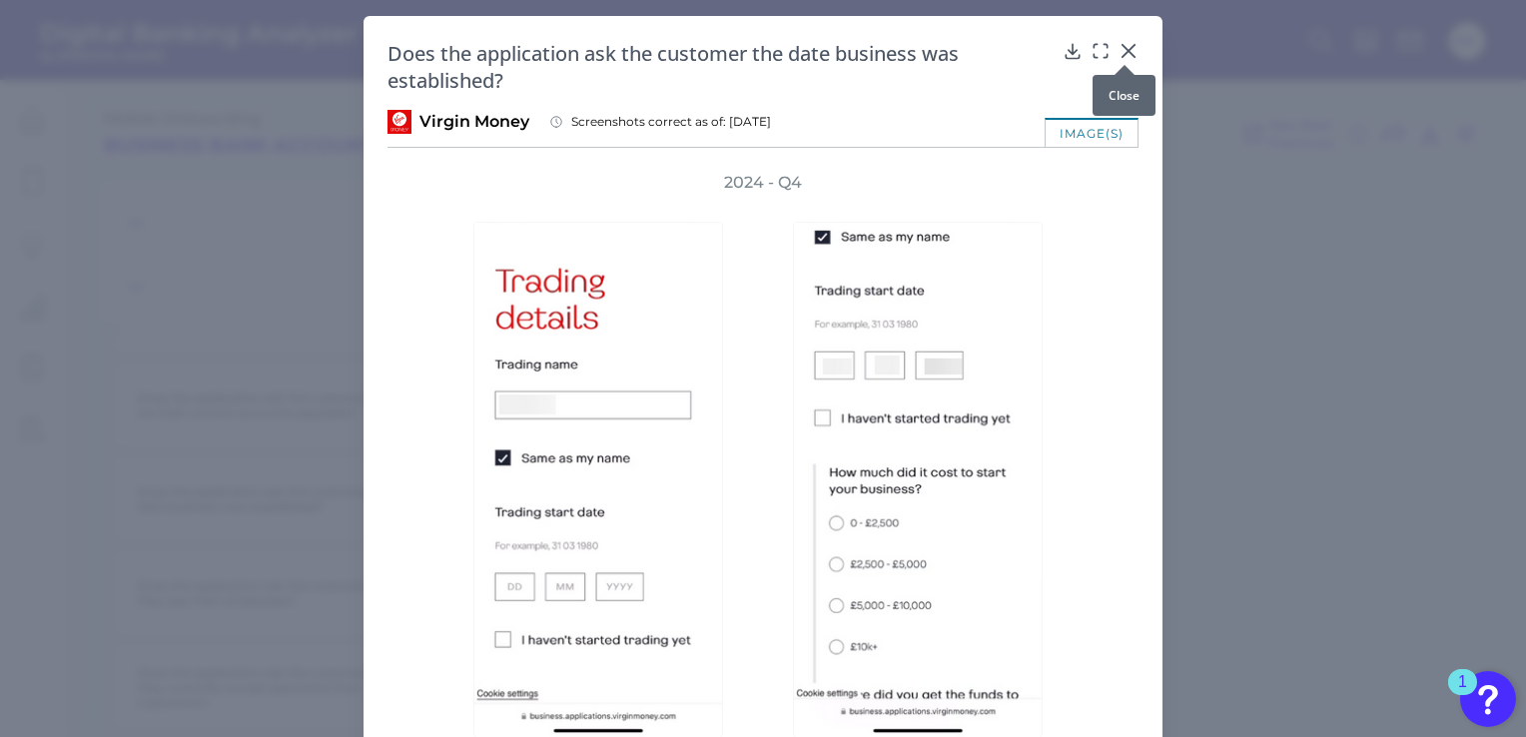
click at [1120, 51] on icon at bounding box center [1128, 51] width 20 height 20
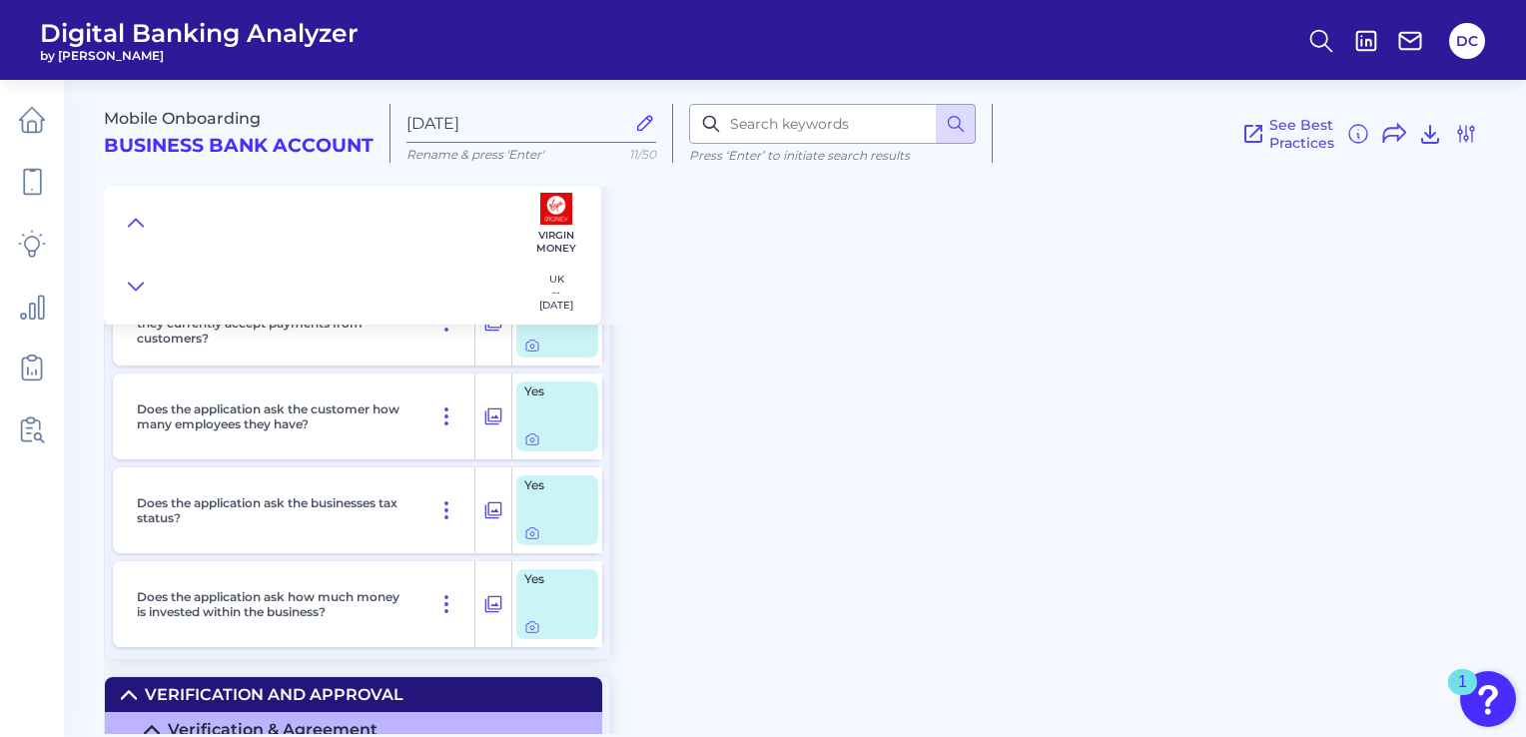
scroll to position [9886, 0]
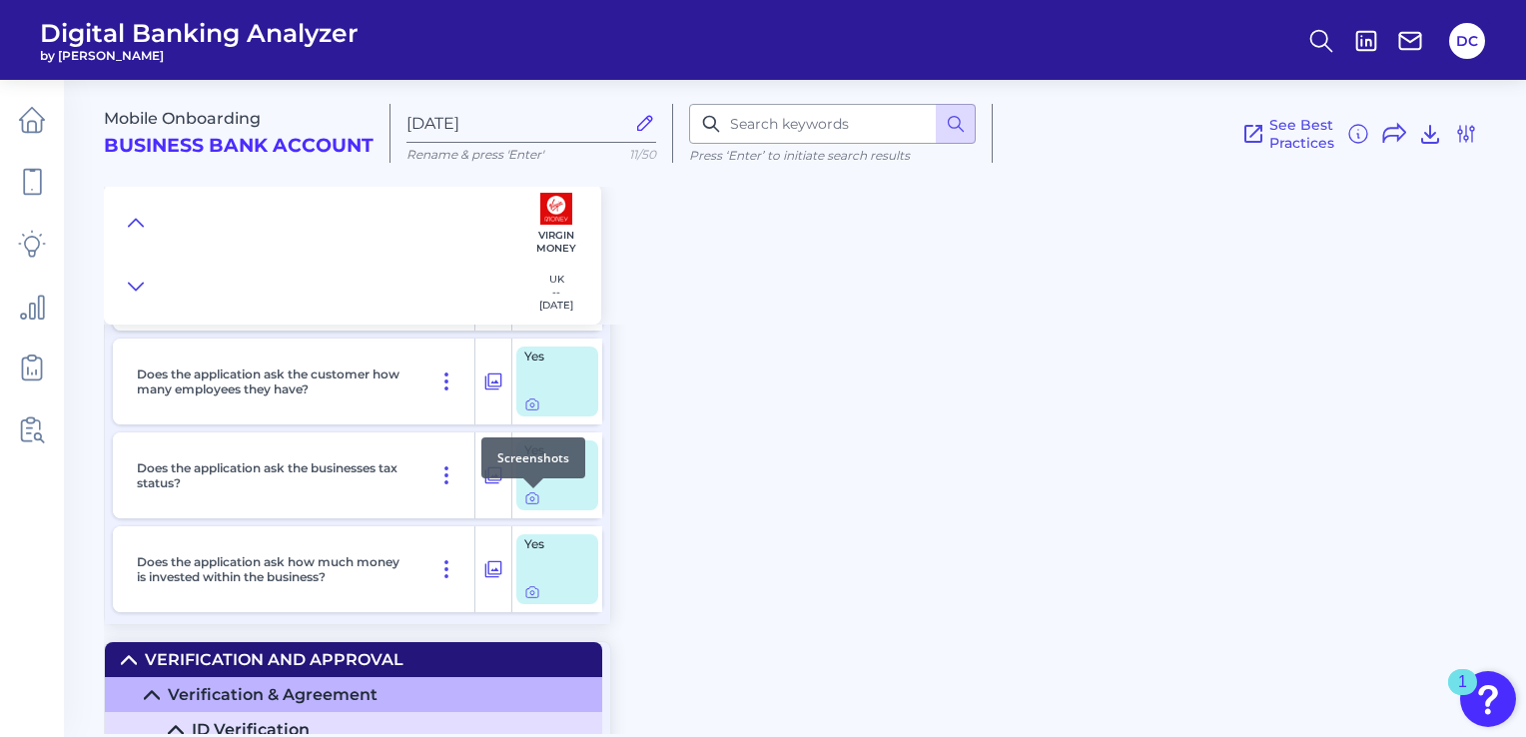
click at [524, 495] on div at bounding box center [533, 488] width 20 height 20
click at [531, 504] on icon at bounding box center [532, 498] width 16 height 16
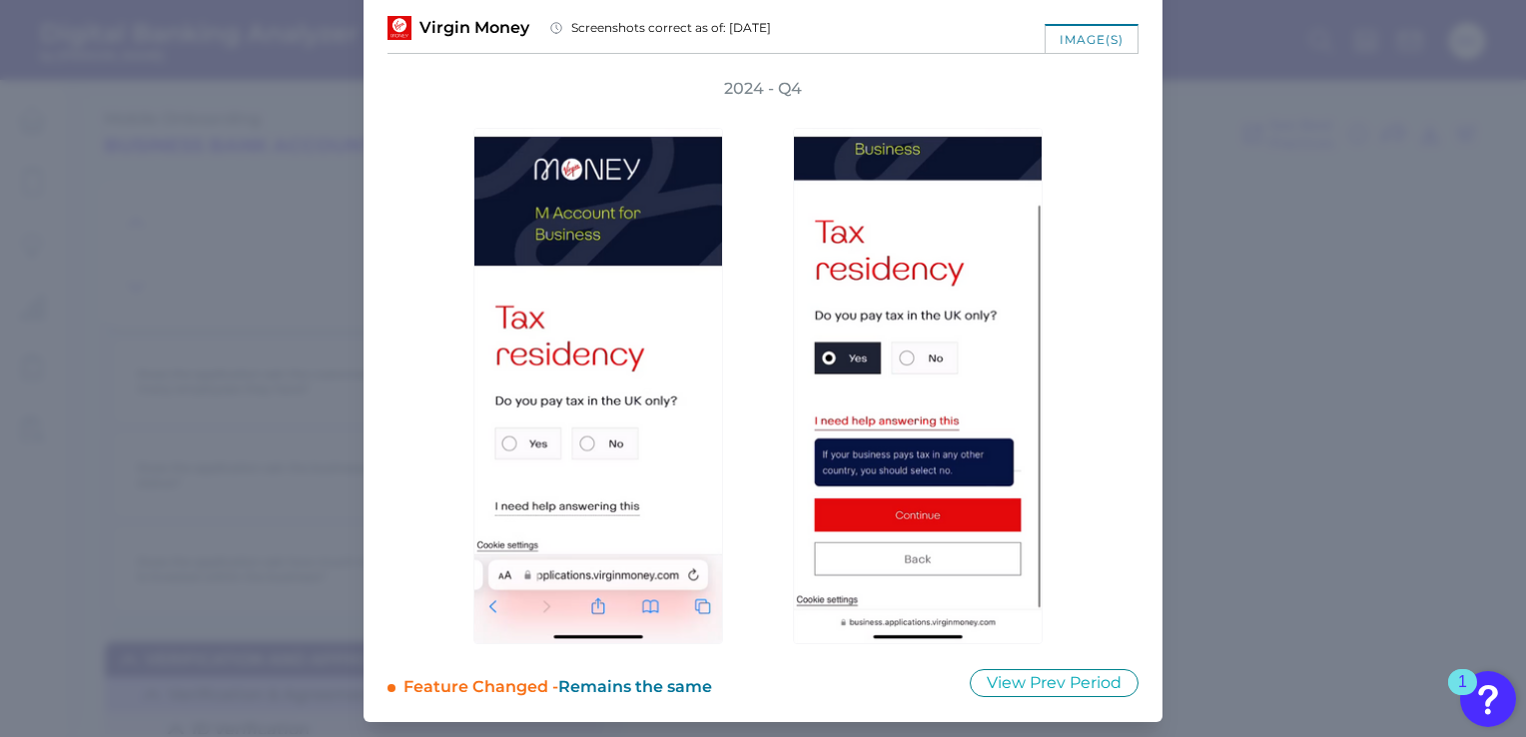
scroll to position [0, 0]
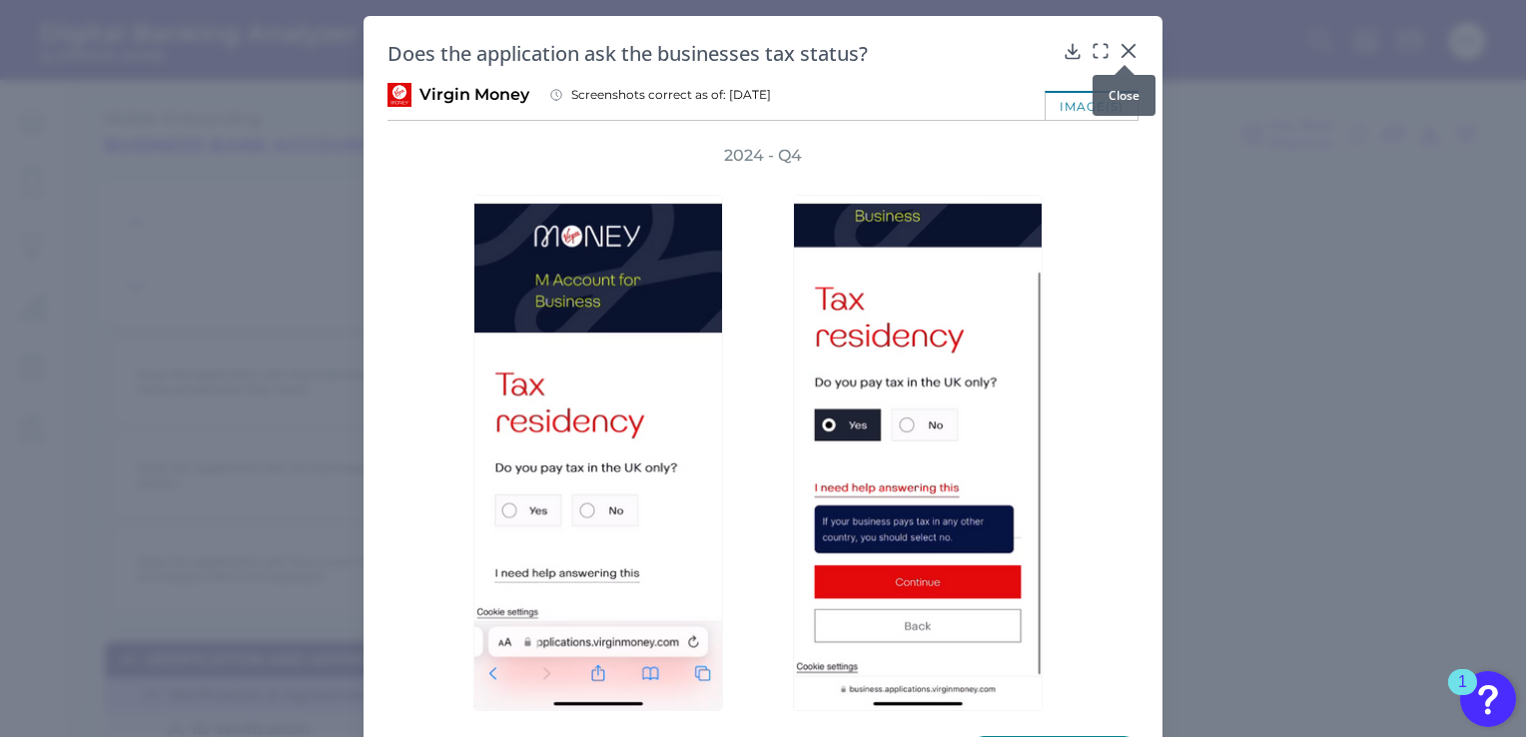
click at [1129, 50] on icon at bounding box center [1128, 51] width 20 height 20
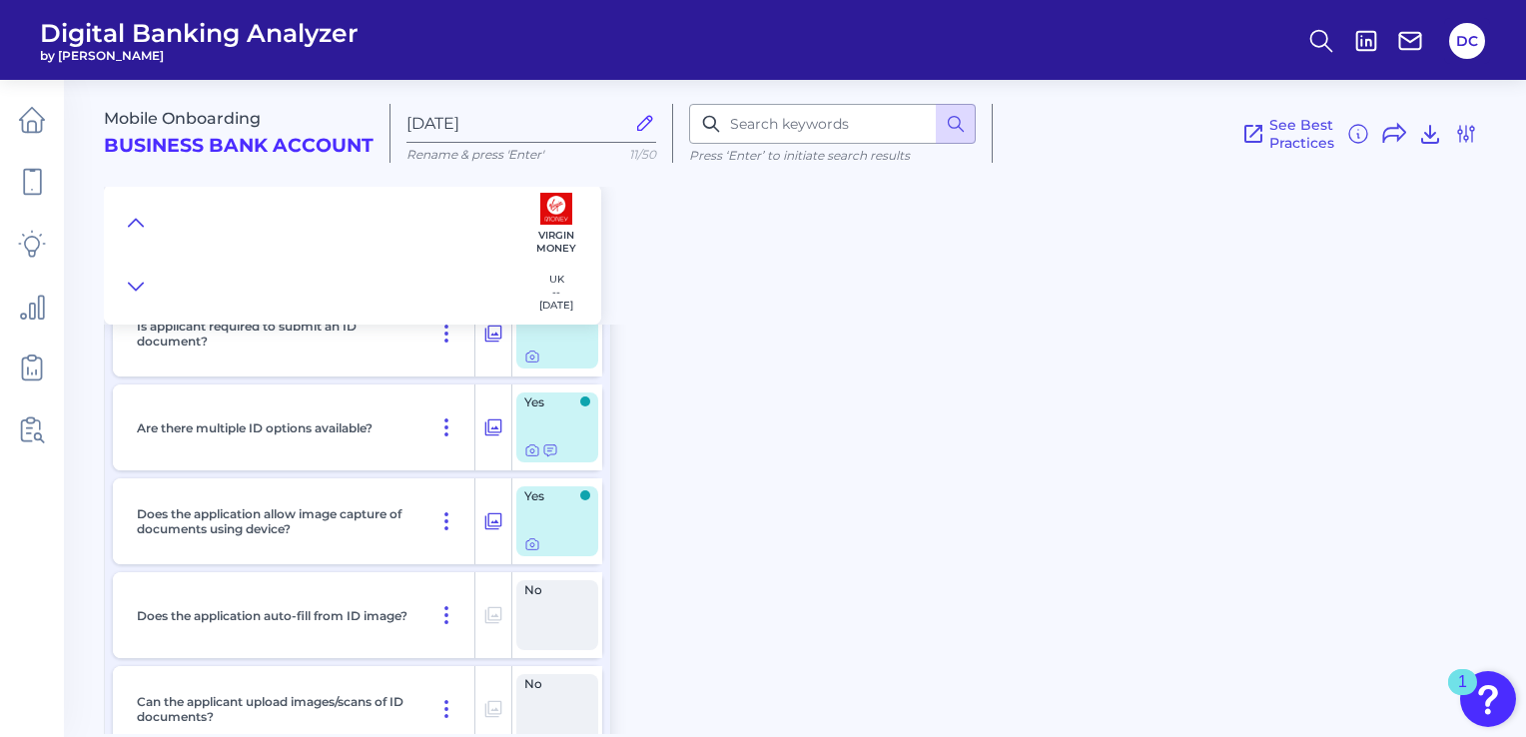
scroll to position [10385, 0]
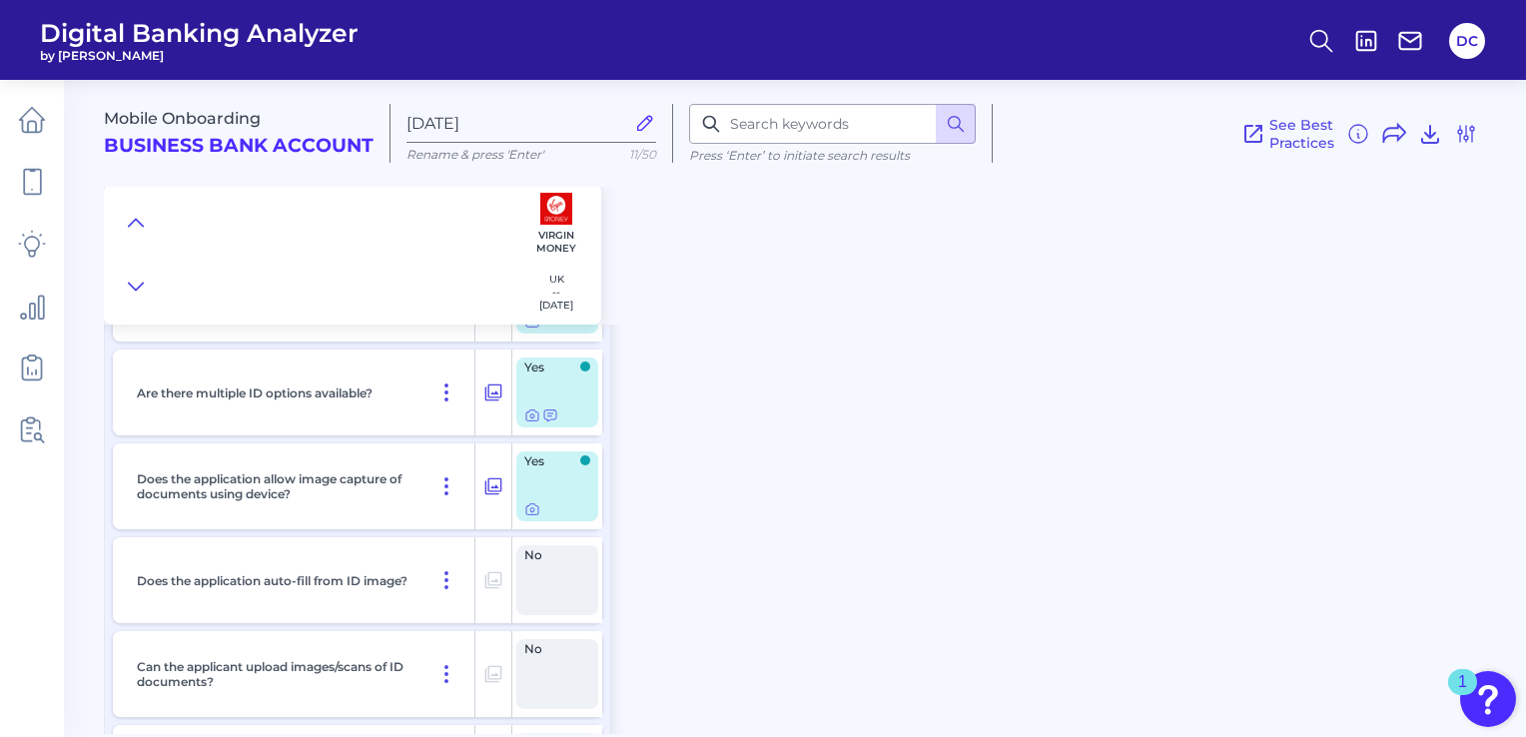
click at [539, 511] on div at bounding box center [557, 509] width 66 height 16
click at [534, 507] on icon at bounding box center [532, 509] width 16 height 16
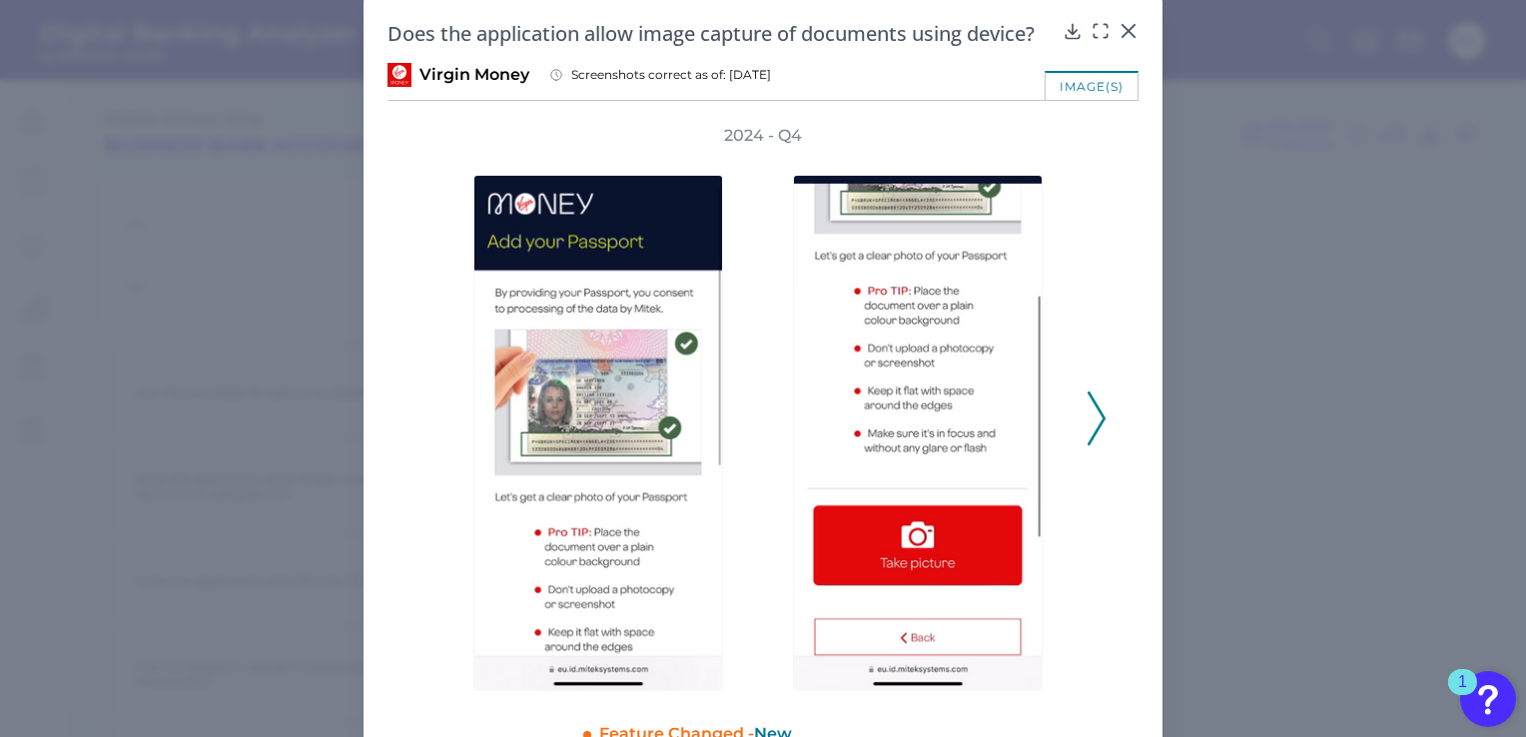
scroll to position [0, 0]
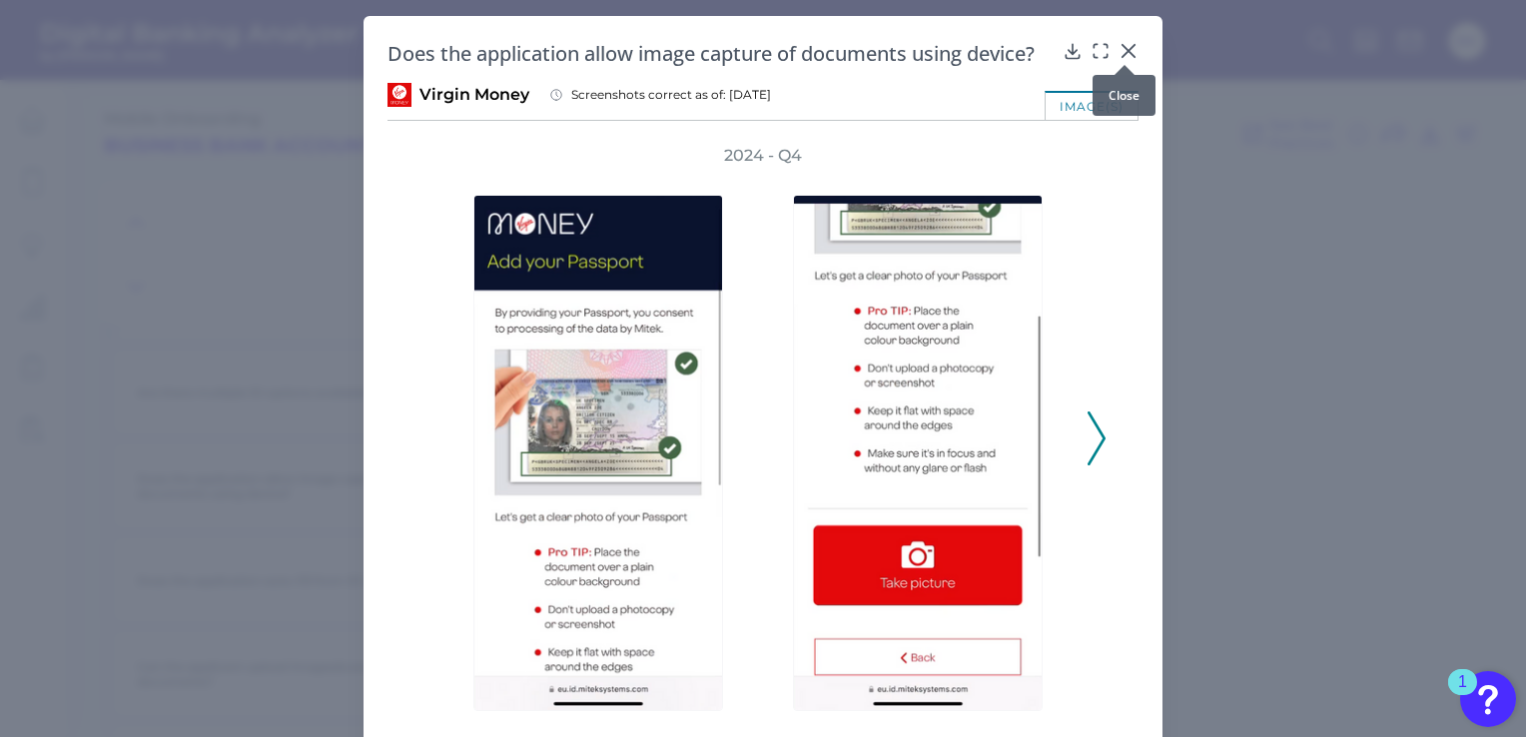
click at [1122, 54] on icon at bounding box center [1128, 51] width 12 height 12
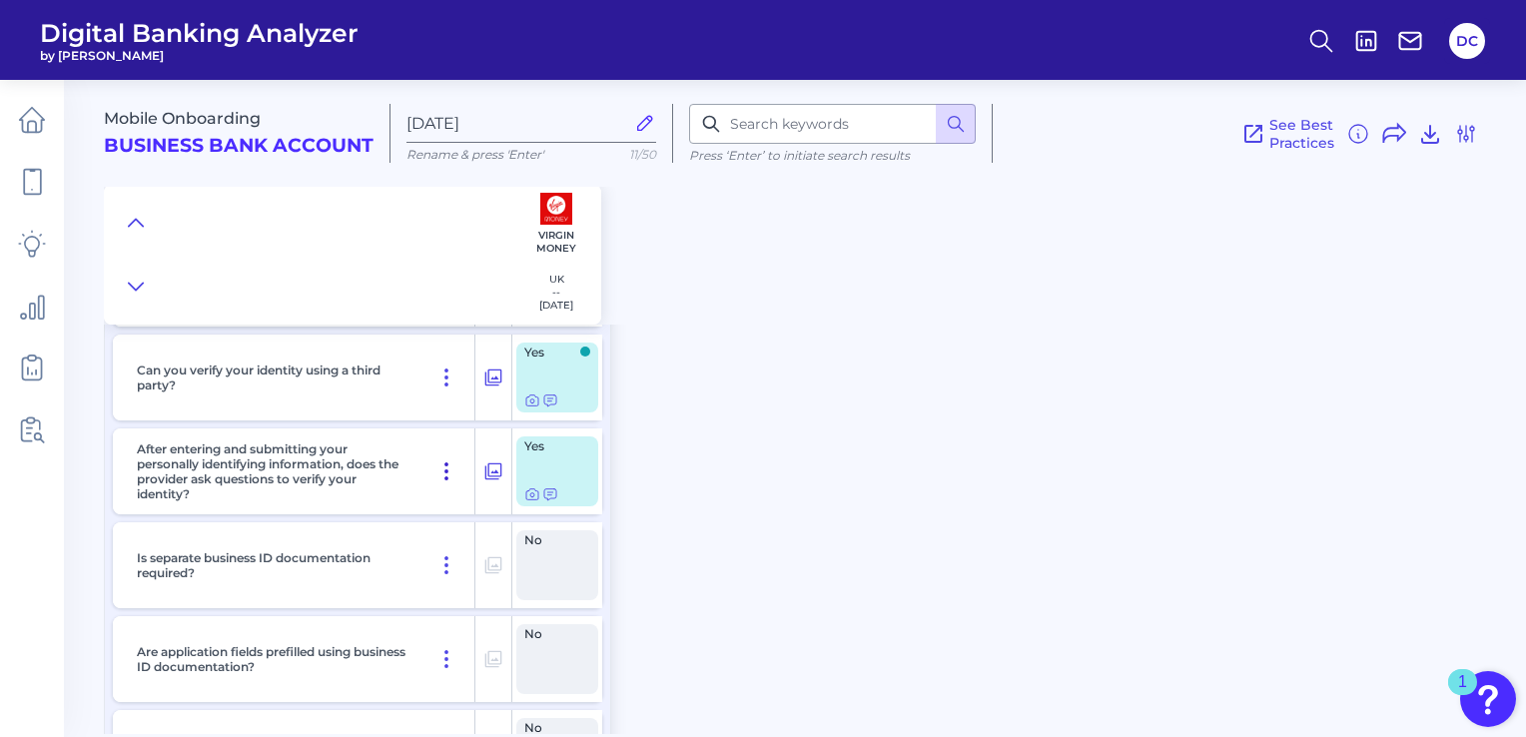
scroll to position [10985, 0]
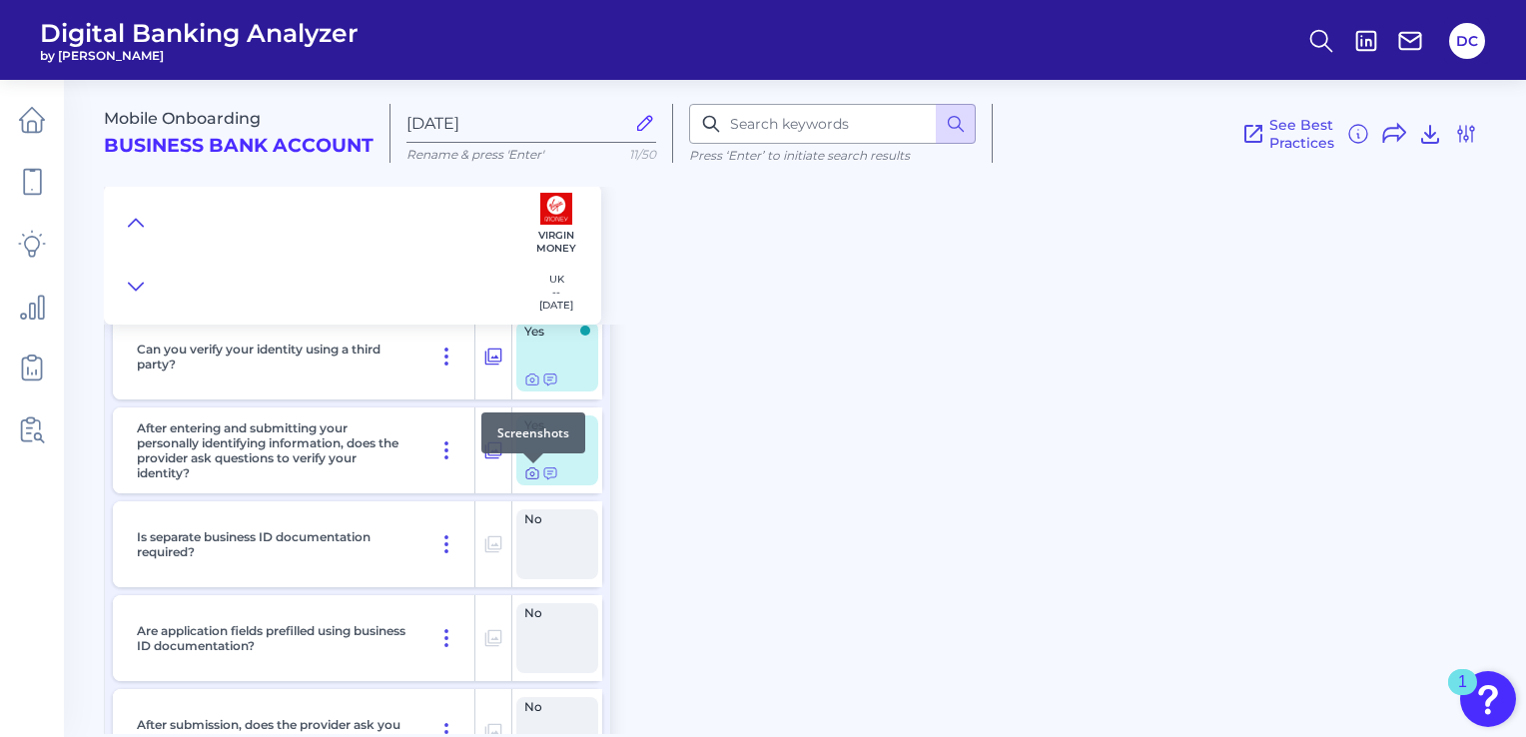
click at [535, 473] on icon at bounding box center [532, 473] width 16 height 16
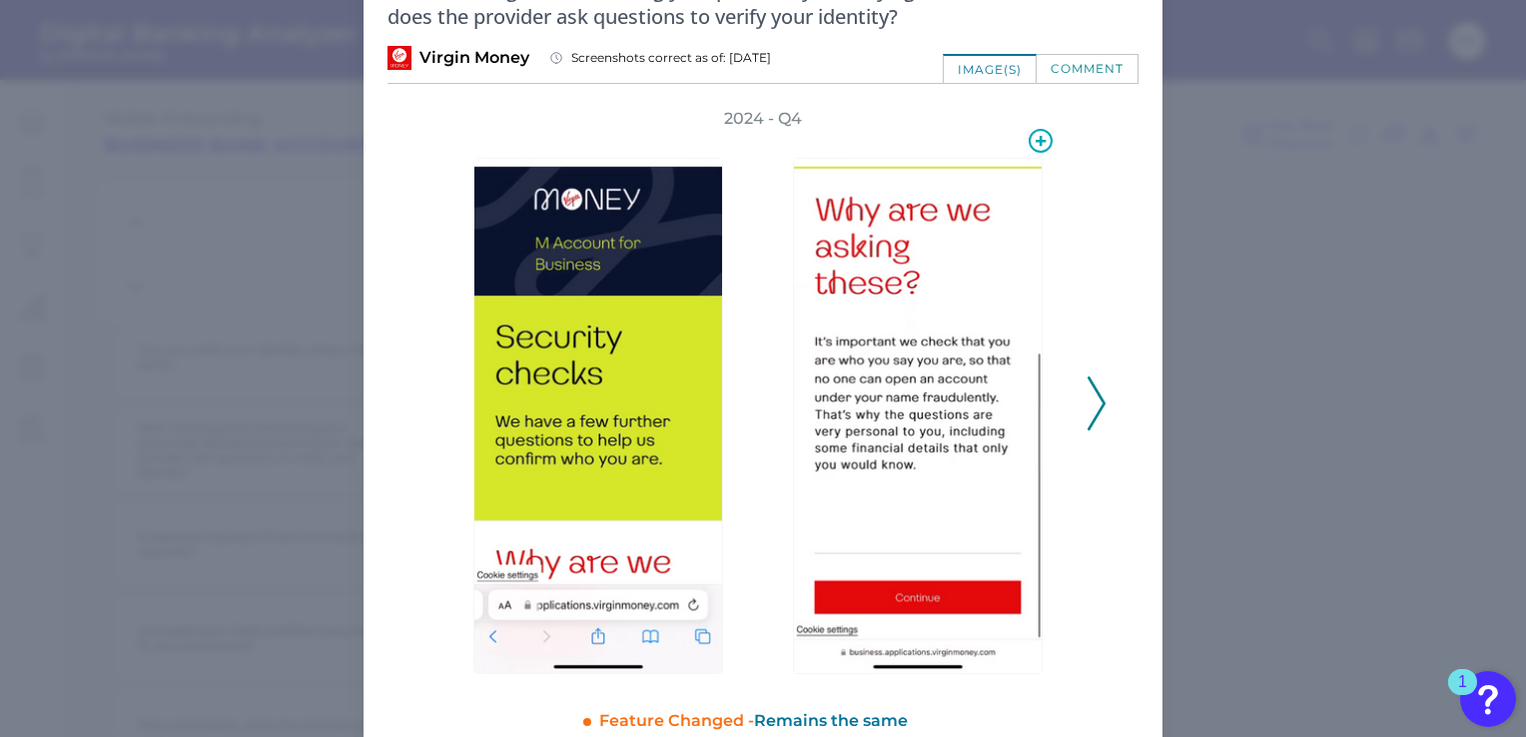
scroll to position [98, 0]
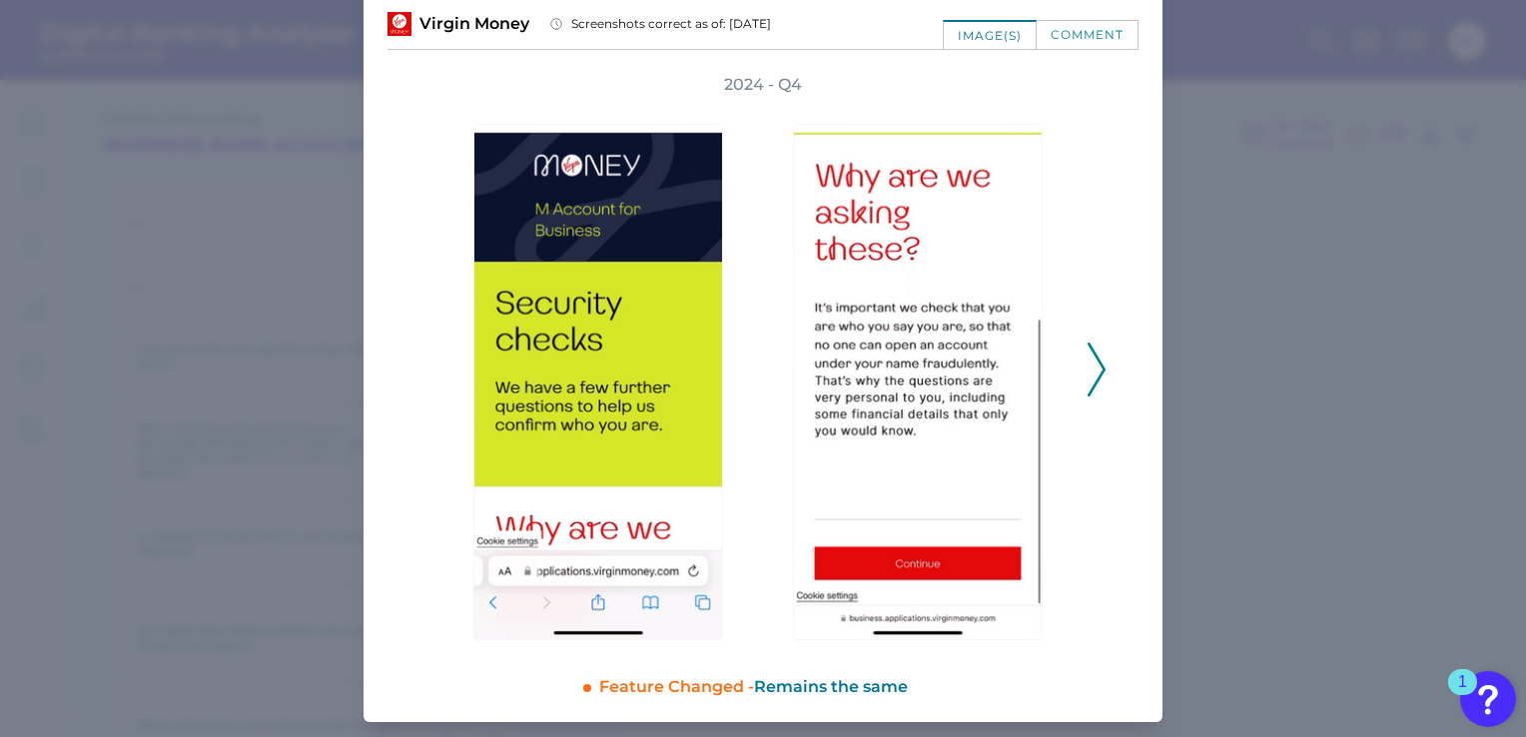
click at [1094, 361] on polyline at bounding box center [1095, 370] width 15 height 51
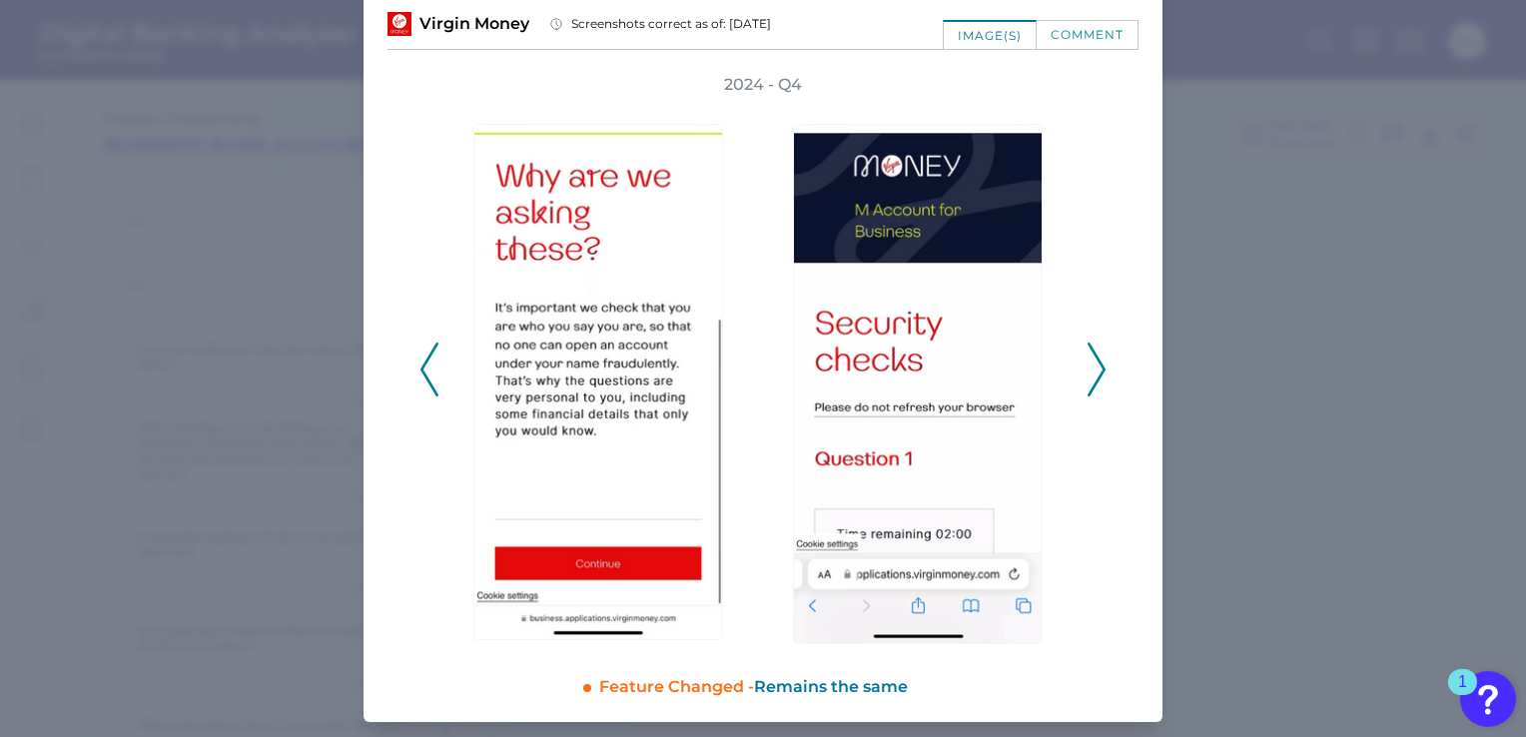
click at [1094, 361] on polyline at bounding box center [1095, 370] width 15 height 51
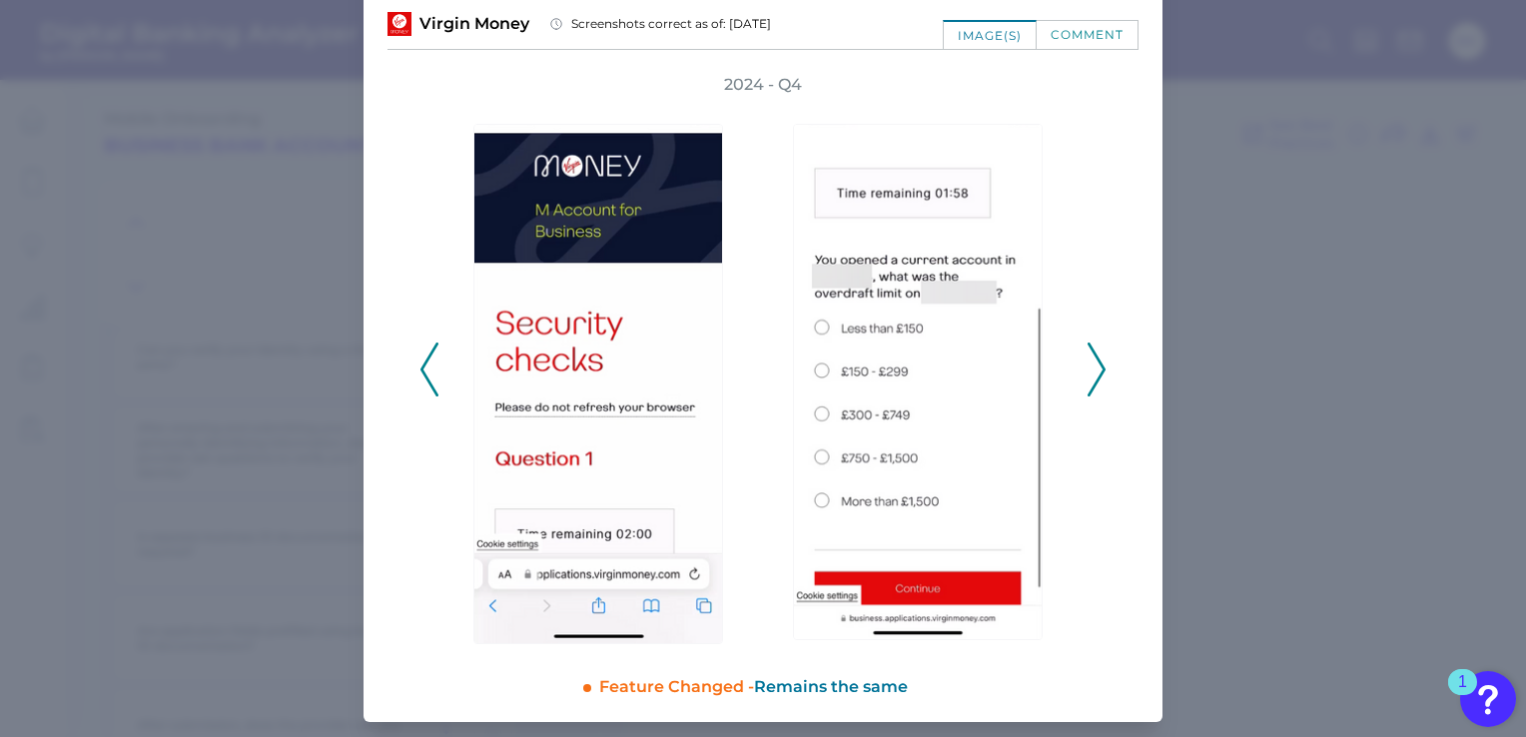
click at [1088, 367] on icon at bounding box center [1096, 370] width 18 height 54
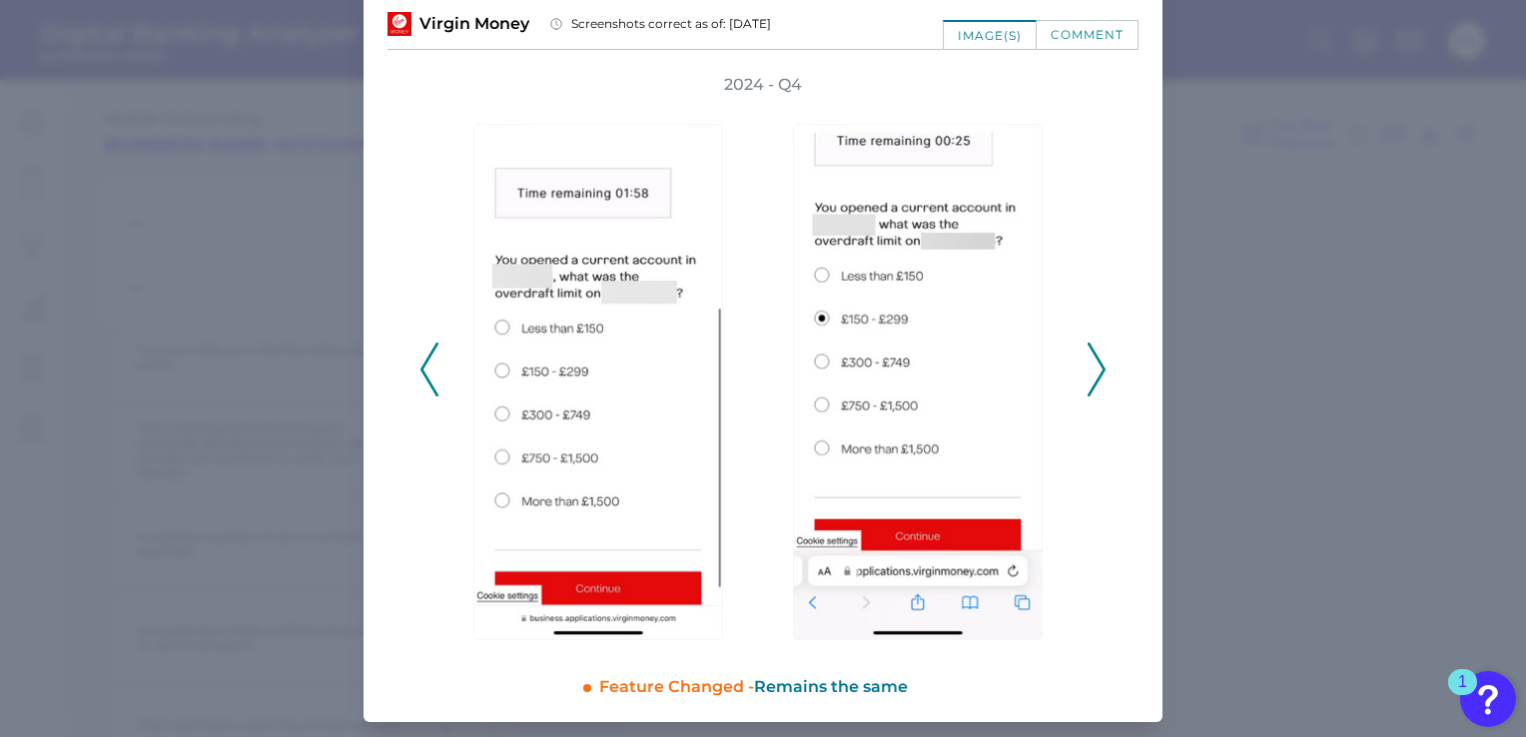
click at [1088, 367] on icon at bounding box center [1096, 370] width 18 height 54
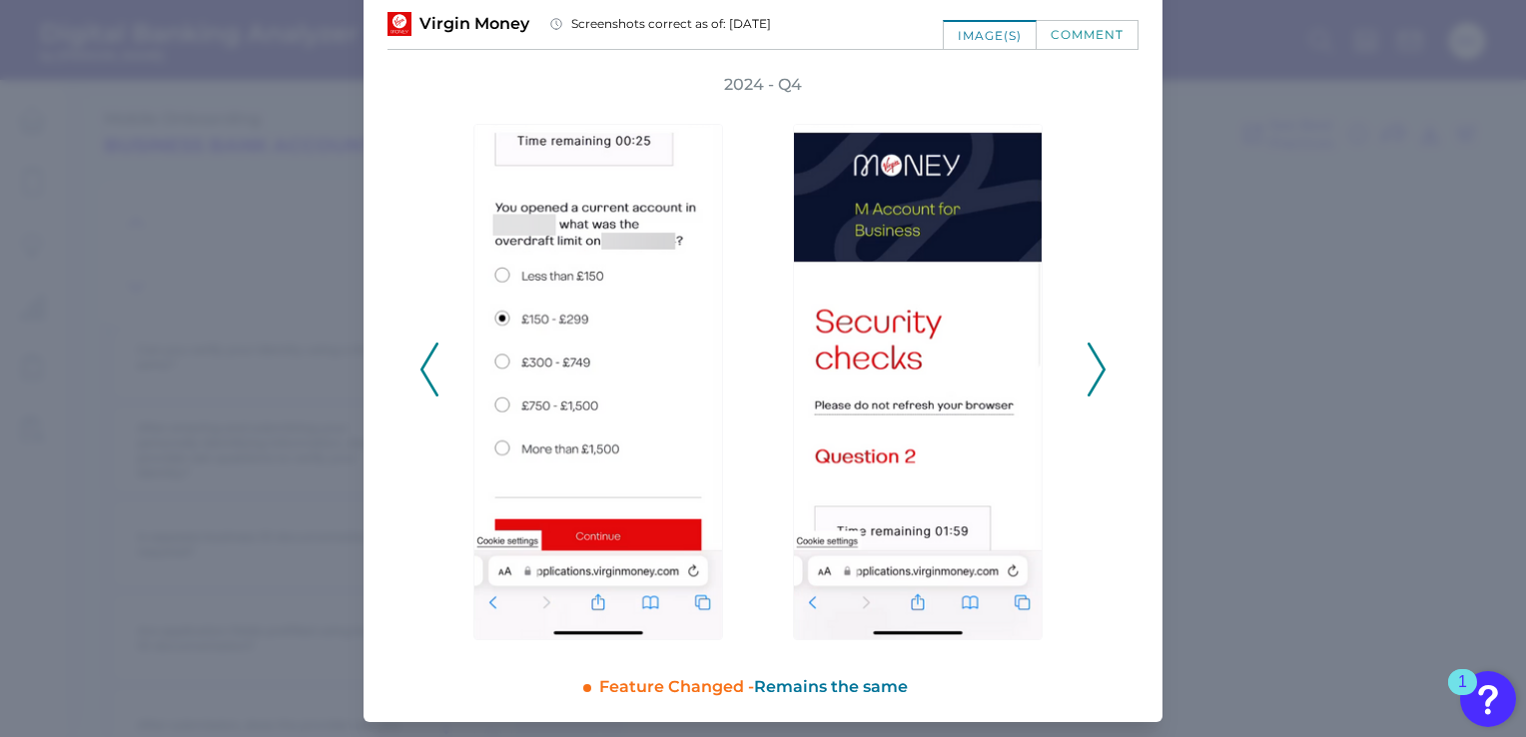
click at [1088, 367] on icon at bounding box center [1096, 370] width 18 height 54
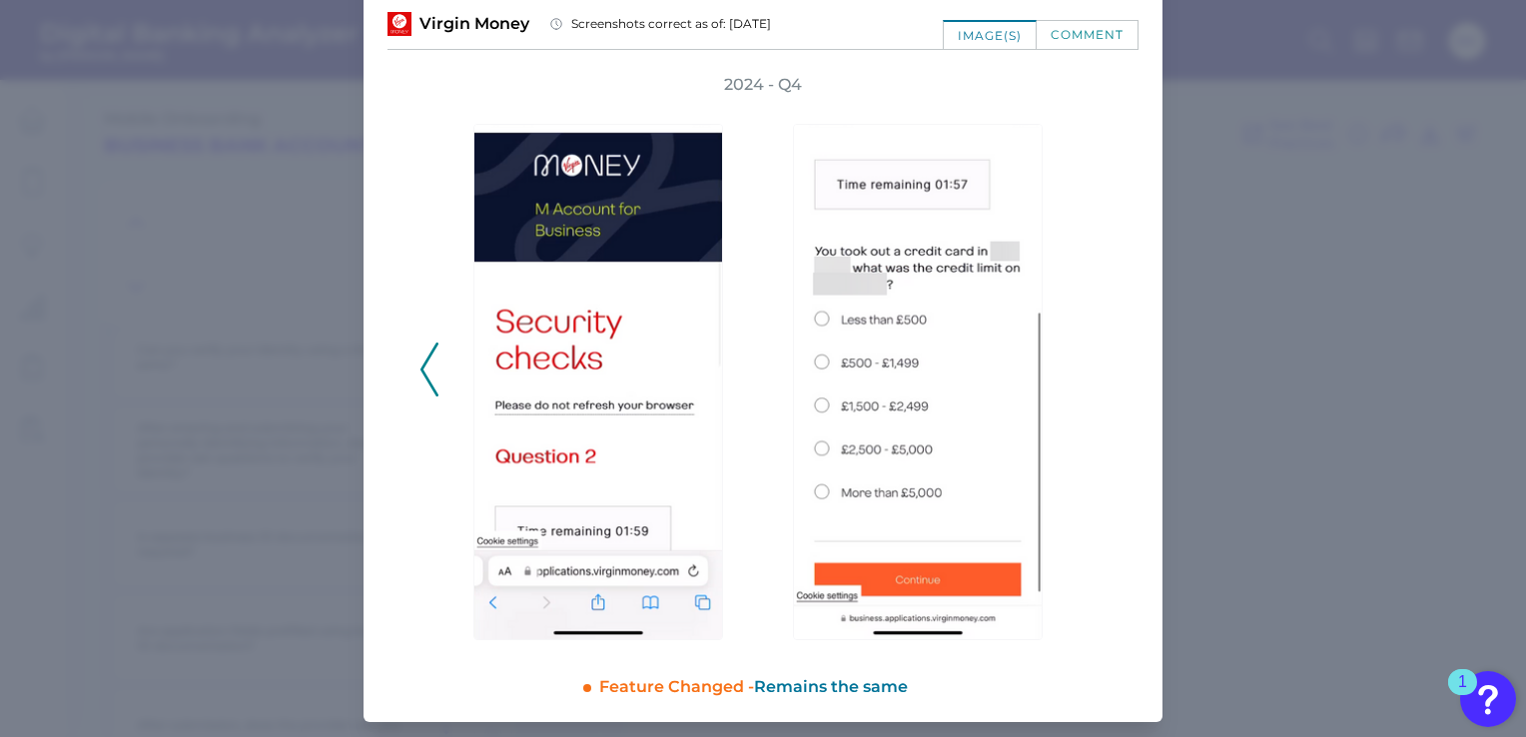
click at [1088, 367] on div "2024 - Q4" at bounding box center [762, 359] width 687 height 570
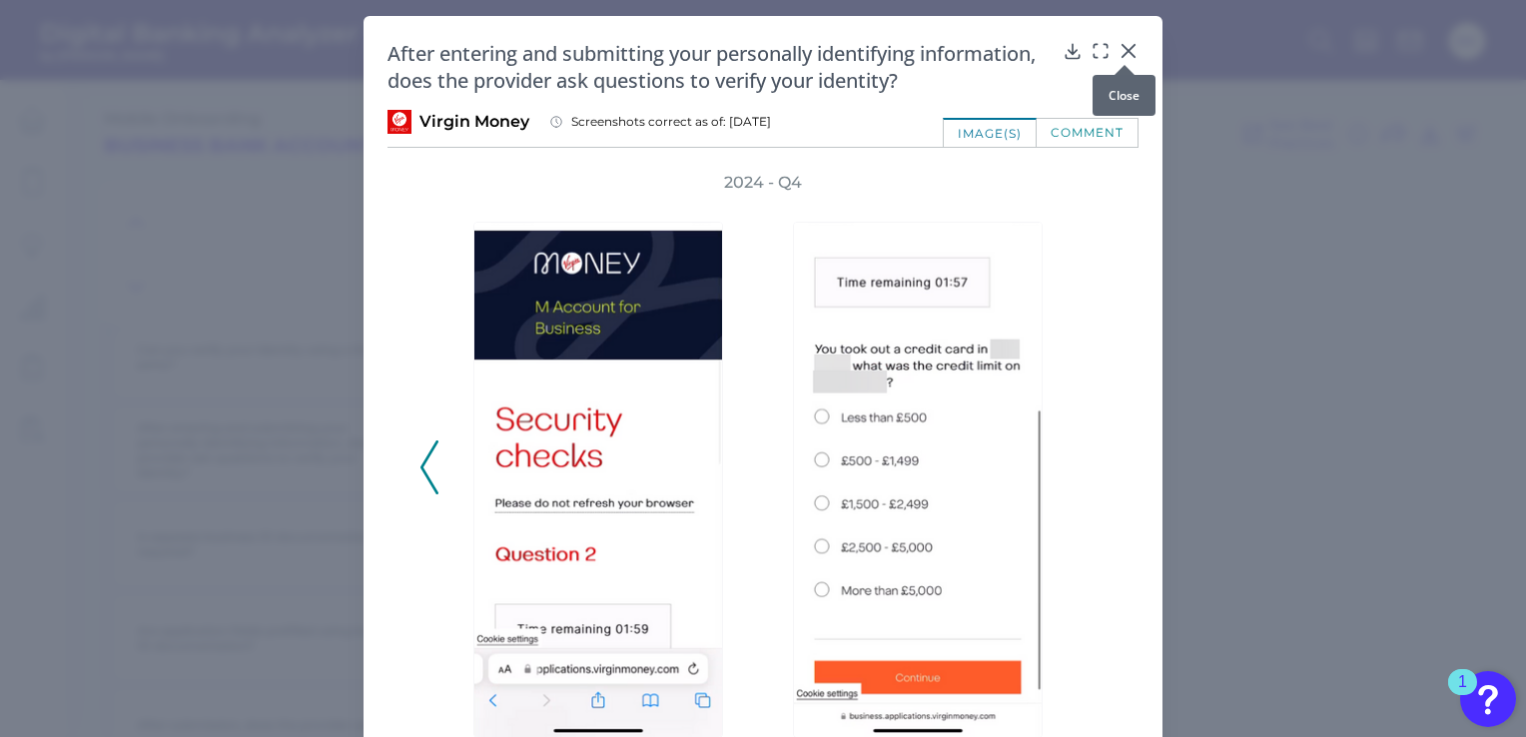
click at [1132, 55] on div at bounding box center [1124, 65] width 20 height 20
click at [1125, 45] on icon at bounding box center [1128, 51] width 20 height 20
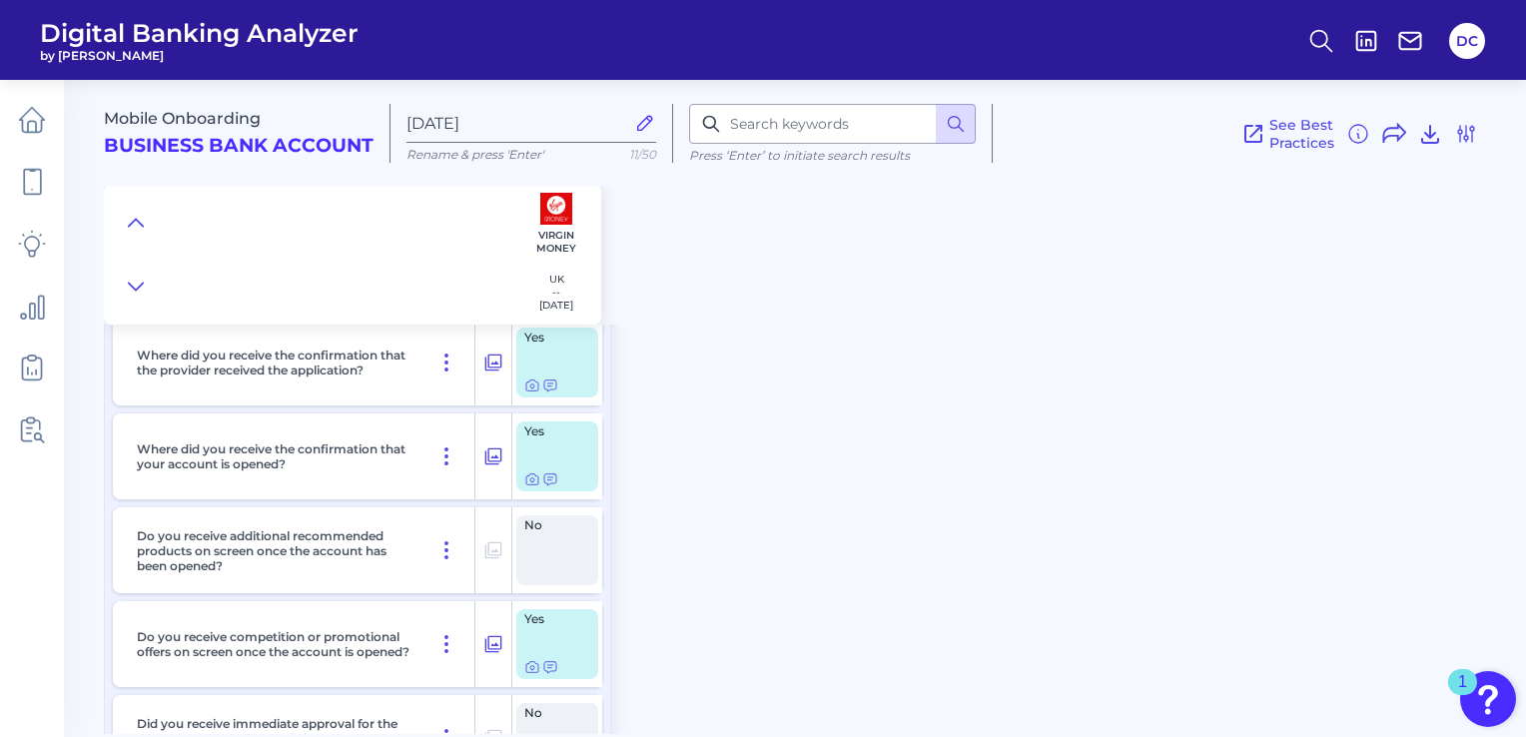
scroll to position [13182, 0]
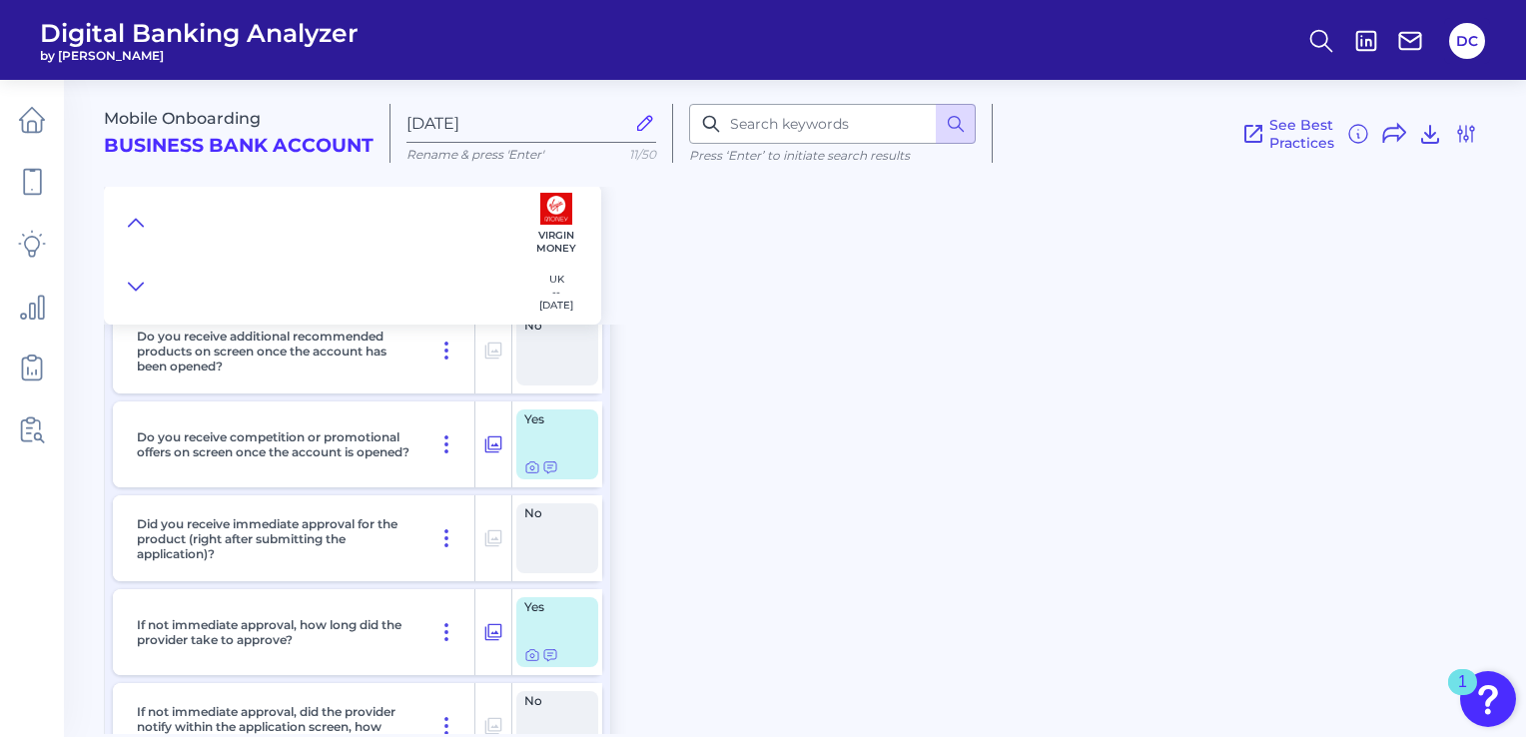
click at [401, 491] on div "Where did you receive the confirmation that the provider received the applicati…" at bounding box center [357, 681] width 505 height 1138
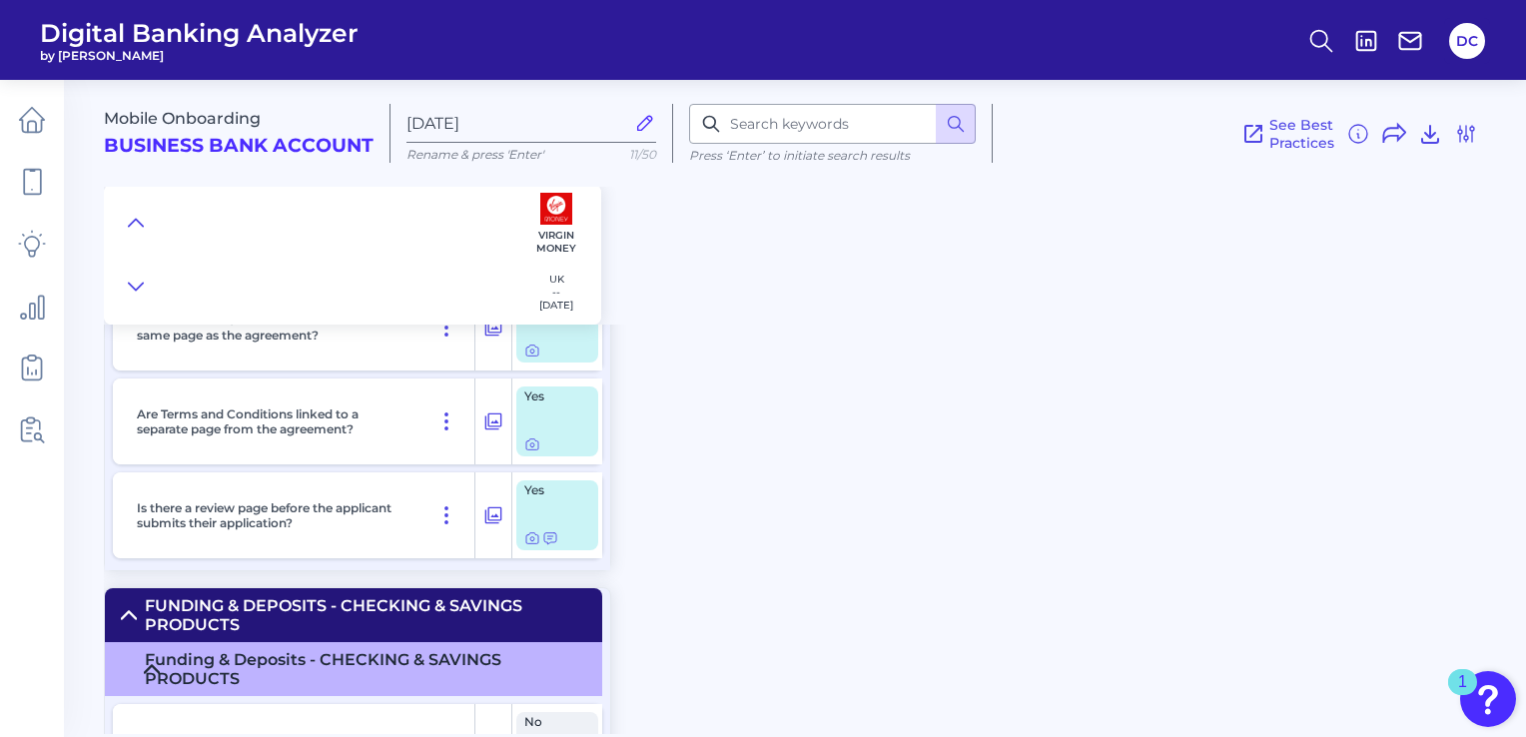
scroll to position [12060, 0]
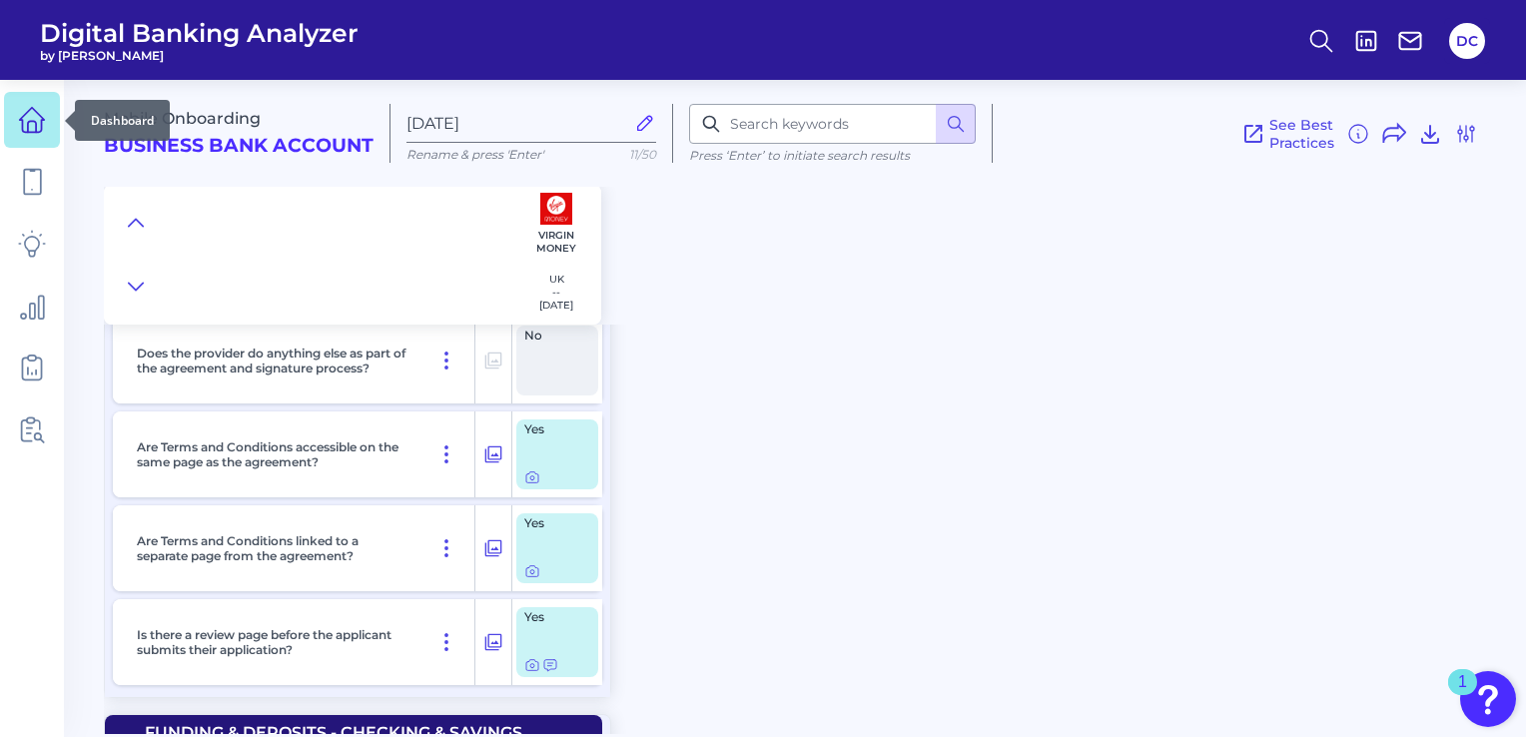
click at [6, 106] on link at bounding box center [32, 120] width 56 height 56
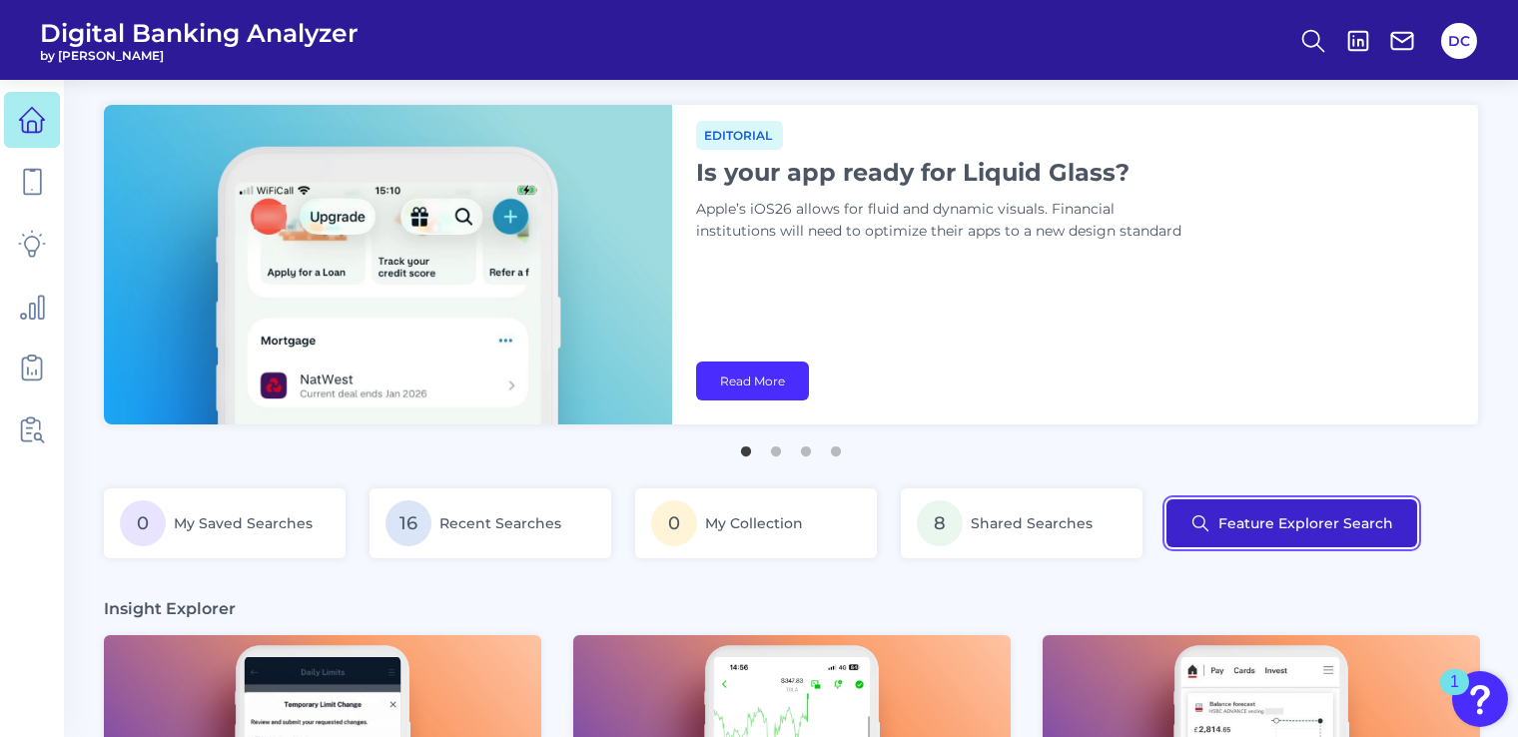
click at [1255, 519] on button "Feature Explorer Search" at bounding box center [1291, 523] width 251 height 48
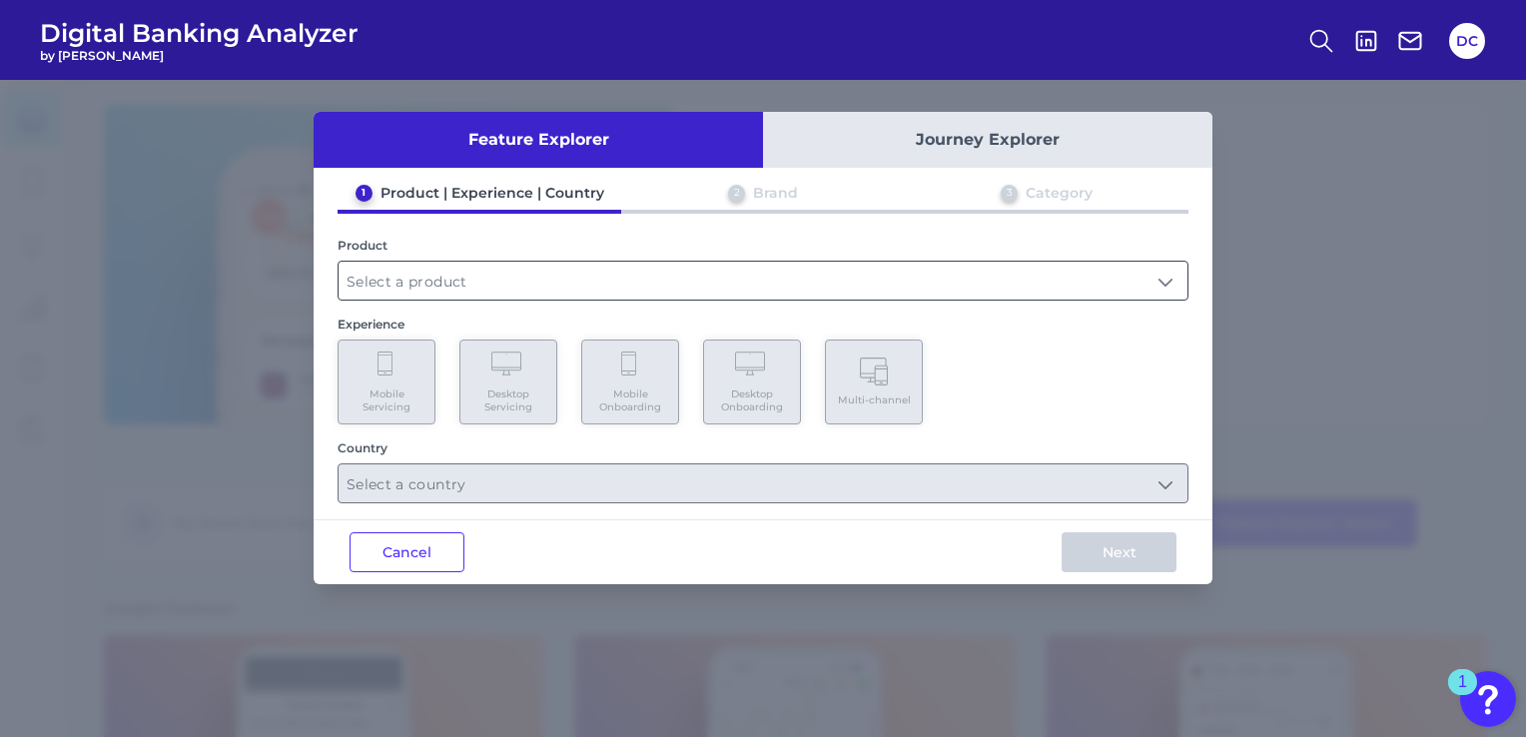
click at [560, 286] on input "text" at bounding box center [763, 281] width 849 height 38
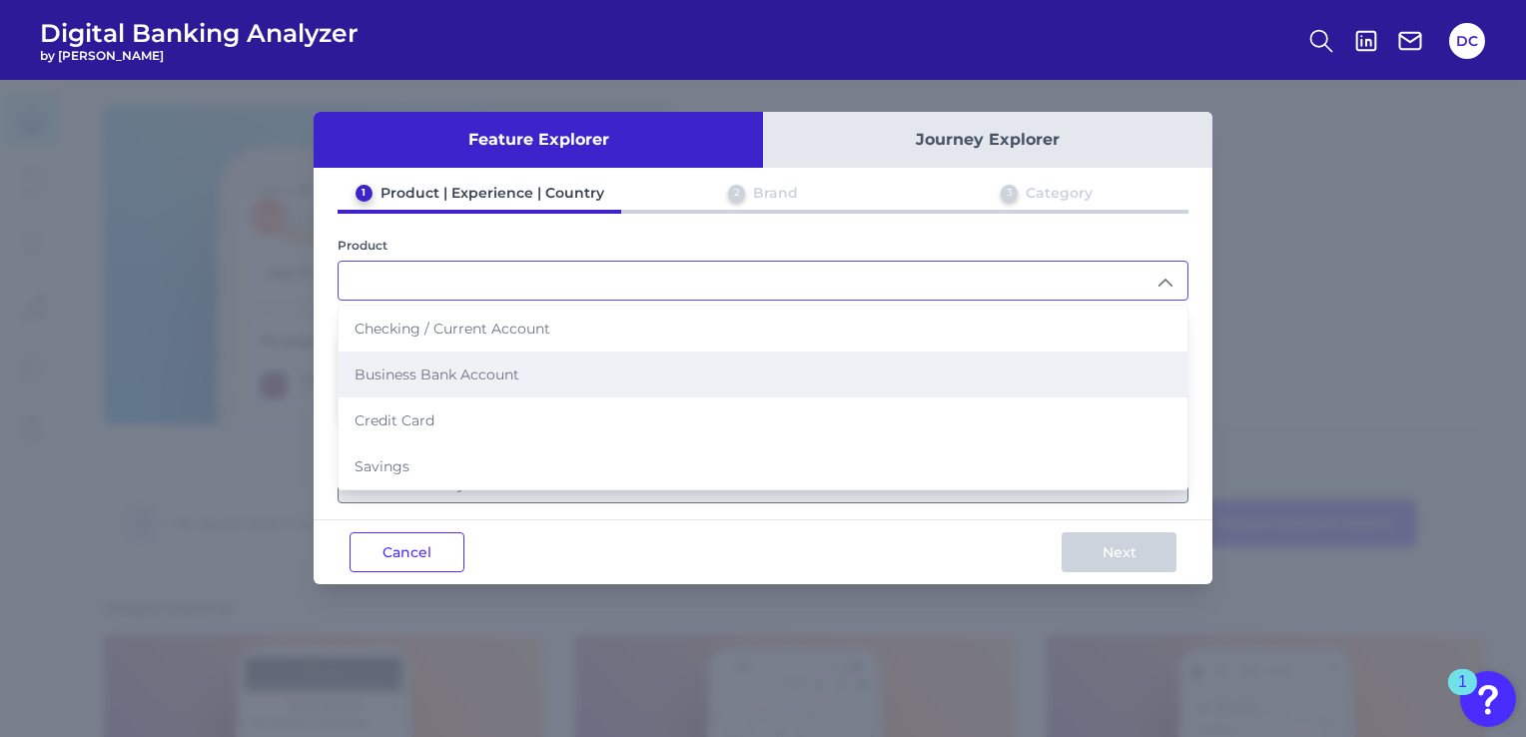
click at [552, 364] on li "Business Bank Account" at bounding box center [763, 375] width 849 height 46
type input "Business Bank Account"
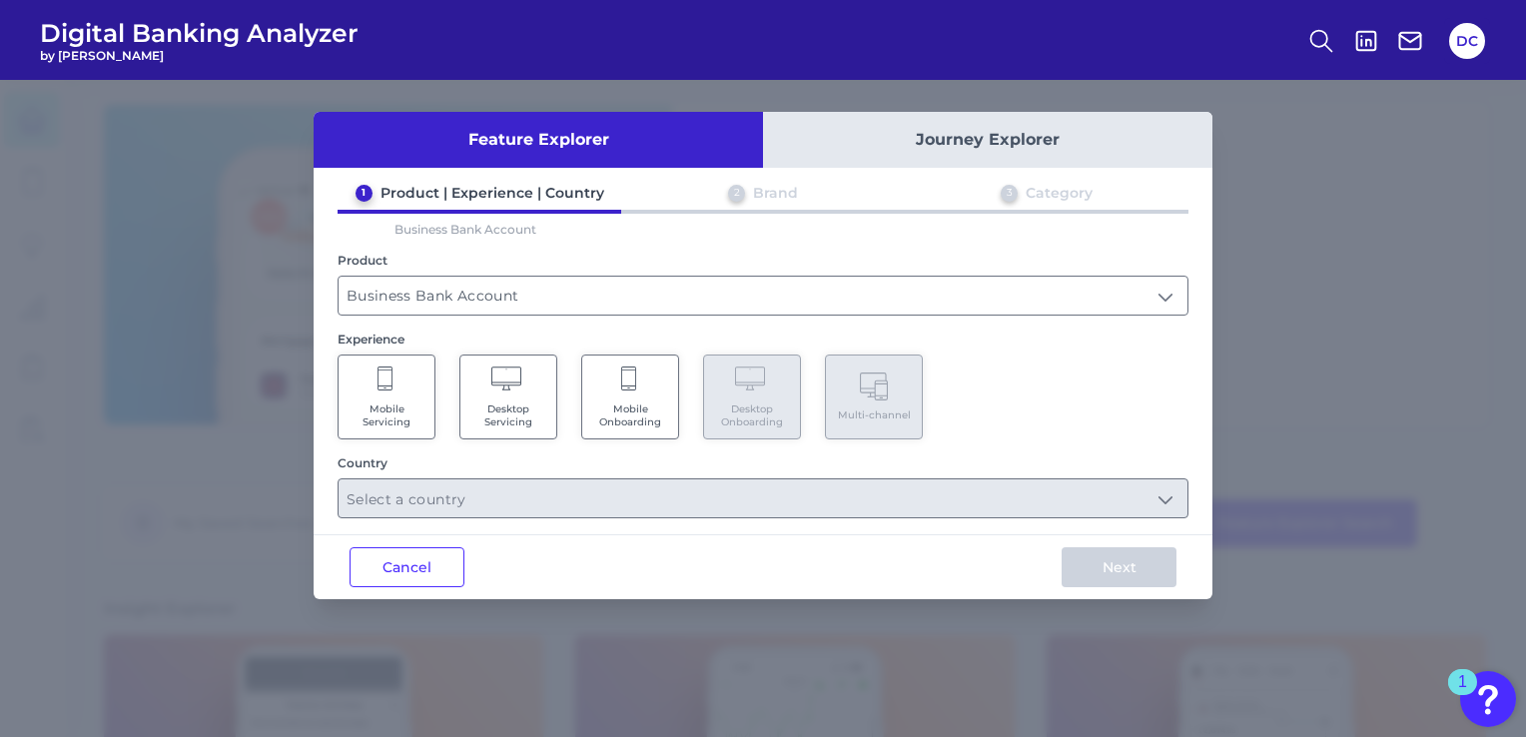
click at [588, 425] on Onboarding "Mobile Onboarding" at bounding box center [630, 397] width 98 height 85
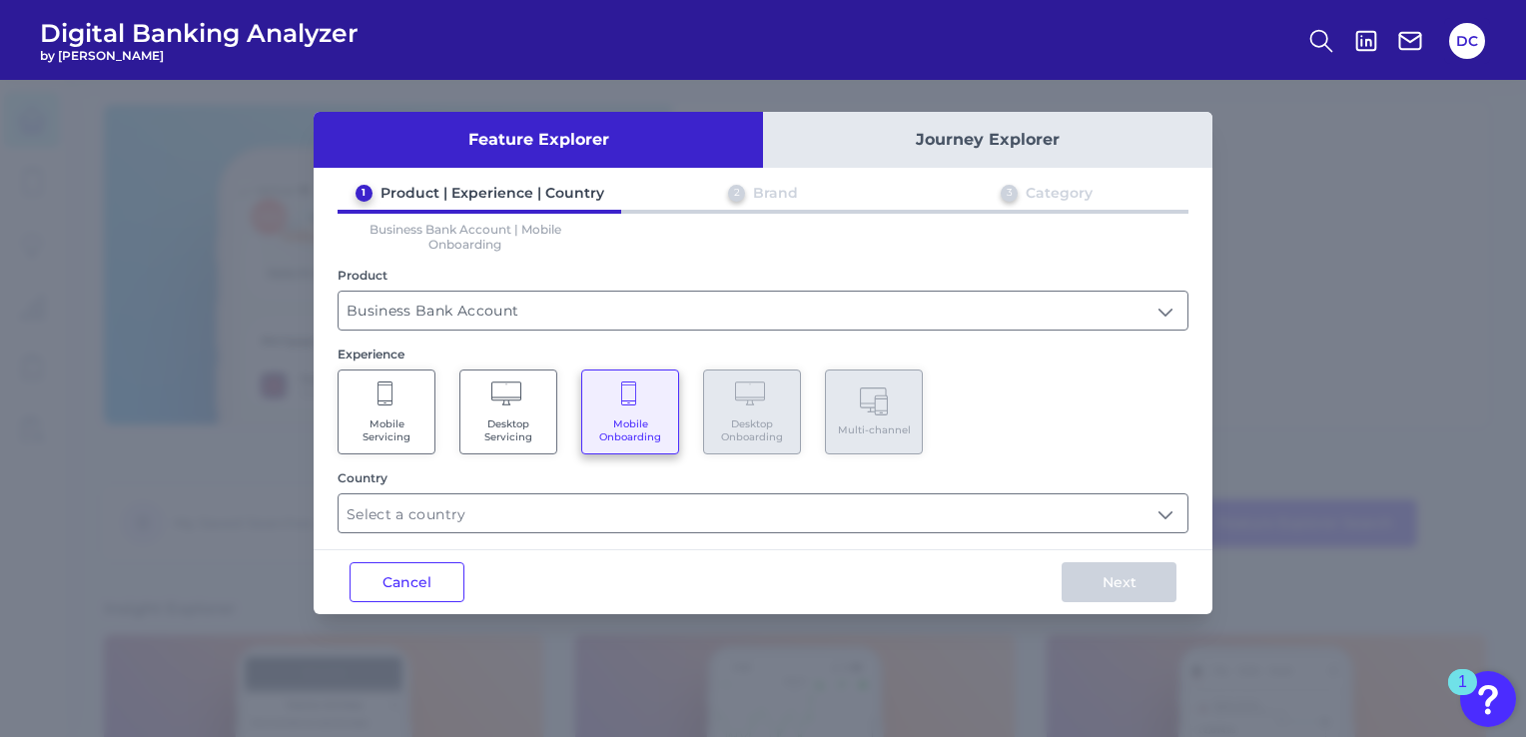
click at [387, 417] on span "Mobile Servicing" at bounding box center [387, 430] width 76 height 26
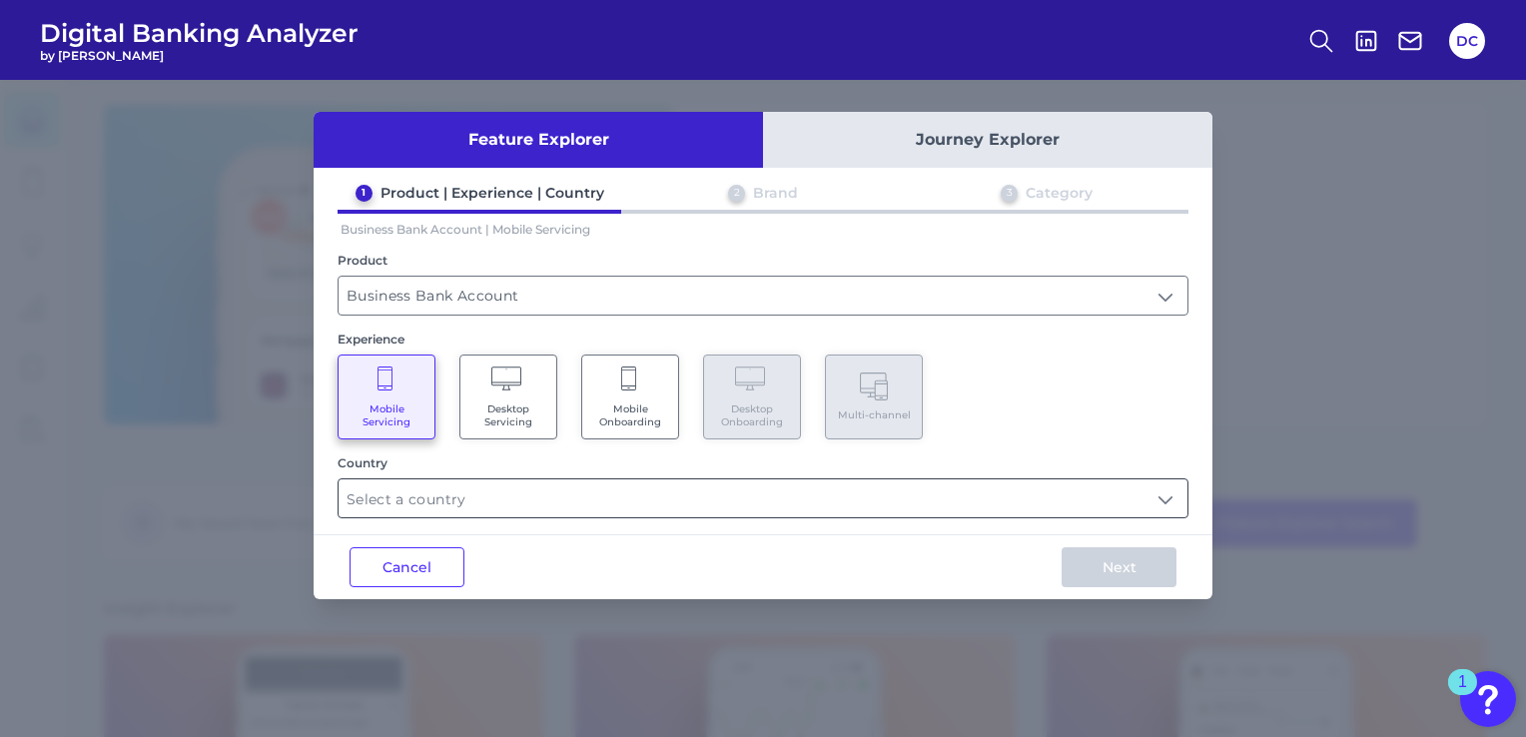
click at [474, 501] on input "text" at bounding box center [763, 498] width 849 height 38
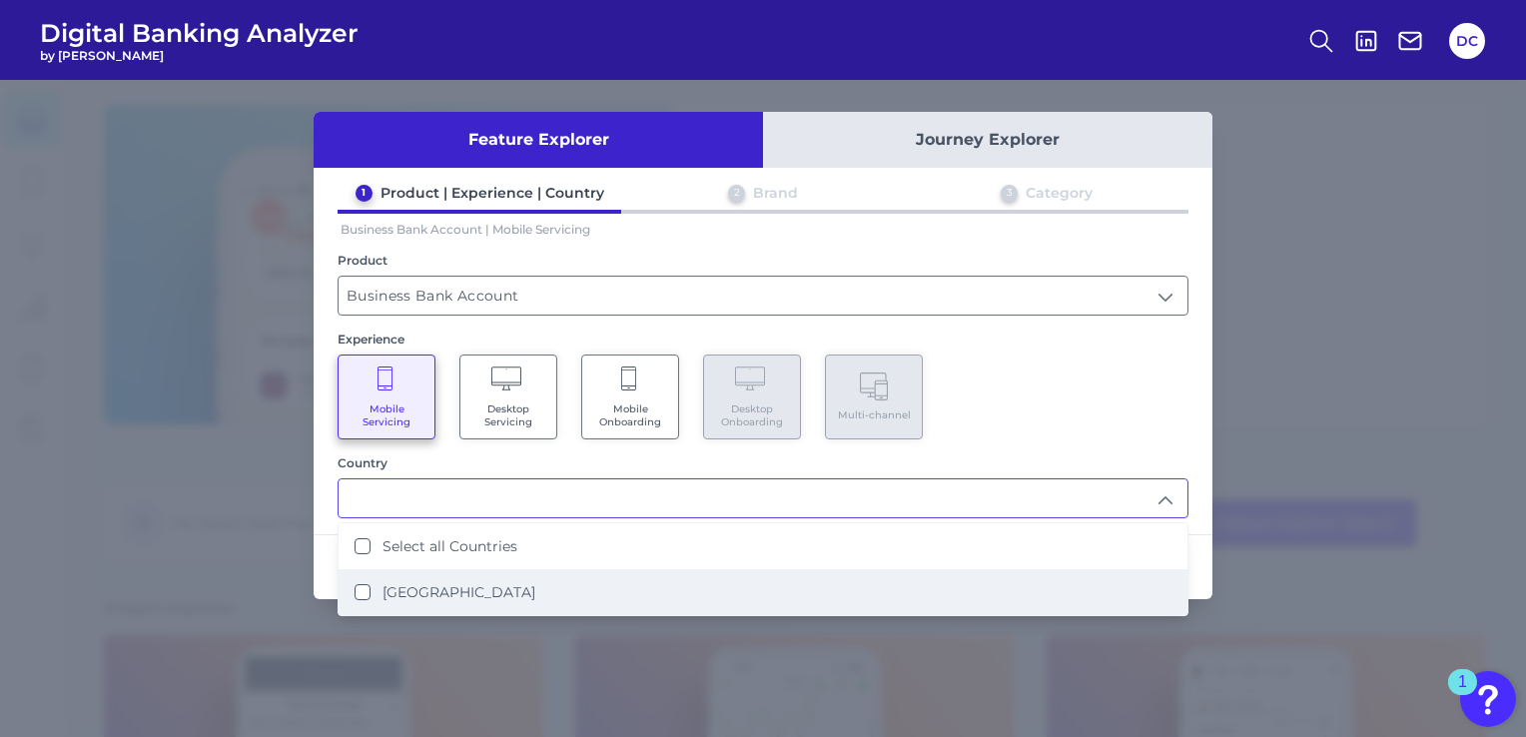
click at [519, 593] on li "[GEOGRAPHIC_DATA]" at bounding box center [763, 592] width 849 height 46
type input "Select all Countries"
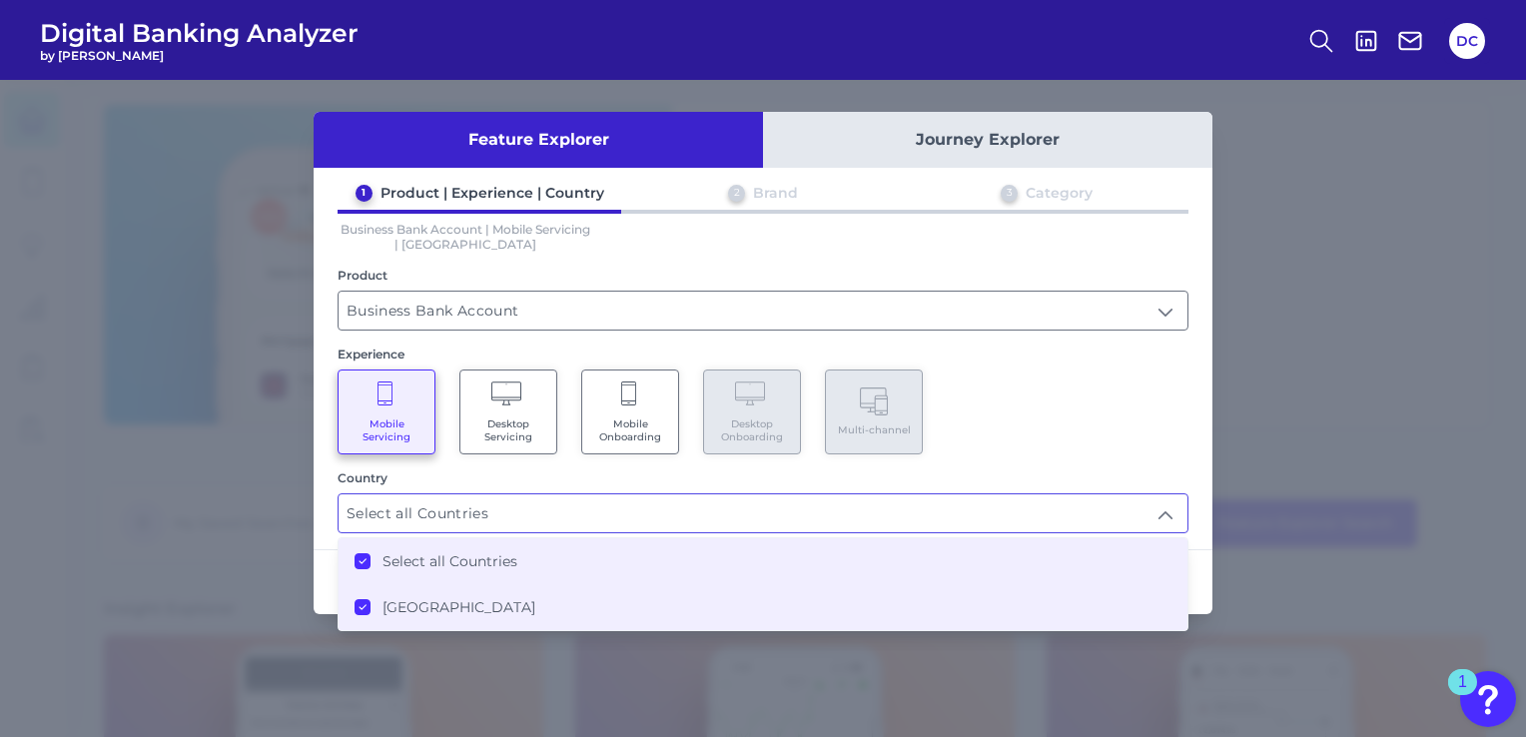
click at [1169, 447] on div "Mobile Servicing Desktop Servicing Mobile Onboarding Desktop Onboarding Multi-c…" at bounding box center [763, 411] width 851 height 85
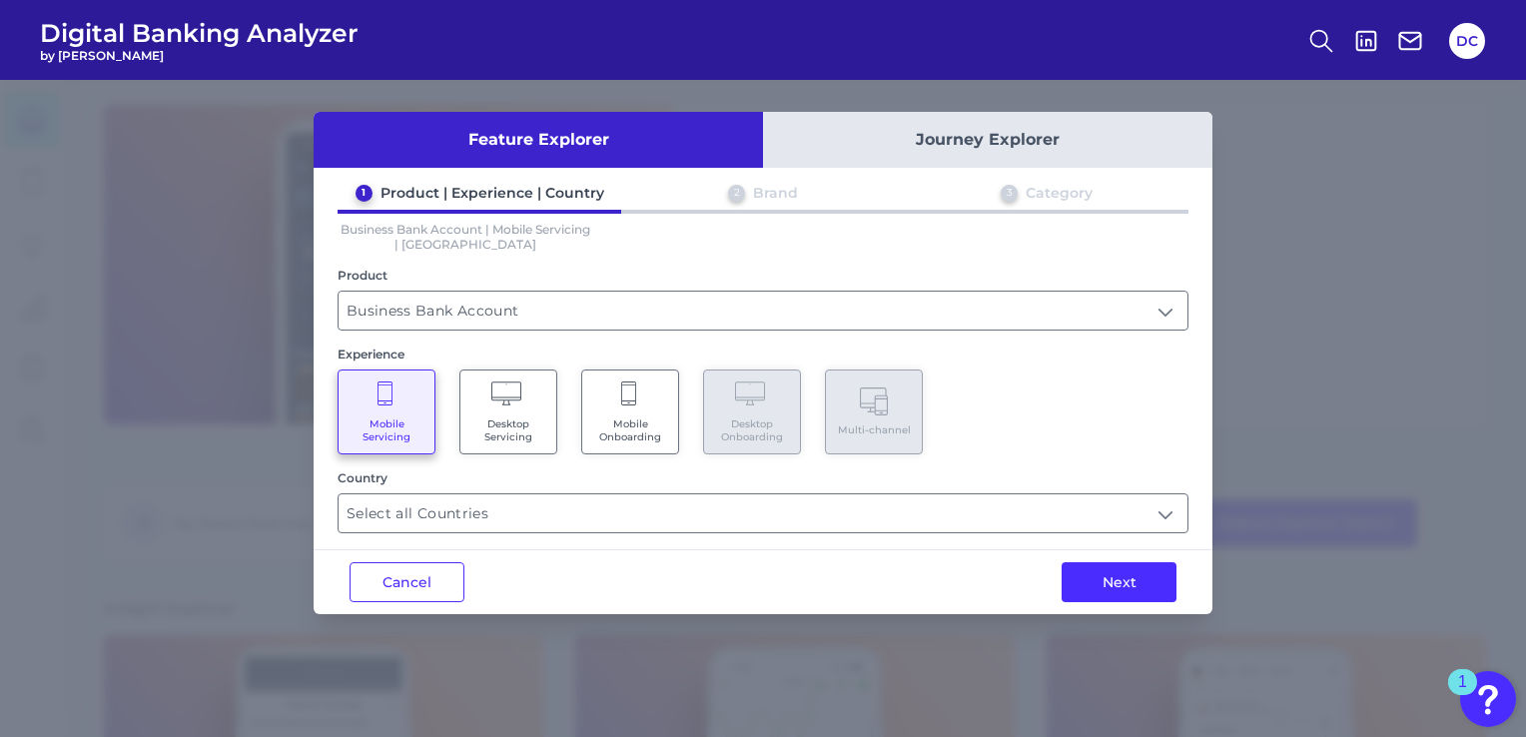
click at [1157, 588] on button "Next" at bounding box center [1119, 582] width 115 height 40
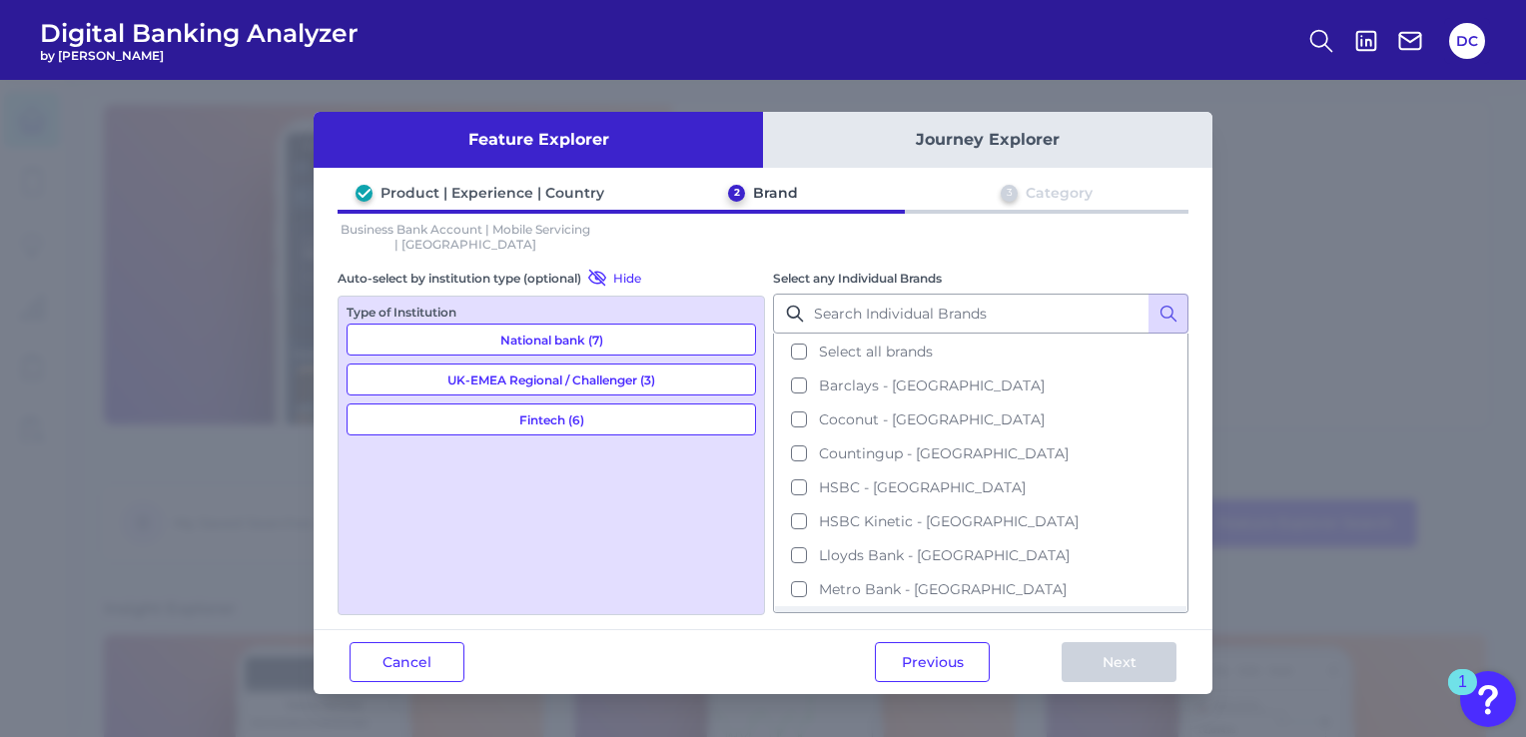
scroll to position [280, 0]
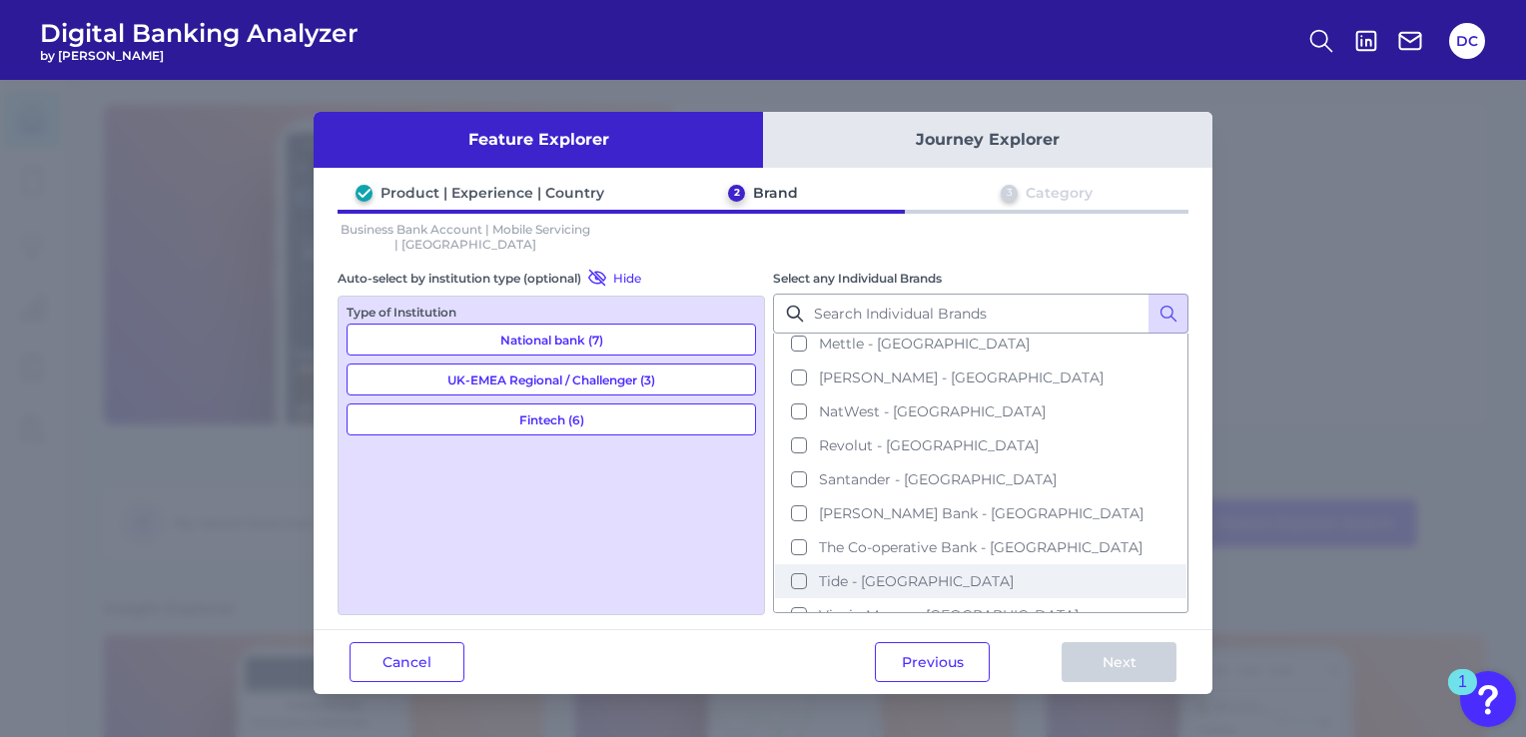
click at [987, 599] on button "Virgin Money - [GEOGRAPHIC_DATA]" at bounding box center [980, 615] width 411 height 34
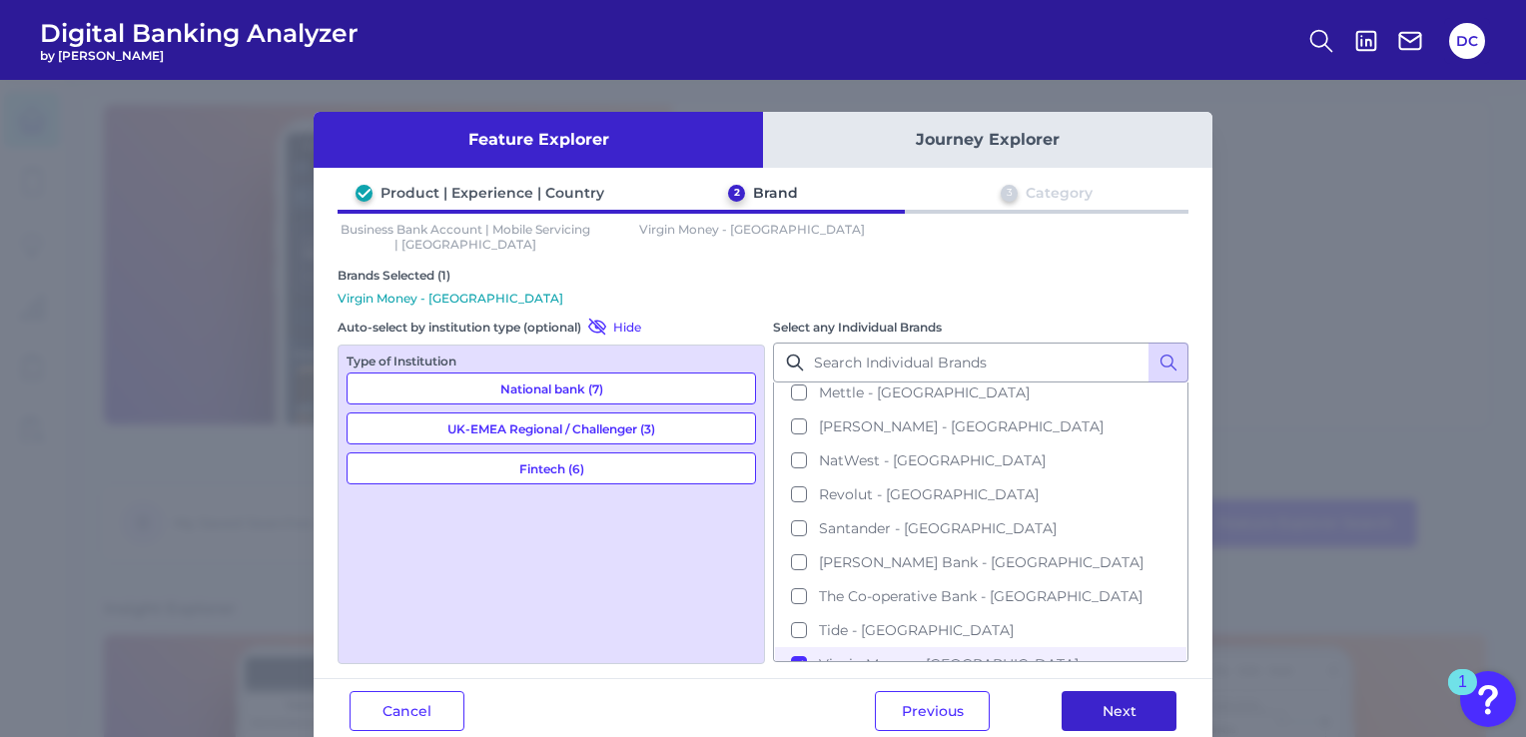
click at [1100, 701] on button "Next" at bounding box center [1119, 711] width 115 height 40
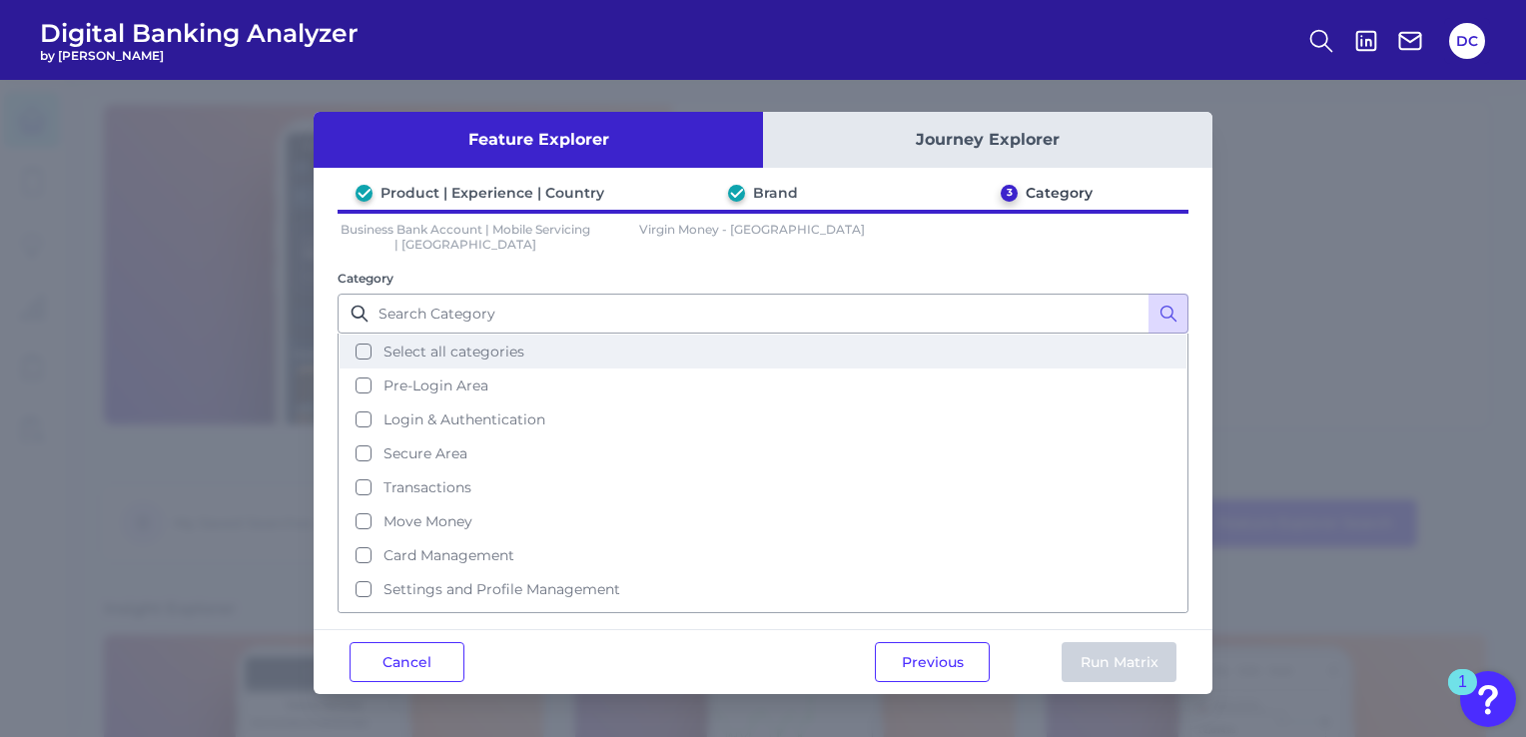
click at [792, 344] on button "Select all categories" at bounding box center [763, 352] width 847 height 34
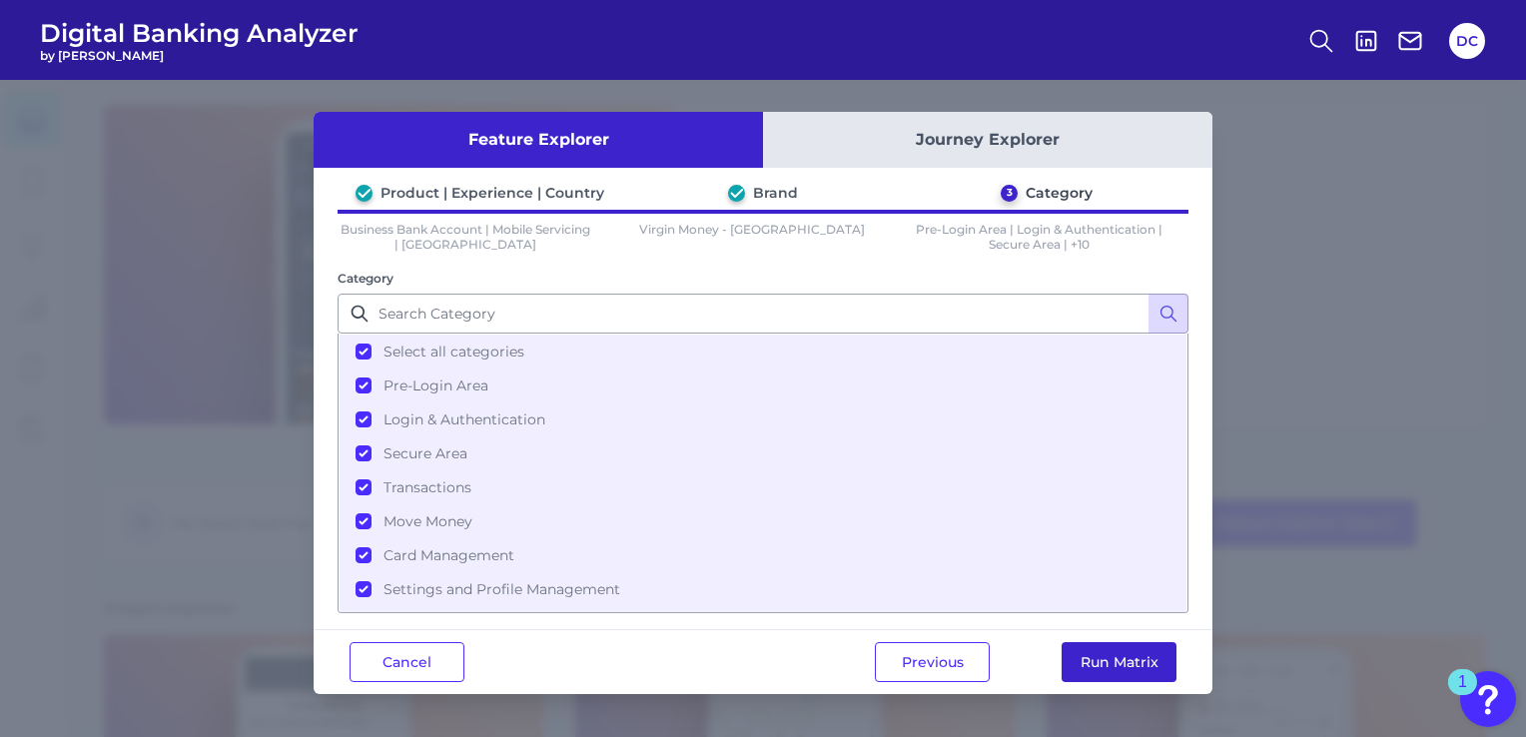
click at [1099, 658] on button "Run Matrix" at bounding box center [1119, 662] width 115 height 40
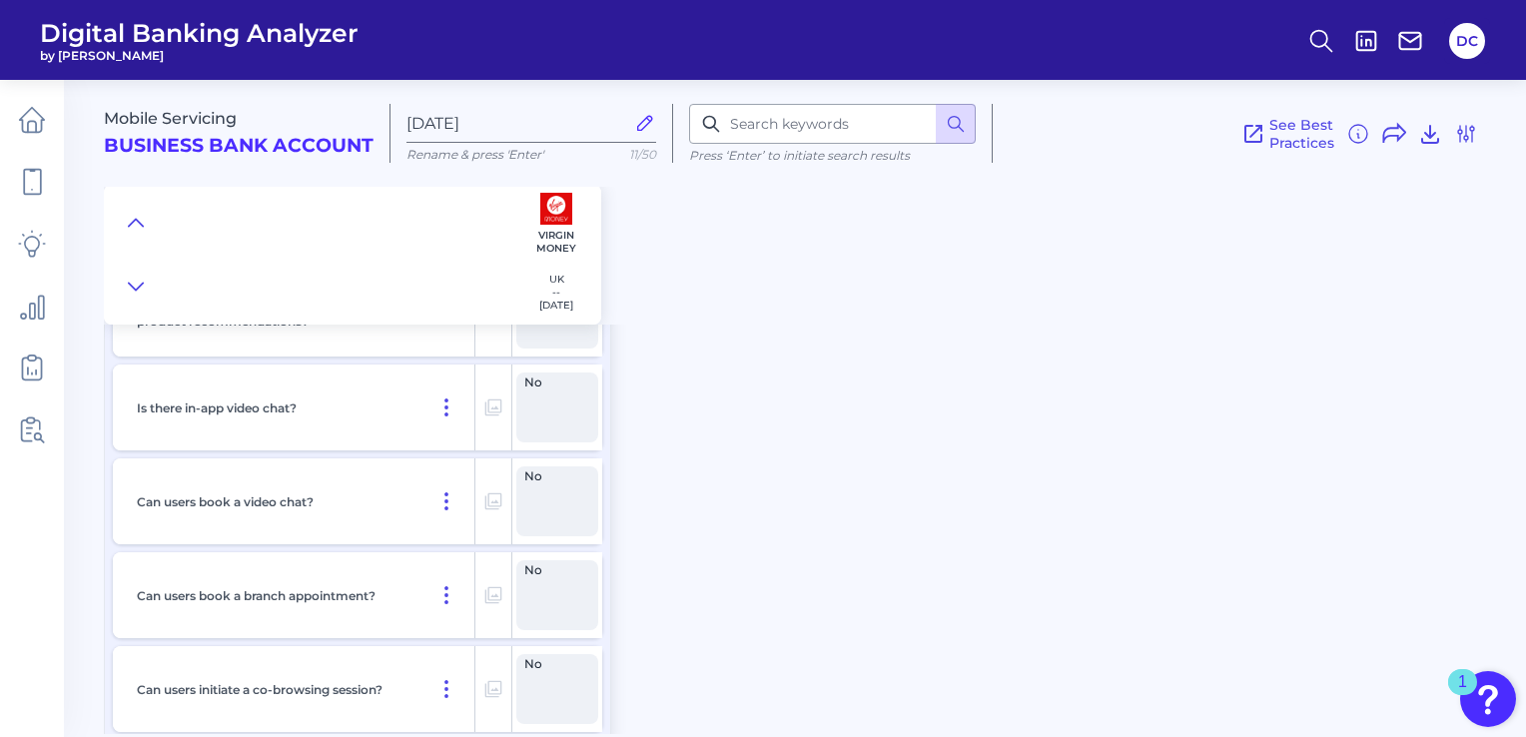
scroll to position [28013, 0]
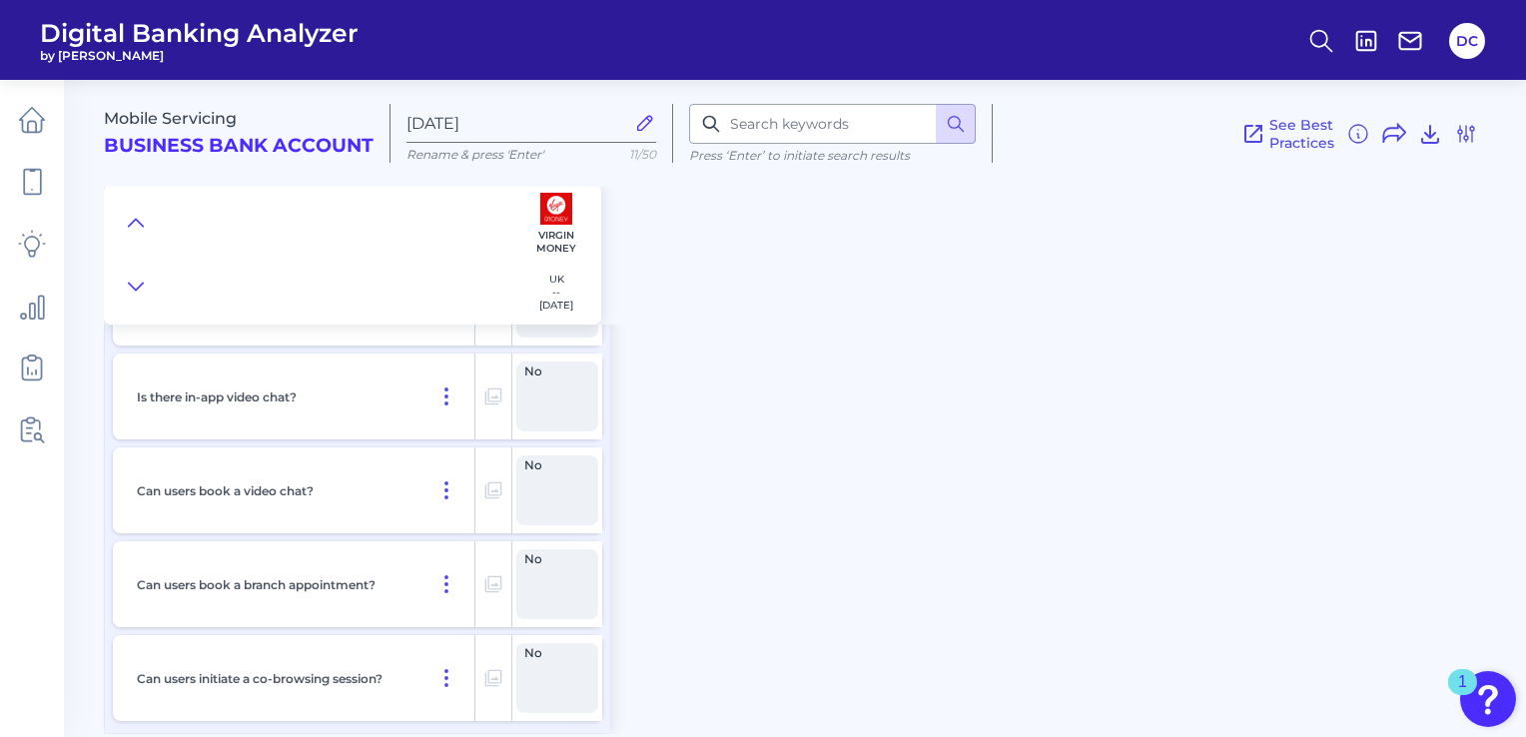
drag, startPoint x: 687, startPoint y: 428, endPoint x: 724, endPoint y: 434, distance: 37.4
click at [690, 428] on div "Mobile Servicing Business Bank Account [DATE][FINANCIAL_ID] Rename & press 'Ent…" at bounding box center [815, 399] width 1422 height 669
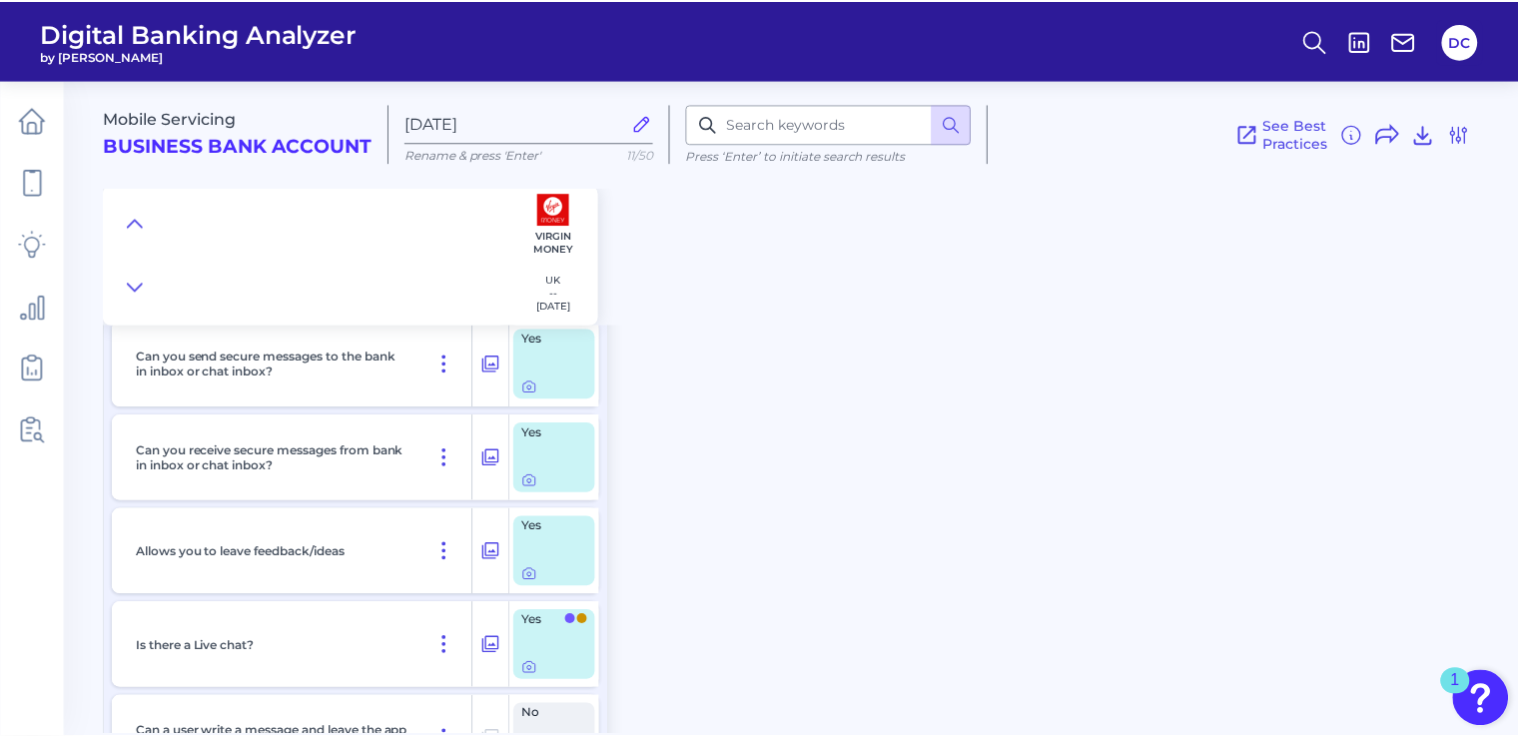
scroll to position [27114, 0]
